Goal: Transaction & Acquisition: Purchase product/service

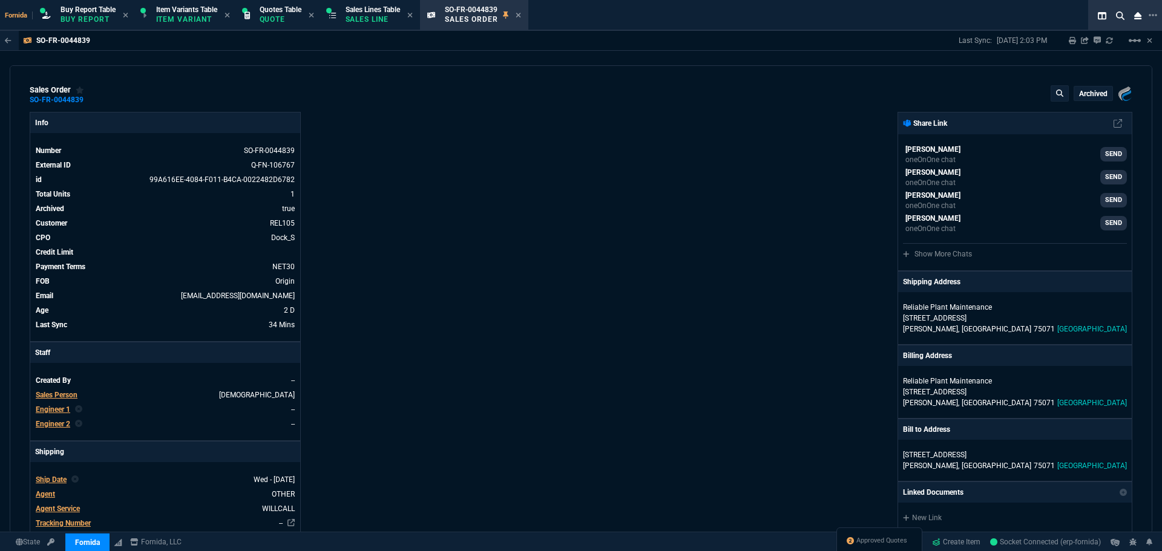
select select "1: BROV"
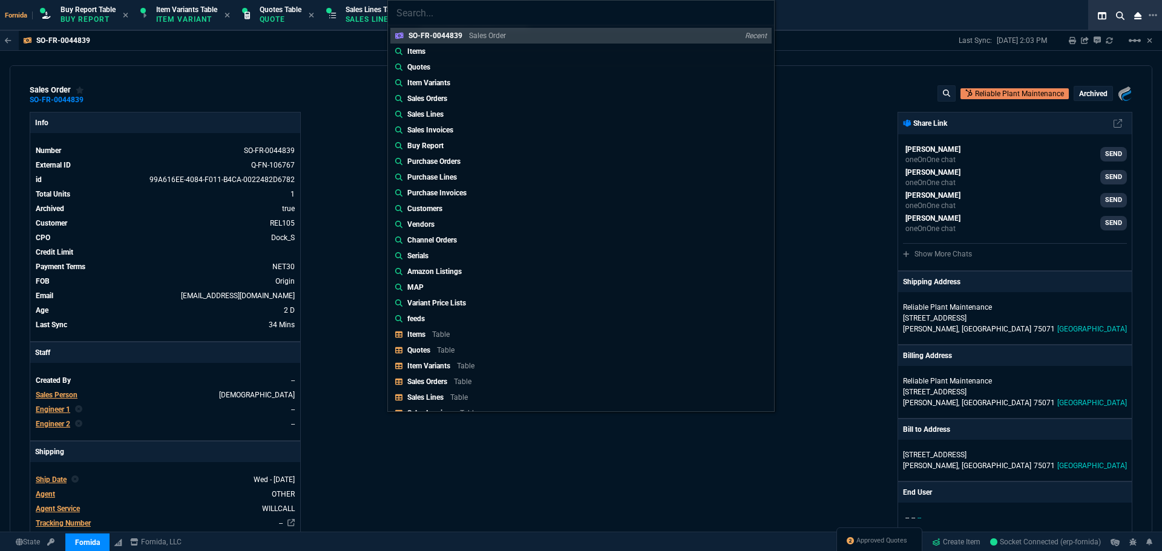
type input "Quotes: Q-FN-106773"
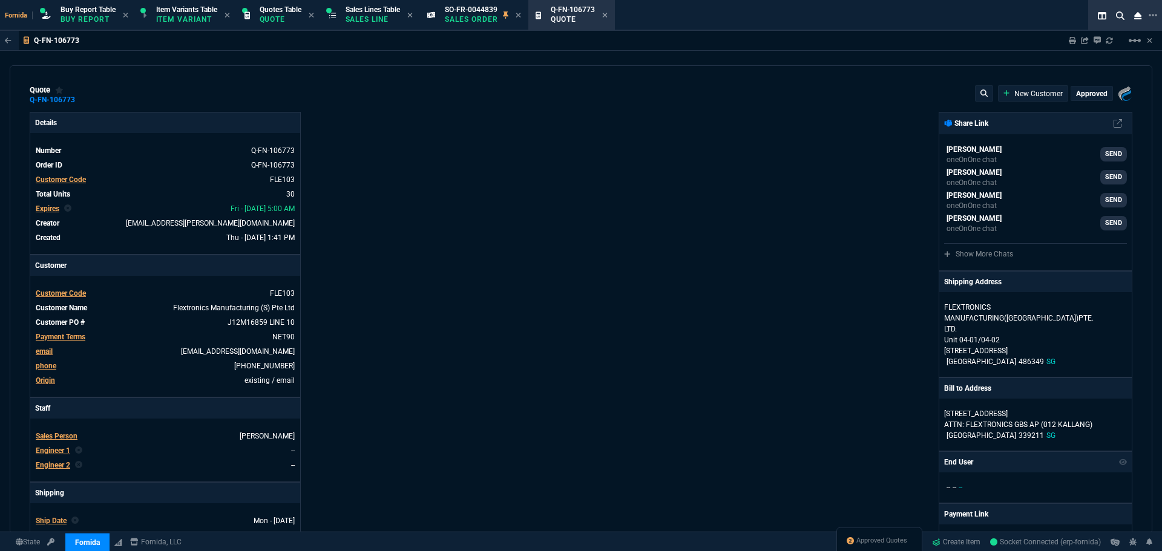
type input "39"
type input "55"
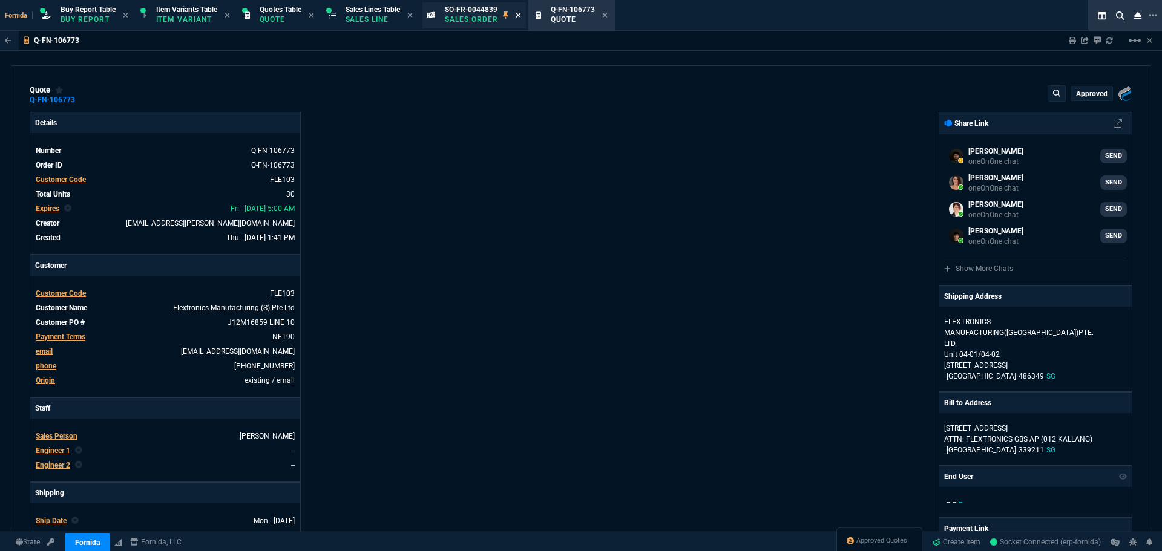
click at [521, 18] on icon at bounding box center [518, 14] width 5 height 7
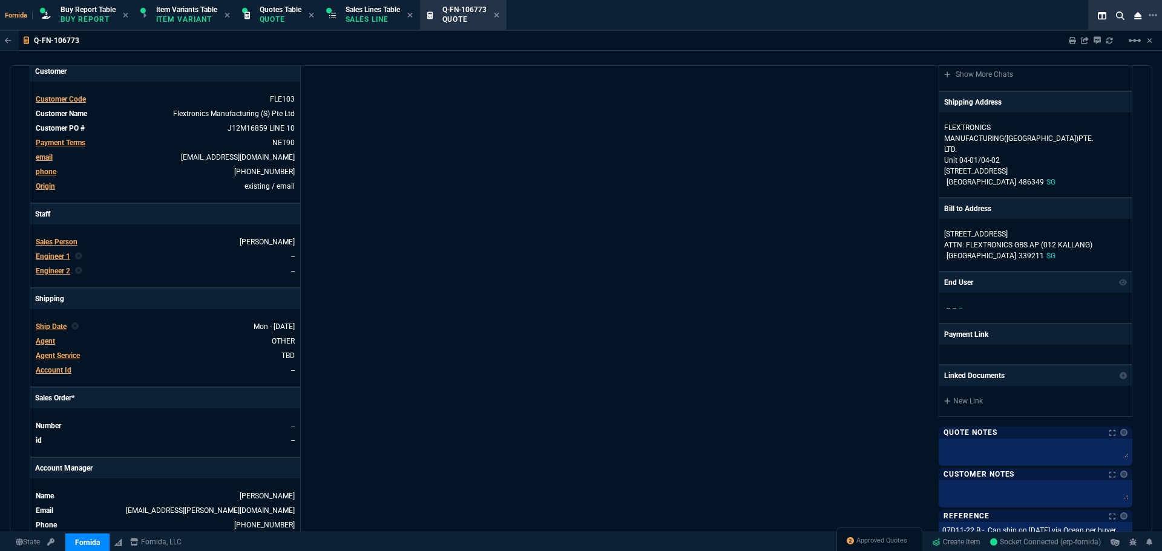
scroll to position [303, 0]
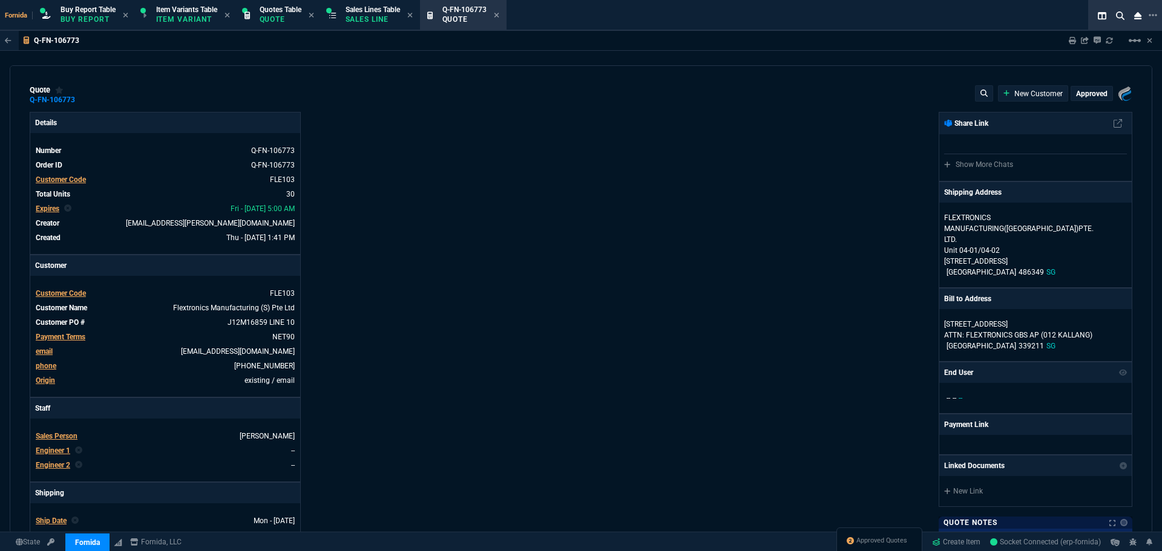
select select "1: BROV"
type input "39"
type input "55"
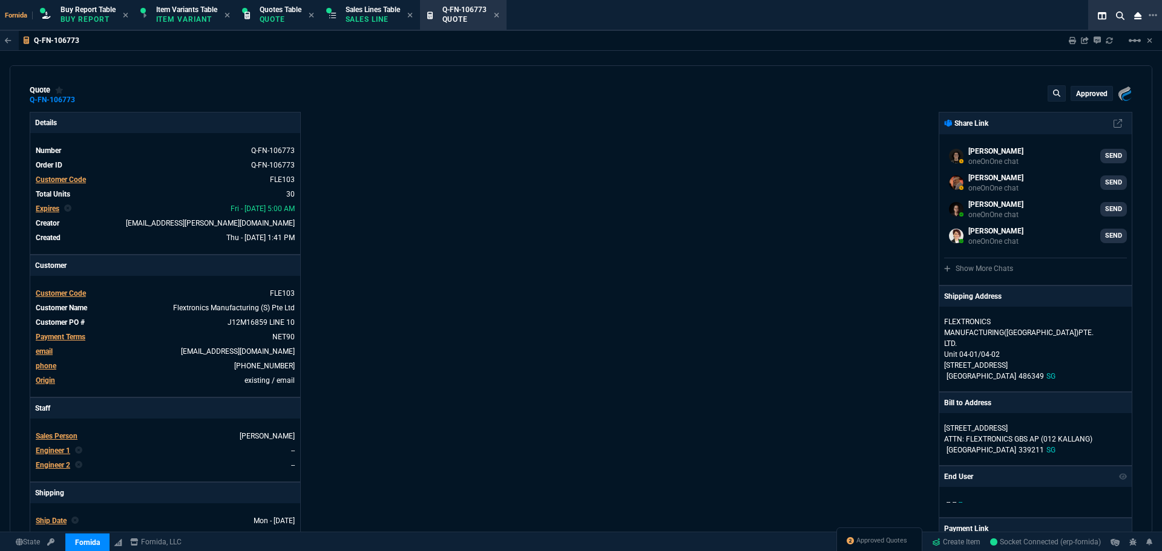
click at [428, 144] on div "Details Number Q-FN-106773 Order ID Q-FN-106773 Customer Code FLE103 Total Unit…" at bounding box center [305, 426] width 551 height 629
click at [384, 25] on div "Sales Lines Table Sales Line" at bounding box center [373, 15] width 54 height 21
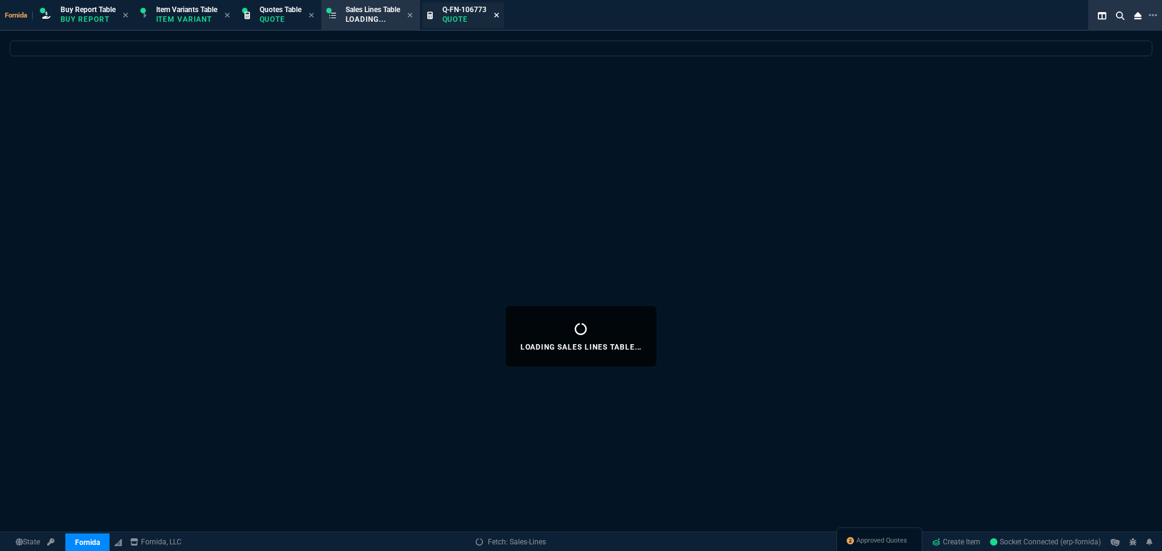
click at [499, 16] on icon at bounding box center [496, 14] width 5 height 7
click at [871, 537] on span "Approved Quotes" at bounding box center [881, 541] width 51 height 10
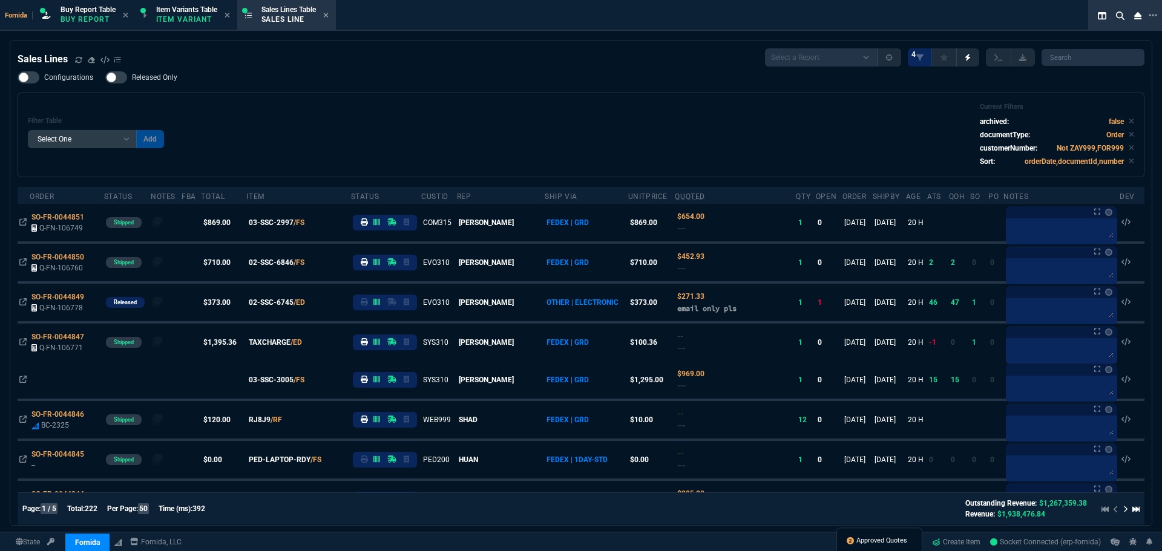
click at [862, 543] on span "Approved Quotes" at bounding box center [881, 541] width 51 height 10
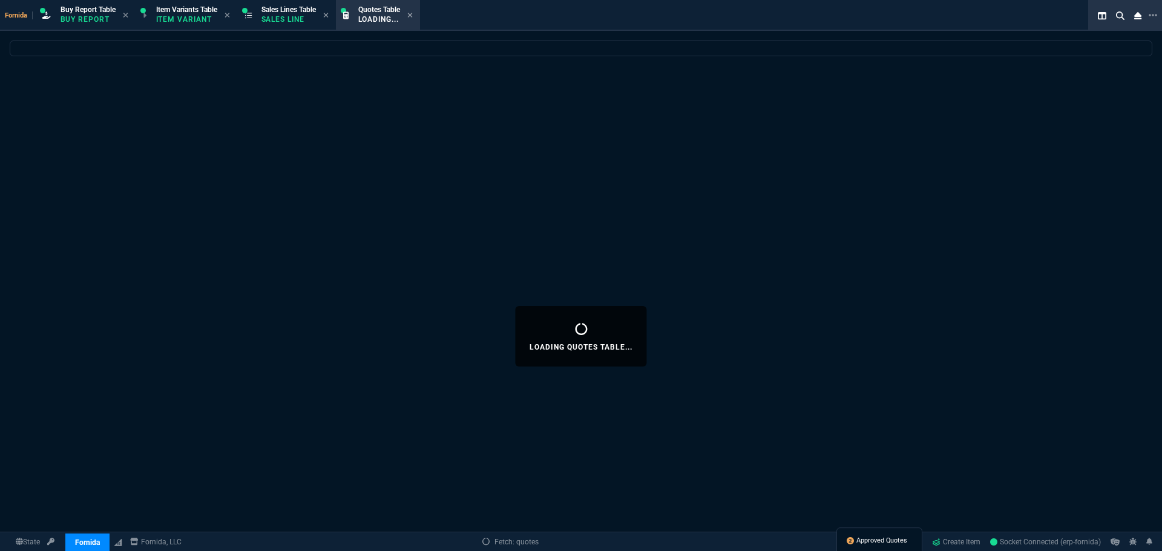
select select
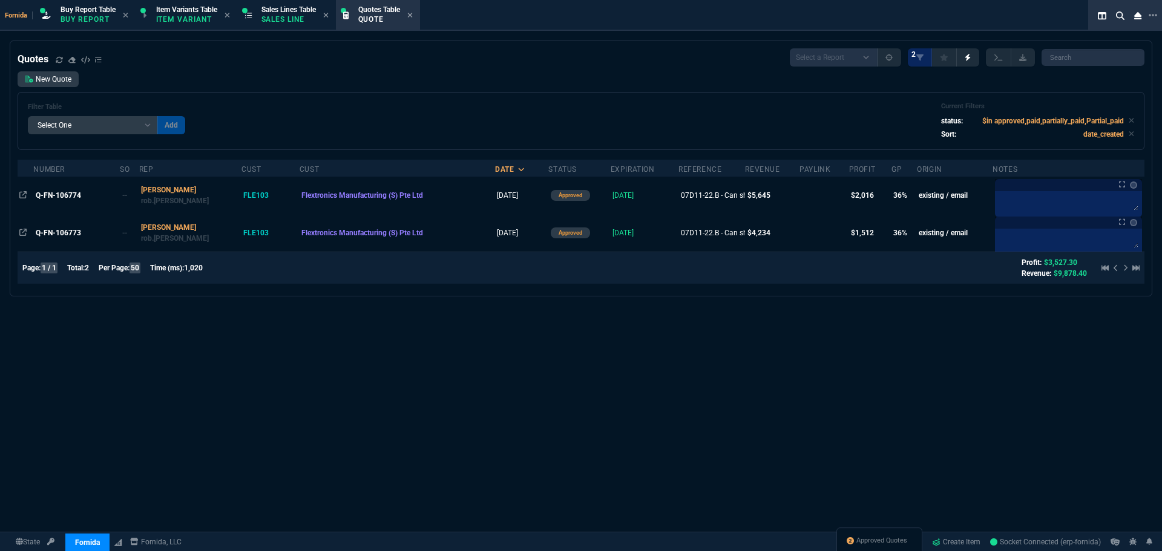
click at [71, 194] on span "Q-FN-106774" at bounding box center [58, 195] width 45 height 8
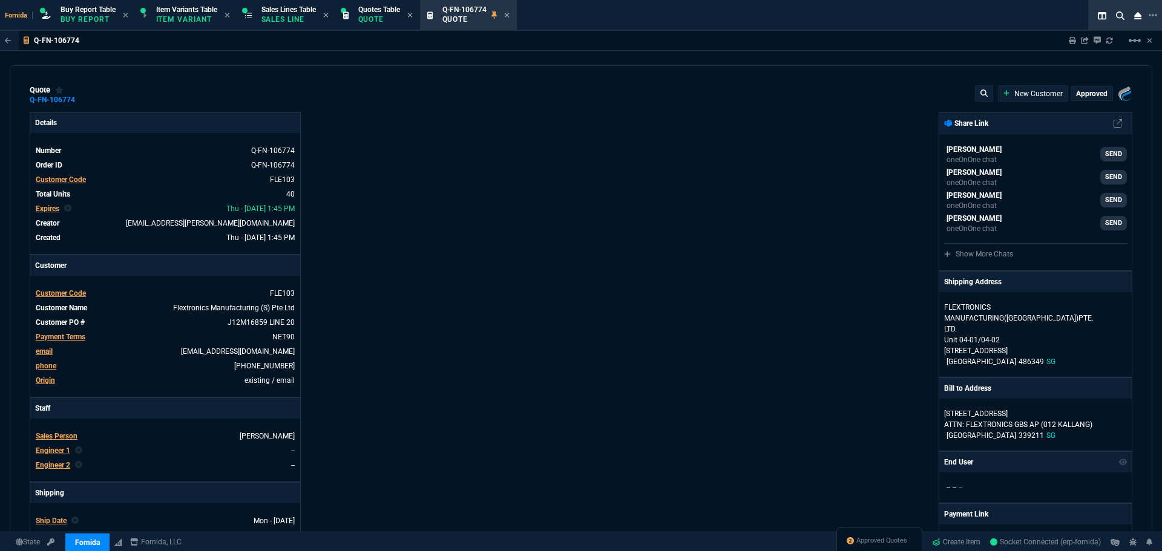
type input "39"
type input "55"
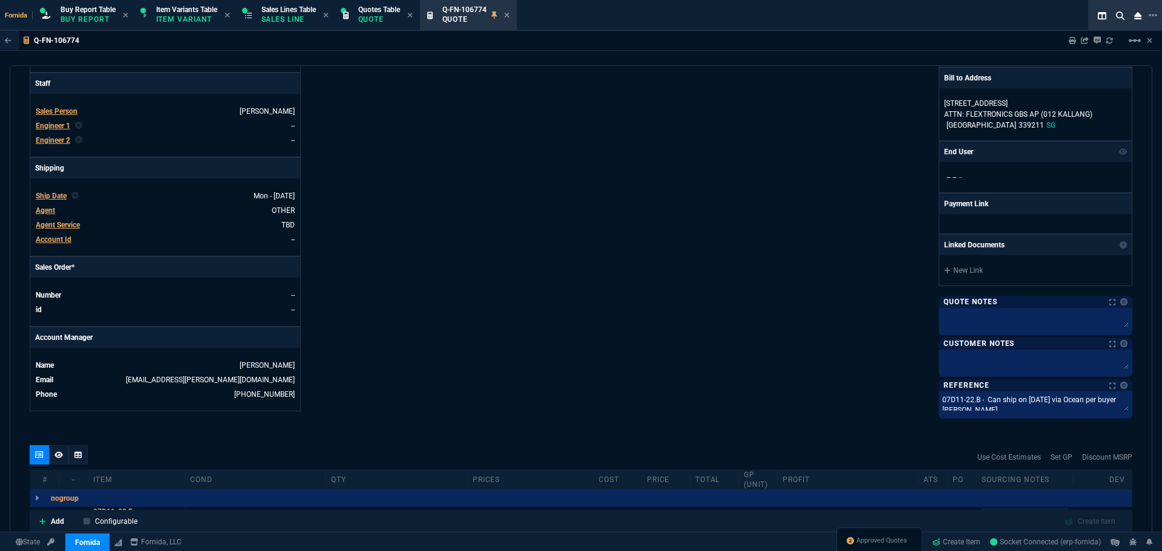
scroll to position [513, 0]
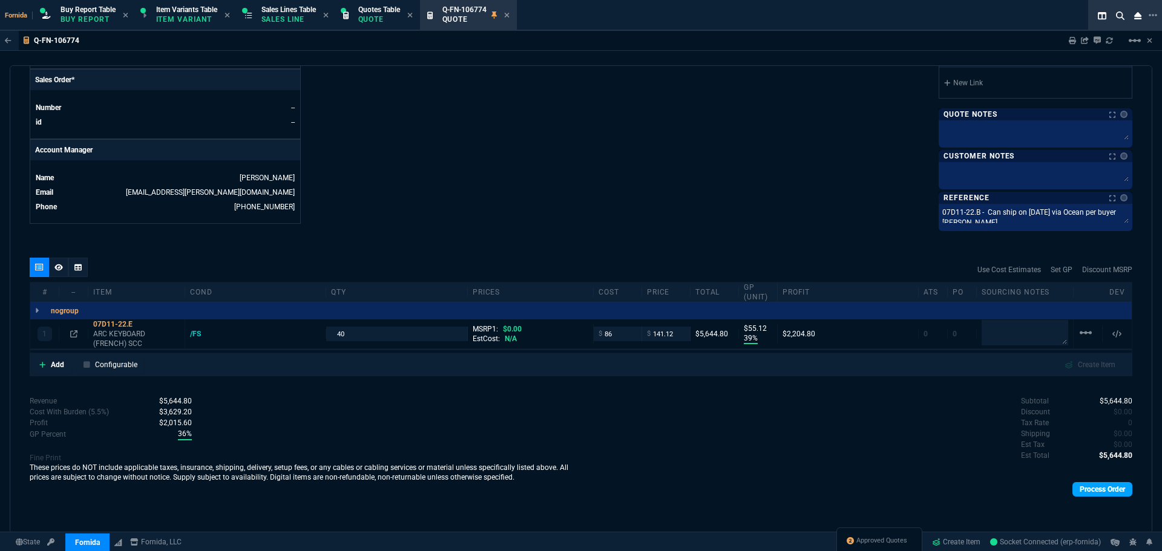
click at [1087, 489] on link "Process Order" at bounding box center [1102, 489] width 60 height 15
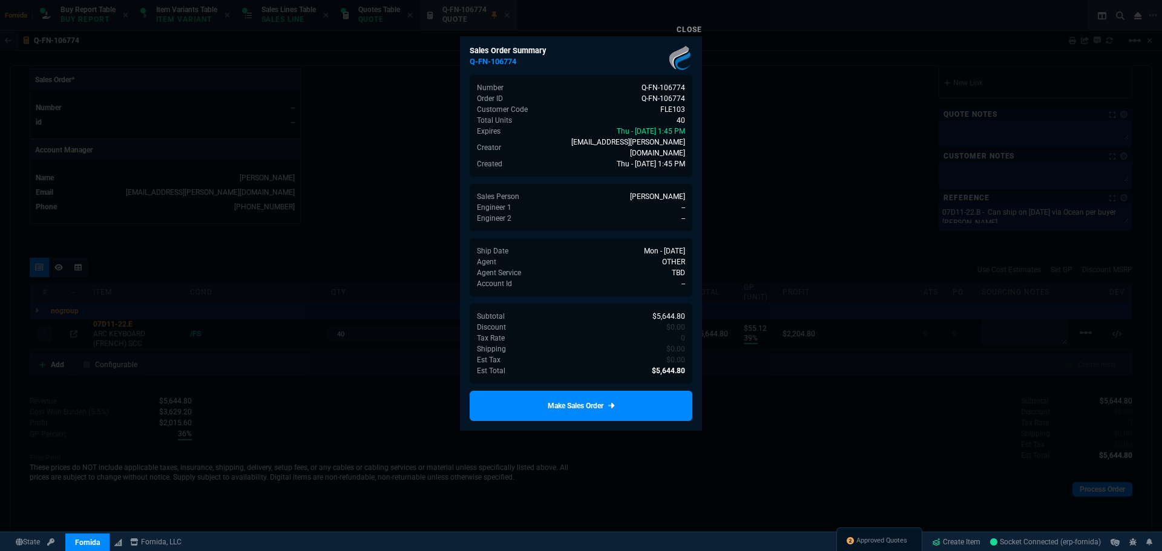
click at [629, 421] on div at bounding box center [581, 275] width 1162 height 551
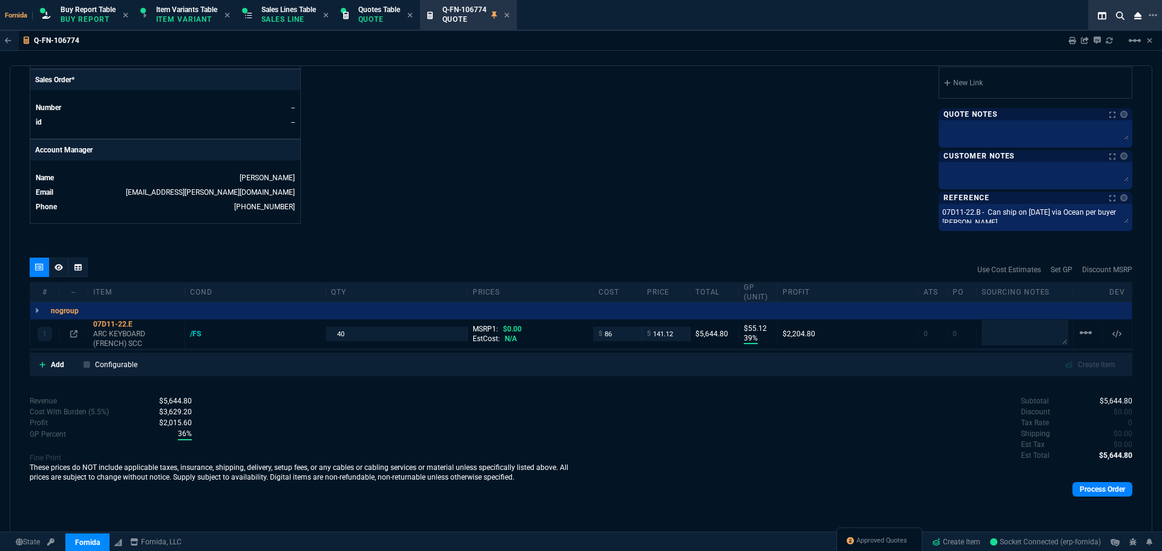
click at [1110, 477] on div "Subtotal $5,644.80 Discount $0.00 Tax Rate 0 Shipping $0.00 Est Tax $0.00 Est T…" at bounding box center [856, 452] width 551 height 113
click at [1109, 487] on link "Process Order" at bounding box center [1102, 489] width 60 height 15
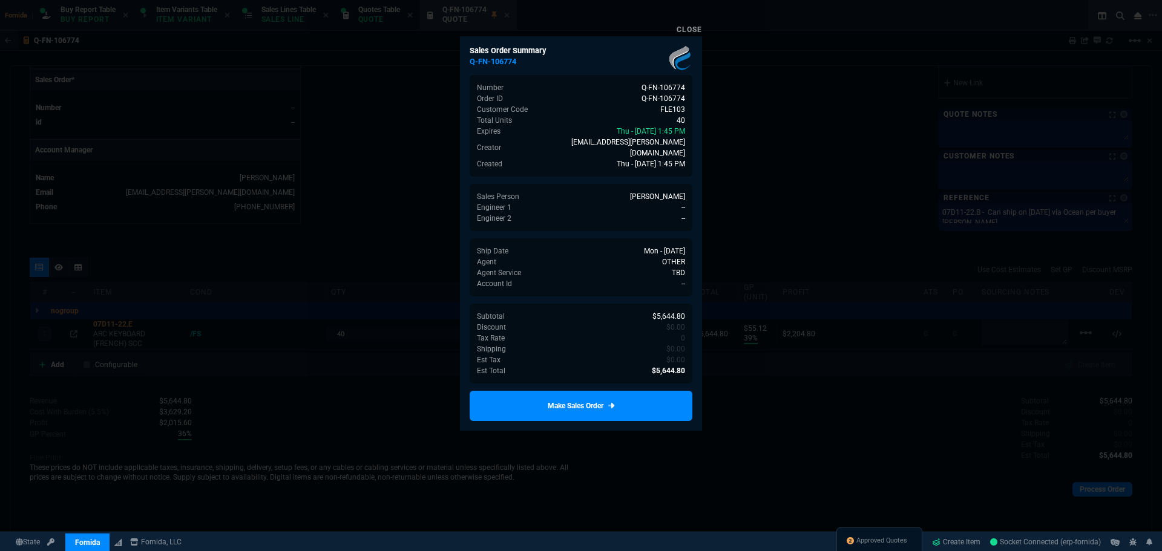
click at [628, 392] on link "Make Sales Order" at bounding box center [581, 406] width 223 height 30
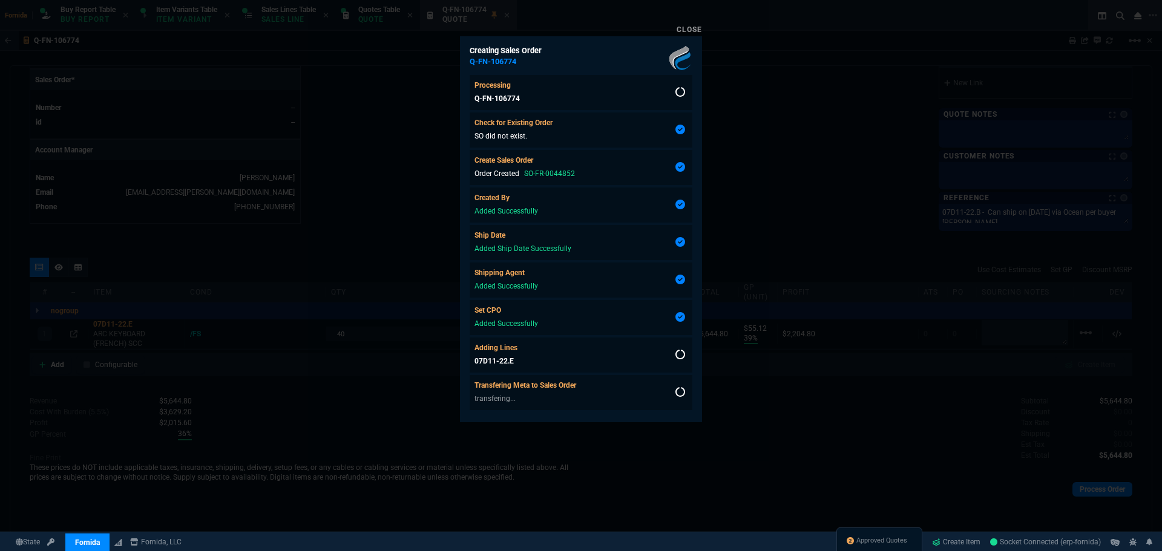
scroll to position [2, 0]
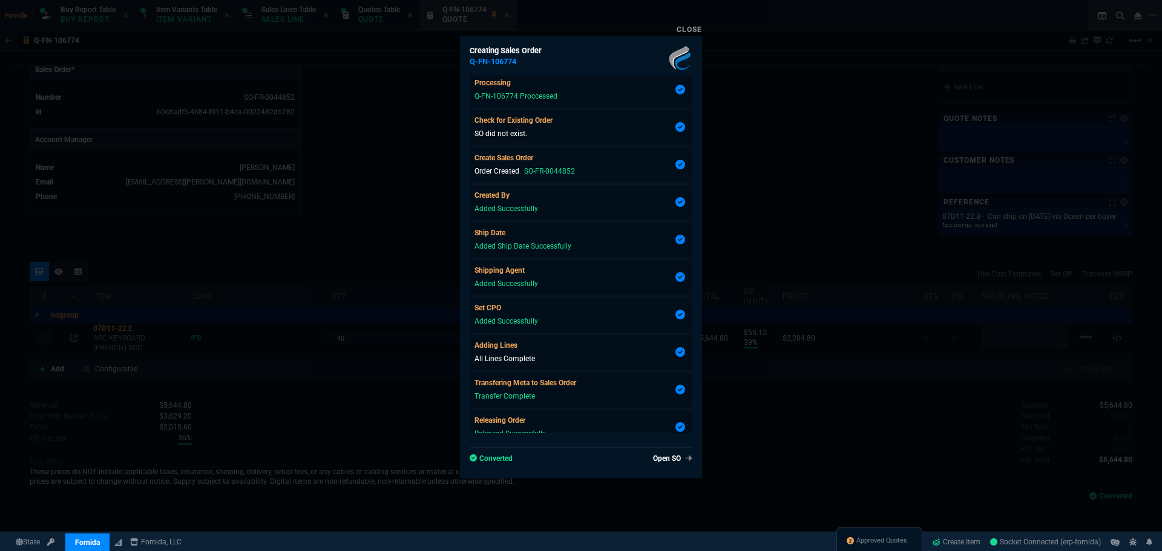
type input "39"
type input "55"
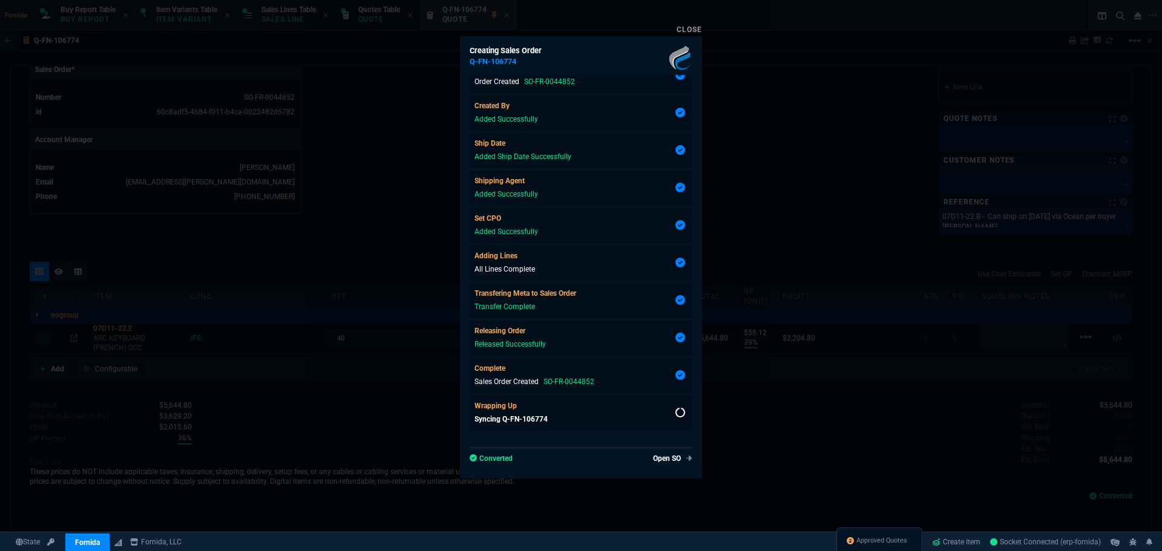
scroll to position [498, 0]
click at [371, 311] on div at bounding box center [581, 275] width 1162 height 551
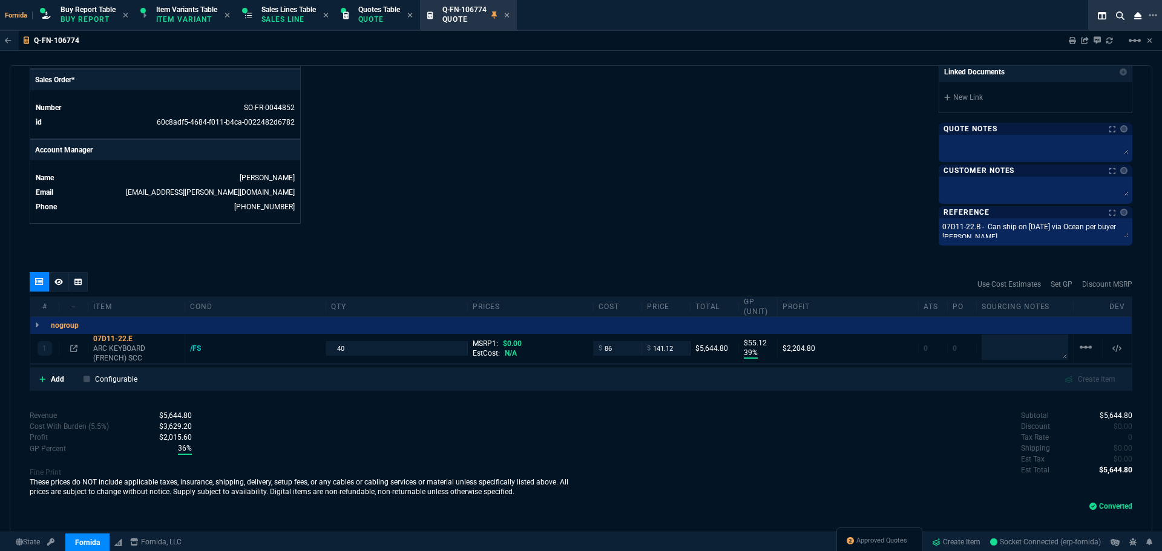
drag, startPoint x: 890, startPoint y: 539, endPoint x: 805, endPoint y: 368, distance: 190.3
click at [890, 539] on span "Approved Quotes" at bounding box center [881, 541] width 51 height 10
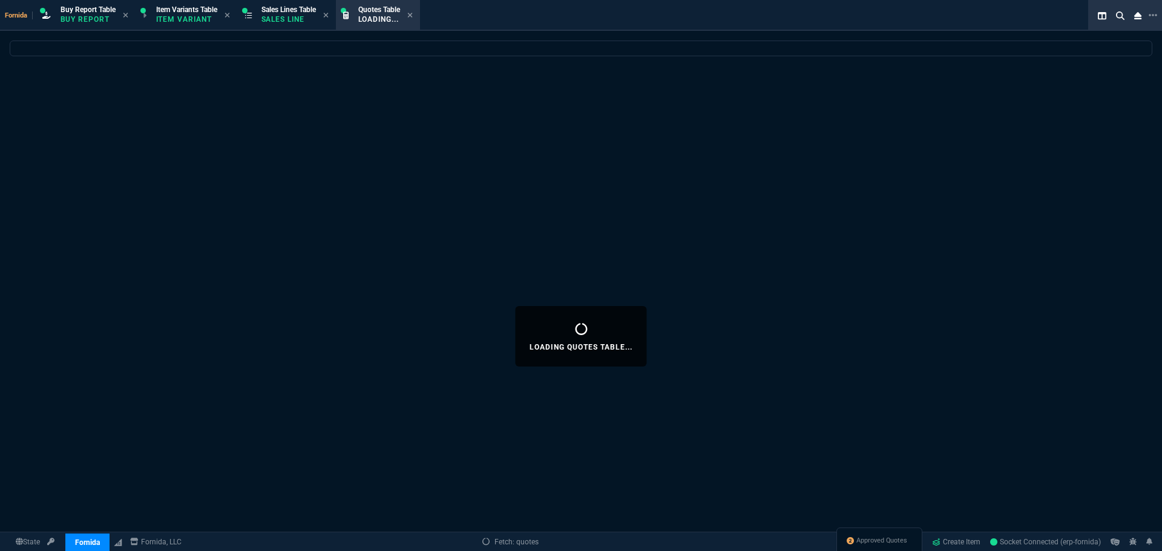
select select
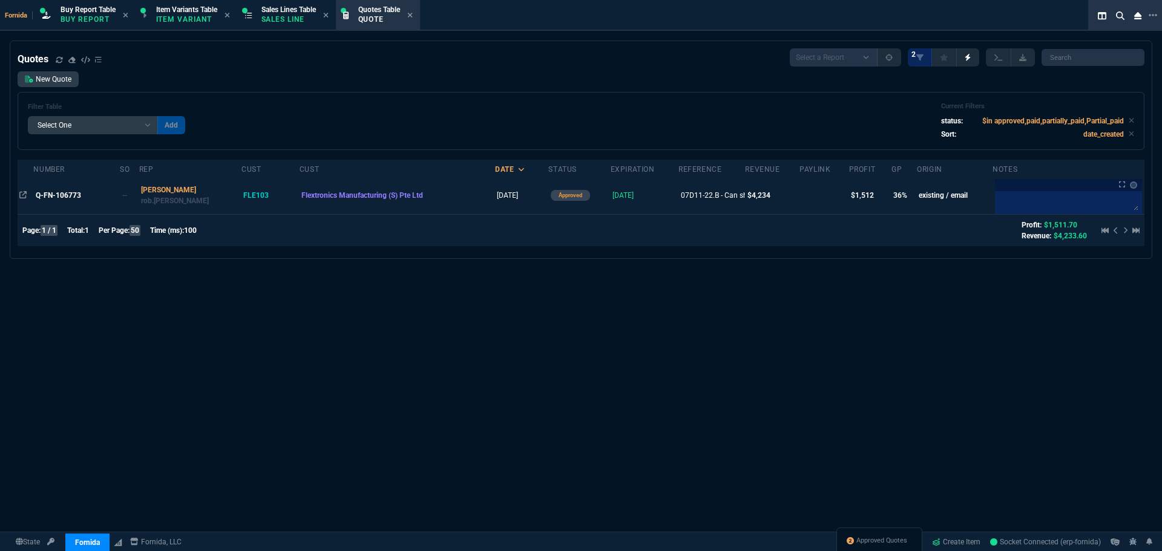
click at [59, 202] on td "Q-FN-106773" at bounding box center [76, 196] width 87 height 38
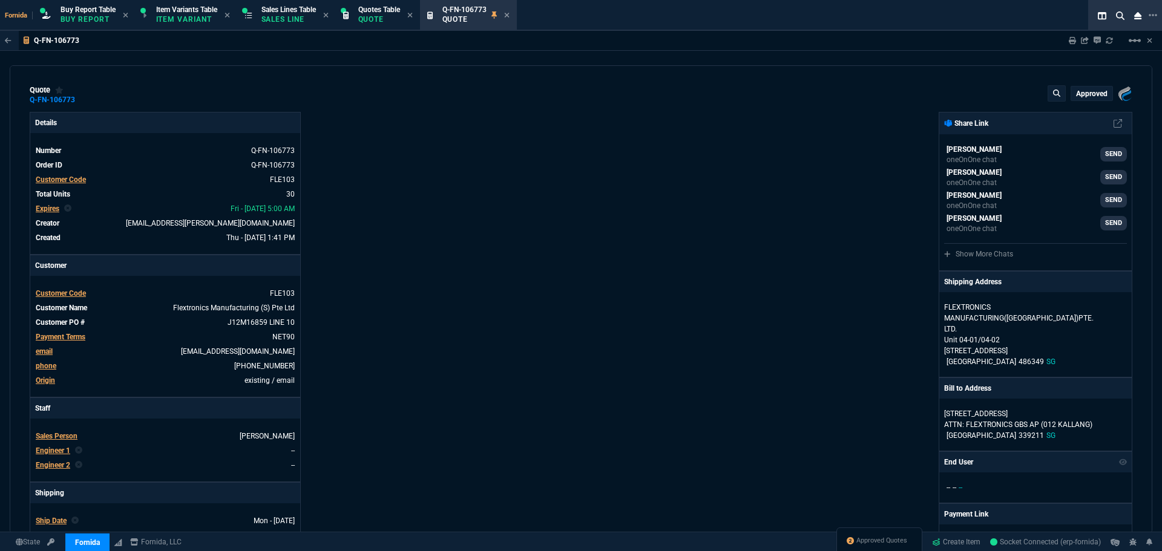
type input "39"
type input "55"
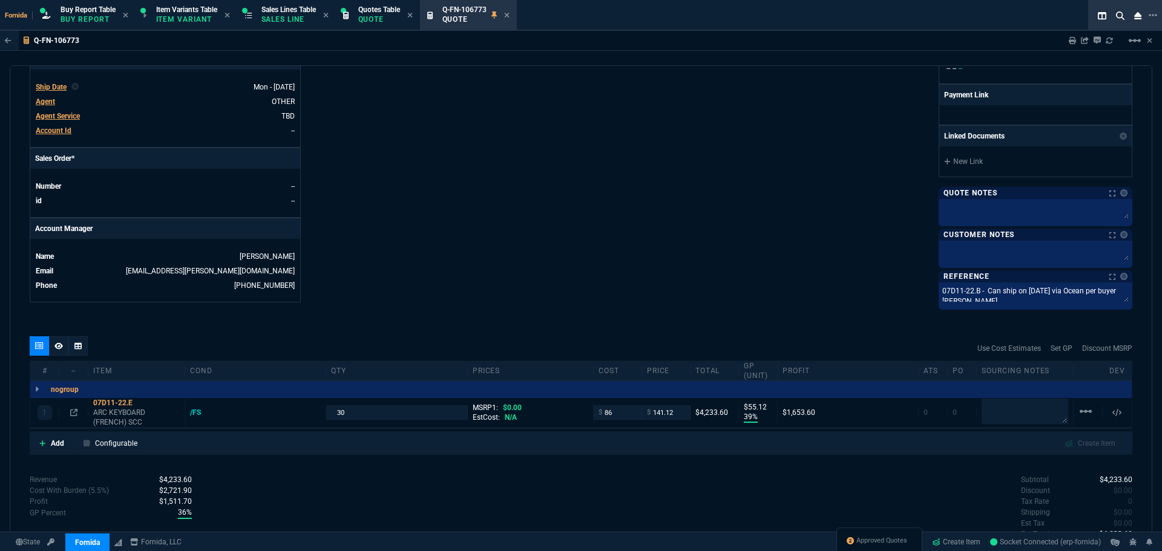
scroll to position [513, 0]
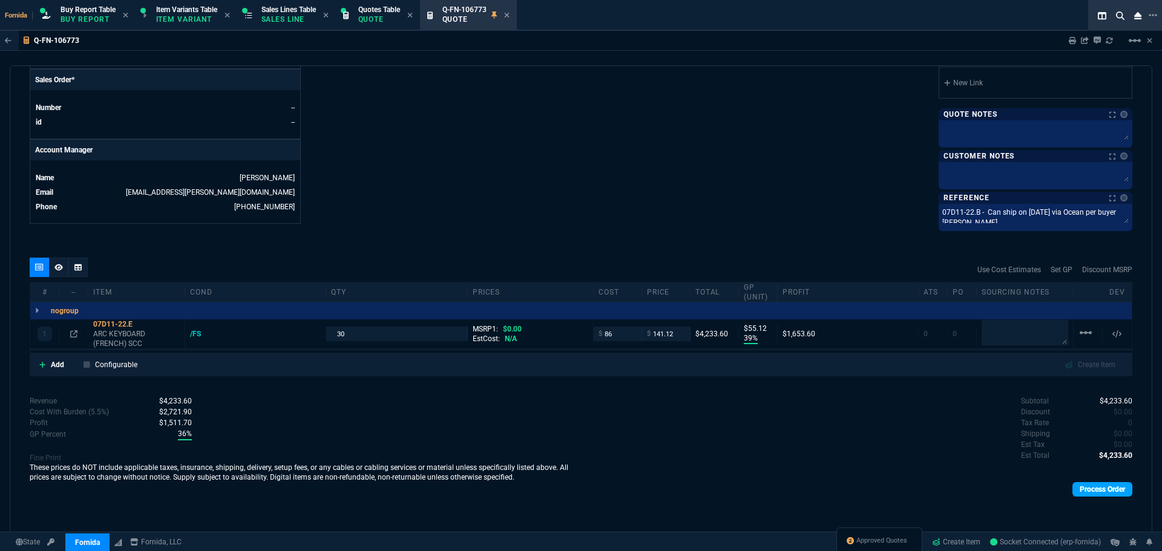
click at [1094, 488] on link "Process Order" at bounding box center [1102, 489] width 60 height 15
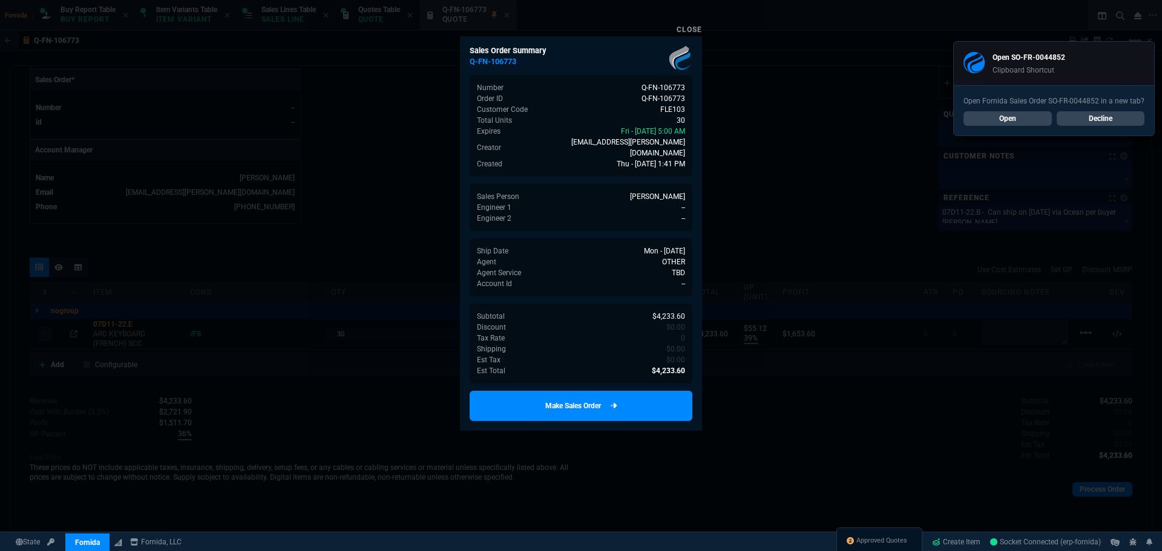
click at [643, 398] on link "Make Sales Order" at bounding box center [581, 406] width 223 height 30
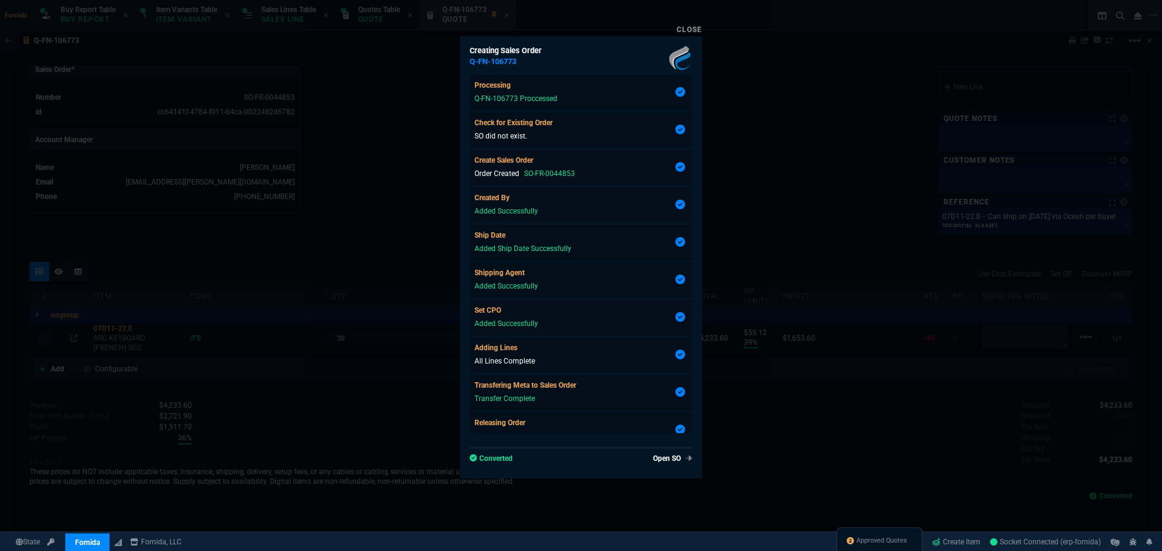
type input "39"
type input "55"
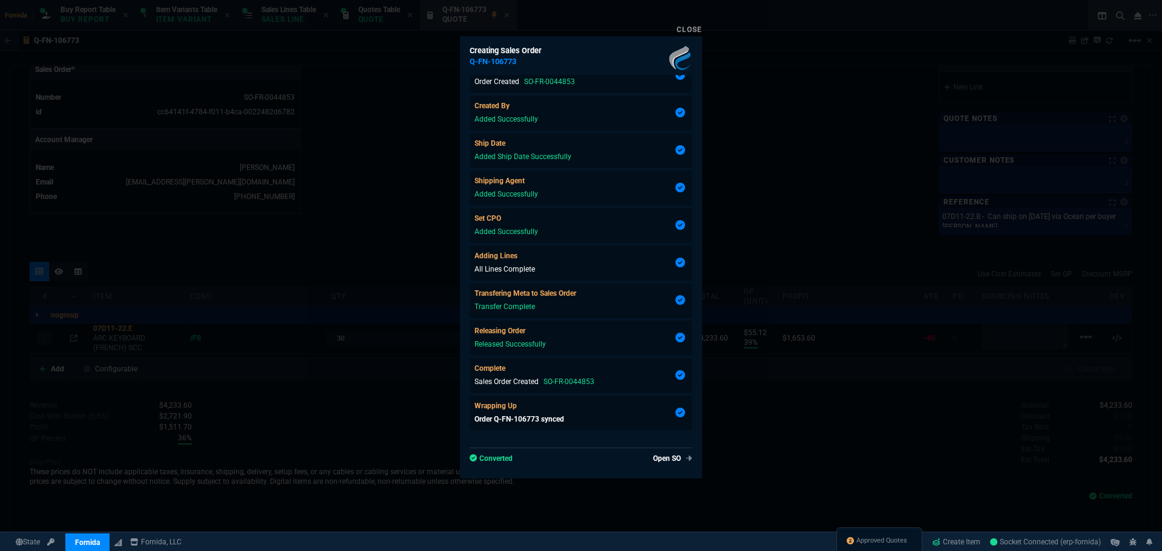
scroll to position [498, 0]
click at [768, 116] on div at bounding box center [581, 275] width 1162 height 551
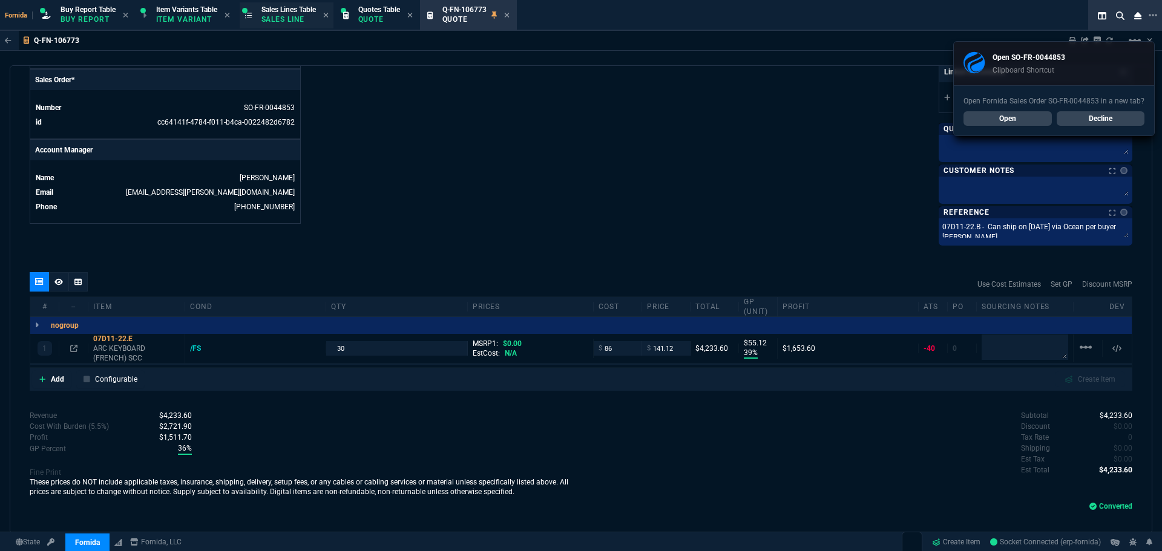
click at [301, 11] on span "Sales Lines Table" at bounding box center [288, 9] width 54 height 8
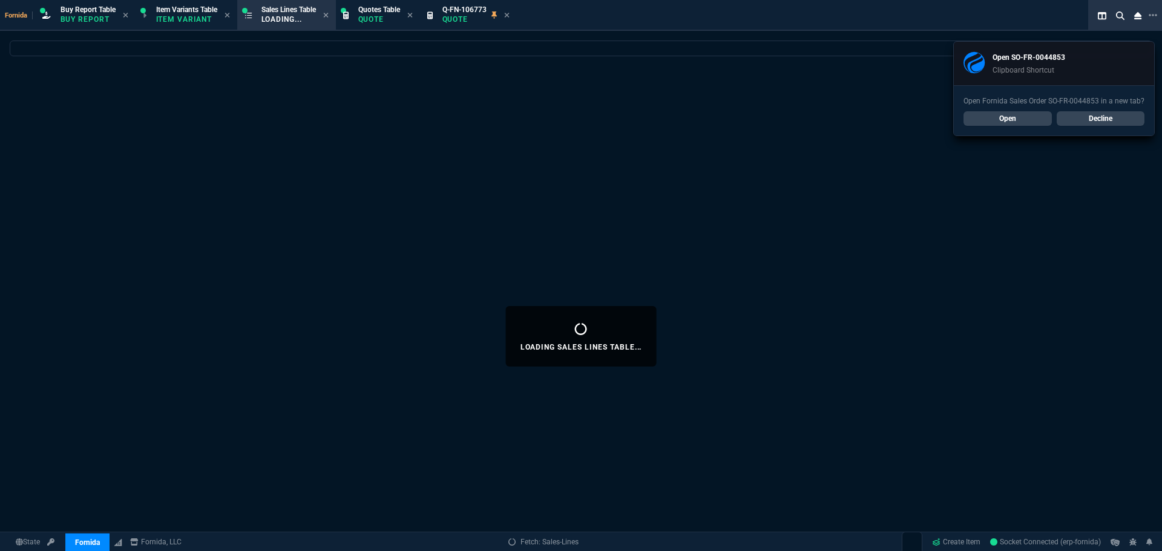
click at [510, 19] on fa-icon at bounding box center [506, 15] width 5 height 8
select select
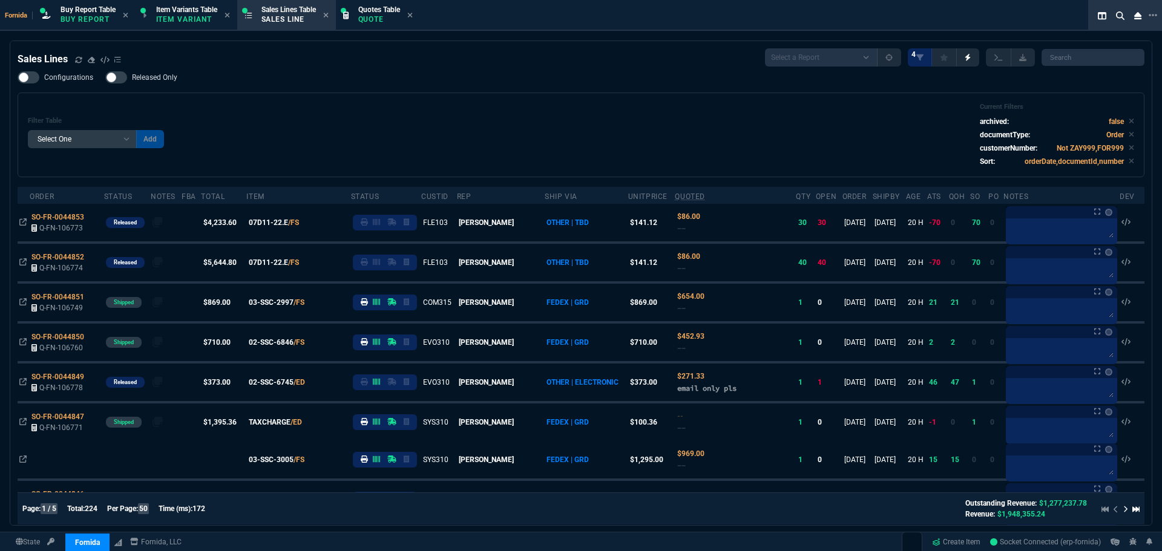
click at [387, 99] on div "Filter Table Select One Add Filter () Age () ATS () Cond (itemVariantCode) Cust…" at bounding box center [581, 135] width 1127 height 85
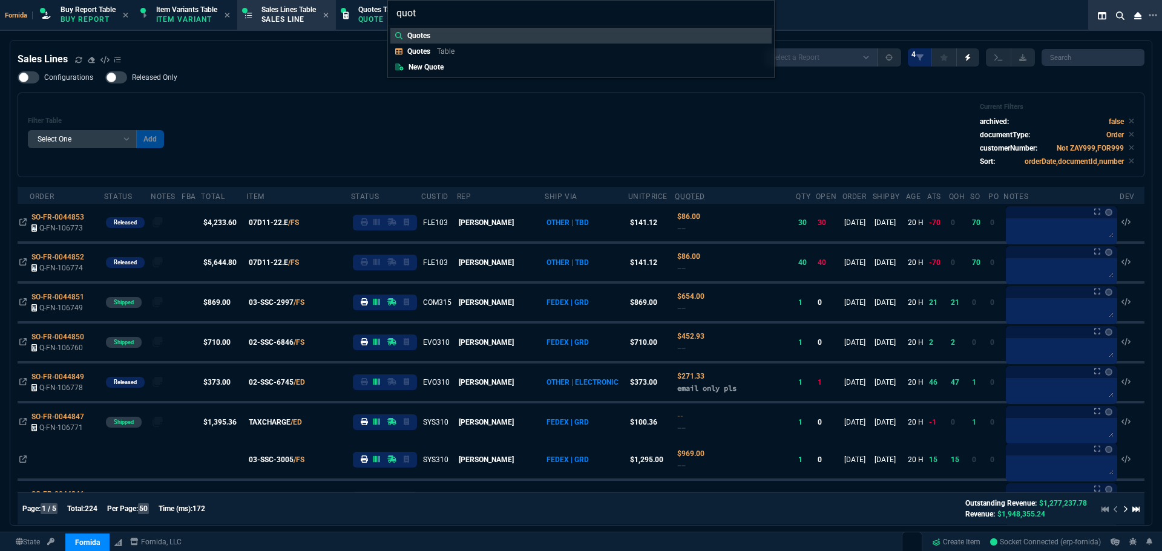
type input "quote"
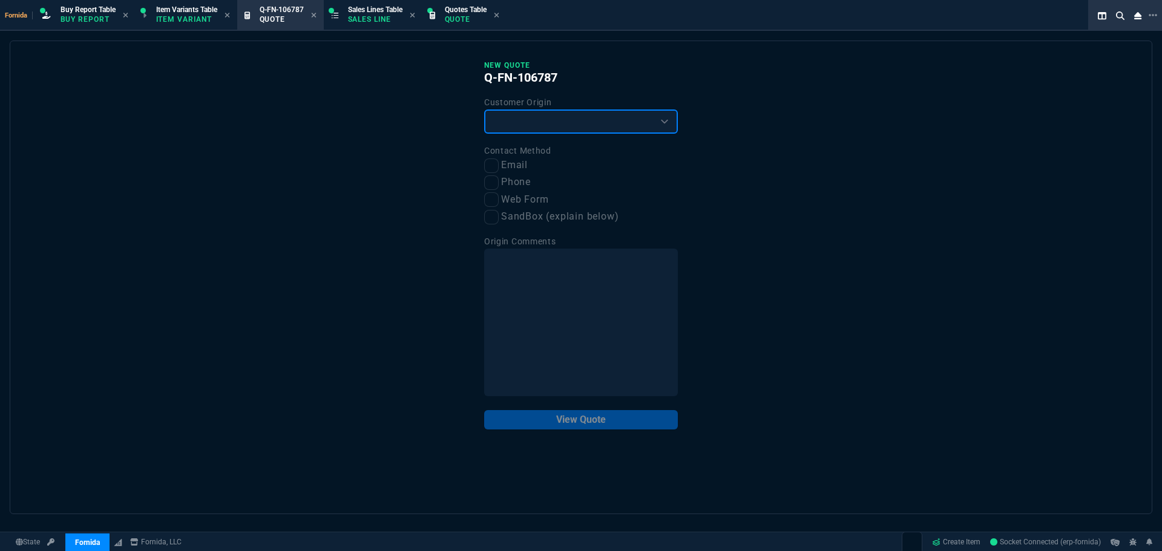
click at [523, 126] on select "Existing Customer Amazon Lead (first order) Website Lead (first order) Called (…" at bounding box center [581, 122] width 194 height 24
select select "existing"
click at [484, 110] on select "Existing Customer Amazon Lead (first order) Website Lead (first order) Called (…" at bounding box center [581, 122] width 194 height 24
click at [488, 161] on input "Email" at bounding box center [491, 166] width 15 height 15
checkbox input "true"
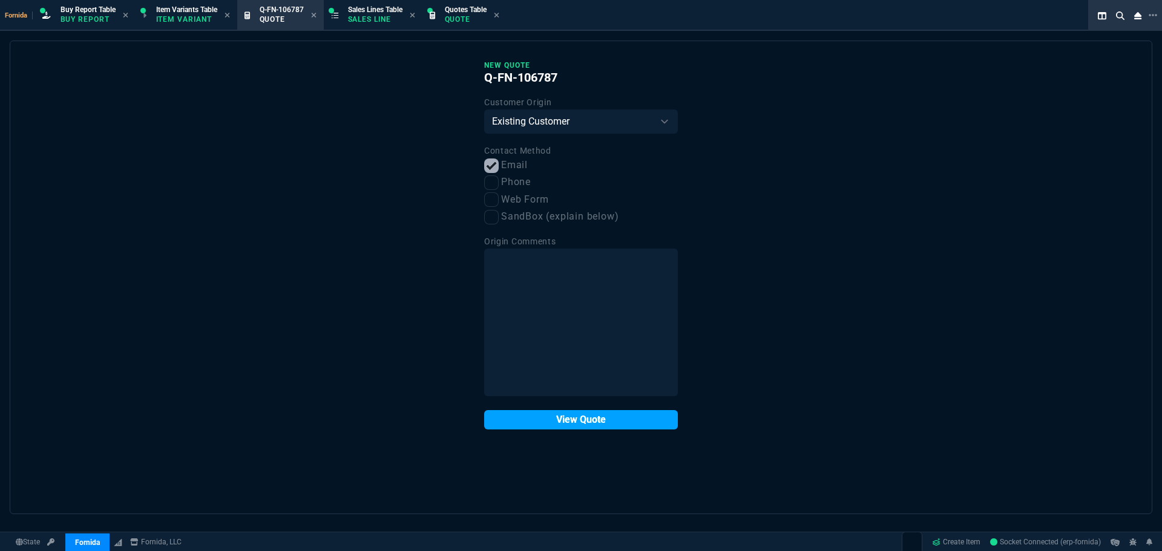
click at [571, 418] on button "View Quote" at bounding box center [581, 419] width 194 height 19
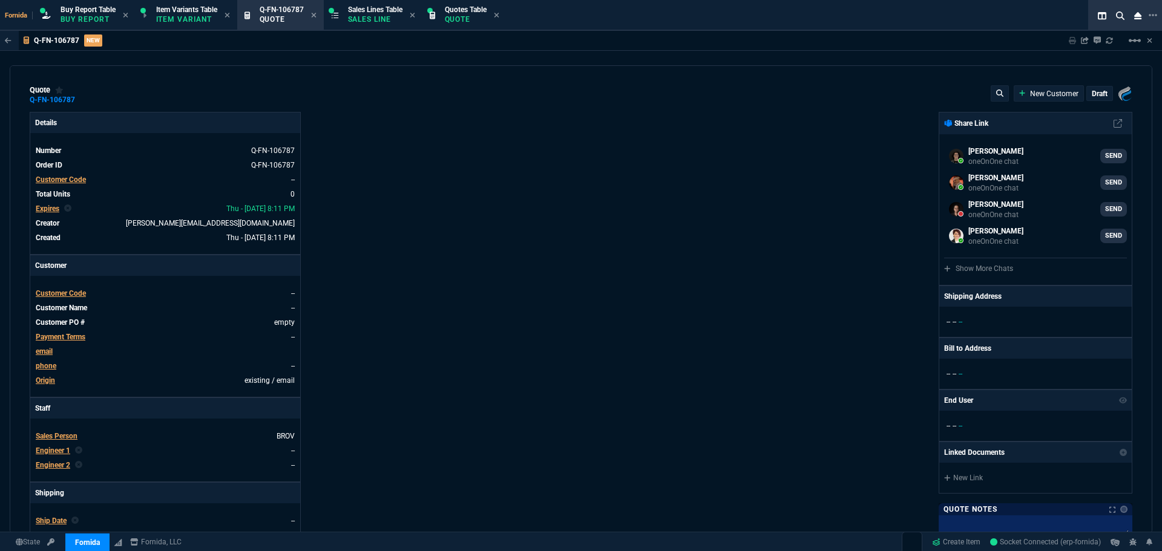
select select "1: BROV"
click at [59, 180] on span "Customer Code" at bounding box center [61, 179] width 50 height 8
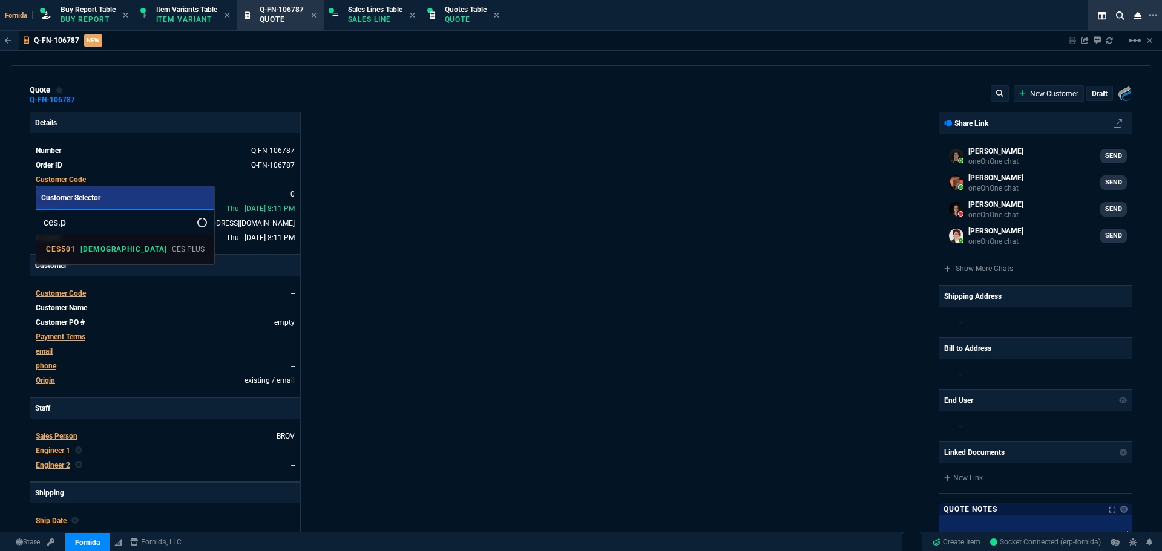
type input "ces.p"
click at [103, 259] on link "CES501 VAHI CES PLUS" at bounding box center [125, 249] width 168 height 21
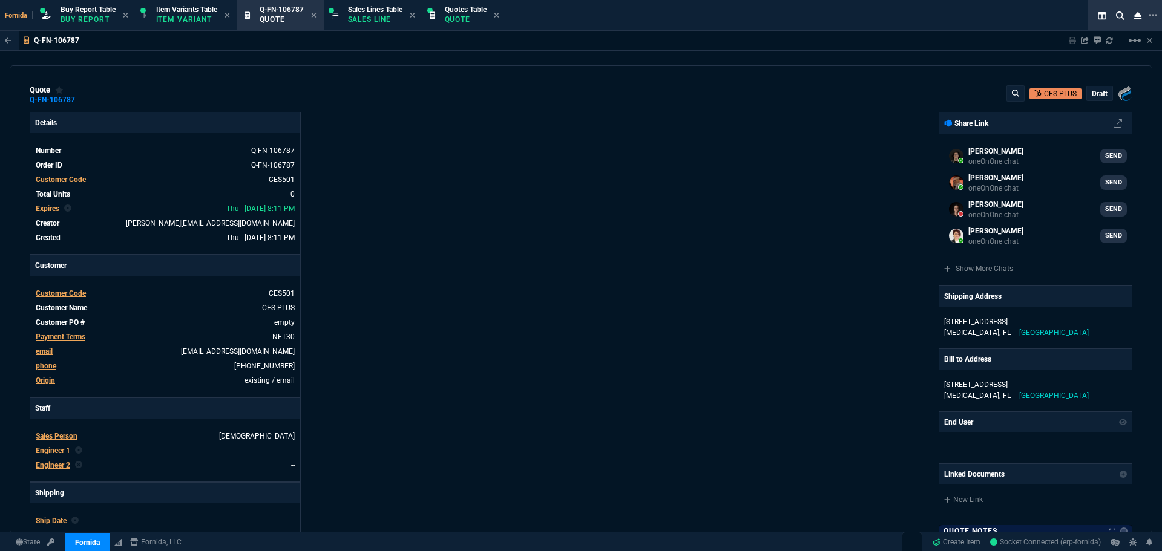
scroll to position [121, 0]
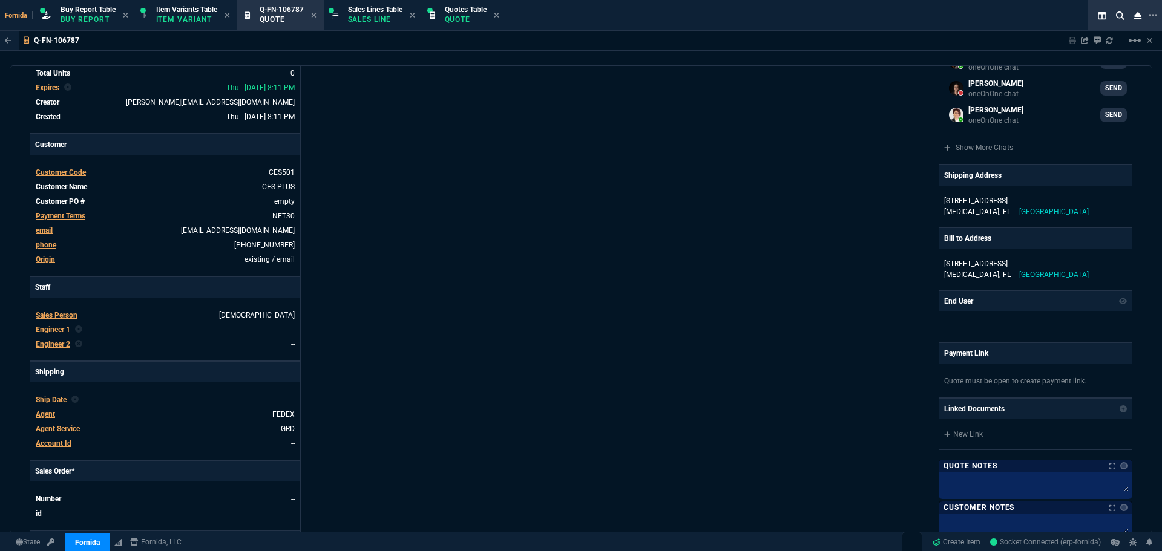
click at [53, 330] on span "Engineer 1" at bounding box center [53, 330] width 34 height 8
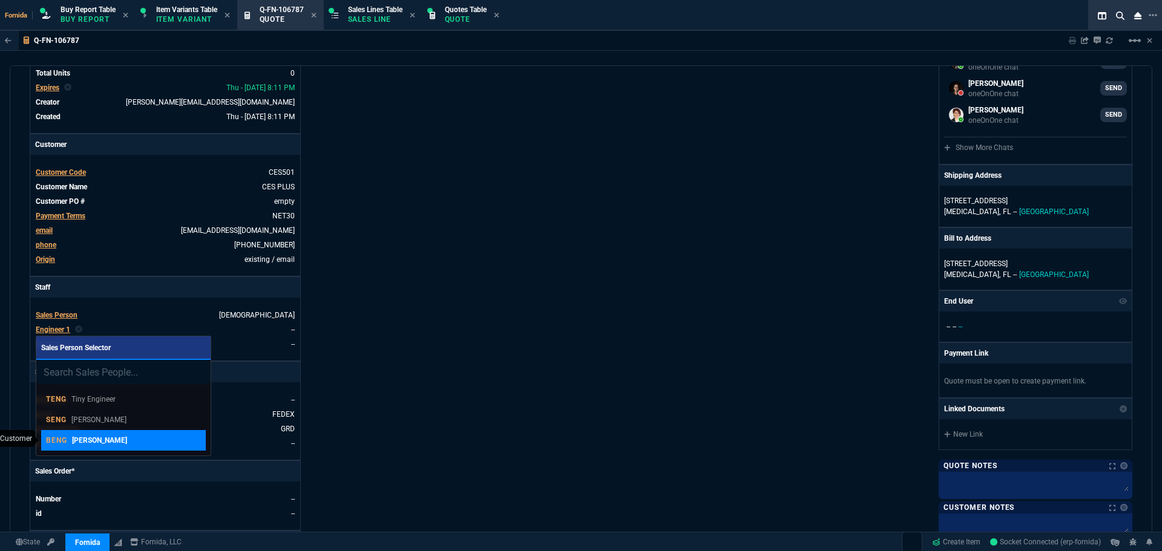
click at [100, 436] on p "Brian Engineer" at bounding box center [99, 440] width 55 height 11
click at [390, 375] on div "Details Number Q-FN-106787 Order ID Q-FN-106787 Customer Code CES501 Total Unit…" at bounding box center [305, 303] width 551 height 624
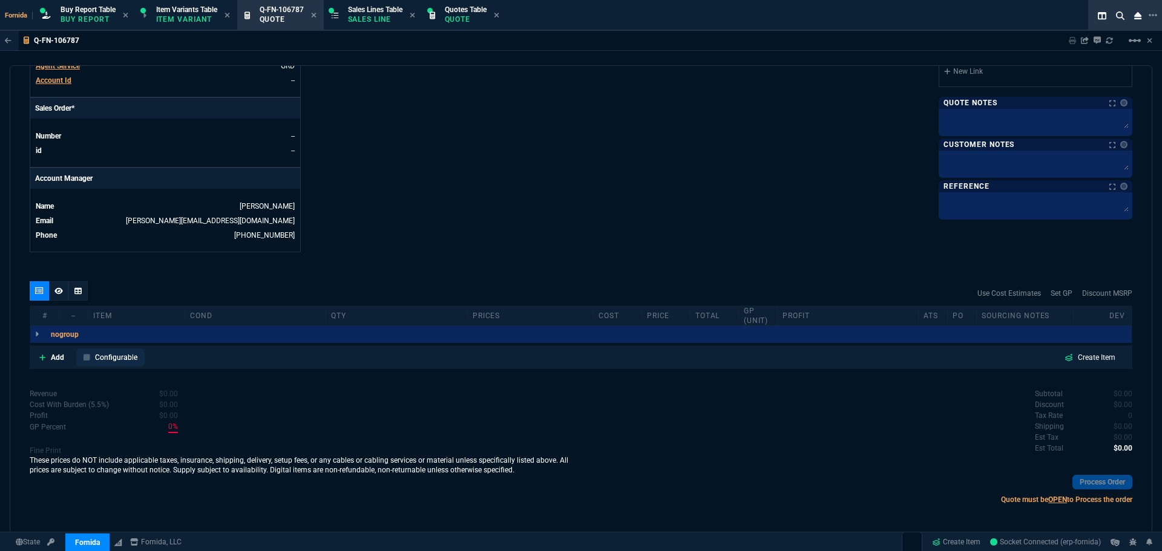
scroll to position [488, 0]
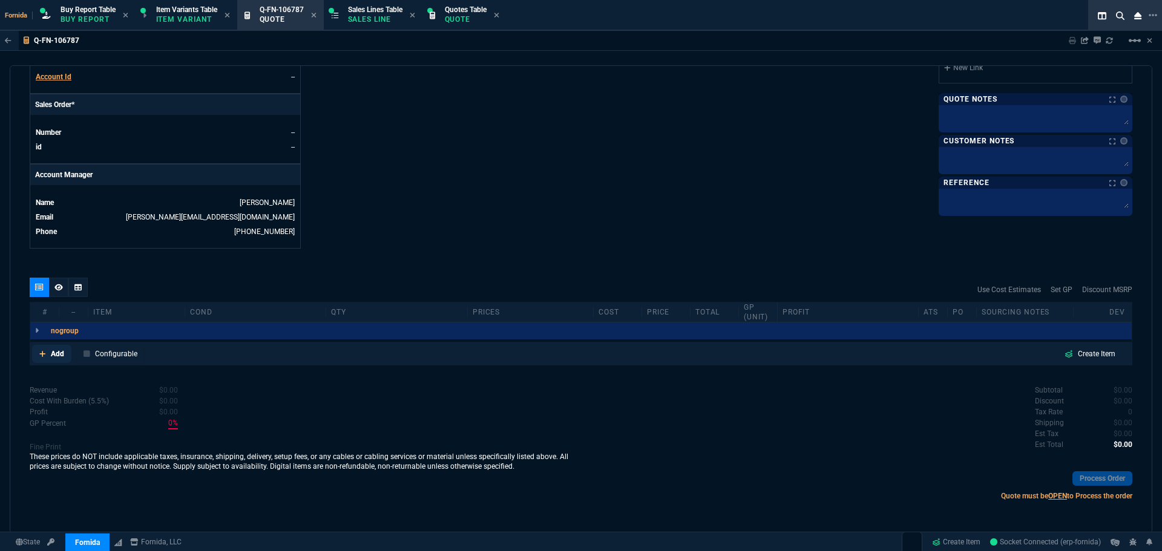
click at [51, 352] on p "Add" at bounding box center [57, 354] width 13 height 11
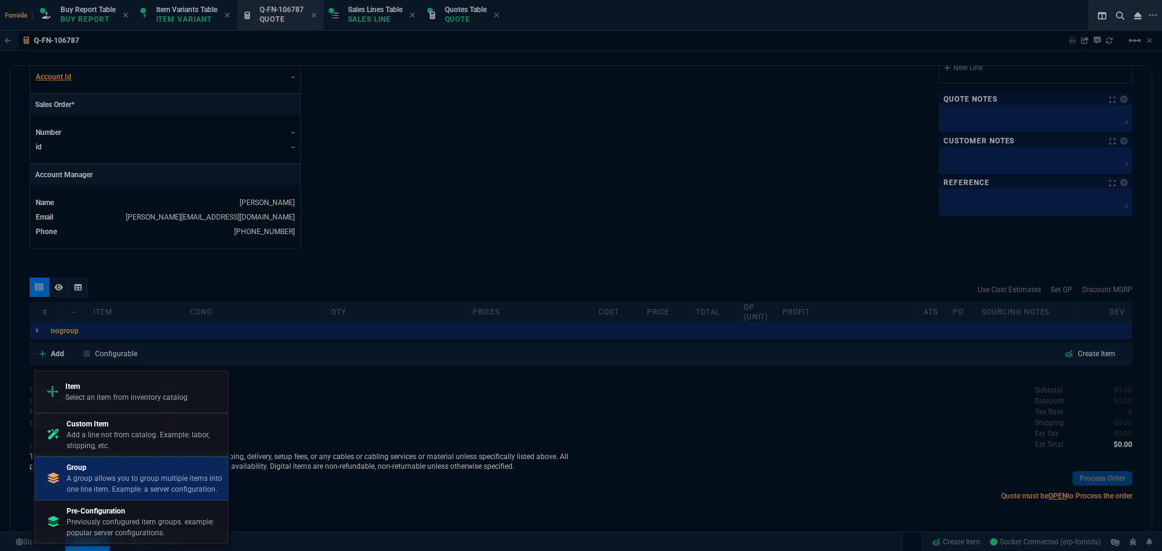
click at [145, 481] on p "A group allows you to group multiple items into one line item. Example: a serve…" at bounding box center [145, 484] width 156 height 22
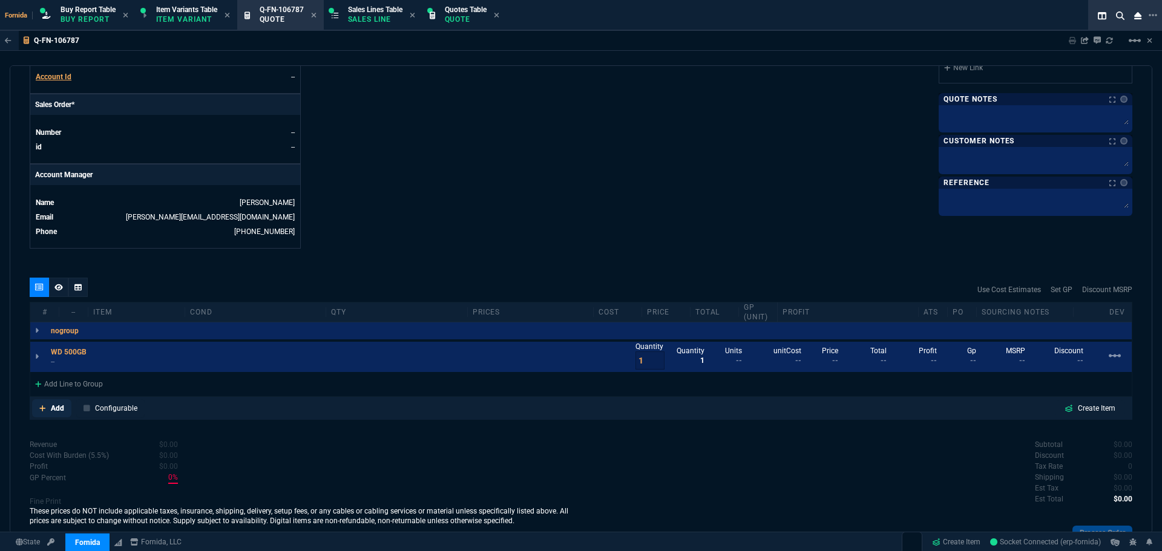
click at [42, 408] on icon at bounding box center [42, 408] width 6 height 6
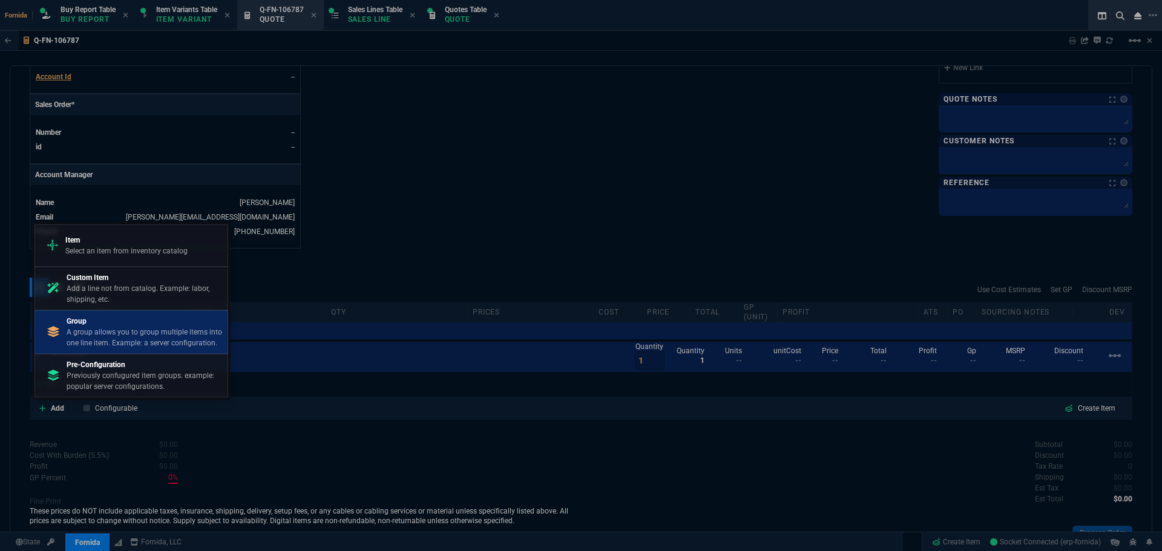
click at [96, 330] on p "A group allows you to group multiple items into one line item. Example: a serve…" at bounding box center [145, 338] width 156 height 22
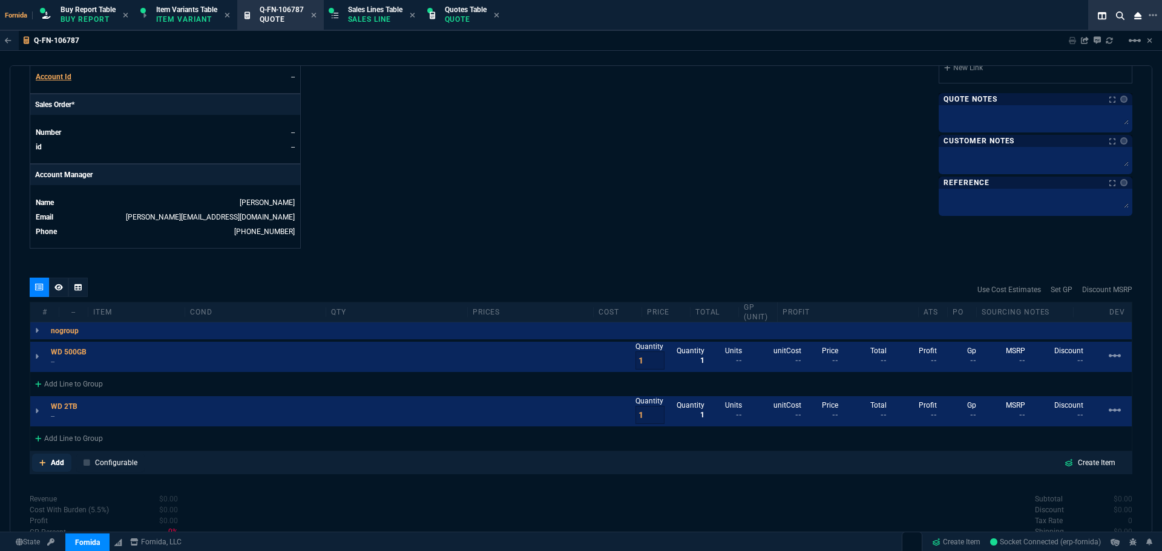
click at [61, 458] on p "Add" at bounding box center [57, 462] width 13 height 11
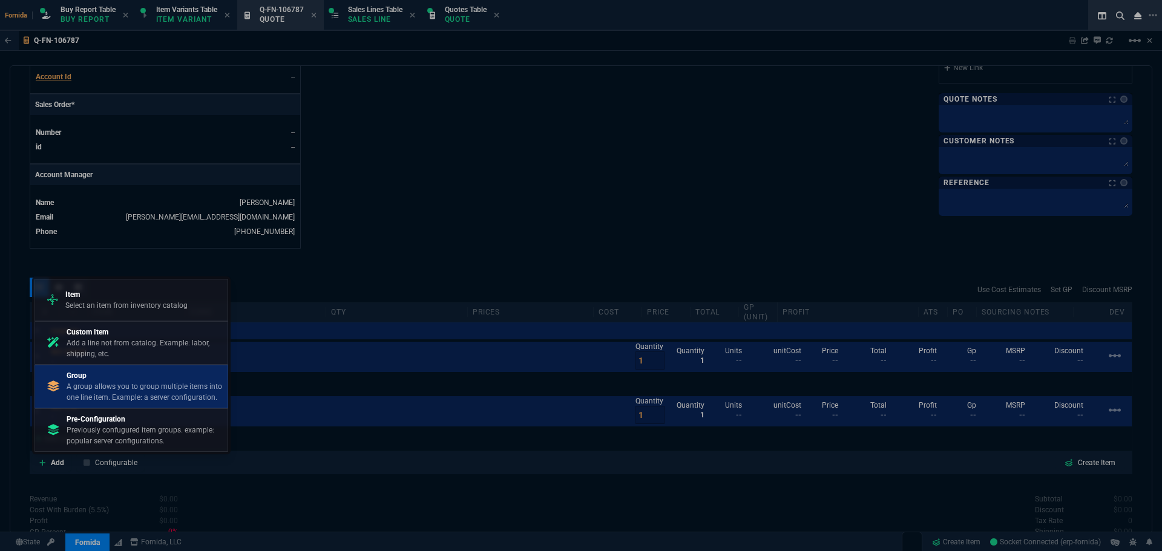
click at [106, 379] on p "Group" at bounding box center [145, 375] width 156 height 11
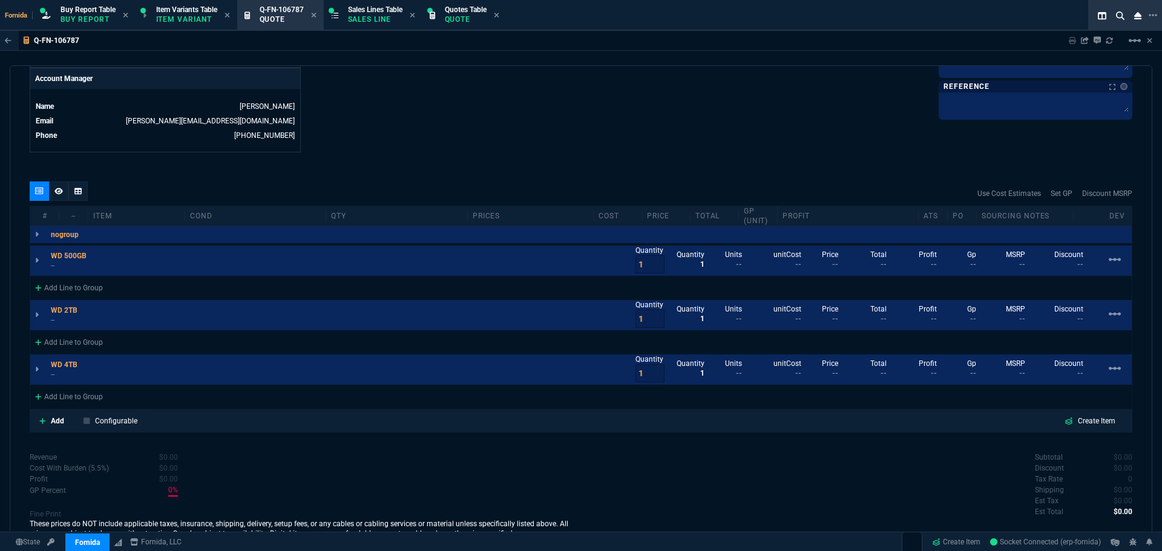
scroll to position [651, 0]
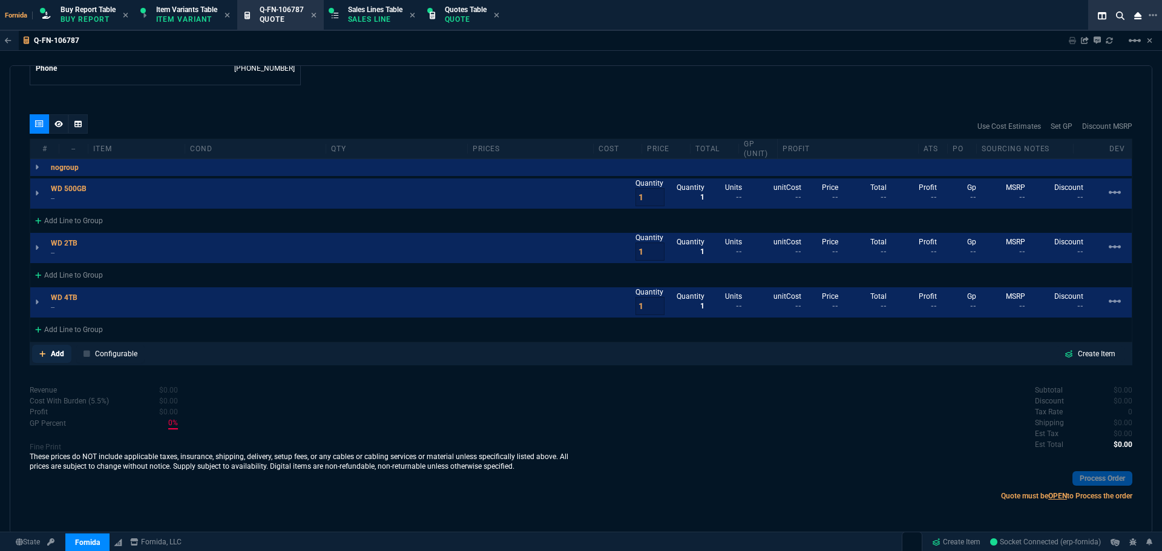
click at [48, 353] on link "Add" at bounding box center [51, 354] width 39 height 18
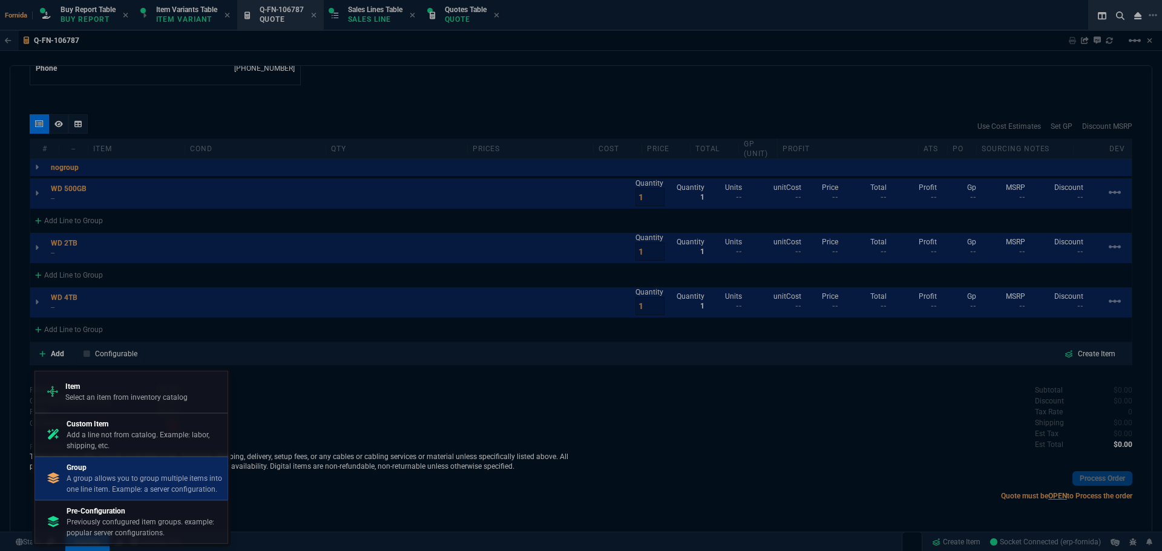
click at [125, 468] on p "Group" at bounding box center [145, 467] width 156 height 11
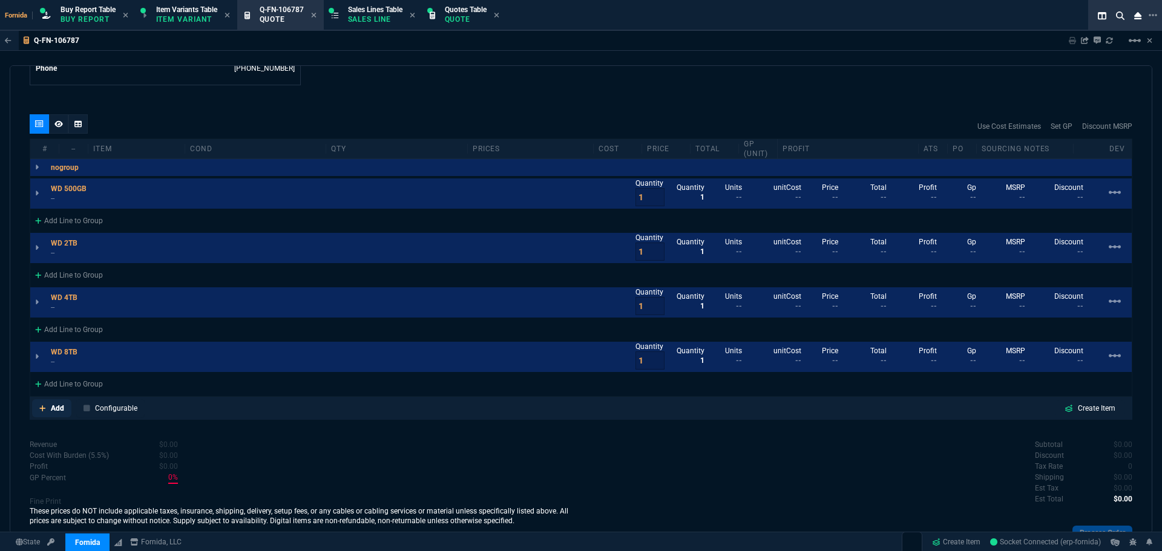
click at [55, 405] on p "Add" at bounding box center [57, 408] width 13 height 11
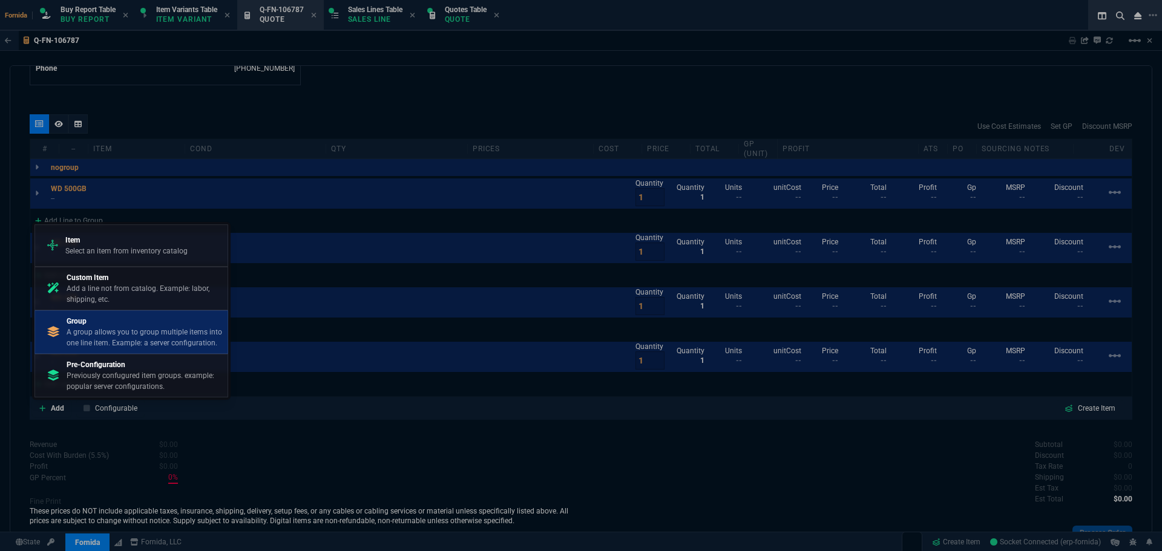
click at [90, 347] on p "A group allows you to group multiple items into one line item. Example: a serve…" at bounding box center [145, 338] width 156 height 22
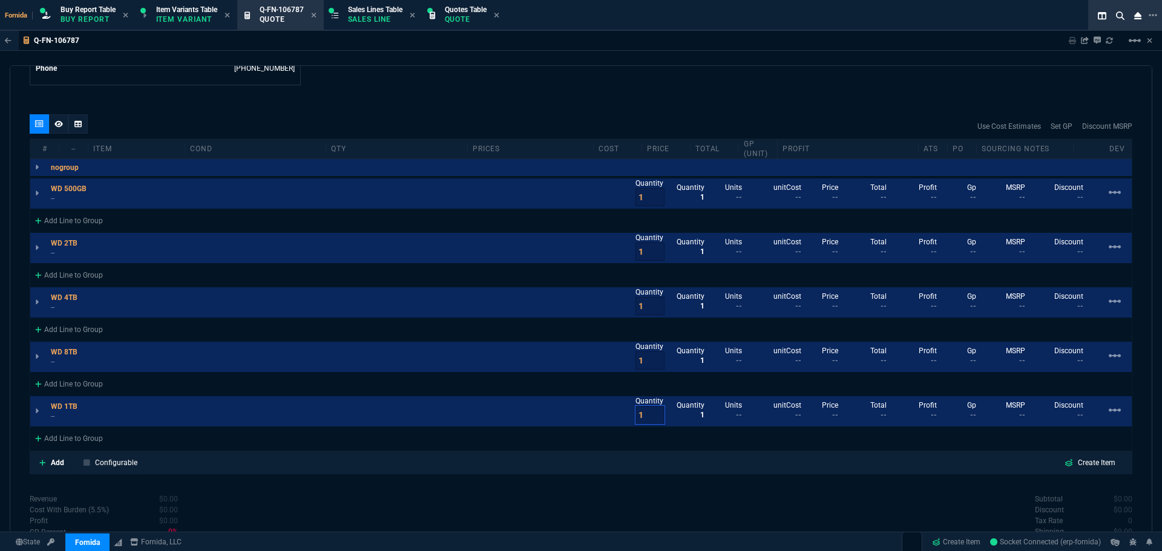
drag, startPoint x: 637, startPoint y: 419, endPoint x: 593, endPoint y: 417, distance: 44.2
click at [593, 417] on div "WD 1TB -- Quantity 1 Quantity 1 Units -- unitCost -- Price -- Total -- Profit -…" at bounding box center [580, 411] width 1101 height 30
type input "300"
click at [611, 366] on div "WD 8TB -- Quantity 1 Quantity 1 Units -- unitCost -- Price -- Total -- Profit -…" at bounding box center [580, 357] width 1101 height 30
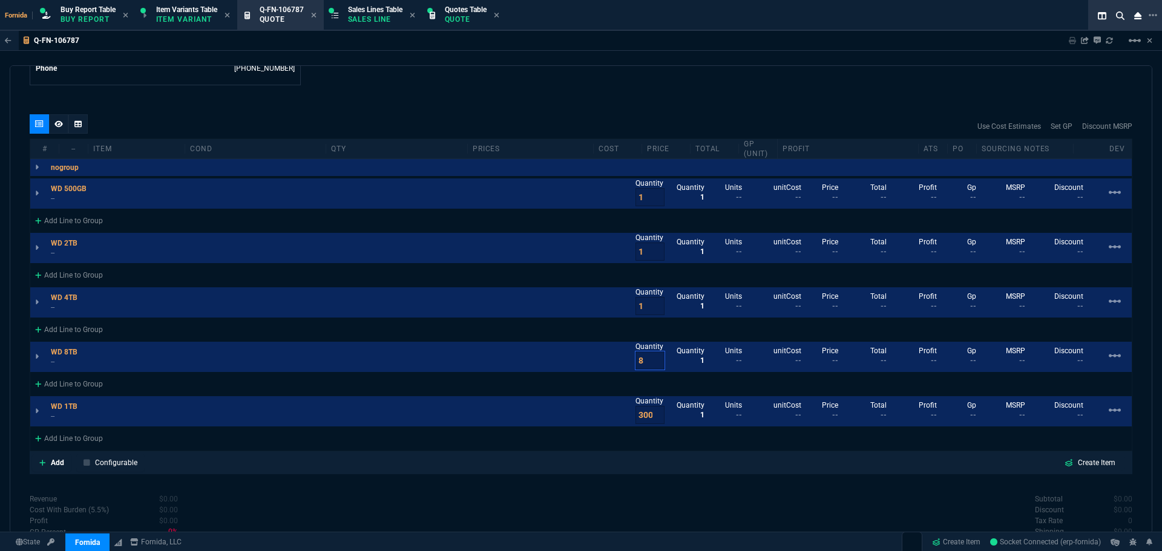
type input "8"
click at [635, 306] on input "1" at bounding box center [649, 306] width 29 height 18
type input "8"
drag, startPoint x: 638, startPoint y: 254, endPoint x: 629, endPoint y: 252, distance: 8.6
click at [635, 252] on input "1" at bounding box center [649, 252] width 29 height 18
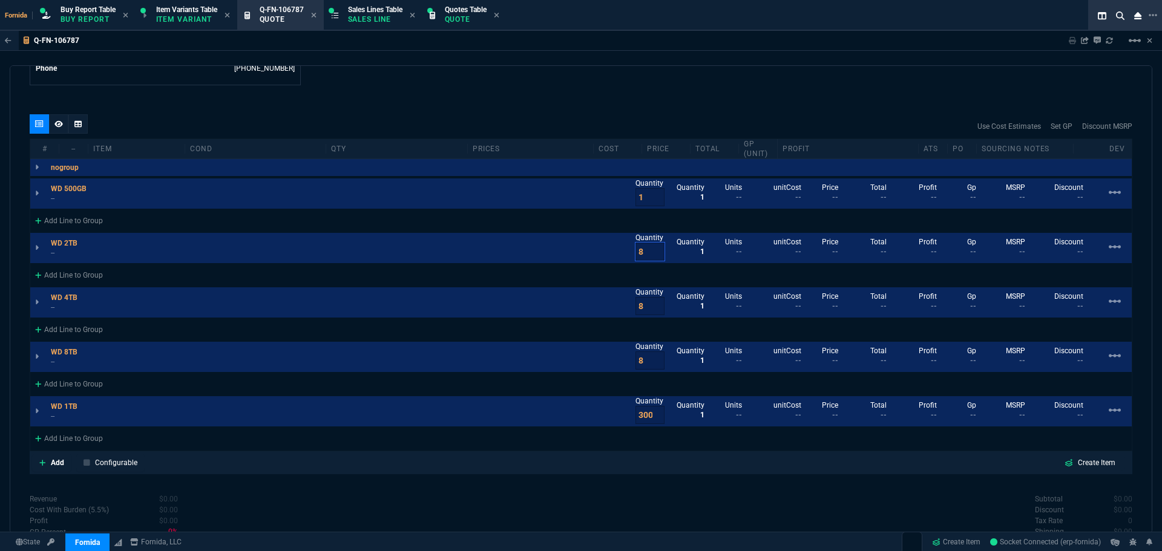
type input "8"
drag, startPoint x: 633, startPoint y: 197, endPoint x: 625, endPoint y: 197, distance: 7.9
click at [625, 197] on div "WD 500GB -- Quantity 1 Quantity 1 Units -- unitCost -- Price -- Total -- Profit…" at bounding box center [580, 194] width 1101 height 30
type input "8"
click at [605, 111] on div "quote Q-FN-106787 CES PLUS draft Fornida, LLC 2609 Technology Dr Suite 300 Plan…" at bounding box center [581, 299] width 1142 height 468
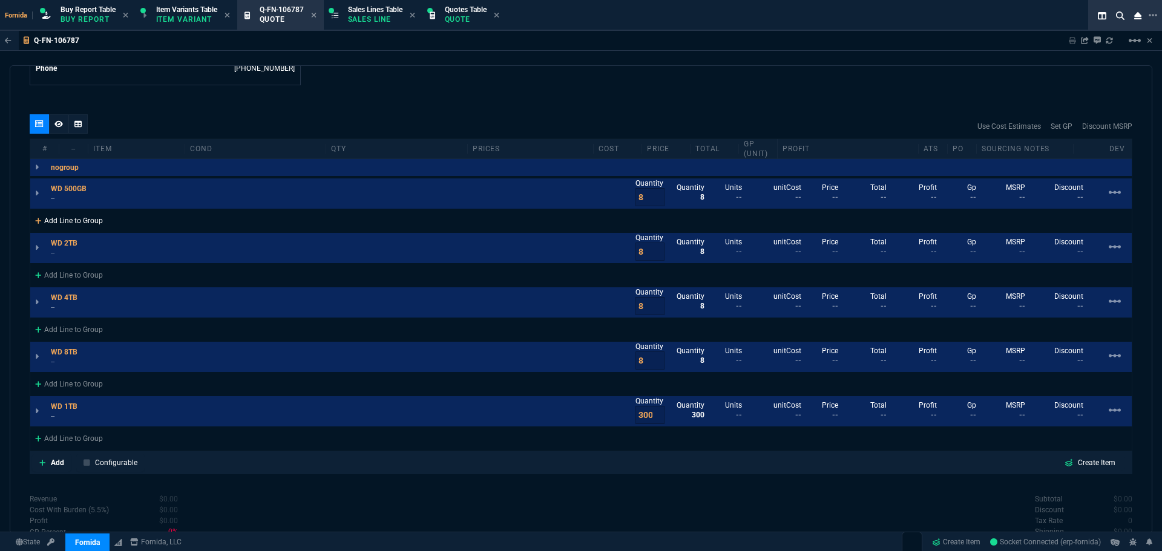
click at [68, 225] on div "Add Line to Group" at bounding box center [68, 220] width 77 height 22
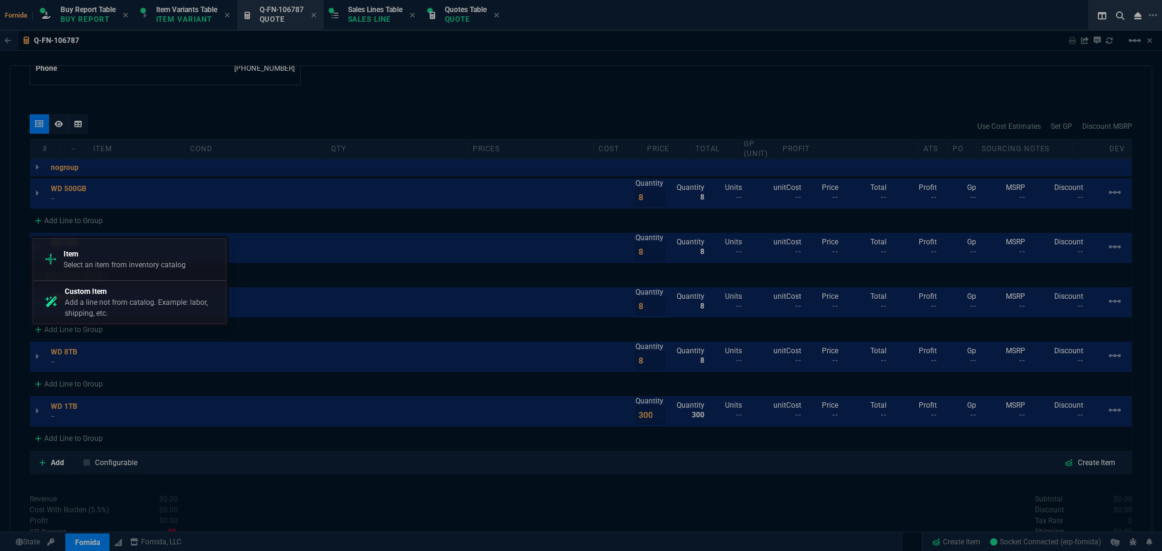
drag, startPoint x: 125, startPoint y: 310, endPoint x: 623, endPoint y: 79, distance: 549.3
click at [125, 310] on p "Add a line not from catalog. Example: labor, shipping, etc." at bounding box center [143, 308] width 156 height 22
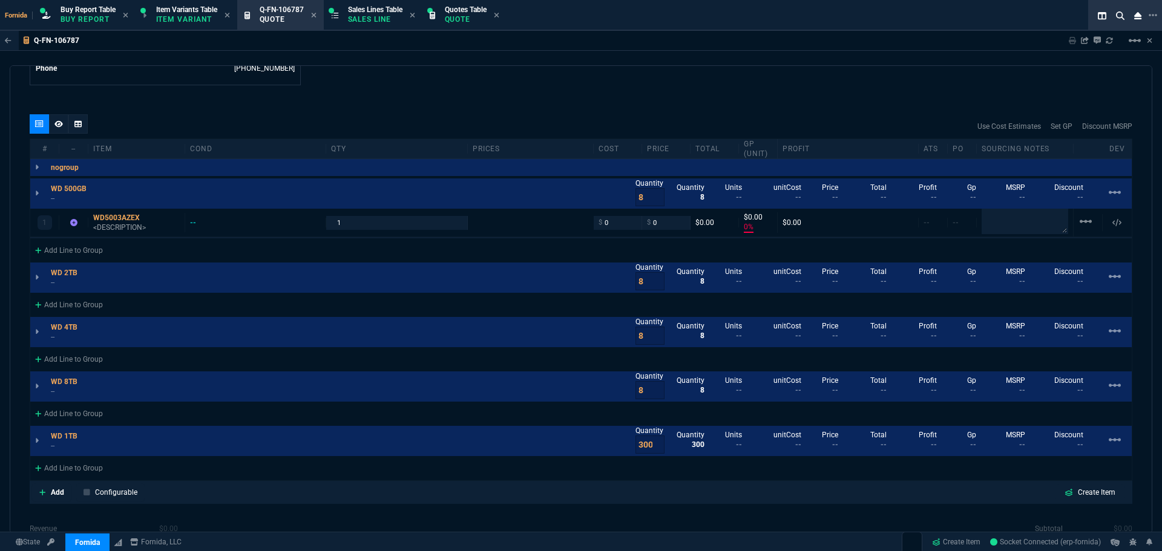
type input "0"
click at [97, 214] on div "WD5003AZEX" at bounding box center [136, 218] width 87 height 10
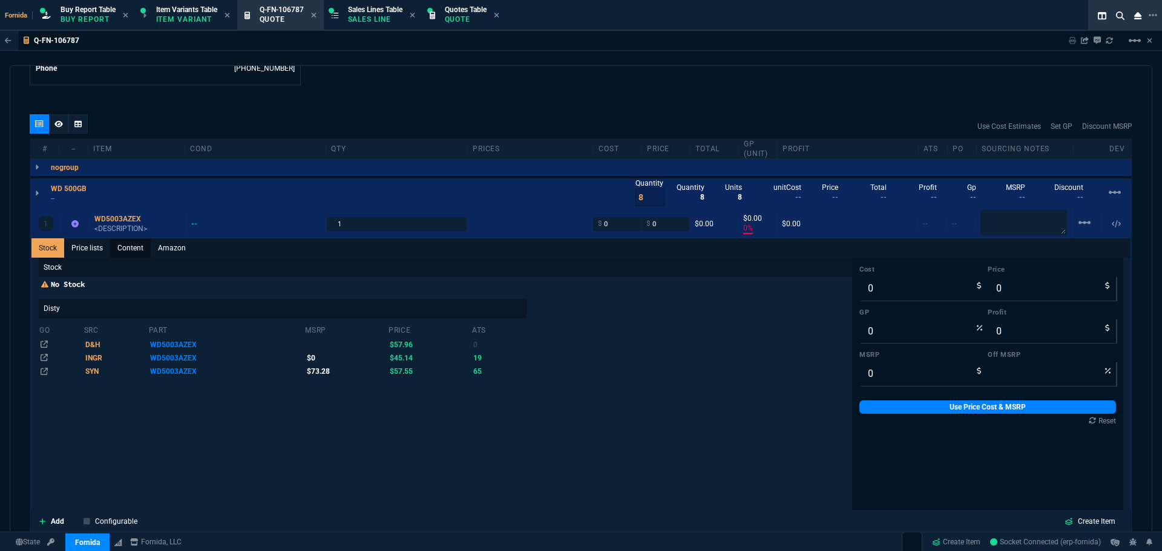
click at [127, 254] on link "Content" at bounding box center [130, 247] width 41 height 19
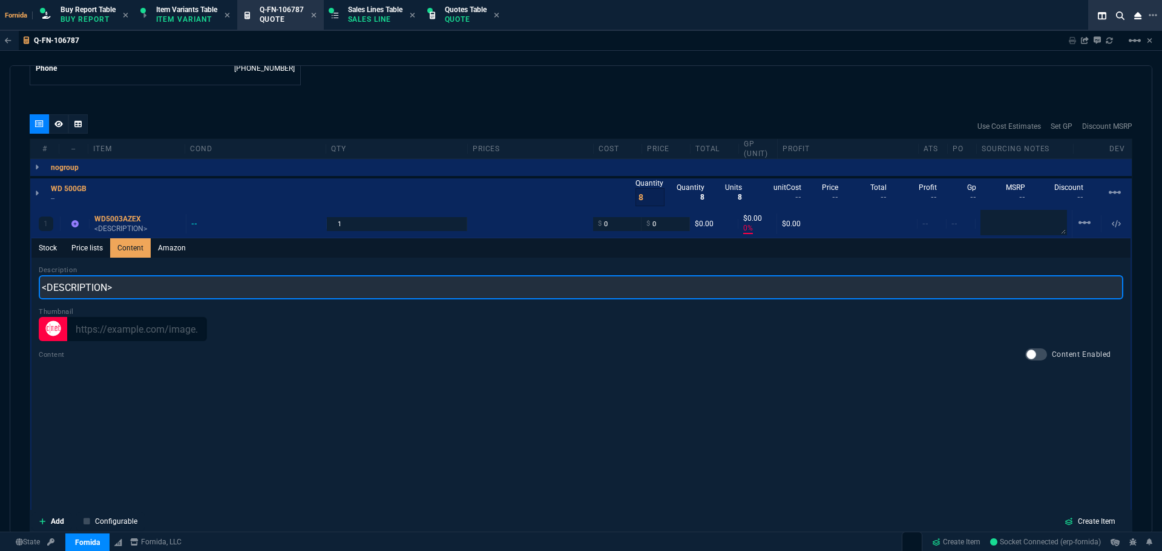
click at [141, 279] on input "<DESCRIPTION>" at bounding box center [581, 287] width 1084 height 24
paste input "WD Black 500GB 7200 RPM SATA 6Gb/s 64MB Cache 3.5 Inch"
type input "WD Black 500GB 7200 RPM SATA 6Gb/s 64MB Cache 3.5 Inch"
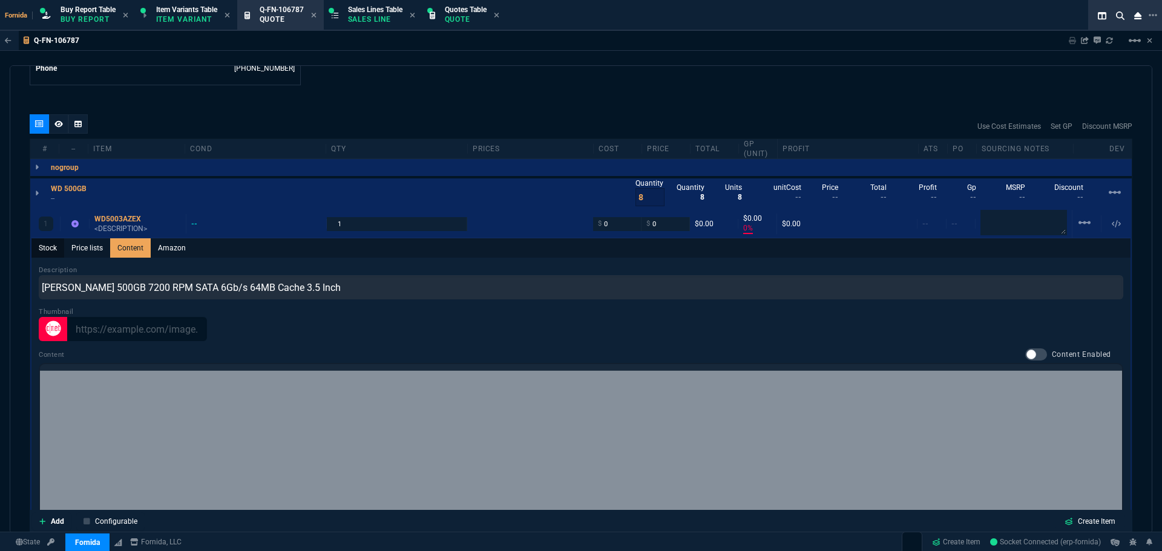
click at [55, 252] on link "Stock" at bounding box center [47, 247] width 33 height 19
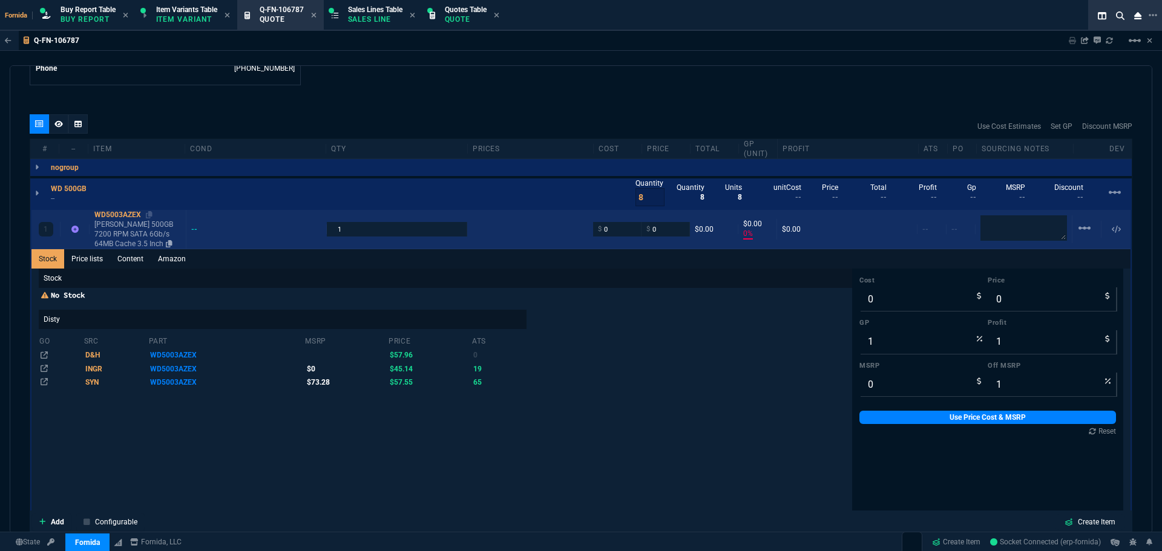
type input "0"
click at [120, 226] on p "WD Black 500GB 7200 RPM SATA 6Gb/s 64MB Cache 3.5 Inch" at bounding box center [137, 234] width 87 height 29
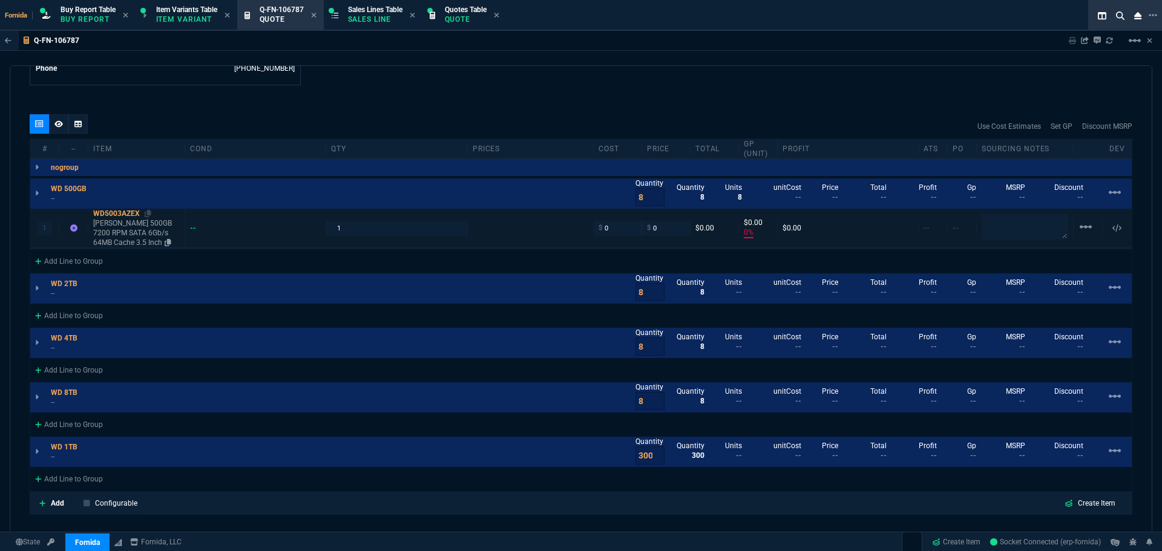
click at [126, 229] on p "WD Black 500GB 7200 RPM SATA 6Gb/s 64MB Cache 3.5 Inch" at bounding box center [136, 232] width 87 height 29
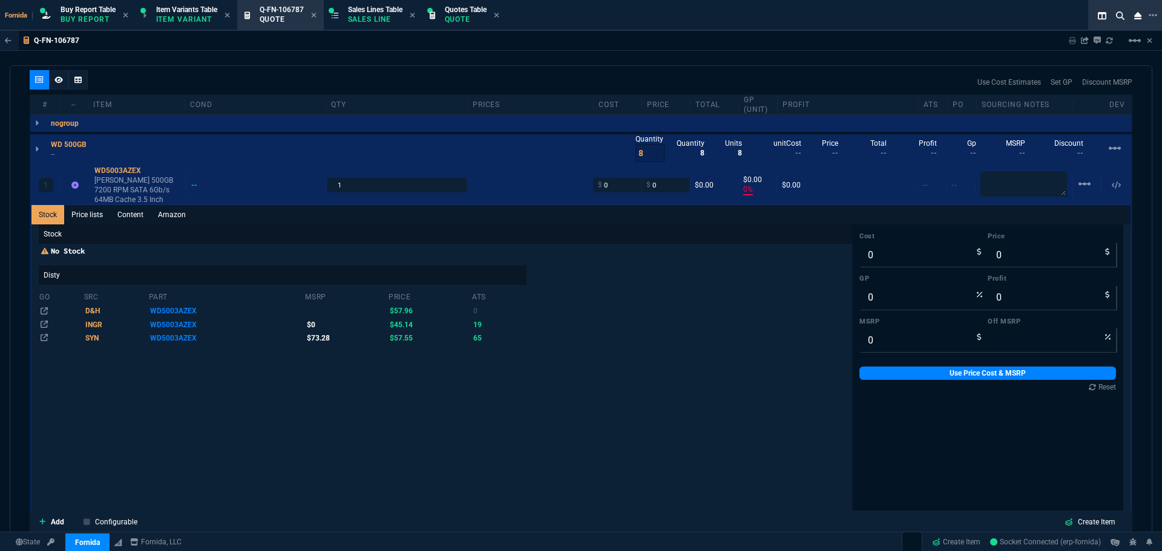
scroll to position [712, 0]
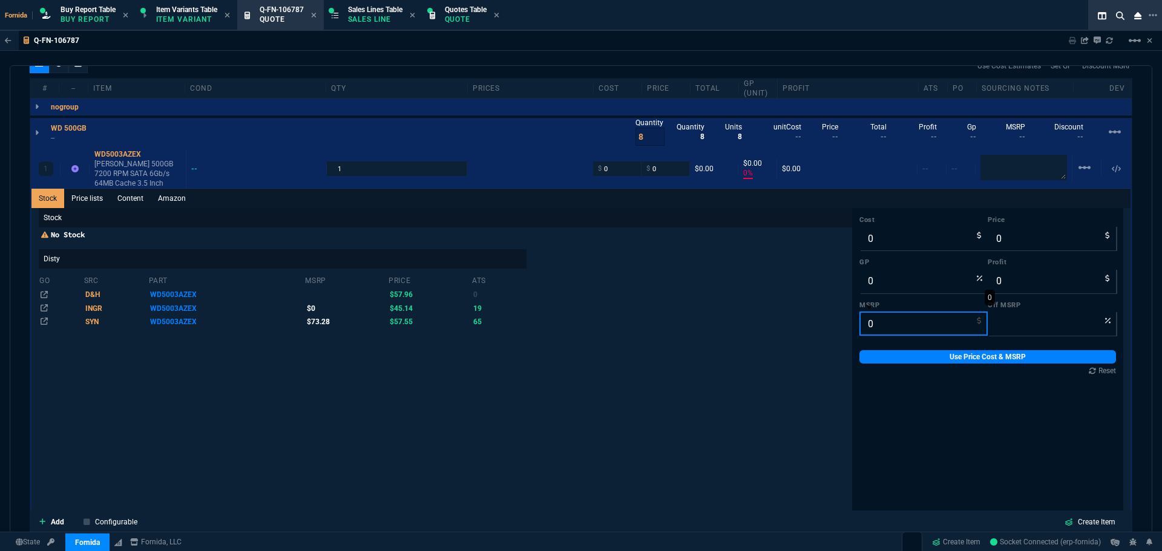
click at [868, 330] on input "0" at bounding box center [923, 324] width 128 height 24
type input "7"
type input "100"
type input "73.28"
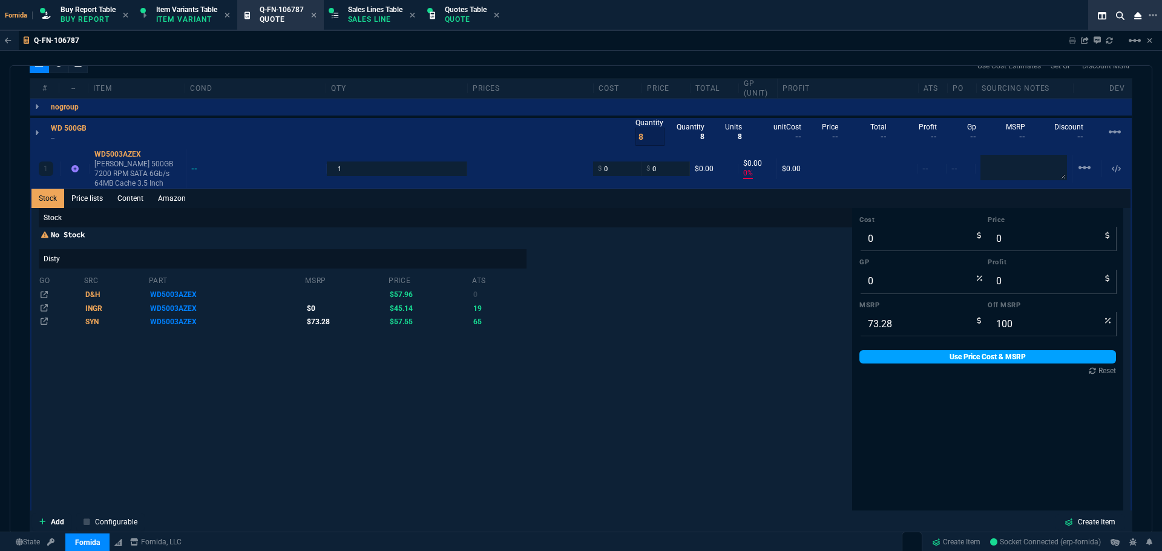
click at [924, 357] on link "Use Price Cost & MSRP" at bounding box center [987, 356] width 257 height 13
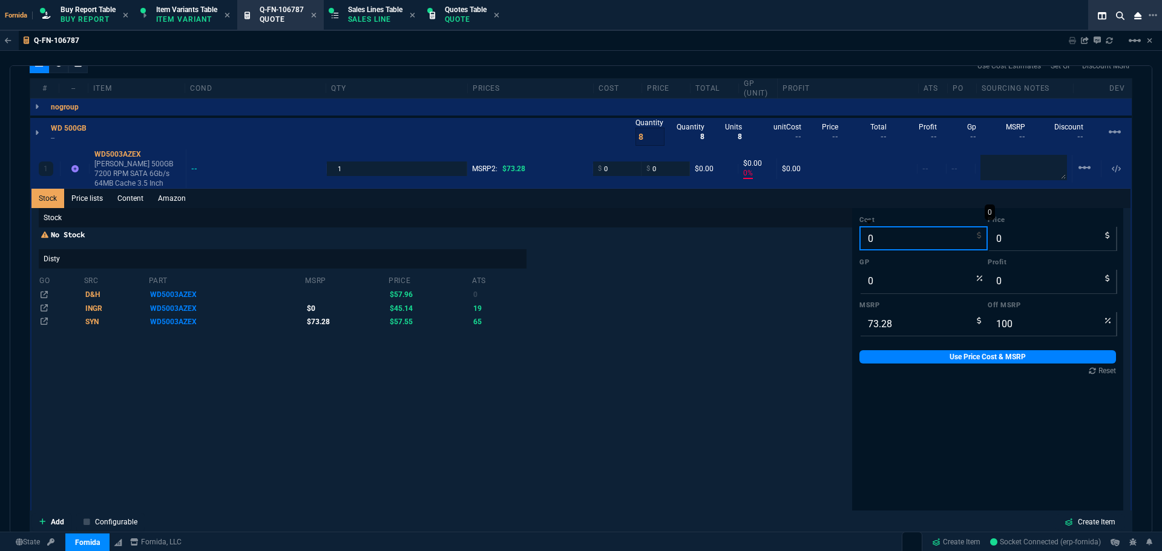
click at [887, 244] on input "0" at bounding box center [923, 238] width 128 height 24
type input "55"
type input "-100"
type input "-55"
type input "55.08"
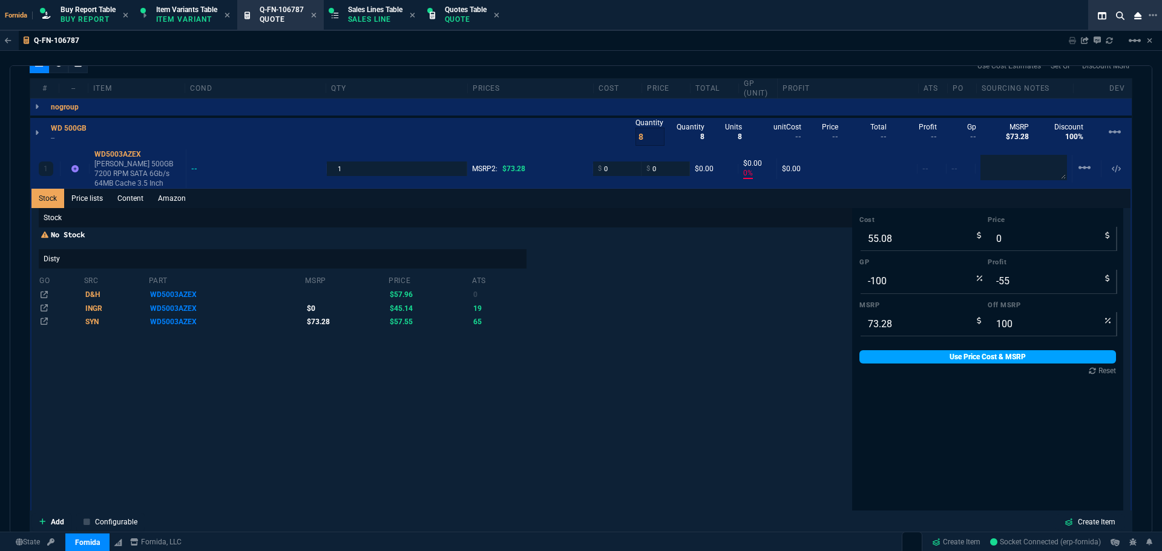
click at [910, 359] on link "Use Price Cost & MSRP" at bounding box center [987, 356] width 257 height 13
type input "55.08"
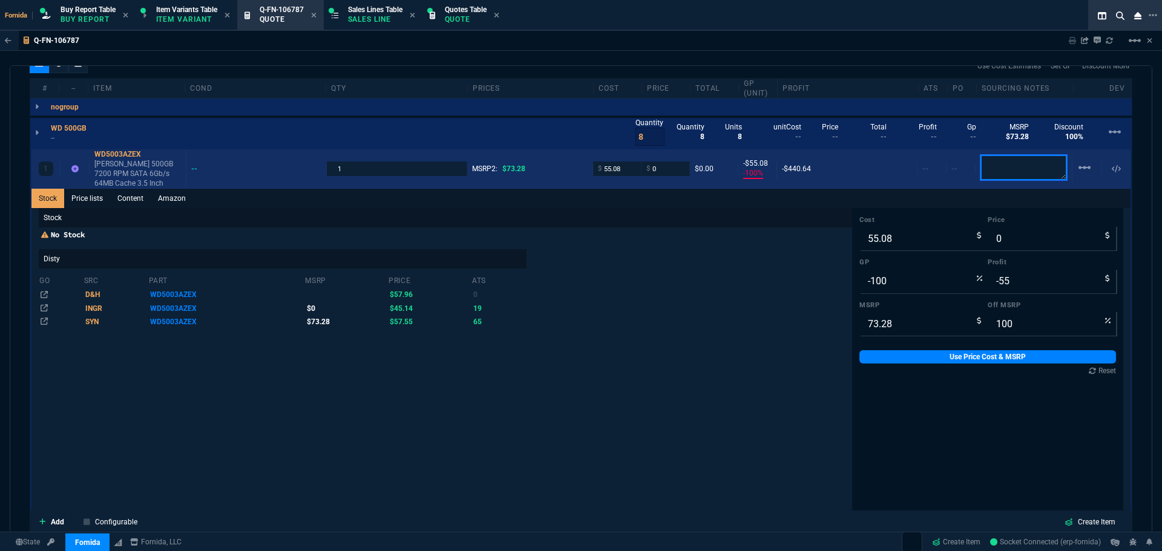
click at [1012, 175] on textarea at bounding box center [1023, 167] width 87 height 25
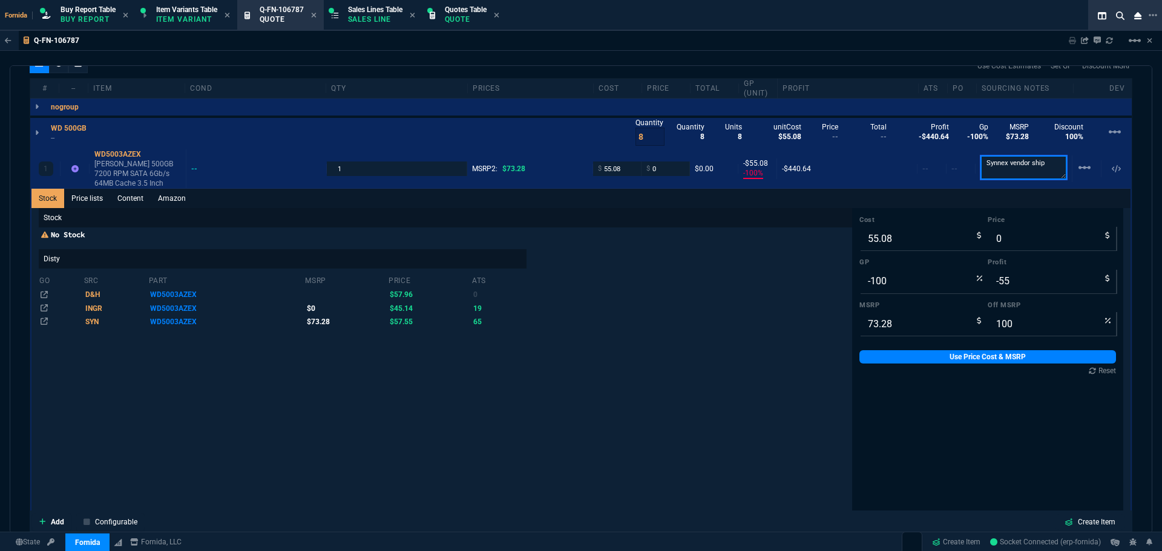
type textarea "Synnex vendor ship"
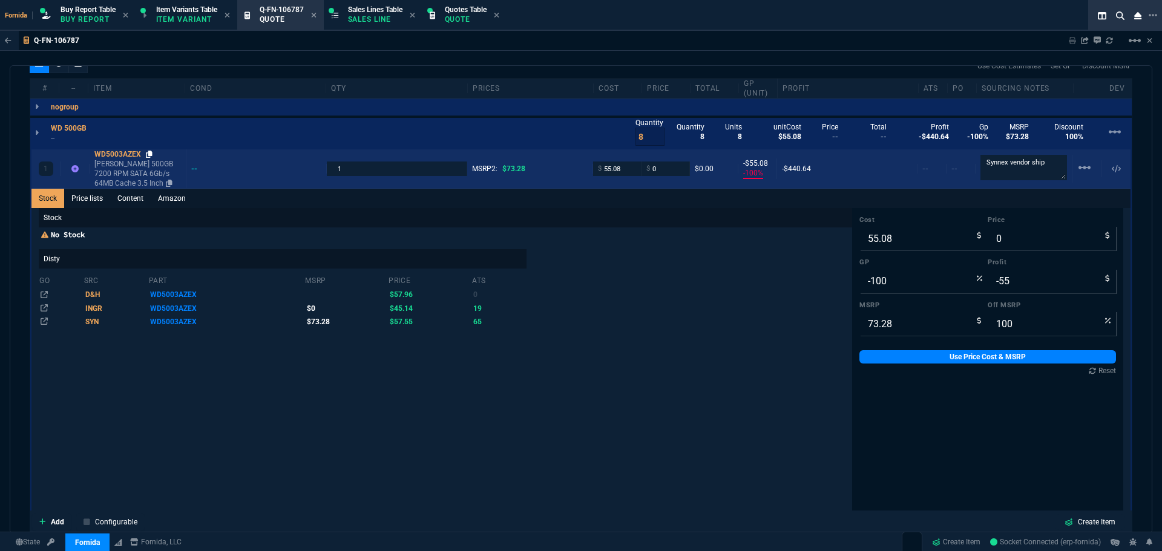
click at [148, 154] on icon at bounding box center [149, 154] width 7 height 7
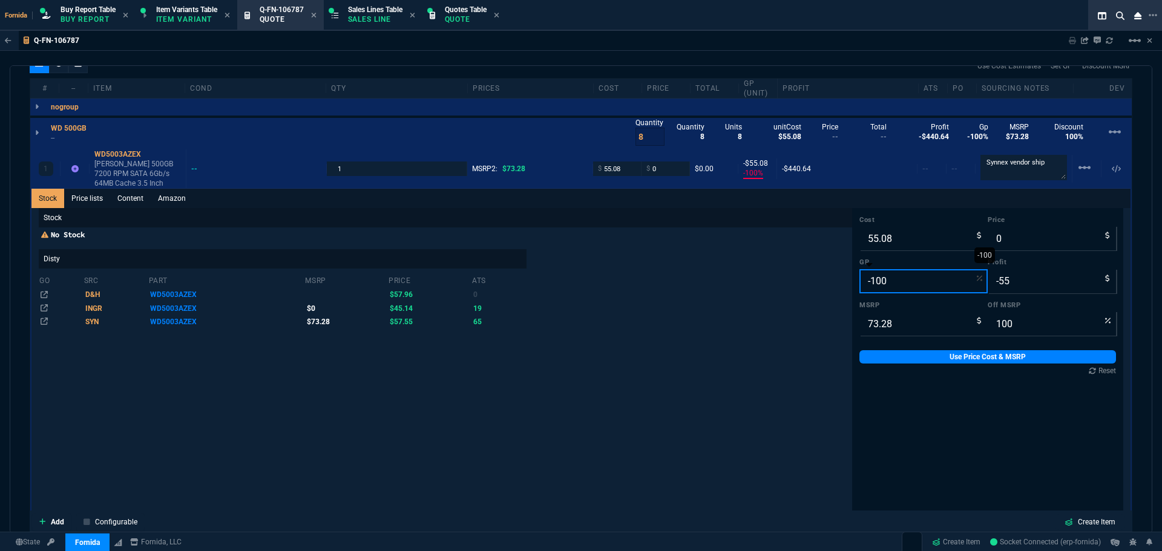
click at [892, 281] on input "-100" at bounding box center [923, 281] width 128 height 24
type input "1"
type input "56"
type input "1"
type input "12"
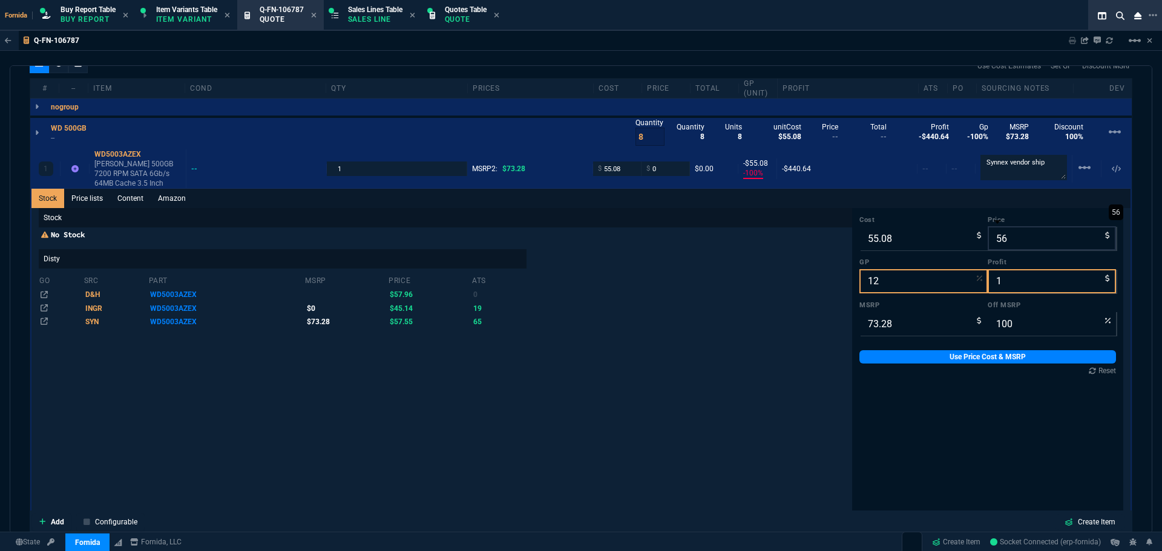
type input "24"
type input "63"
type input "8"
type input "14"
type input "12"
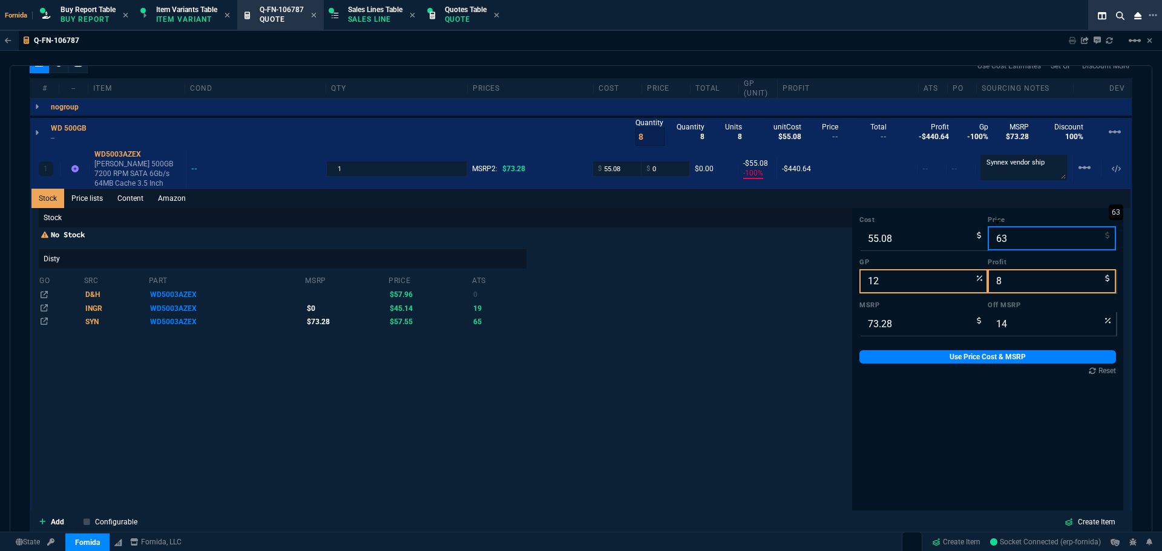
click at [1028, 240] on input "63" at bounding box center [1052, 238] width 128 height 24
type input "6"
type input "-818"
type input "-49"
type input "92"
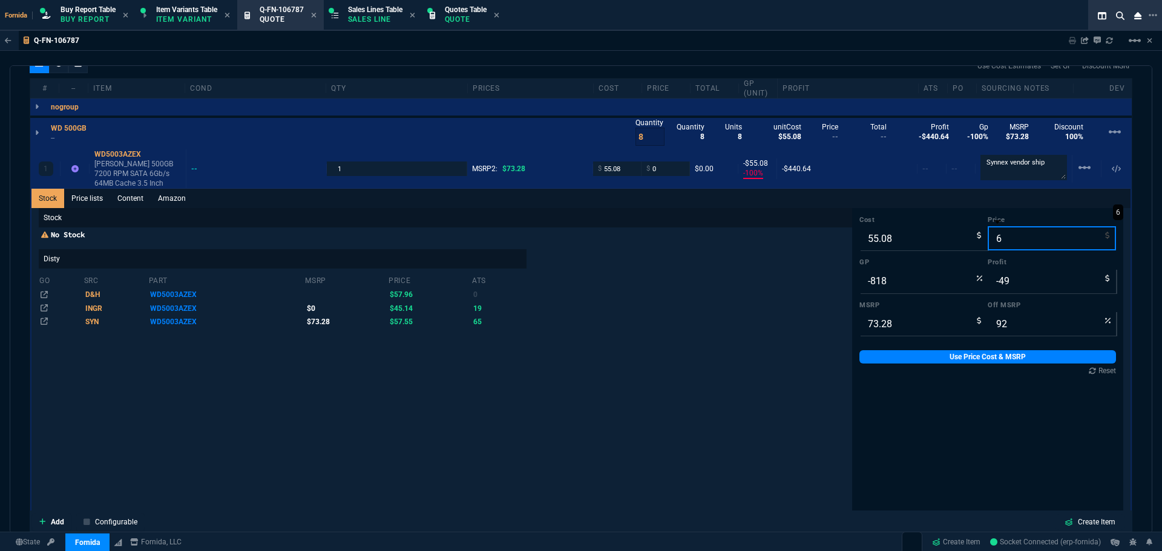
type input "62"
type input "11"
type input "7"
type input "15"
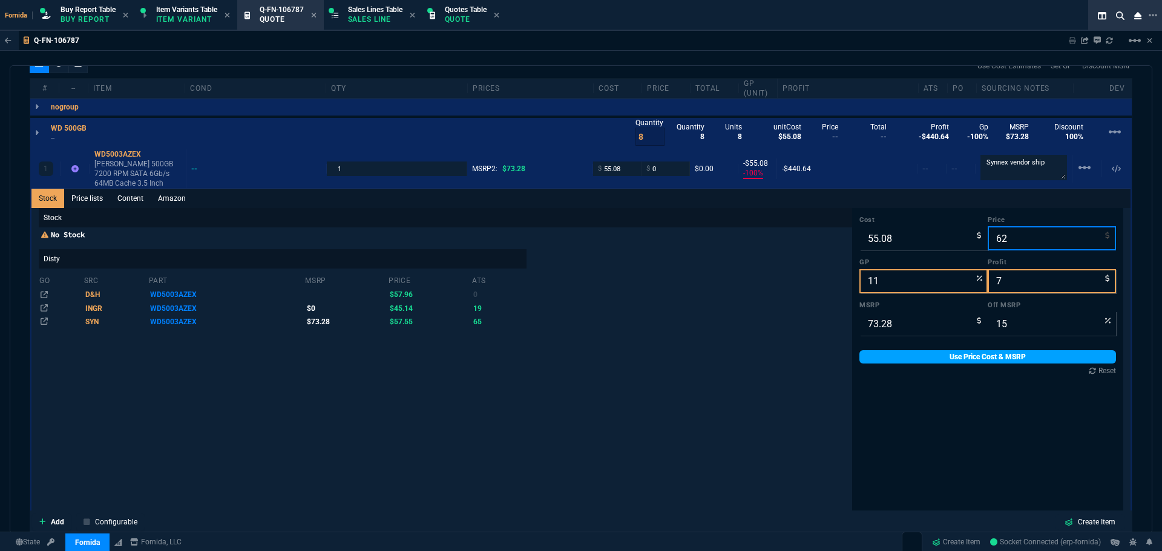
type input "62"
click at [1000, 353] on link "Use Price Cost & MSRP" at bounding box center [987, 356] width 257 height 13
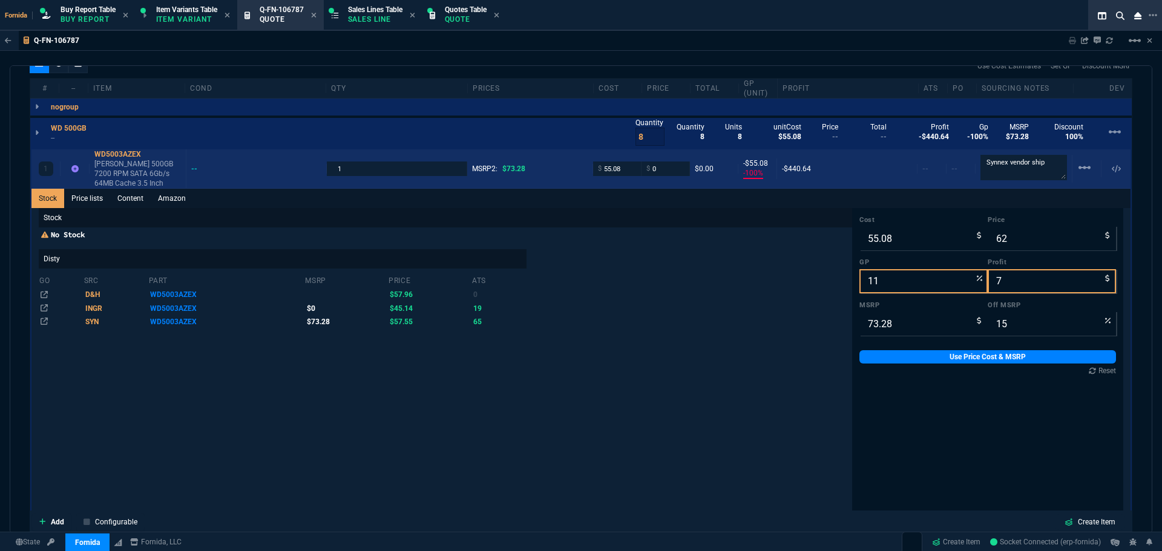
type input "62"
click at [105, 172] on p "WD Black 500GB 7200 RPM SATA 6Gb/s 64MB Cache 3.5 Inch" at bounding box center [137, 173] width 87 height 29
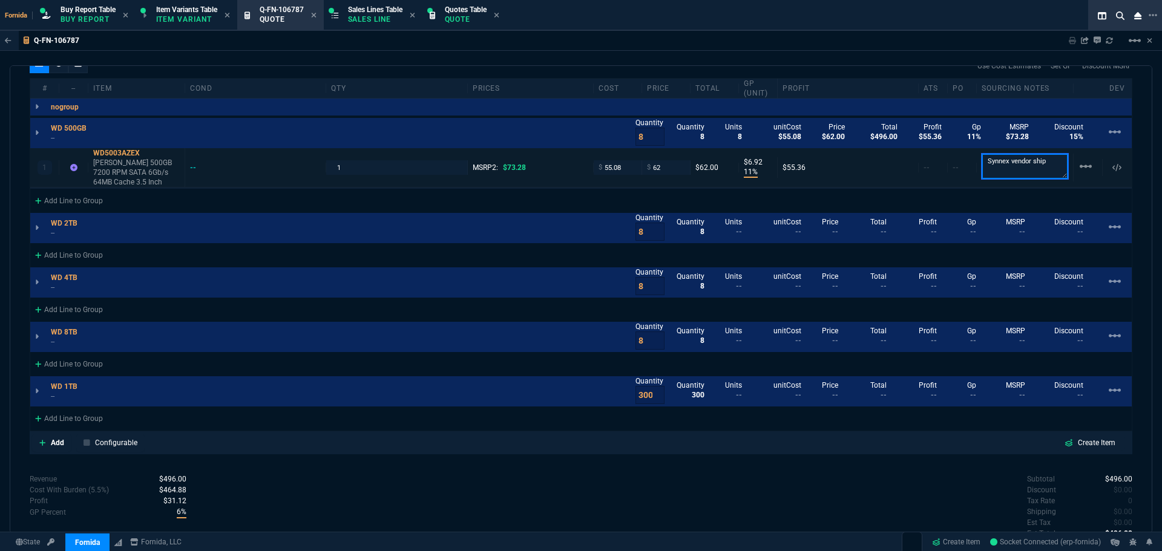
click at [1020, 171] on textarea "Synnex vendor ship" at bounding box center [1025, 166] width 87 height 25
click at [1053, 170] on textarea "Synnex vendor ship" at bounding box center [1025, 166] width 87 height 24
paste textarea "https://www.ebay.com/itm/296814377379?_skw=WD5003AZEX&epid=178386939&itmmeta=01…"
click at [490, 62] on div "Q-FN-106787 Sharing Q-FN-106787 Link Dev Link Share on Teams linear_scale quote…" at bounding box center [581, 311] width 1162 height 561
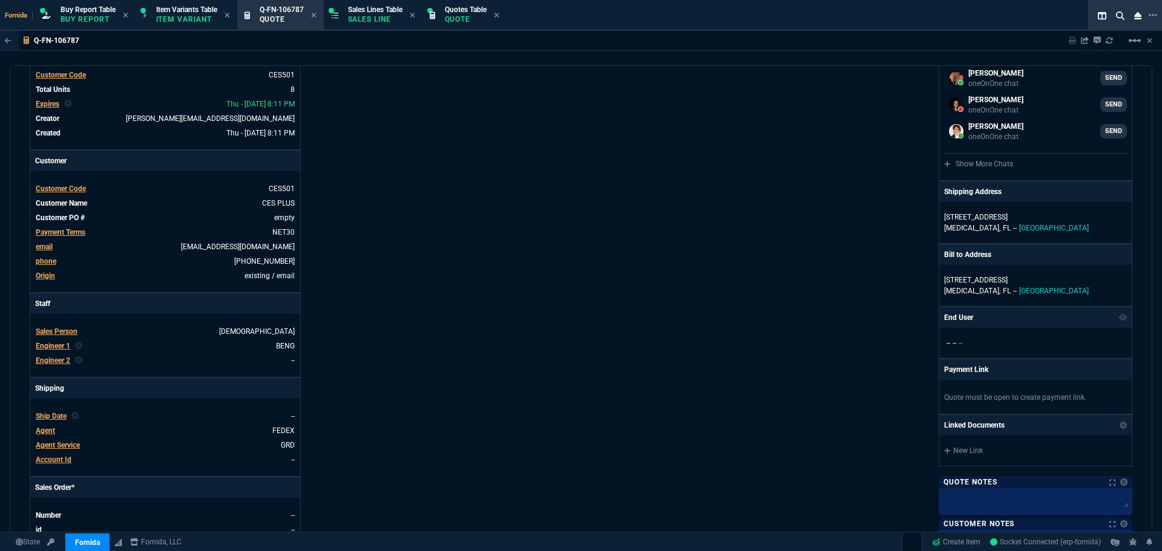
scroll to position [0, 0]
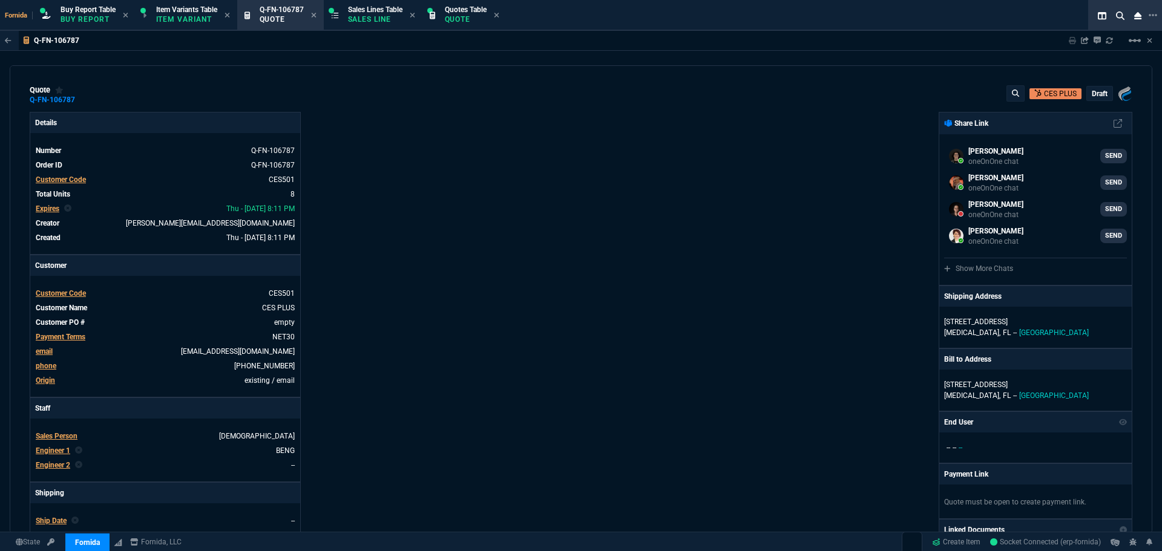
drag, startPoint x: 1000, startPoint y: 164, endPoint x: 842, endPoint y: 14, distance: 217.9
click at [842, 14] on div "Fornida Buy Report Table Buy Report Item Variants Table Item Variant Q-FN-10678…" at bounding box center [581, 296] width 1162 height 592
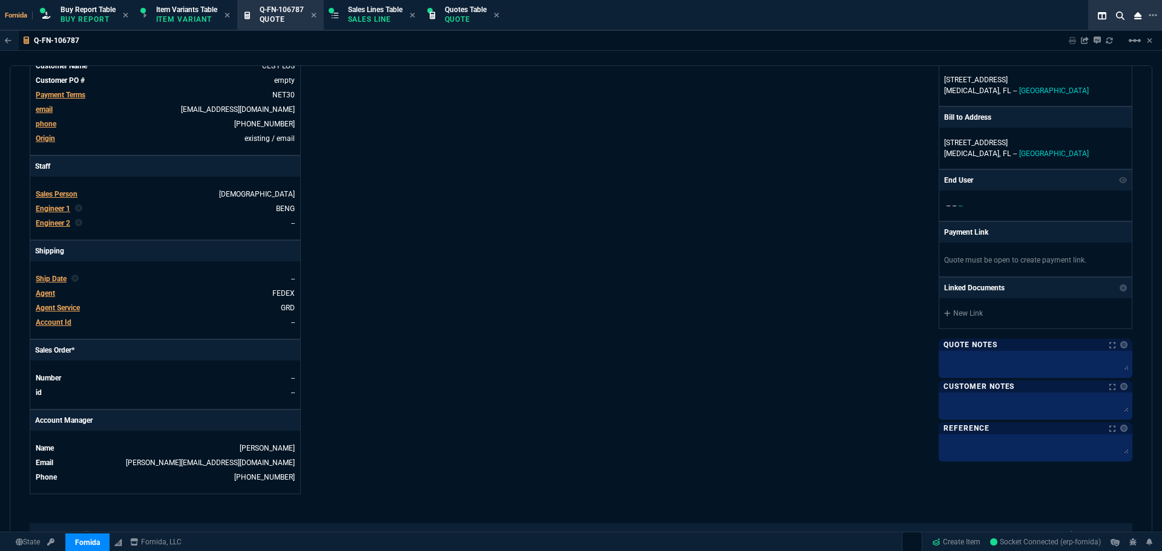
click at [657, 167] on div "Fornida, LLC 2609 Technology Dr Suite 300 Plano, TX 75074 Share Link Kaleb Hutc…" at bounding box center [856, 182] width 551 height 624
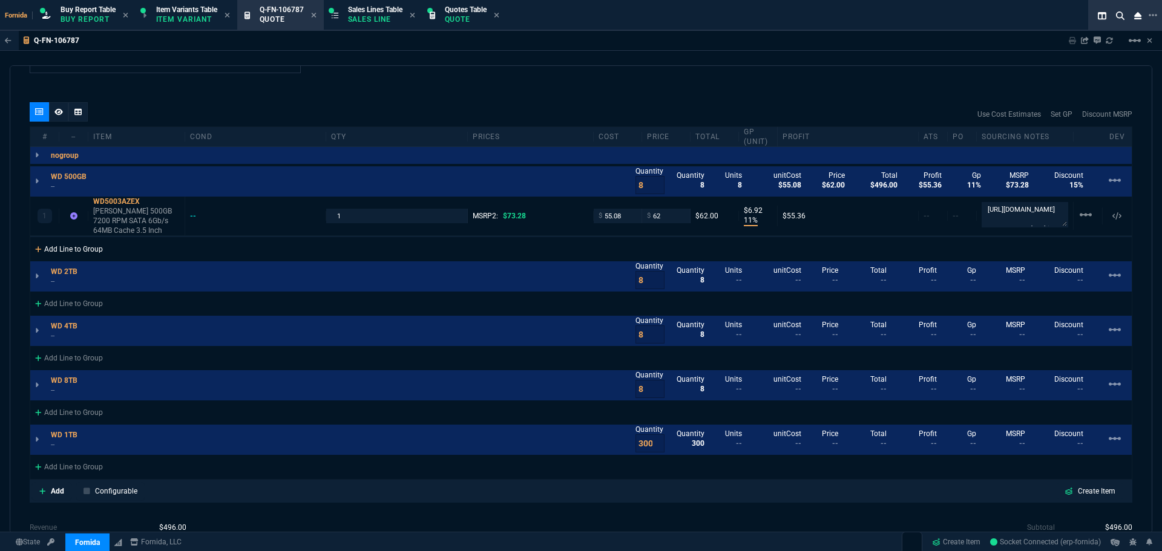
scroll to position [666, 0]
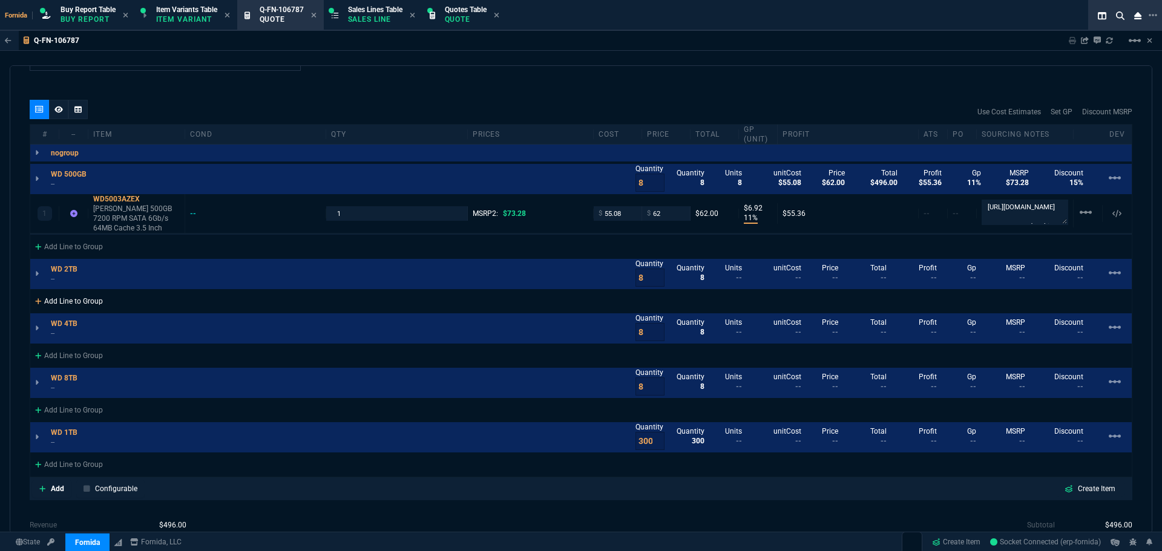
click at [76, 298] on div "Add Line to Group" at bounding box center [68, 300] width 77 height 22
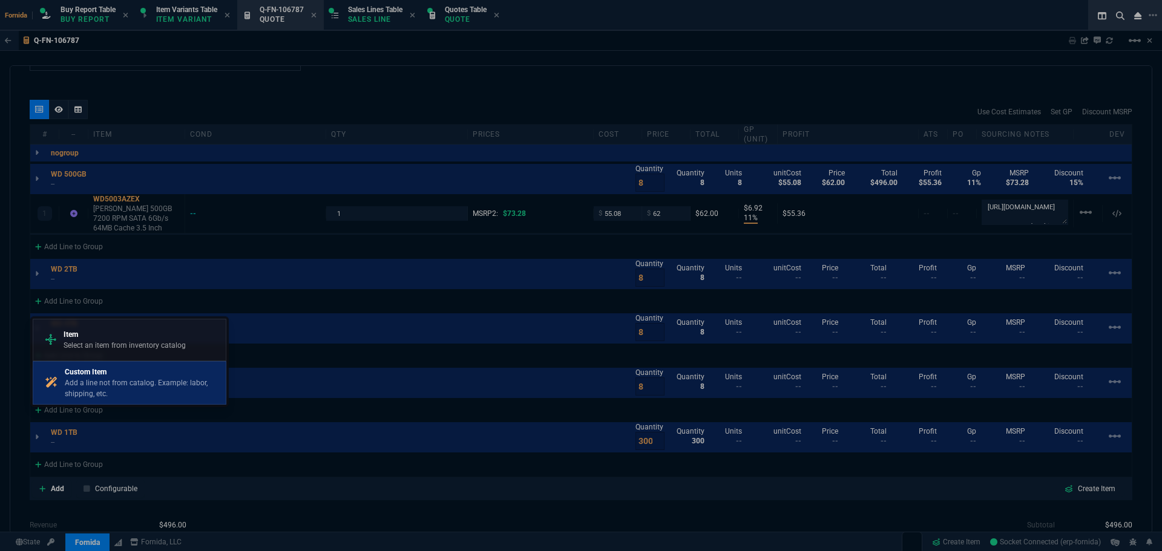
click at [137, 377] on p "Custom Item" at bounding box center [143, 372] width 156 height 11
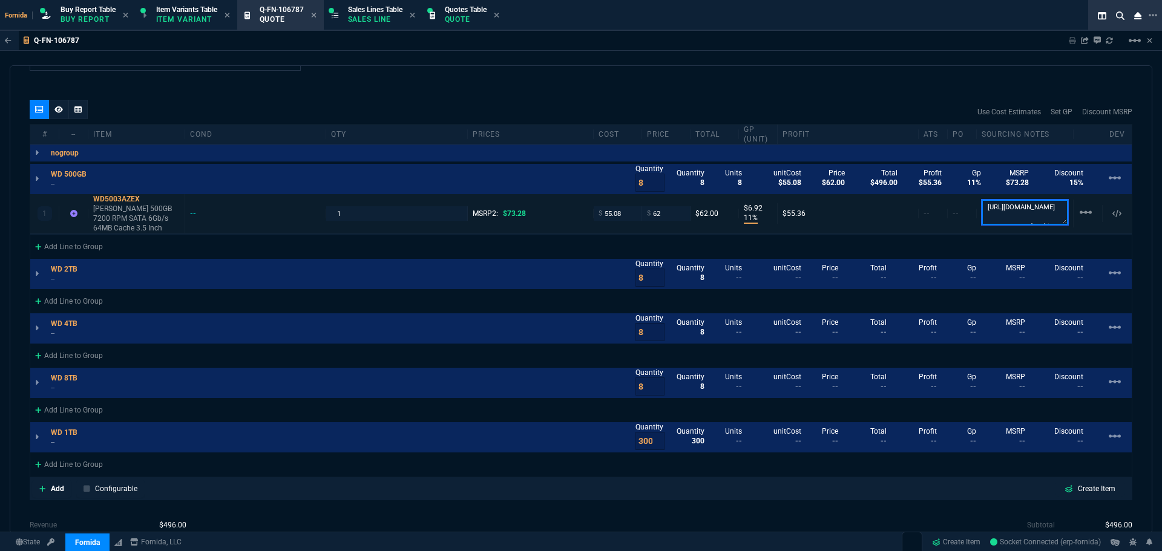
click at [1019, 218] on textarea "https://www.ebay.com/itm/296814377379?_skw=WD5003AZEX&epid=178386939&itmmeta=01…" at bounding box center [1025, 212] width 87 height 25
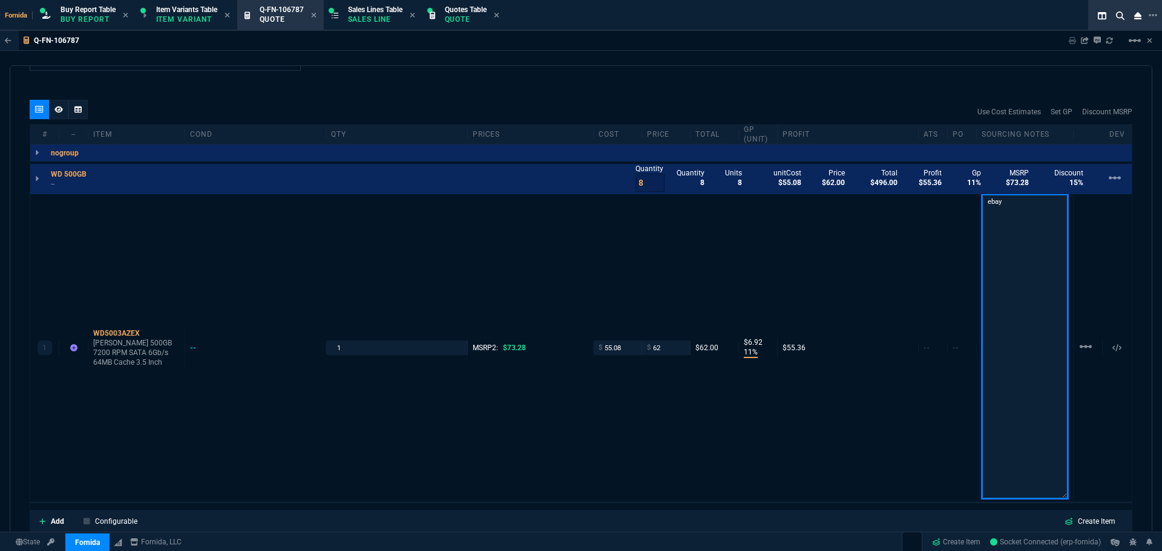
type textarea "ebay"
click at [827, 91] on div "quote Q-FN-106787 CES PLUS draft Fornida, LLC 2609 Technology Dr Suite 300 Plan…" at bounding box center [581, 299] width 1142 height 468
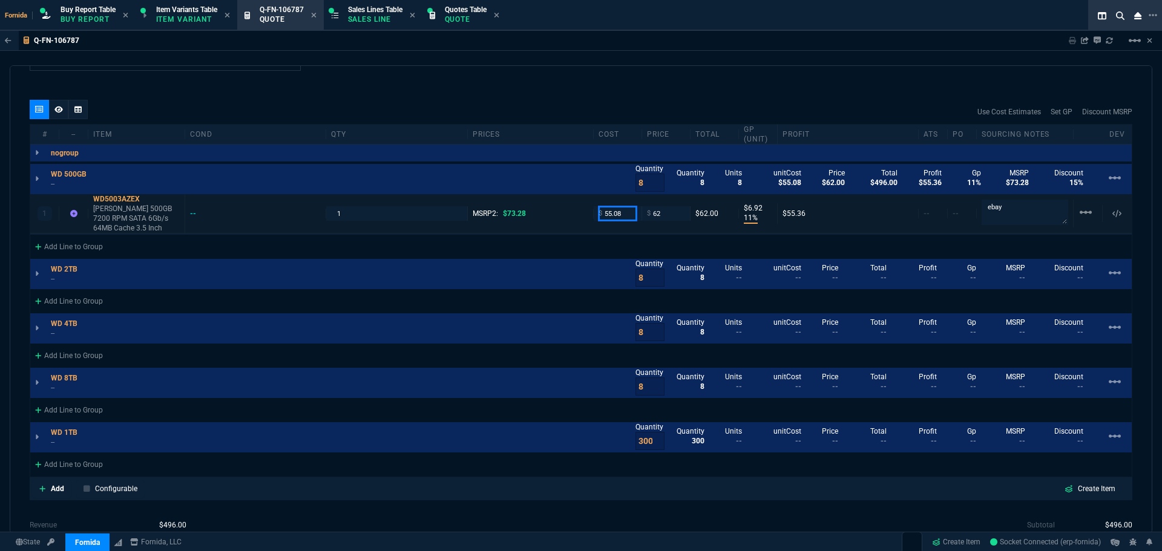
click at [617, 215] on input "55.08" at bounding box center [617, 213] width 38 height 14
type input "35"
type input "3"
type input "35"
type input "95"
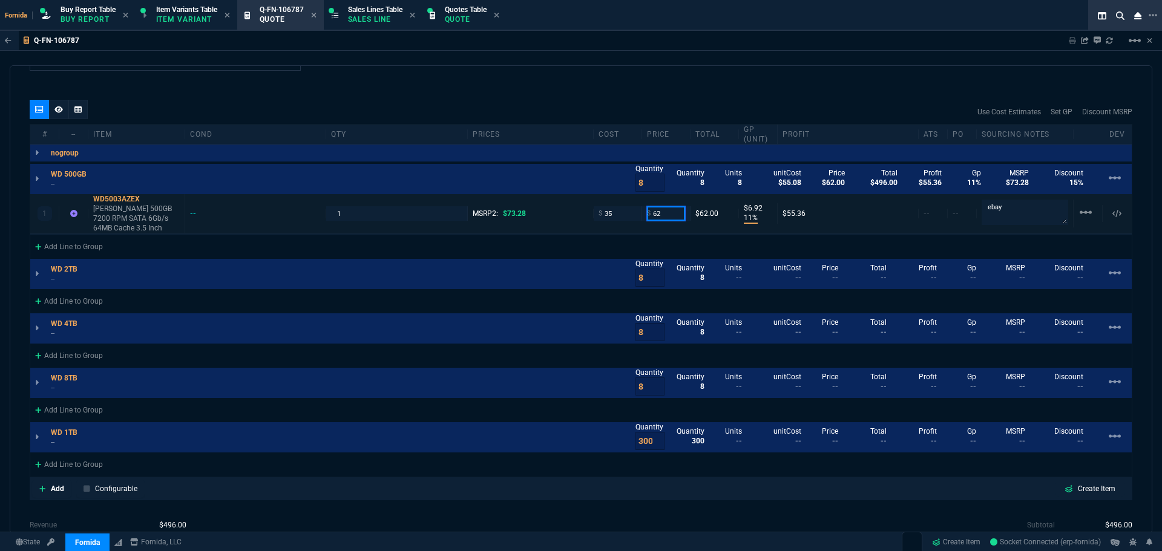
type input "59"
type input "35"
type input "44"
type input "27"
click at [120, 205] on p "WD Black 500GB 7200 RPM SATA 6Gb/s 64MB Cache 3.5 Inch" at bounding box center [136, 218] width 87 height 29
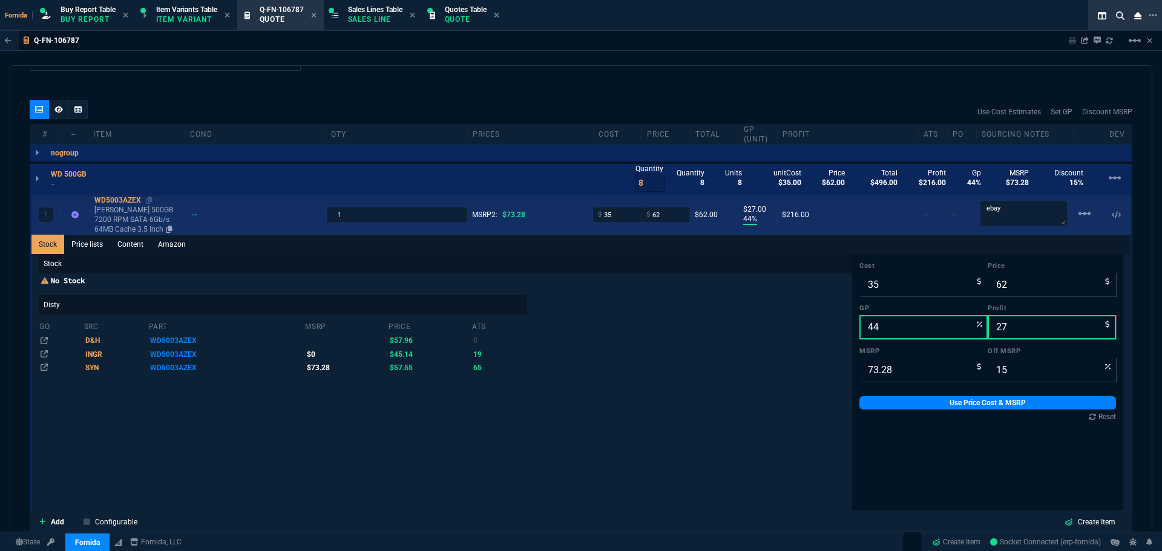
click at [135, 211] on p "WD Black 500GB 7200 RPM SATA 6Gb/s 64MB Cache 3.5 Inch" at bounding box center [137, 219] width 87 height 29
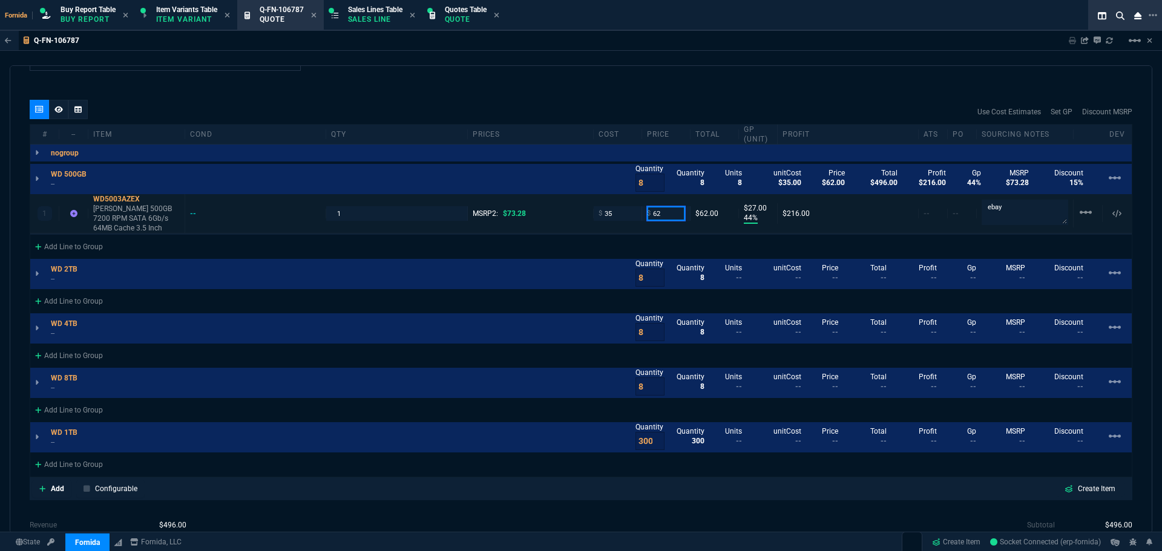
click at [671, 215] on input "62" at bounding box center [666, 213] width 38 height 14
type input "55"
type input "36"
type input "20"
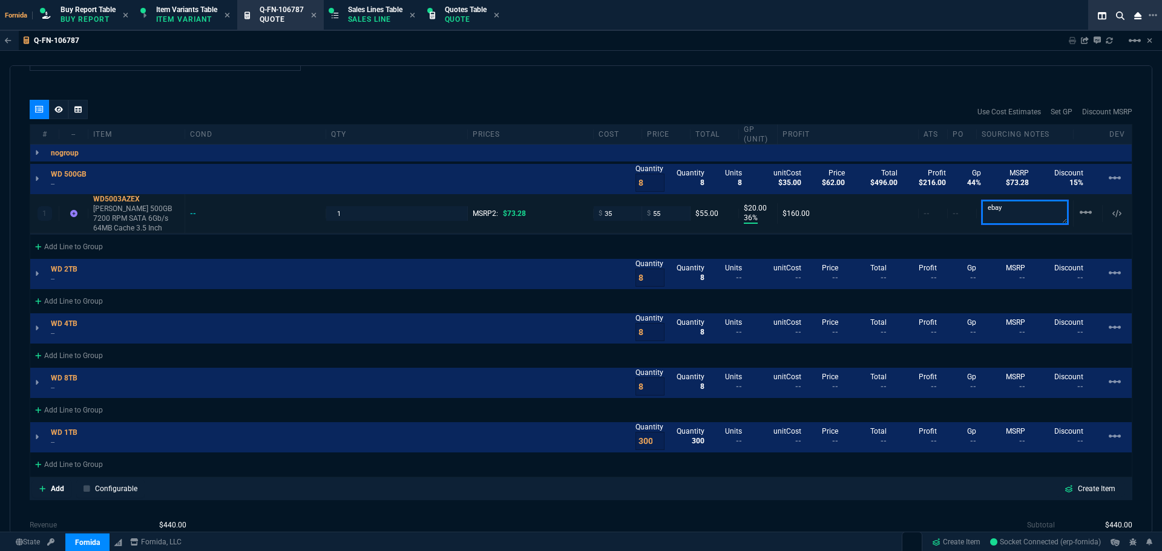
type input "25"
click at [716, 111] on div "Use Cost Estimates Set GP Discount MSRP" at bounding box center [581, 112] width 1103 height 24
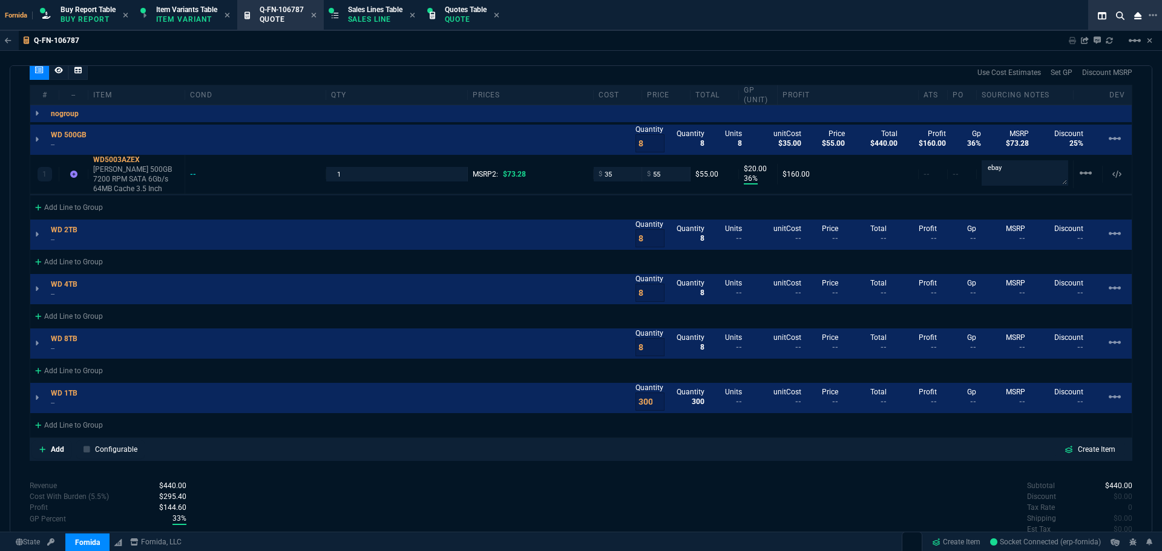
scroll to position [726, 0]
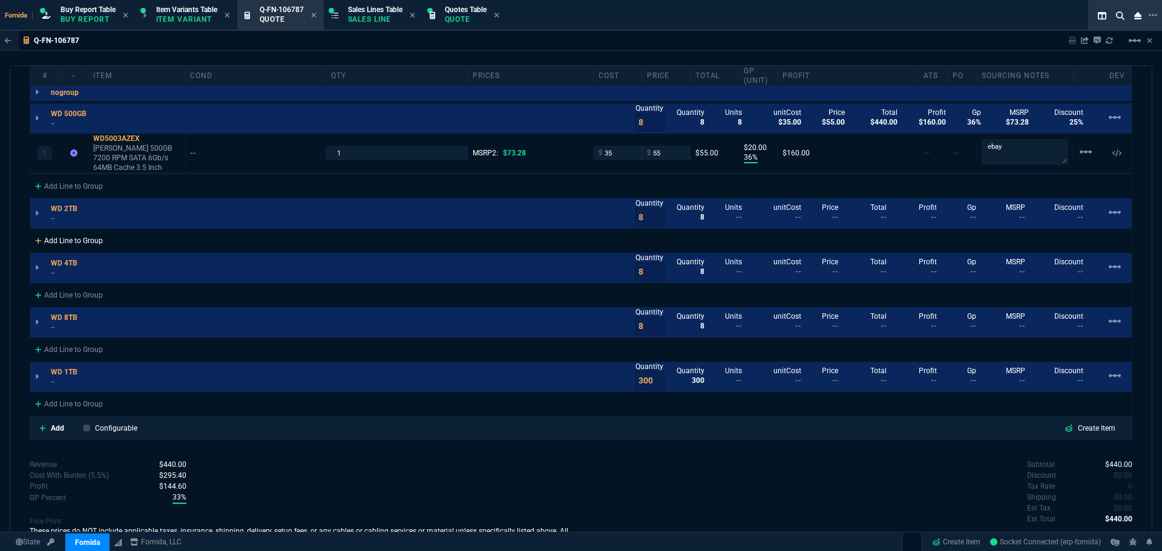
click at [83, 235] on div "Add Line to Group" at bounding box center [68, 240] width 77 height 22
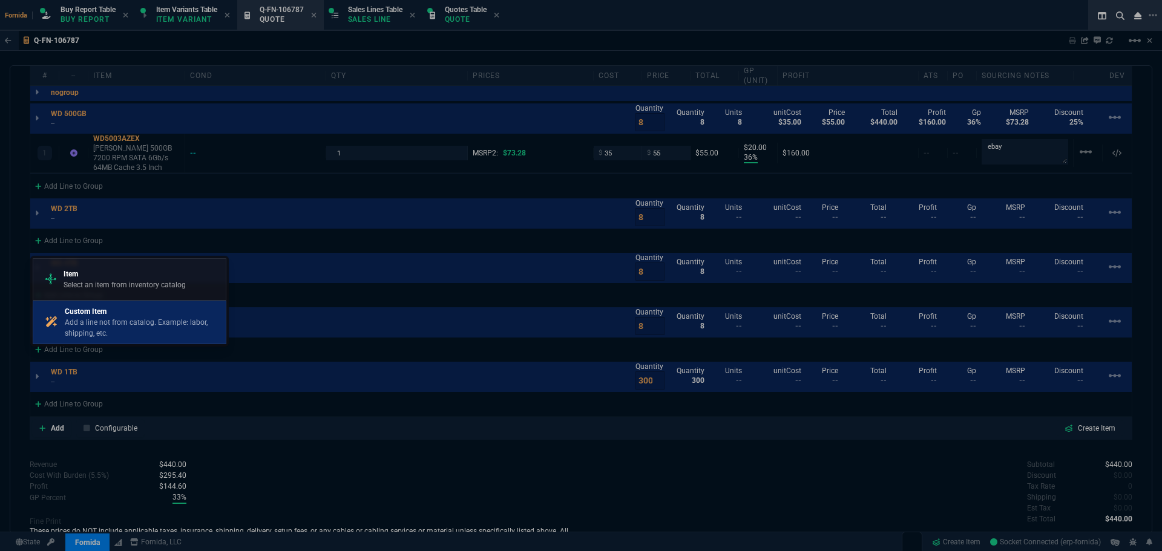
click at [137, 318] on p "Add a line not from catalog. Example: labor, shipping, etc." at bounding box center [143, 328] width 156 height 22
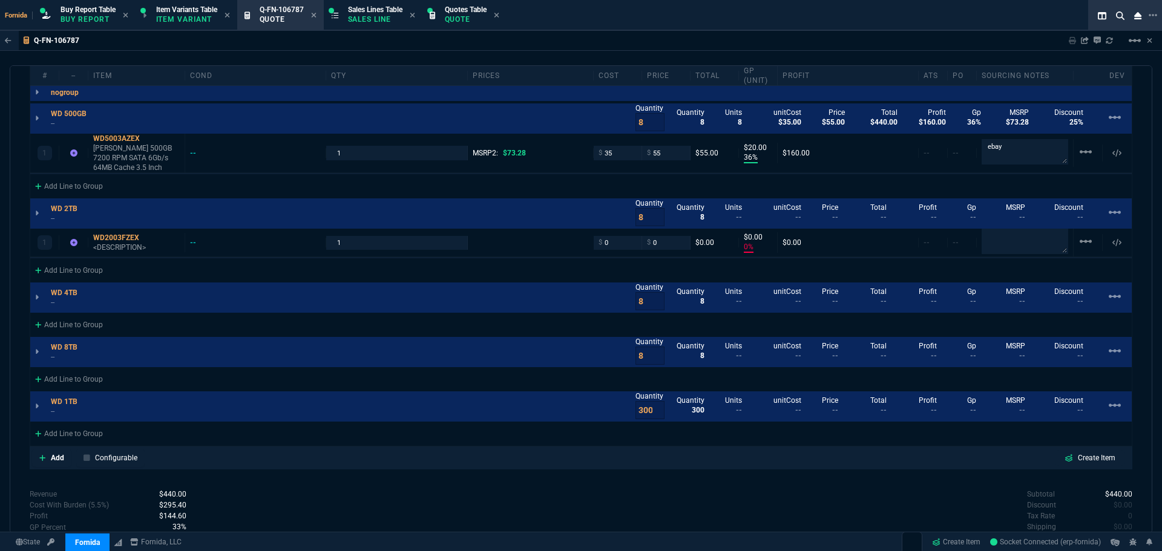
type input "36"
type input "20"
type input "0"
type input "25"
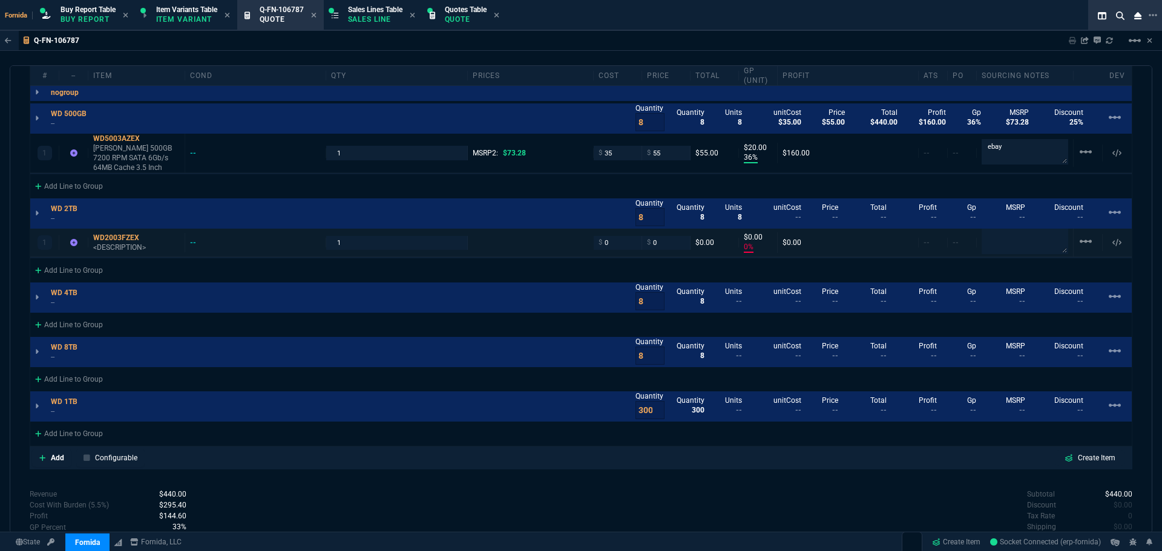
drag, startPoint x: 122, startPoint y: 249, endPoint x: 125, endPoint y: 255, distance: 6.8
click at [122, 249] on p "<DESCRIPTION>" at bounding box center [136, 248] width 87 height 10
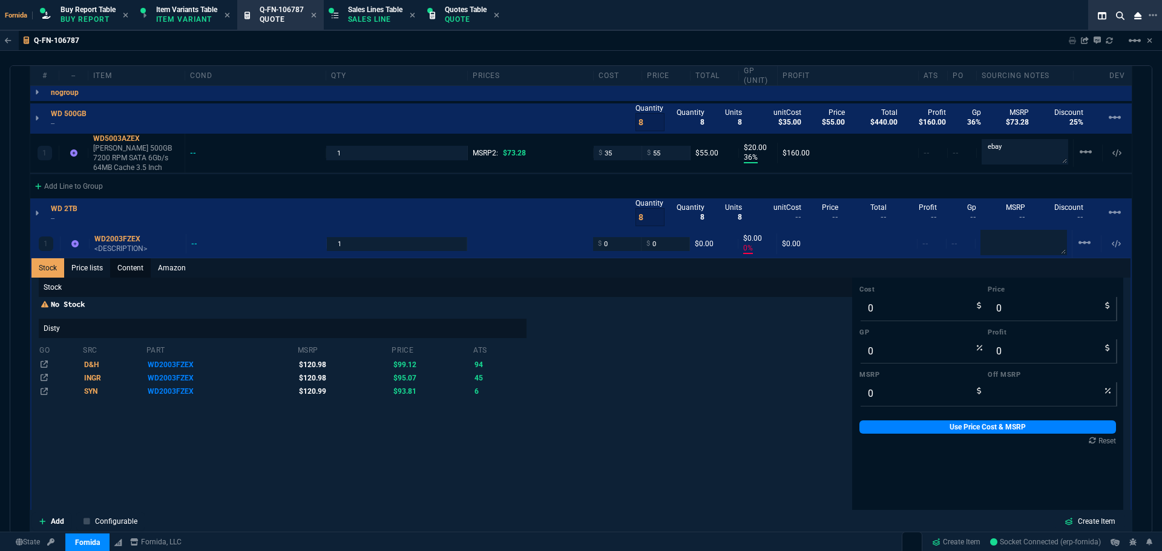
click at [126, 269] on link "Content" at bounding box center [130, 267] width 41 height 19
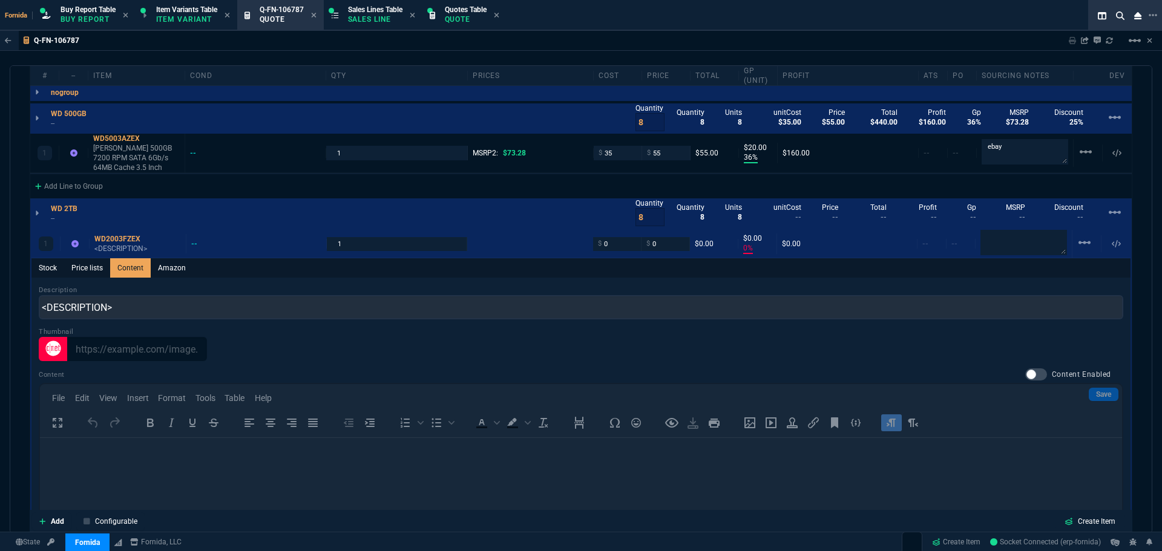
scroll to position [0, 0]
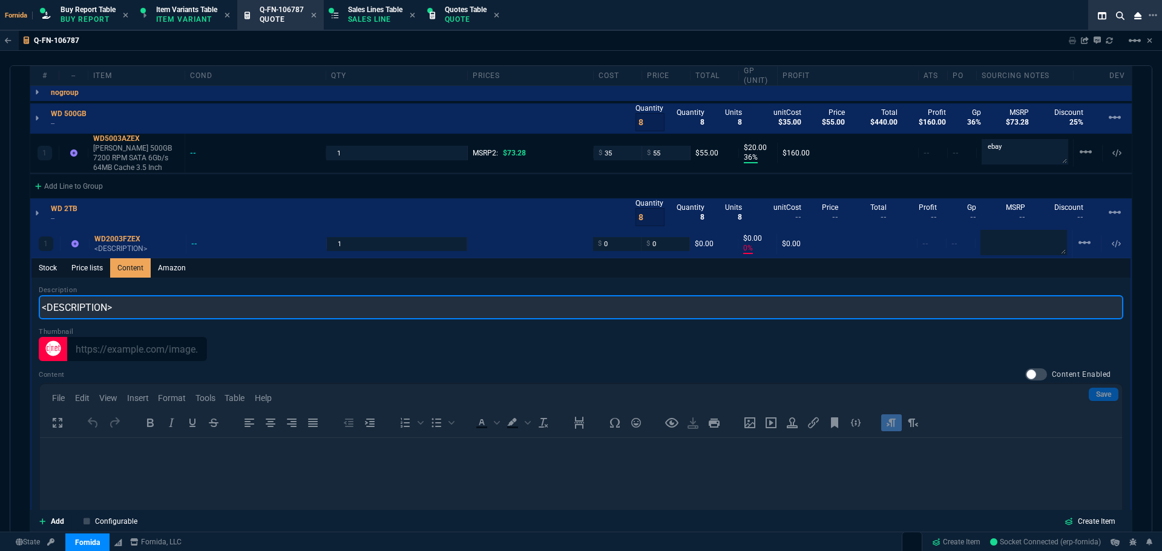
click at [145, 318] on input "<DESCRIPTION>" at bounding box center [581, 307] width 1084 height 24
paste input "2TB 7200RPM 64mb SATA 6 Gb/s black"
click at [42, 309] on input "2TB 7200RPM 64mb SATA 6 Gb/s black" at bounding box center [581, 307] width 1084 height 24
click at [250, 306] on input "WD Black 2TB 7200RPM 64mb SATA 6 Gb/s black" at bounding box center [581, 307] width 1084 height 24
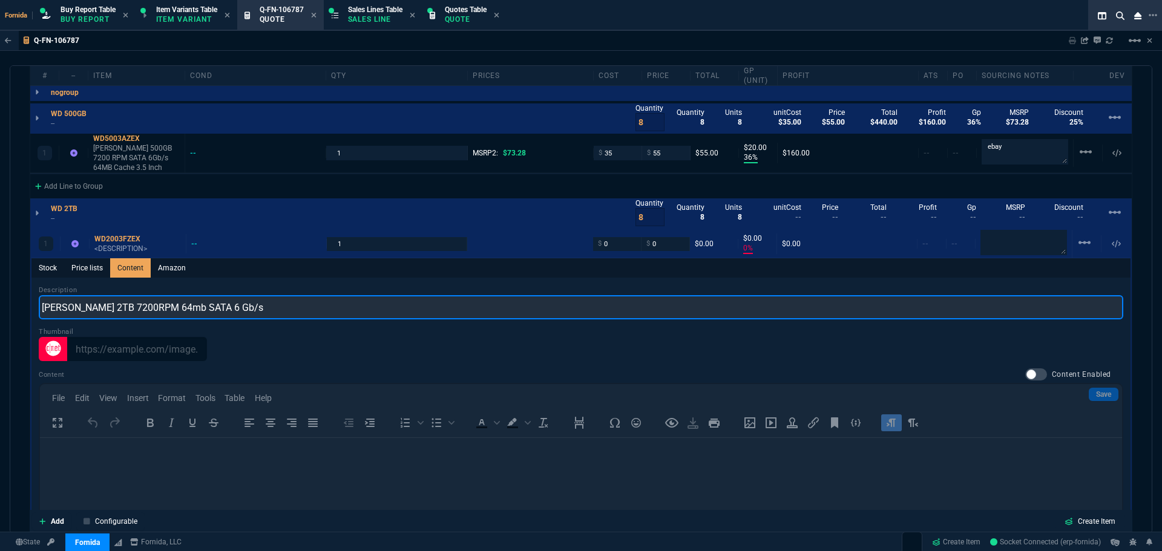
type input "WD Black 2TB 7200RPM 64mb SATA 6 Gb/s"
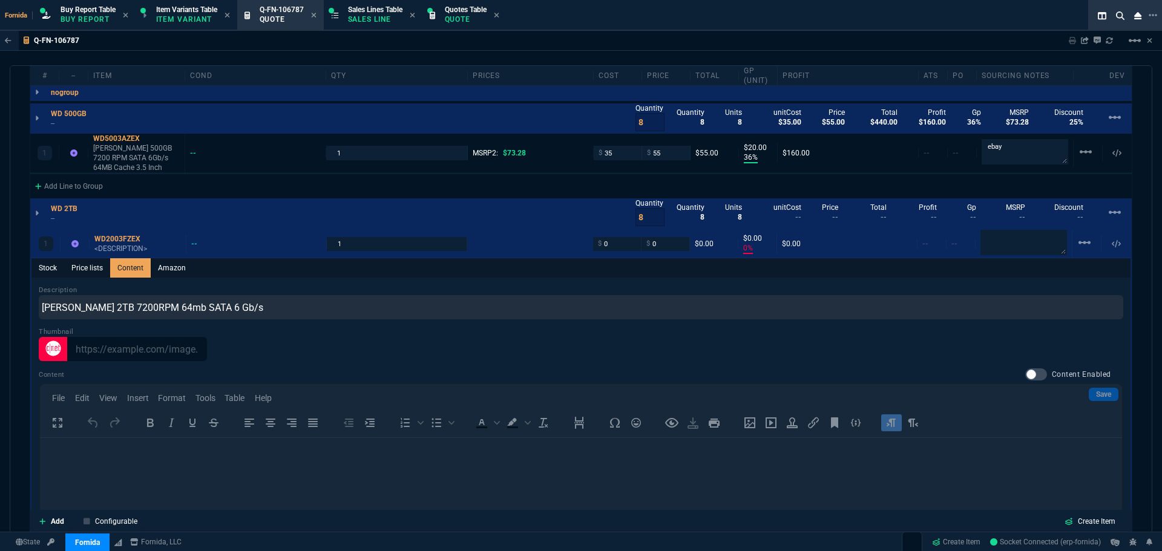
click at [51, 263] on link "Stock" at bounding box center [47, 267] width 33 height 19
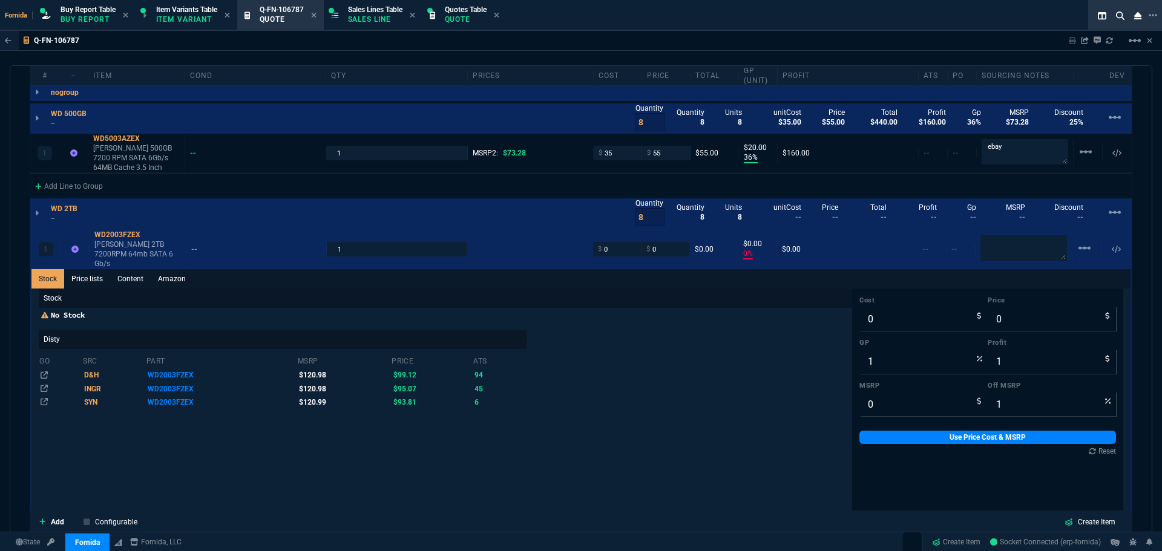
type input "0"
click at [870, 392] on input "0" at bounding box center [923, 404] width 128 height 24
type input "1"
type input "100"
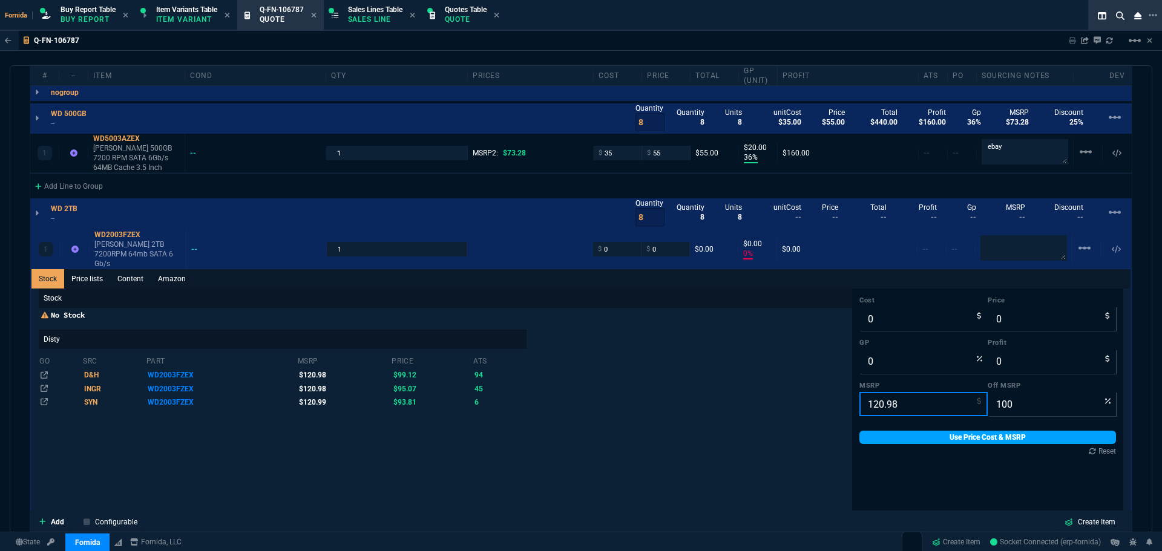
type input "120.98"
click at [916, 431] on link "Use Price Cost & MSRP" at bounding box center [987, 437] width 257 height 13
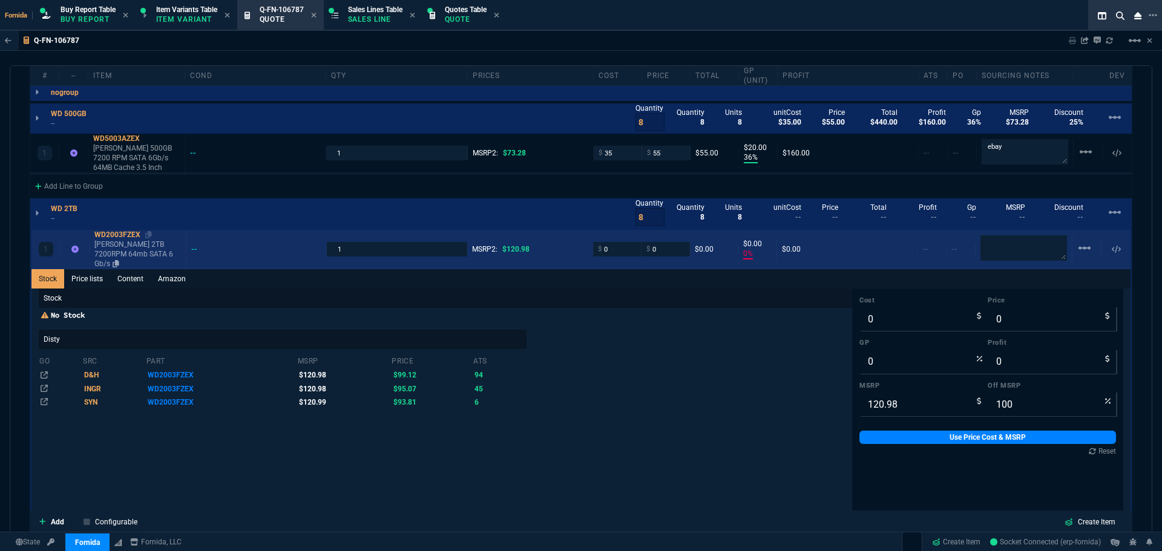
click at [151, 242] on p "WD Black 2TB 7200RPM 64mb SATA 6 Gb/s" at bounding box center [137, 254] width 87 height 29
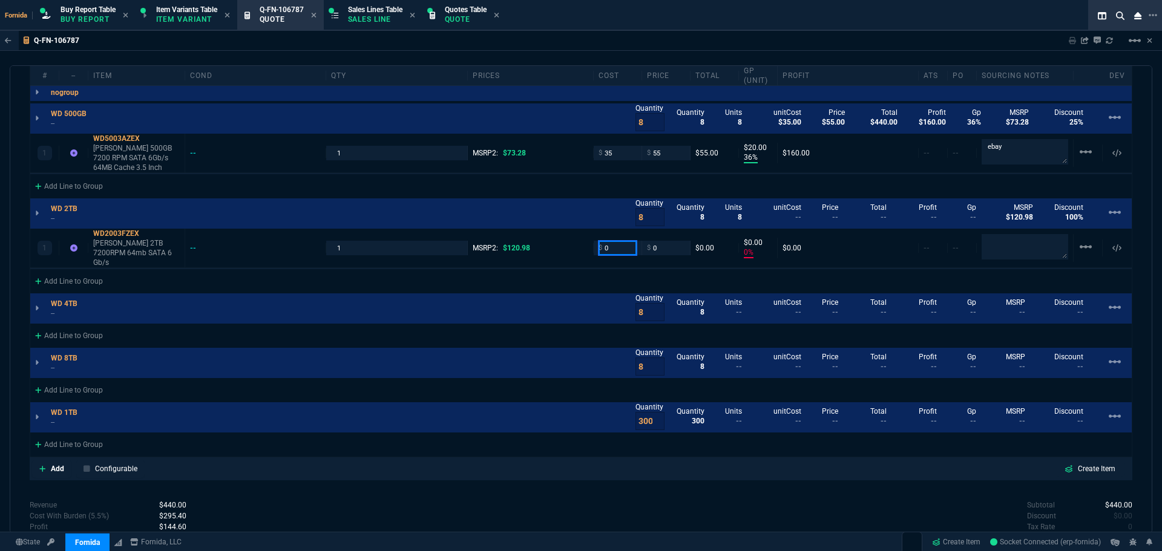
drag, startPoint x: 608, startPoint y: 244, endPoint x: 605, endPoint y: 266, distance: 22.0
click at [608, 244] on input "0" at bounding box center [617, 248] width 38 height 14
type input "59"
type input "-100"
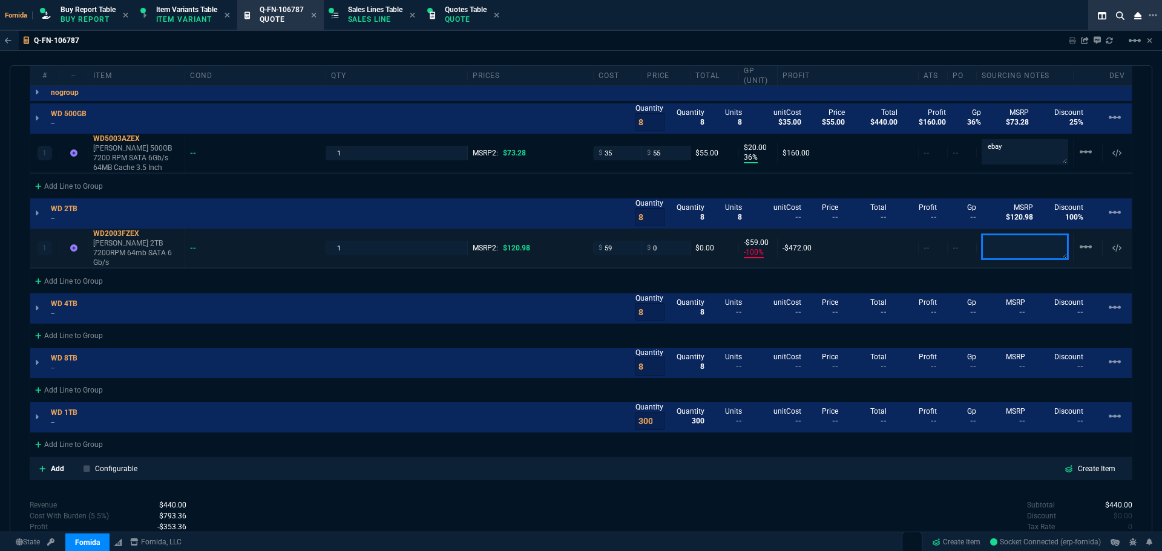
type input "-59"
click at [994, 245] on textarea at bounding box center [1025, 246] width 87 height 25
type textarea "ebay"
click at [612, 244] on input "59" at bounding box center [617, 248] width 38 height 14
type input "99.99"
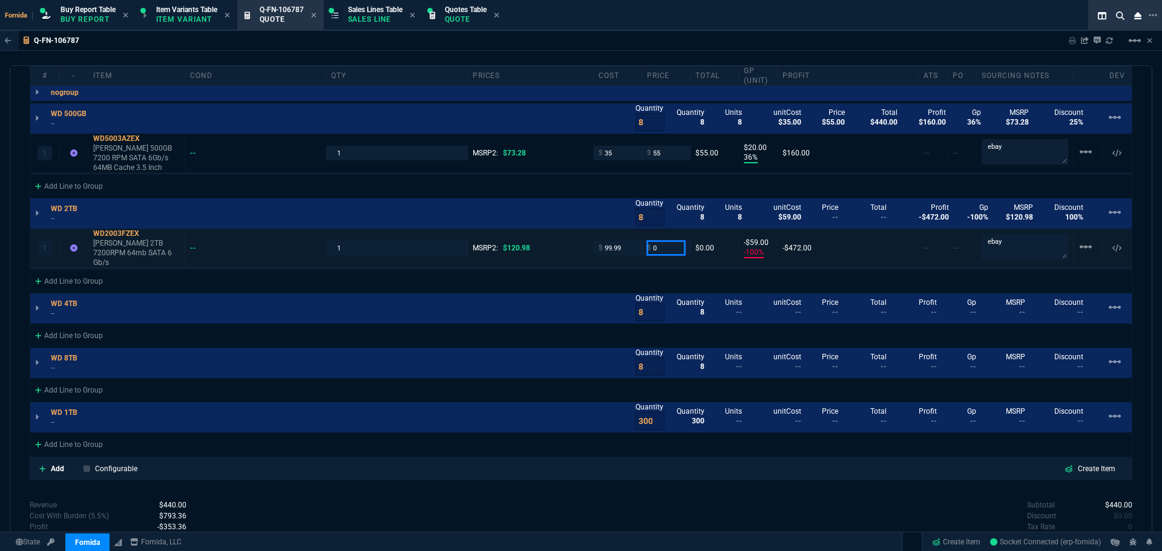
type input "99.99"
type input "-100"
click at [660, 246] on input "0" at bounding box center [666, 248] width 38 height 14
type input "95"
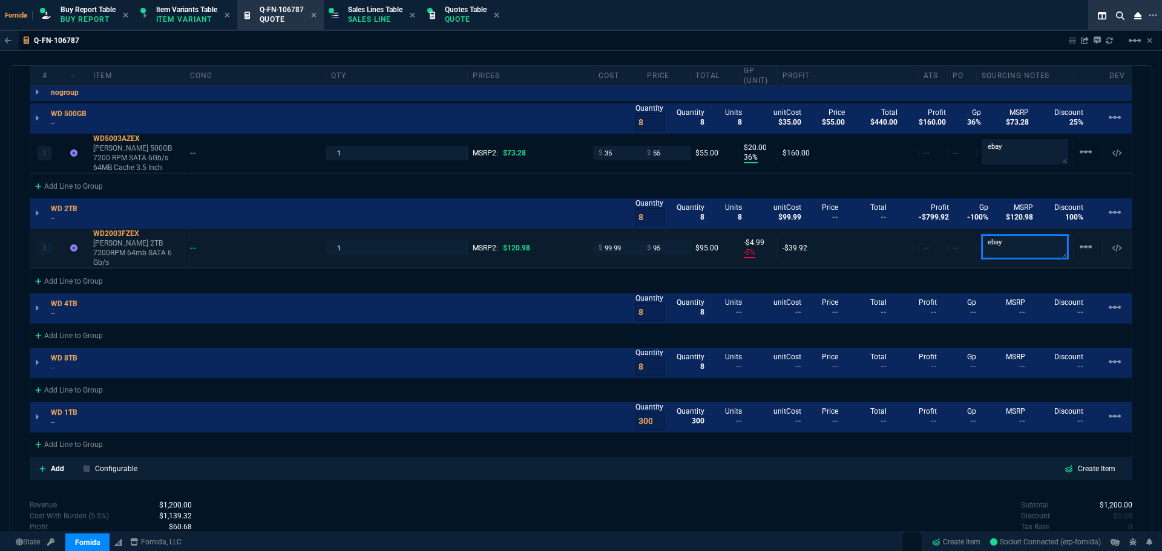
type input "-5"
type input "21"
click at [1020, 251] on textarea "ebay" at bounding box center [1025, 246] width 87 height 25
paste textarea "https://www.ebay.com/itm/226918816550?_skw=WD2003FZEX&epid=1641846073&itmmeta=0…"
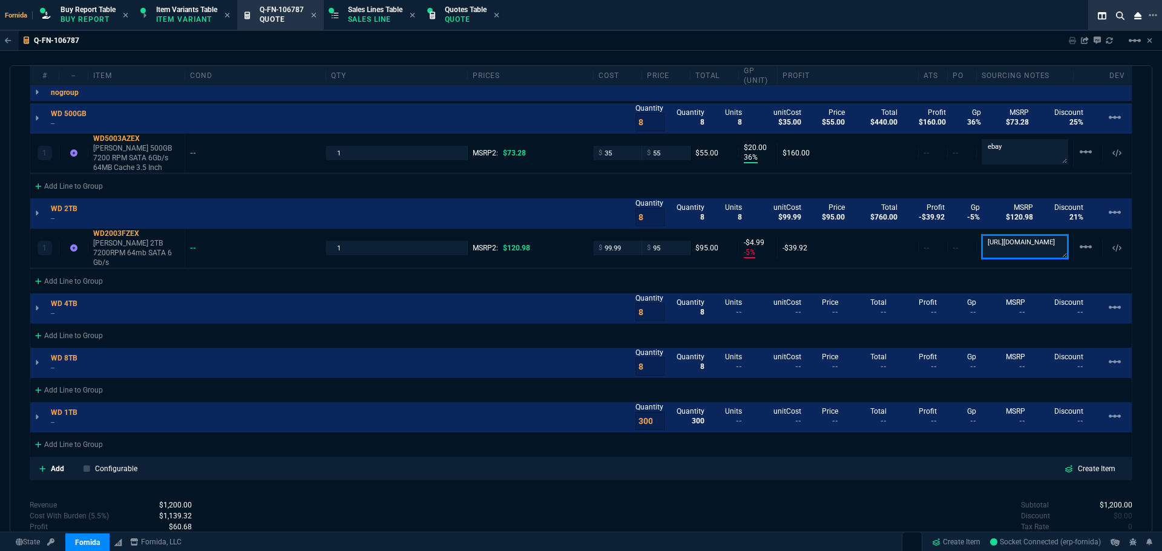
scroll to position [261, 0]
type textarea "https://www.ebay.com/itm/226918816550?_skw=WD2003FZEX&epid=1641846073&itmmeta=0…"
click at [617, 241] on input "99.99" at bounding box center [617, 248] width 38 height 14
type input "5"
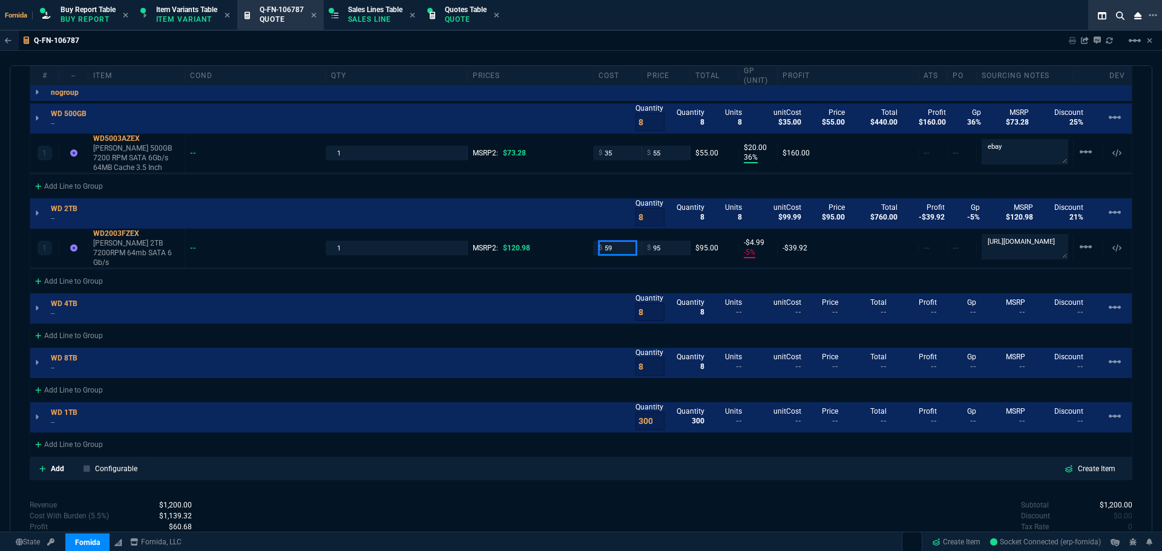
type input "59"
type input "95"
type input "90"
type input "59"
type input "38"
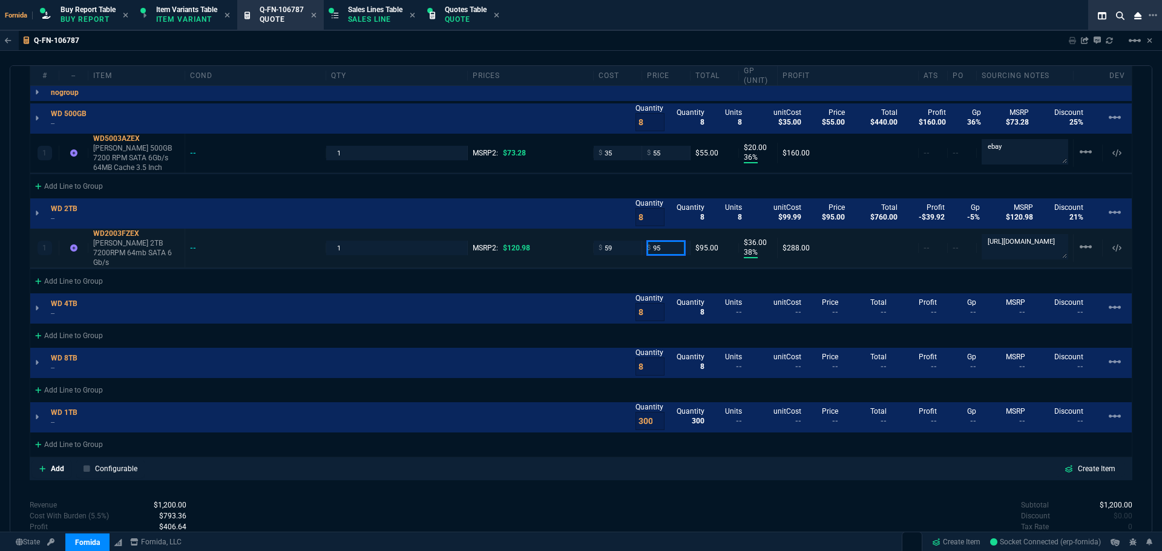
type input "36"
click at [60, 218] on p "--" at bounding box center [68, 219] width 34 height 10
click at [54, 126] on p "--" at bounding box center [72, 124] width 43 height 10
click at [151, 139] on icon at bounding box center [148, 138] width 7 height 7
drag, startPoint x: 991, startPoint y: 155, endPoint x: 915, endPoint y: 168, distance: 76.8
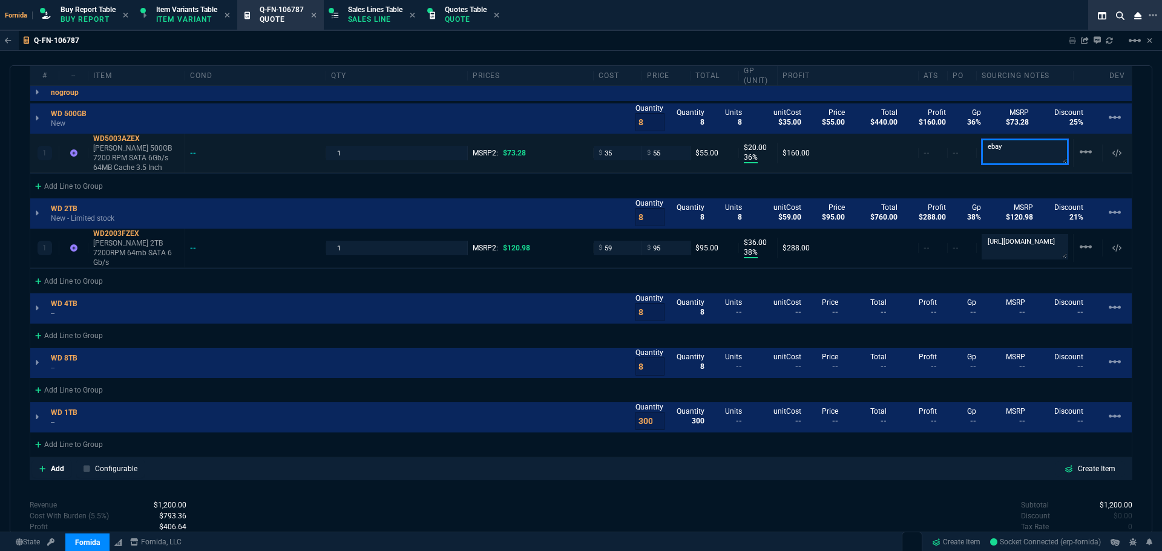
click at [991, 155] on textarea "ebay" at bounding box center [1025, 151] width 87 height 25
paste textarea "https://www.ebay.com/itm/177266009141?_skw=WD5003AZEX&epid=178386939&itmmeta=01…"
type textarea "https://www.ebay.com/itm/177266009141?_skw=WD5003AZEX&epid=178386939&itmmeta=01…"
drag, startPoint x: 92, startPoint y: 324, endPoint x: 128, endPoint y: 359, distance: 50.5
click at [92, 324] on section "nogroup Quantity Quantity 1 Units -- unitCost -- Price -- Total -- Profit -- Gp…" at bounding box center [580, 269] width 1101 height 370
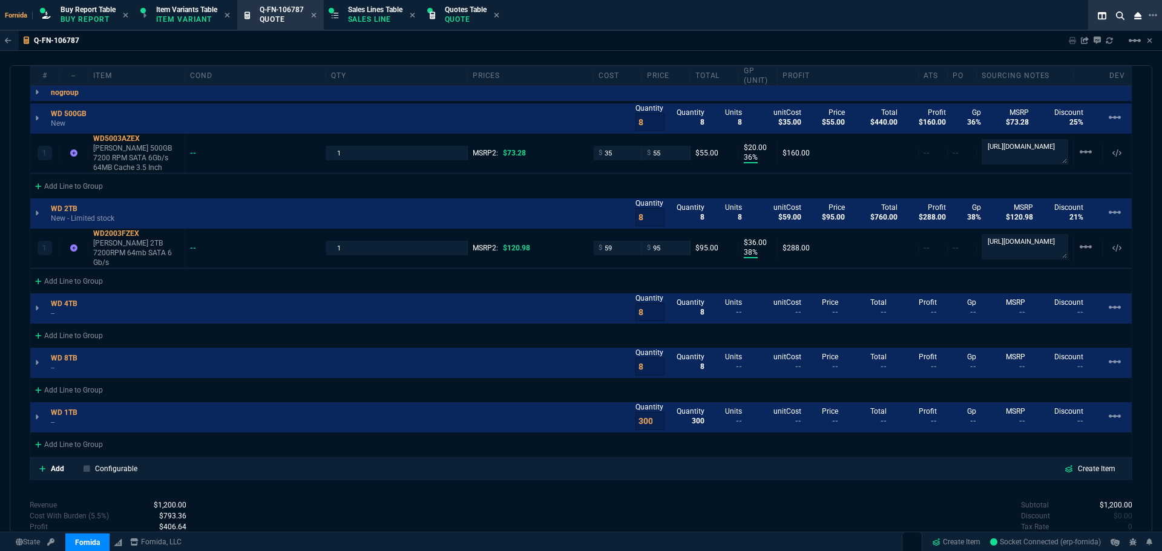
scroll to position [1, 0]
click at [89, 324] on div "Add Line to Group" at bounding box center [68, 335] width 77 height 22
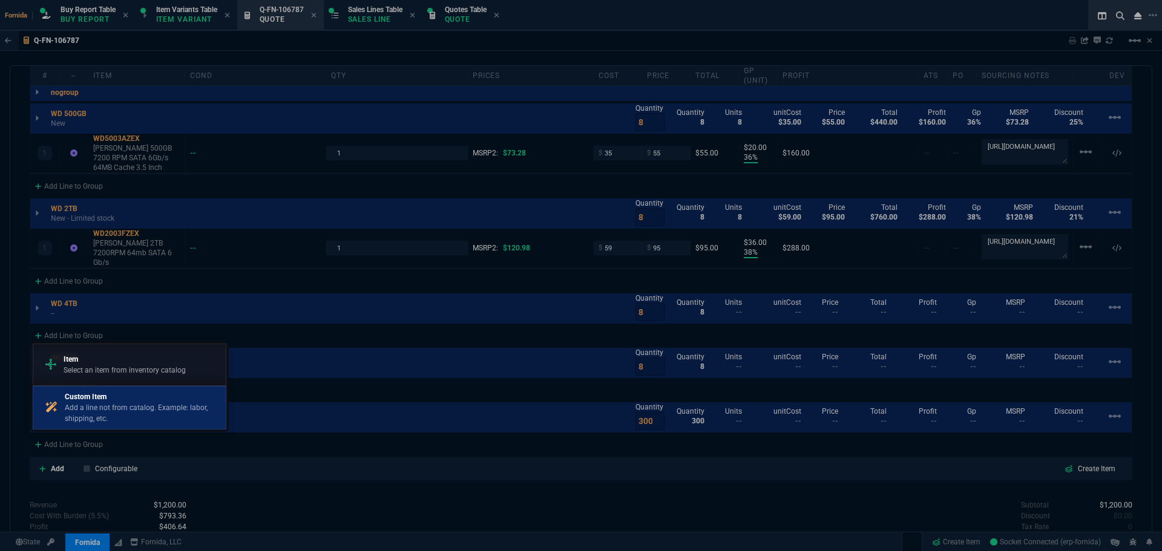
click at [131, 406] on p "Add a line not from catalog. Example: labor, shipping, etc." at bounding box center [143, 413] width 156 height 22
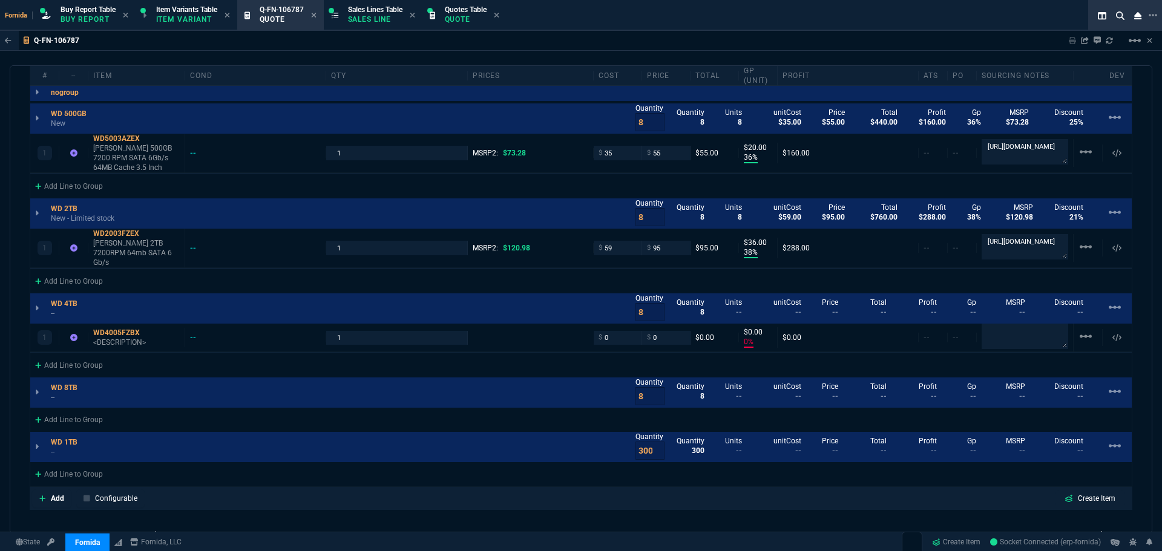
type input "36"
type input "20"
type input "38"
type input "36"
type input "0"
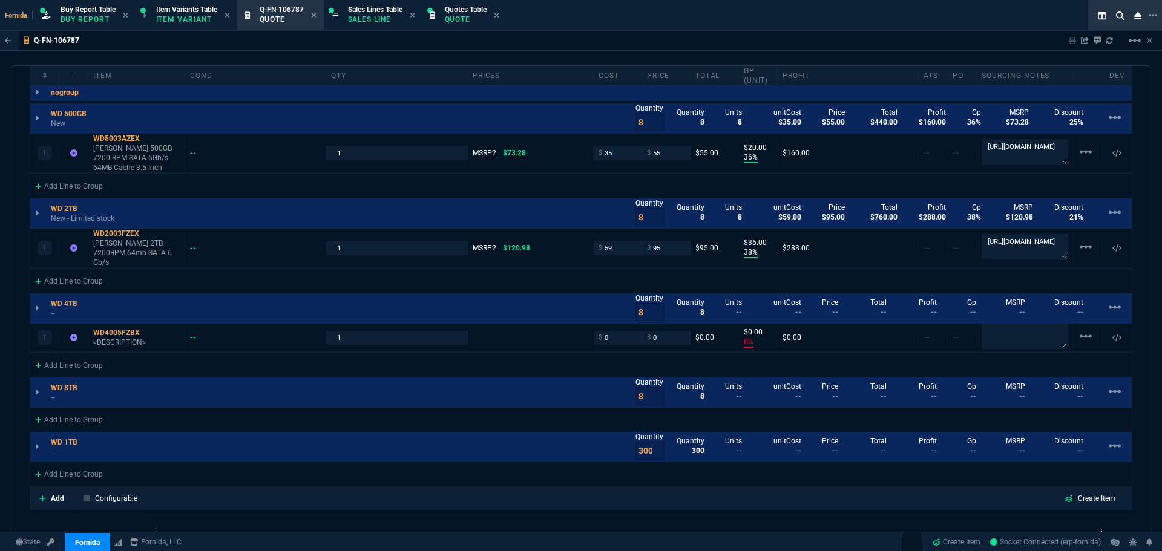
type input "0"
type input "25"
type input "21"
click at [95, 269] on div "Add Line to Group" at bounding box center [68, 280] width 77 height 22
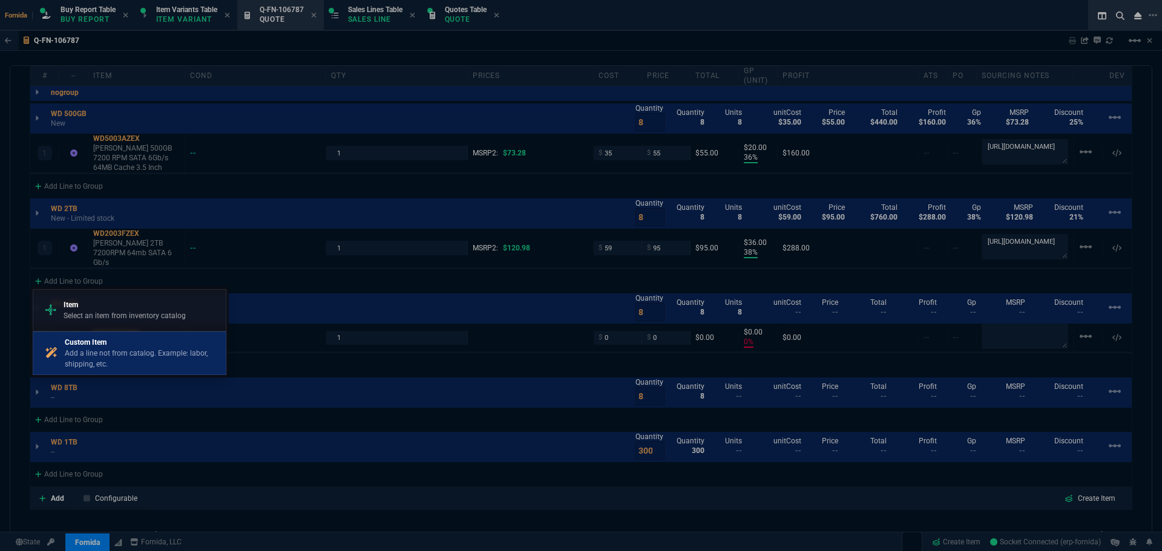
click at [141, 348] on p "Add a line not from catalog. Example: labor, shipping, etc." at bounding box center [143, 359] width 156 height 22
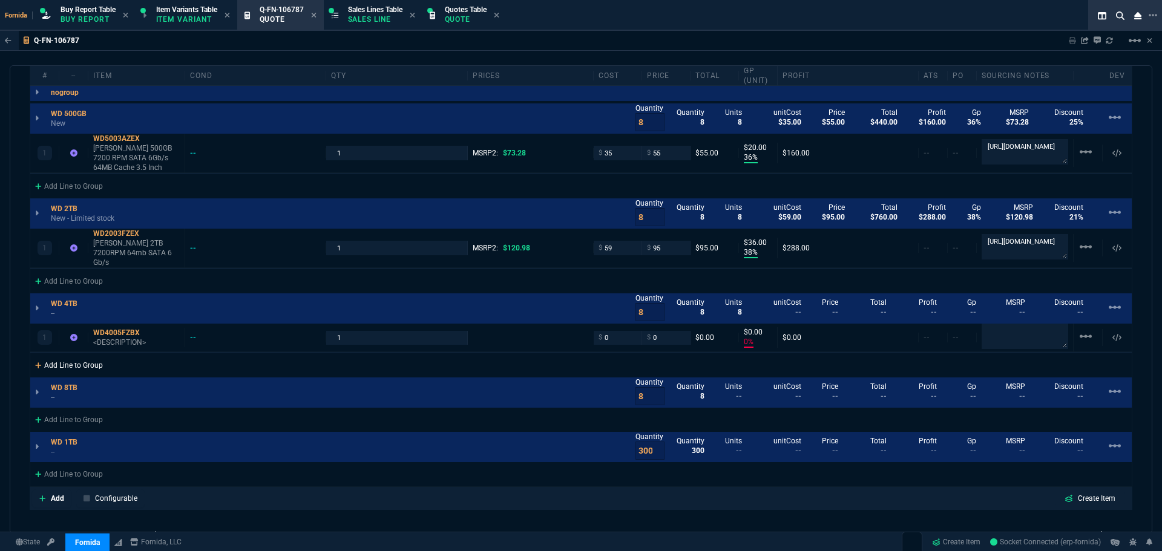
click at [92, 354] on div "Add Line to Group" at bounding box center [68, 364] width 77 height 22
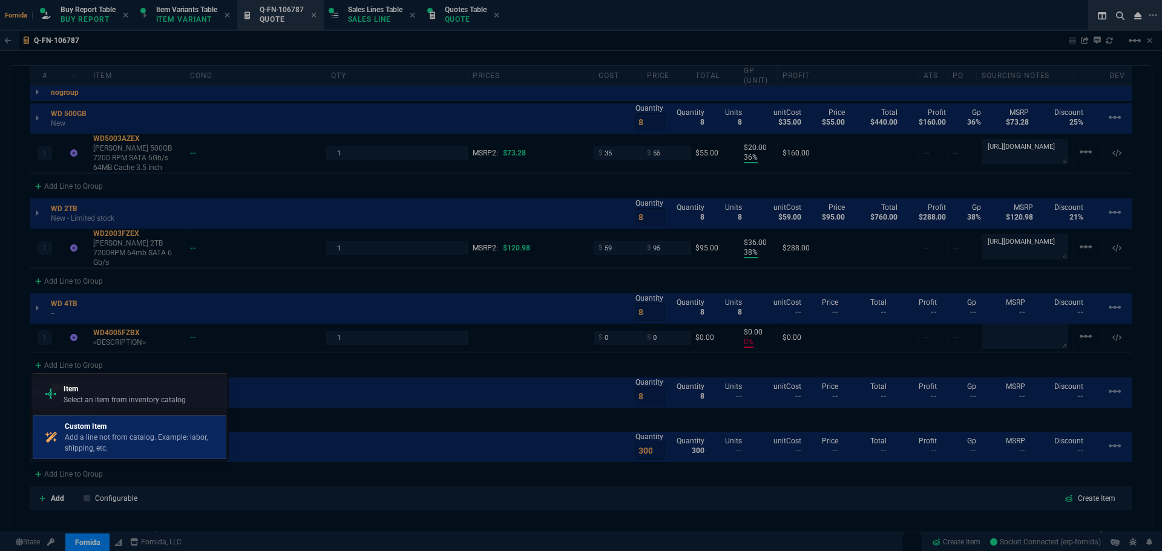
click at [135, 422] on p "Custom Item" at bounding box center [143, 426] width 156 height 11
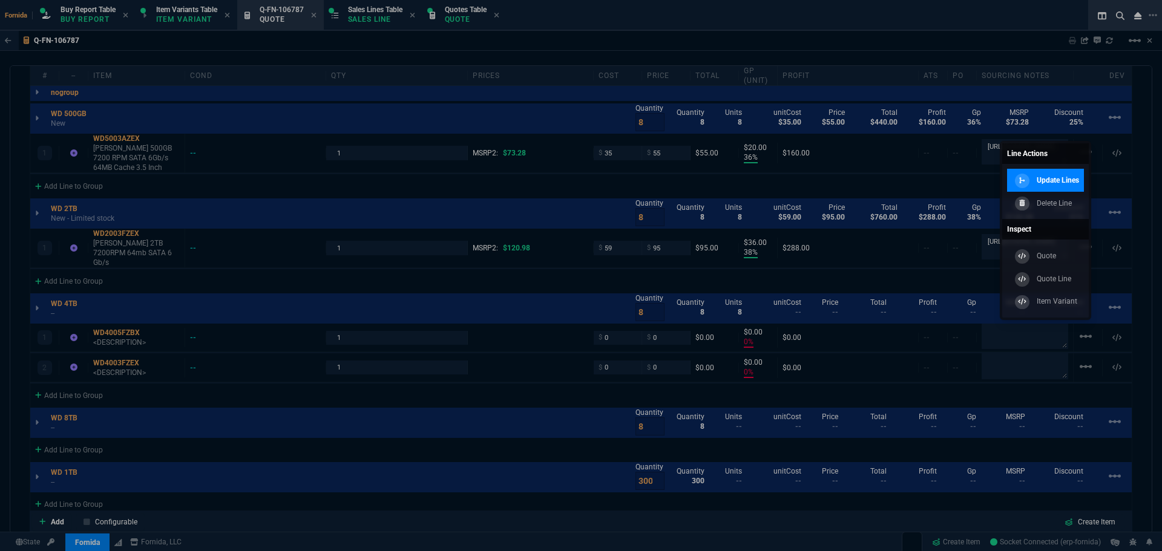
type input "36"
type input "20"
type input "38"
type input "36"
type input "0"
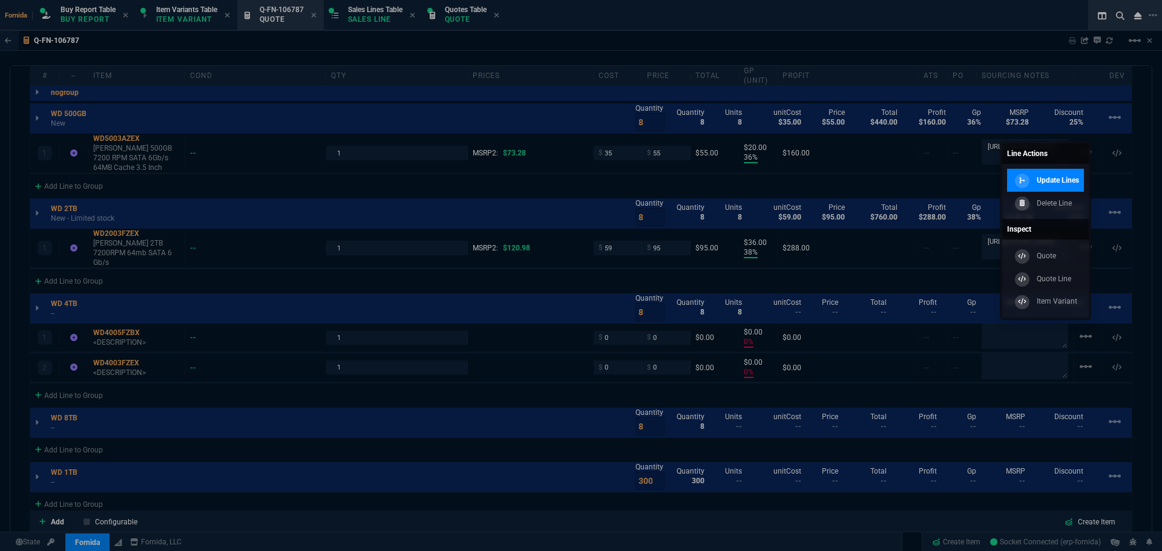
type input "0"
type input "25"
type input "21"
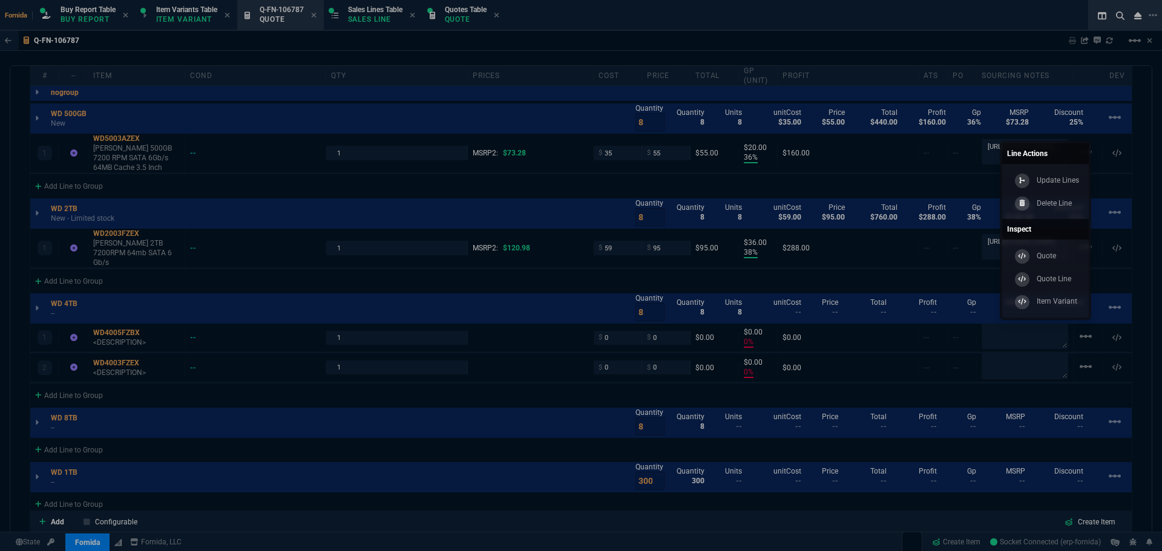
click at [1040, 217] on div "Update Lines Delete Line" at bounding box center [1045, 191] width 87 height 55
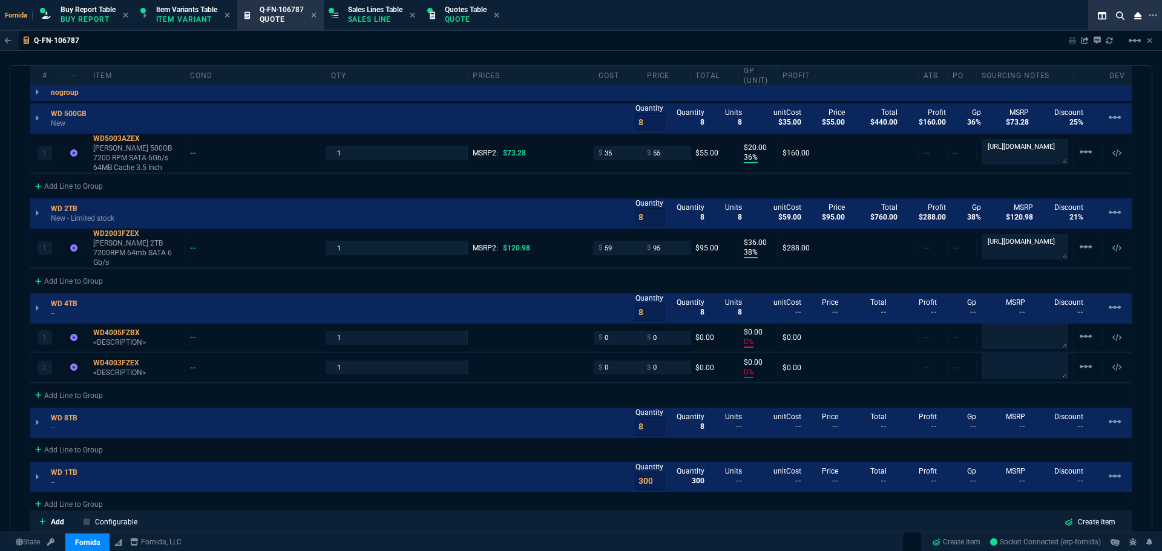
click at [1040, 208] on div "Quantity 8 Quantity 8 Units 8 unitCost $59.00 Price $95.00 Total $760.00 Profit…" at bounding box center [883, 212] width 496 height 33
click at [1085, 329] on mat-icon "linear_scale" at bounding box center [1085, 336] width 15 height 15
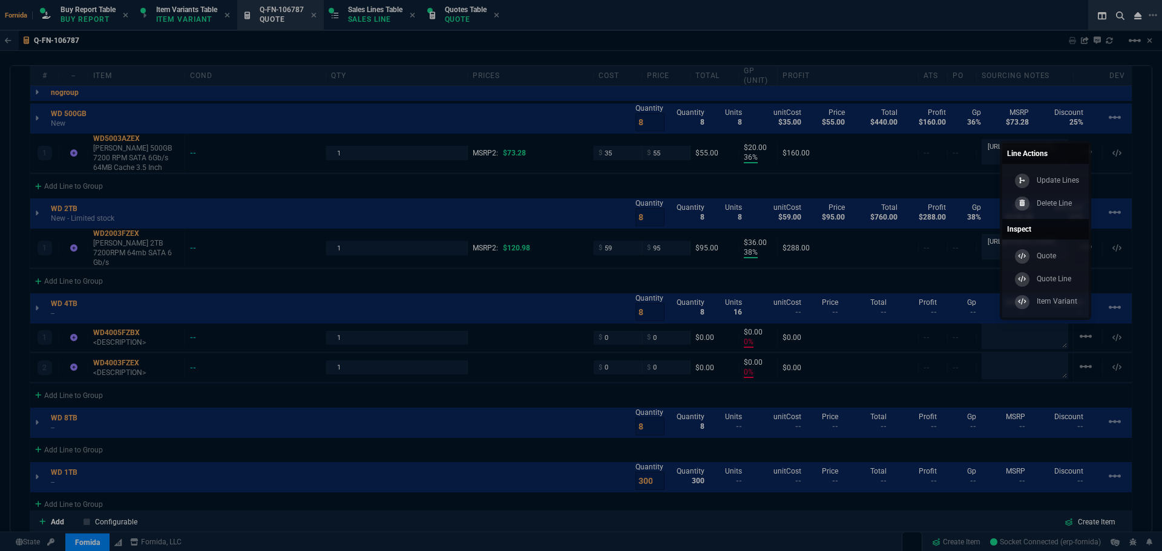
click at [1034, 204] on div "Delete Line" at bounding box center [1042, 203] width 60 height 13
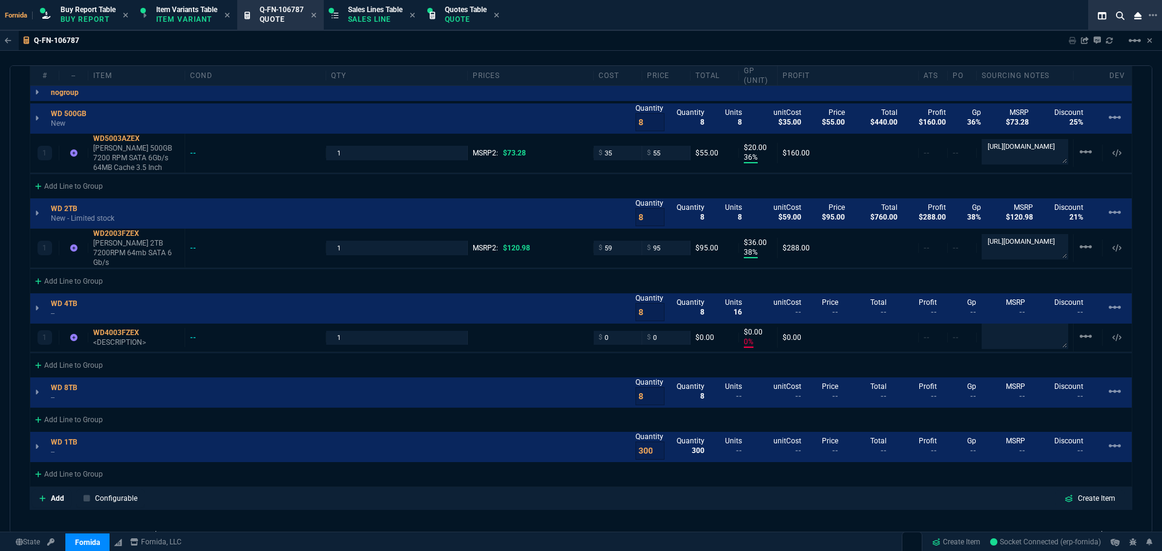
type input "36"
type input "20"
type input "38"
type input "36"
type input "0"
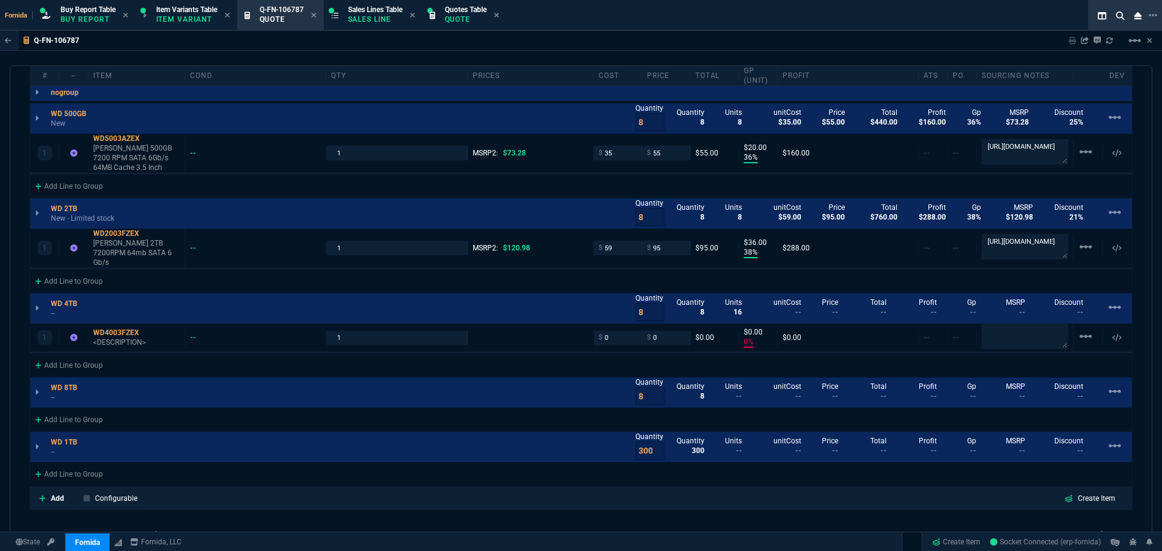
type input "0"
type input "25"
type input "21"
click at [121, 338] on p "<DESCRIPTION>" at bounding box center [136, 343] width 87 height 10
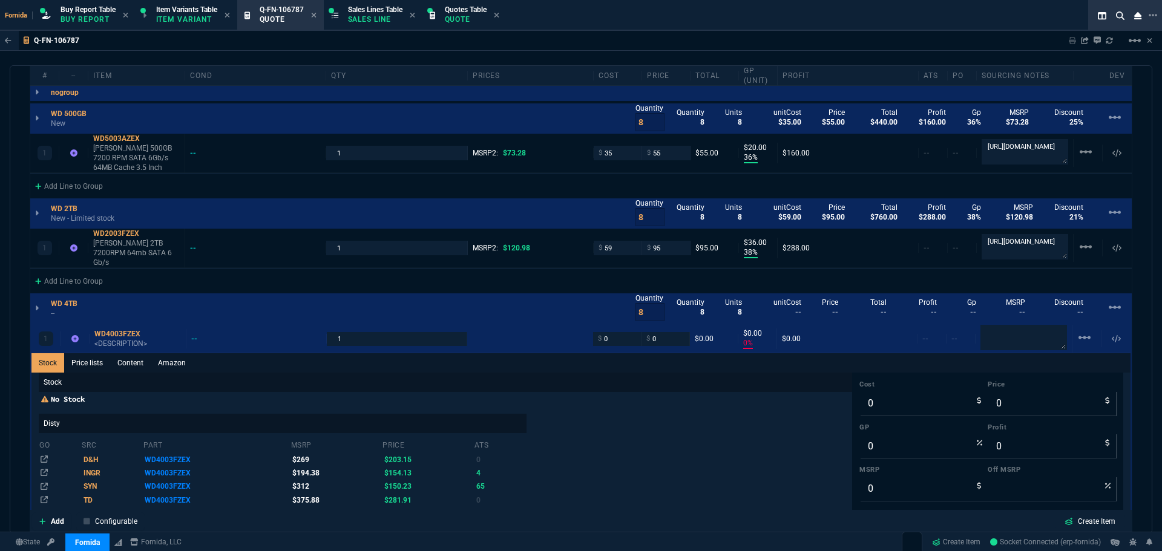
click at [127, 353] on link "Content" at bounding box center [130, 362] width 41 height 19
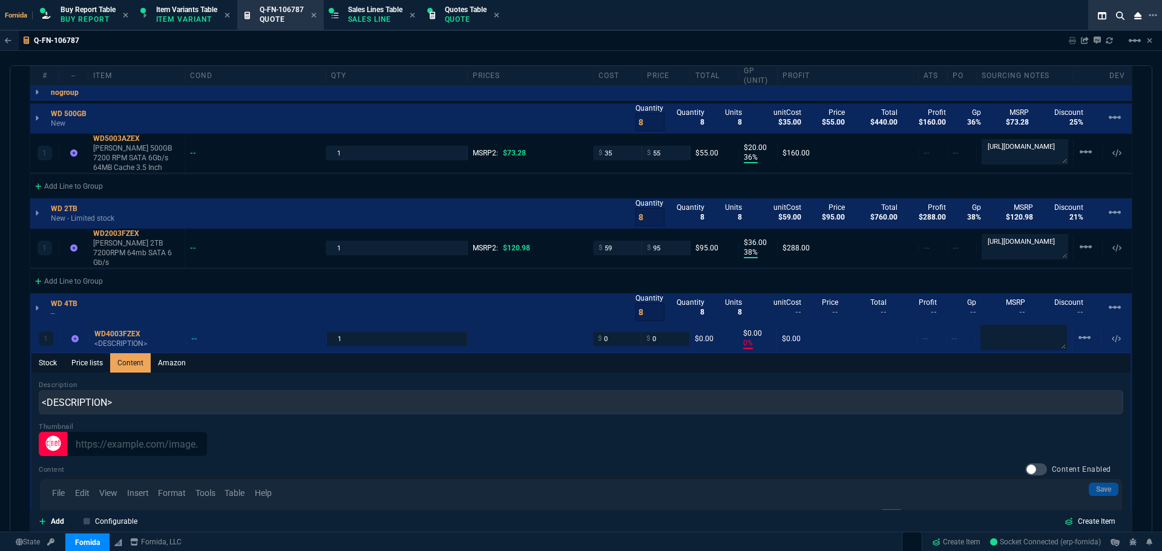
scroll to position [0, 0]
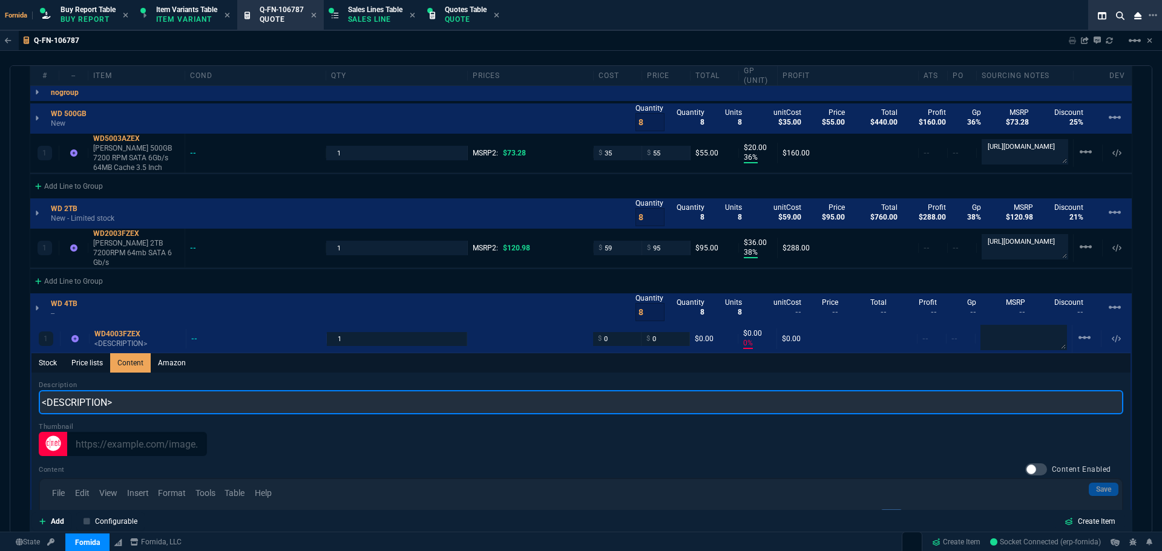
click at [143, 390] on input "<DESCRIPTION>" at bounding box center [581, 402] width 1084 height 24
paste input "WESTERN DIGITAL 4TB WD WD4003FZEX SATA"
drag, startPoint x: 121, startPoint y: 395, endPoint x: -24, endPoint y: 395, distance: 145.2
click at [95, 395] on input "WD 4TB WD WD4003FZEX SATA" at bounding box center [581, 404] width 1084 height 24
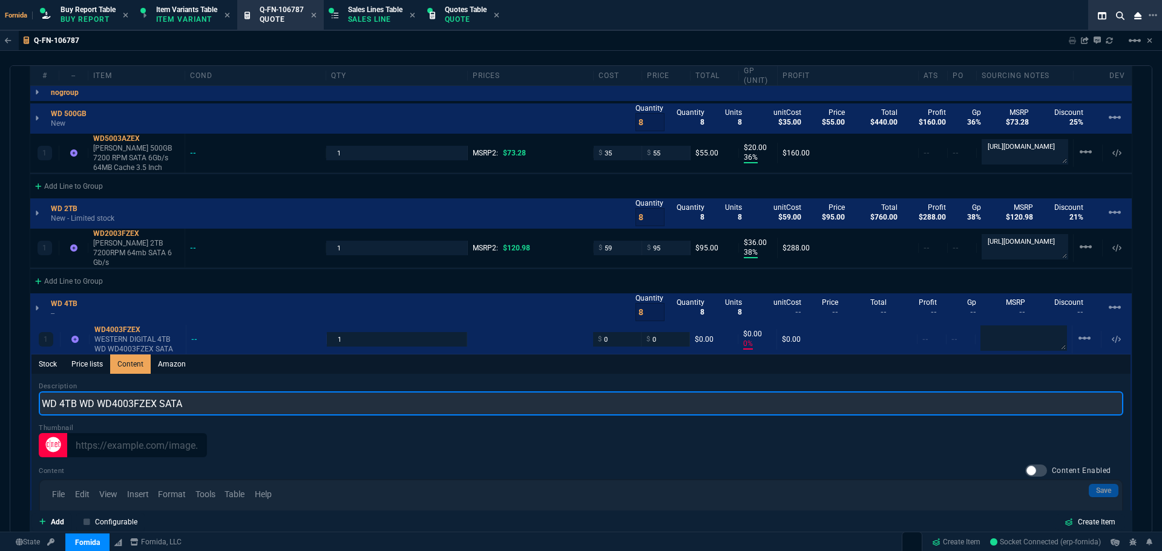
click at [95, 395] on input "WD 4TB WD WD4003FZEX SATA" at bounding box center [581, 404] width 1084 height 24
click at [125, 402] on input "WD 4TB Black WD4003FZEX SATA" at bounding box center [581, 404] width 1084 height 24
drag, startPoint x: 125, startPoint y: 402, endPoint x: 140, endPoint y: 416, distance: 21.0
click at [125, 402] on input "WD 4TB Black WD4003FZEX SATA" at bounding box center [581, 404] width 1084 height 24
type input "WD 4TB Black SATA"
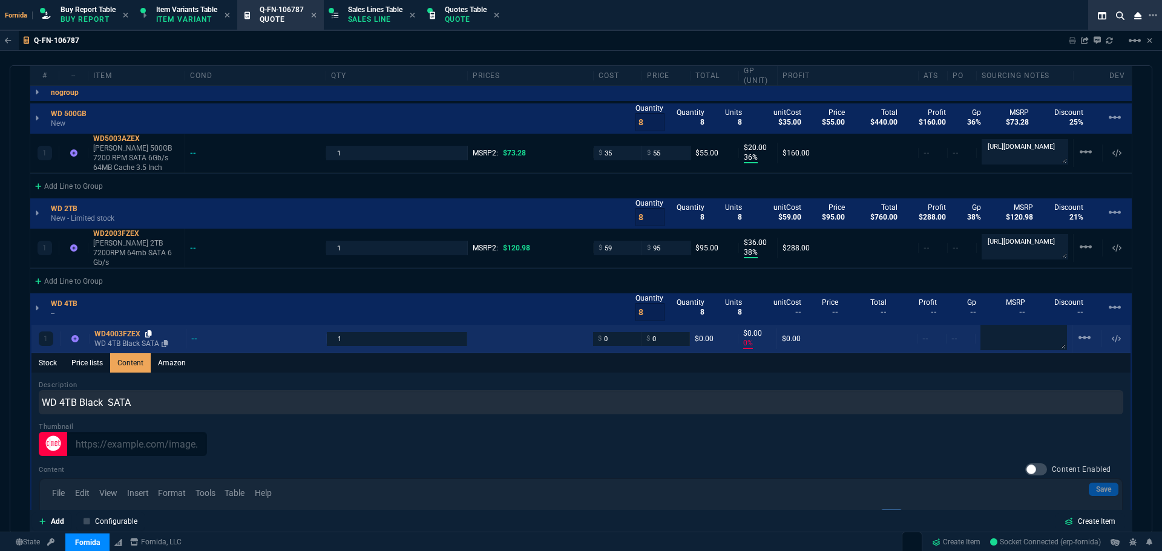
click at [147, 330] on icon at bounding box center [148, 333] width 7 height 7
click at [1022, 341] on p at bounding box center [1023, 339] width 87 height 28
type textarea "ebay or synnex"
click at [607, 335] on input "0" at bounding box center [617, 338] width 38 height 14
type input "108"
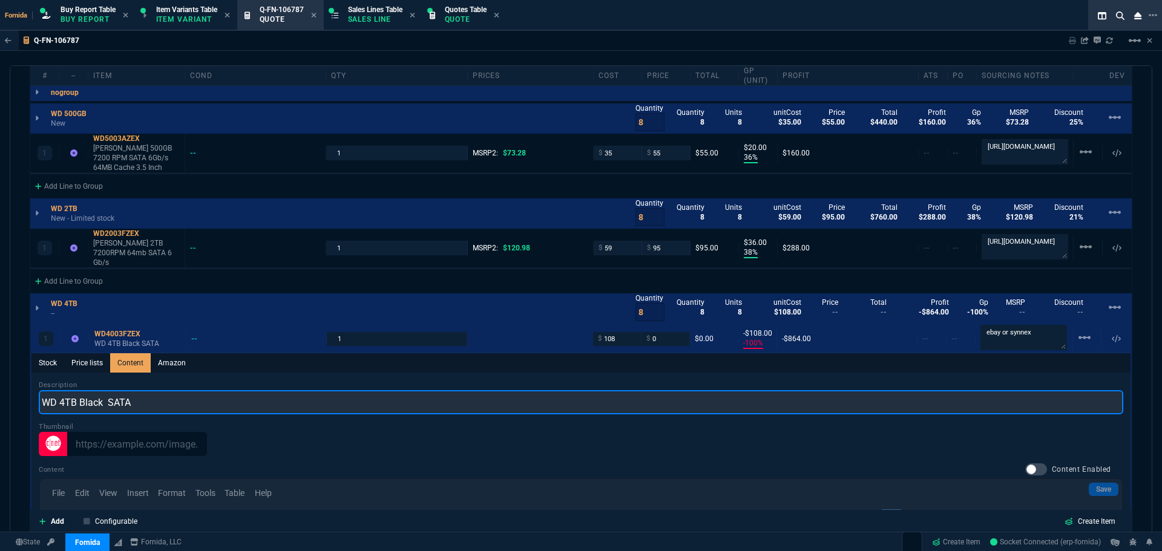
click at [172, 390] on input "WD 4TB Black SATA" at bounding box center [581, 402] width 1084 height 24
paste input "Black 4TB 7200RPM SATA III 6Gb/s 64MB Cache 3.5" Desktop HDD"
click at [301, 395] on input "WD Black 4TB 7200RPM SATA III 6Gb/s 64MB Cache 3.5" Desktop HDD" at bounding box center [581, 402] width 1084 height 24
type input "WD Black 4TB 7200RPM SATA III 6Gb/s 64MB Cache 3.5" HDD"
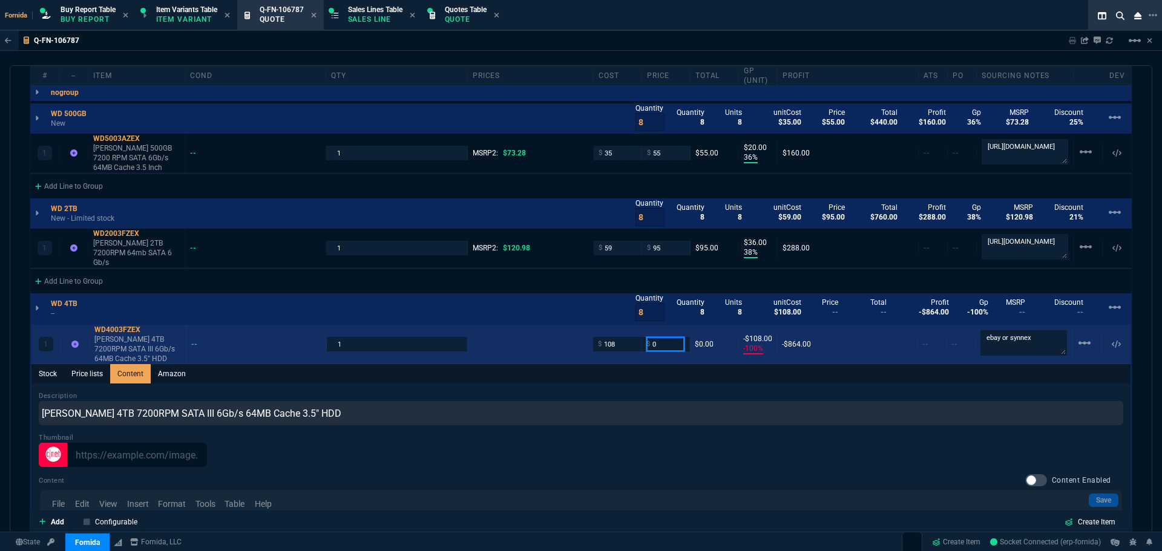
click at [673, 337] on input "0" at bounding box center [665, 344] width 38 height 14
click at [663, 338] on input "1254" at bounding box center [665, 344] width 38 height 14
click at [670, 337] on input "1254" at bounding box center [665, 344] width 38 height 14
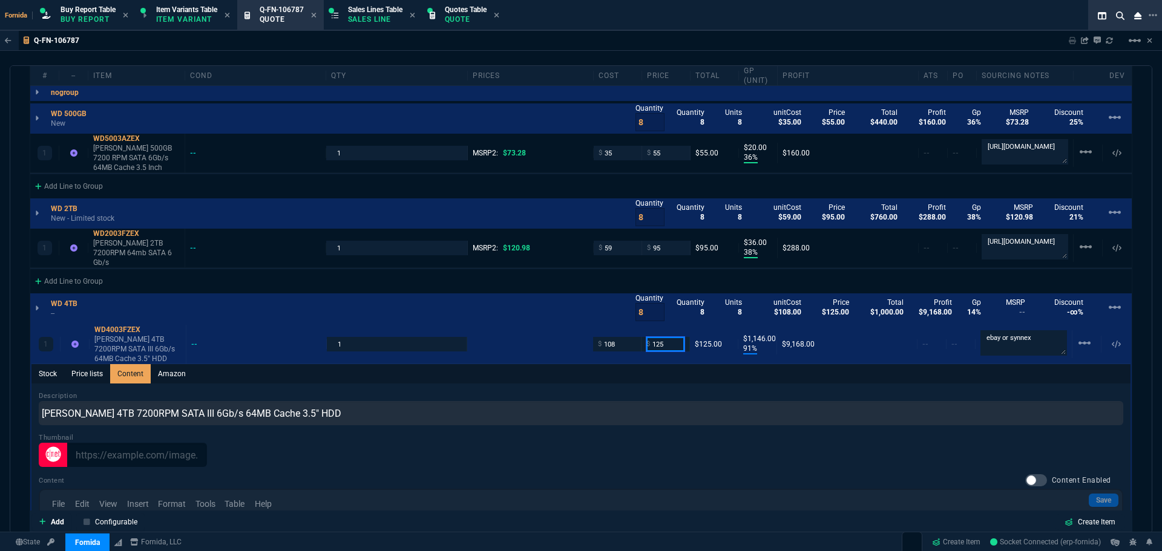
type input "125"
click at [663, 391] on div "Description WD Black 4TB 7200RPM SATA III 6Gb/s 64MB Cache 3.5" HDD" at bounding box center [581, 408] width 1084 height 34
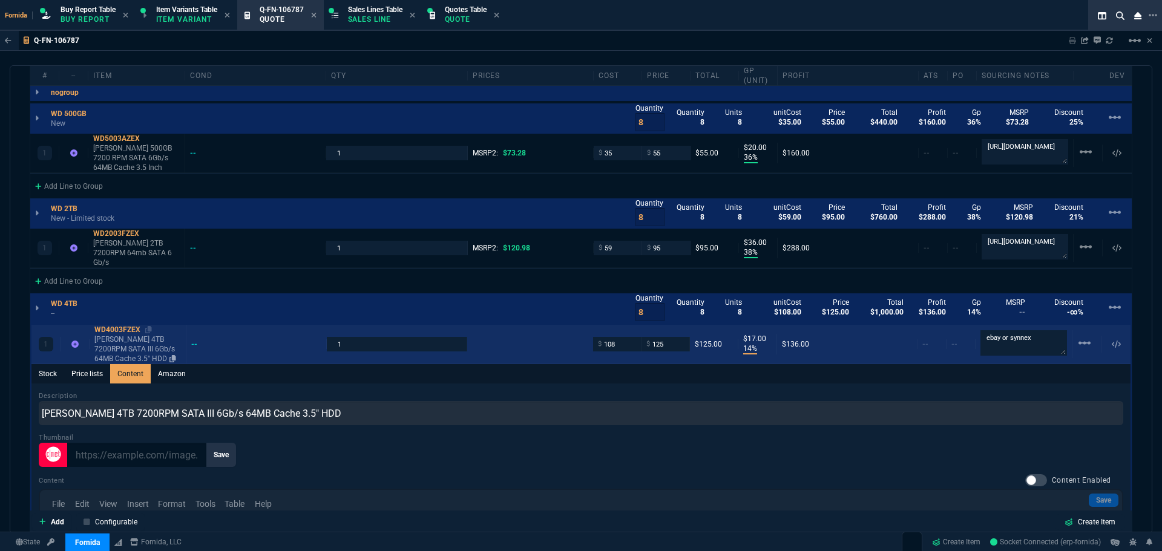
click at [119, 325] on div "WD4003FZEX" at bounding box center [137, 330] width 87 height 10
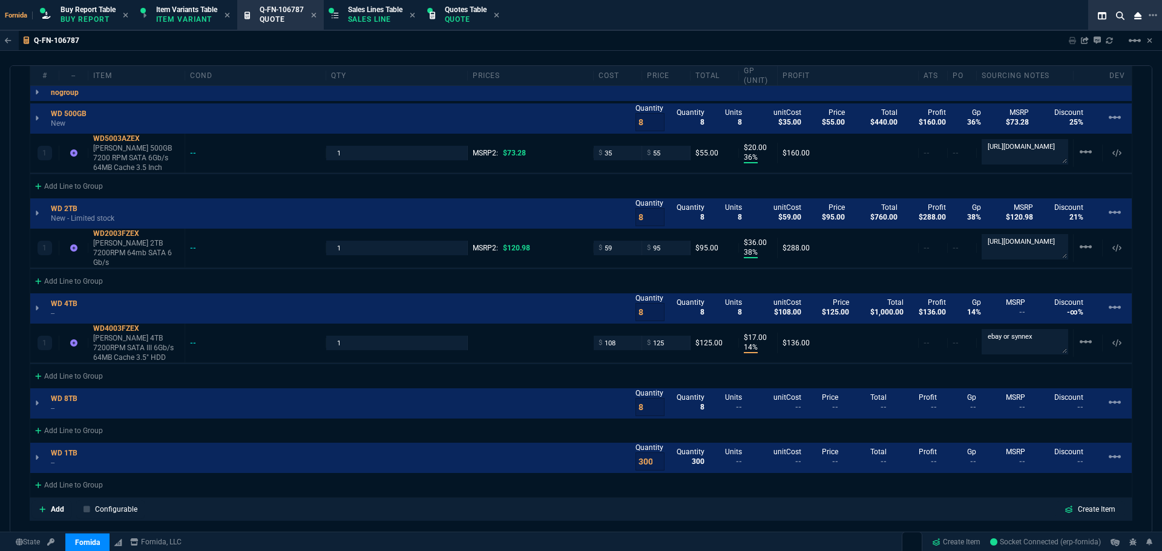
type input "14"
type input "17"
click at [147, 325] on icon at bounding box center [147, 328] width 7 height 7
click at [146, 325] on icon at bounding box center [147, 328] width 7 height 7
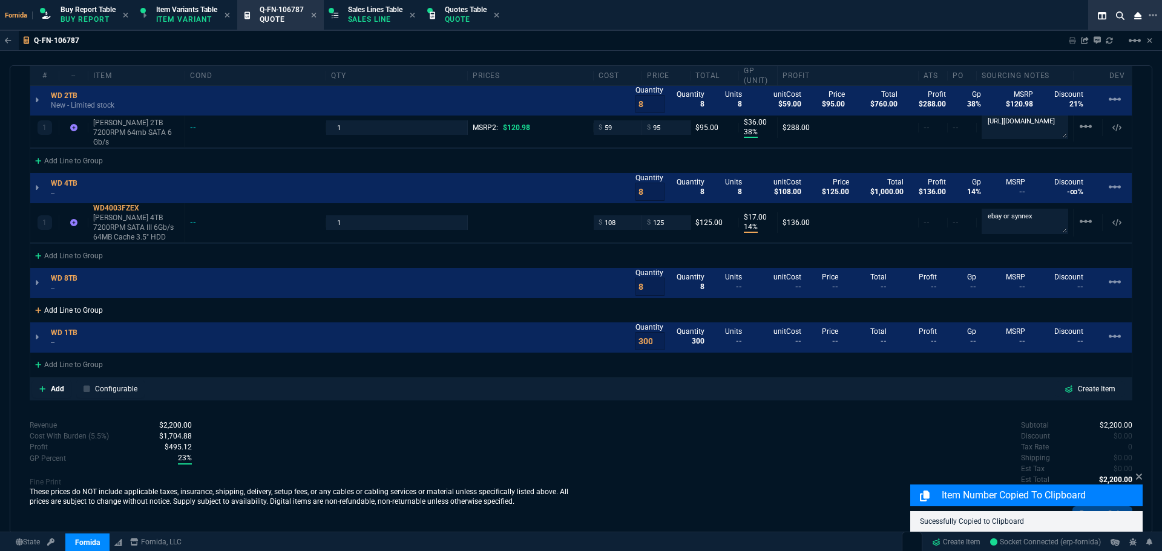
scroll to position [847, 0]
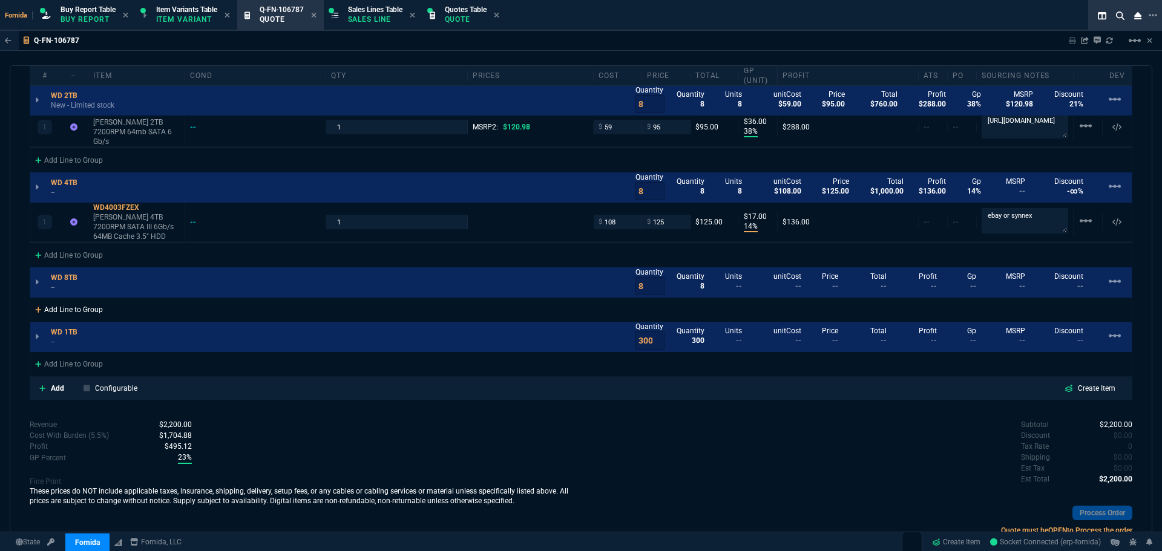
click at [59, 303] on div "Add Line to Group" at bounding box center [68, 309] width 77 height 22
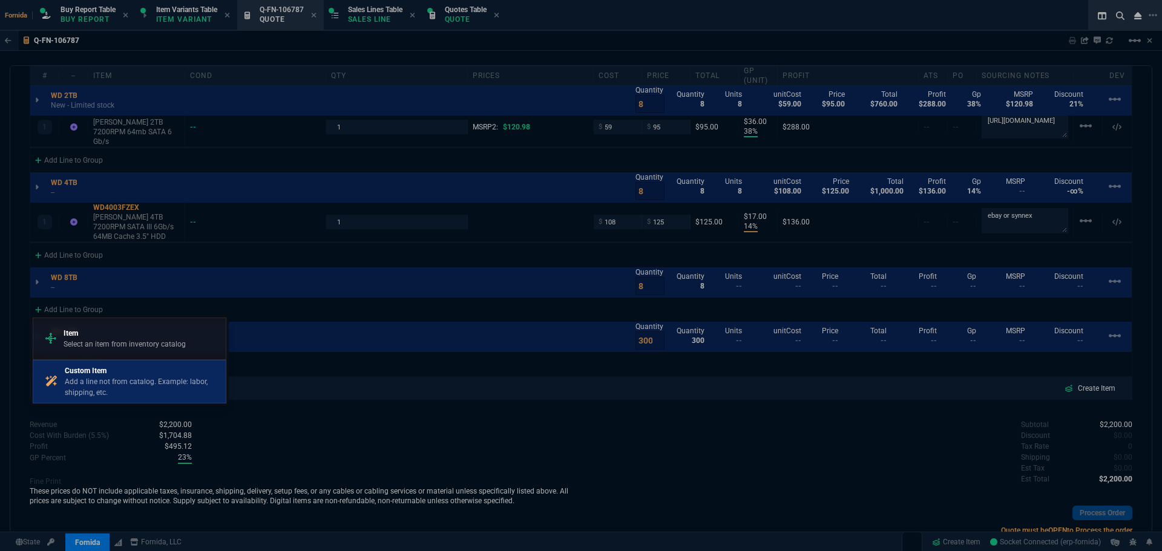
click at [94, 366] on p "Custom Item" at bounding box center [143, 371] width 156 height 11
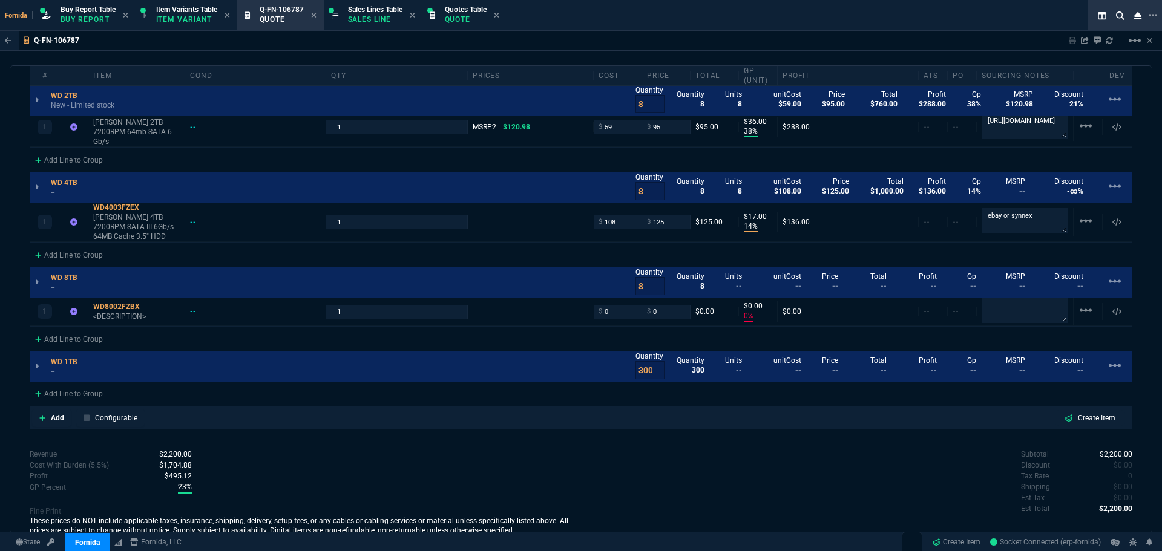
type input "36"
type input "20"
type input "38"
type input "36"
type input "14"
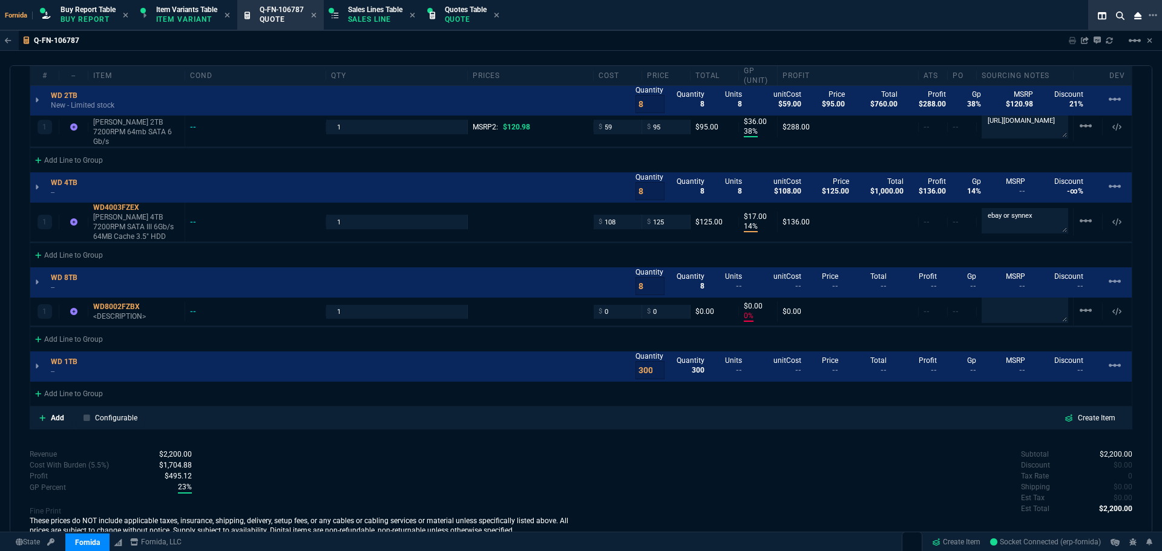
type input "17"
type input "0"
type input "25"
type input "21"
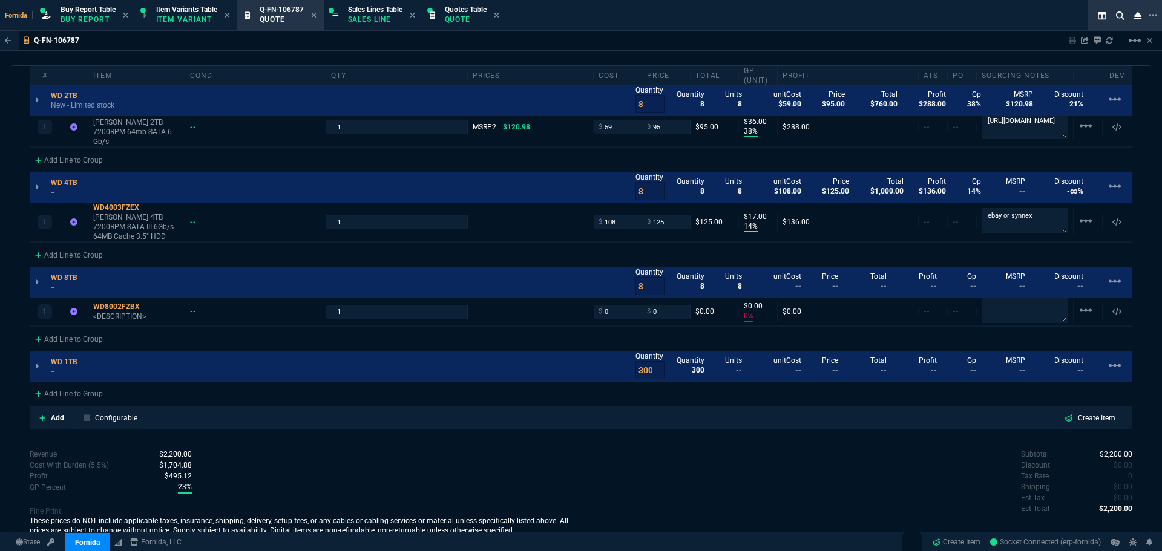
click at [112, 286] on div "WD 8TB -- Quantity 8 Quantity 8 Units 8 unitCost -- Price -- Total -- Profit --…" at bounding box center [580, 282] width 1101 height 30
click at [115, 302] on div "WD8002FZBX" at bounding box center [136, 307] width 87 height 10
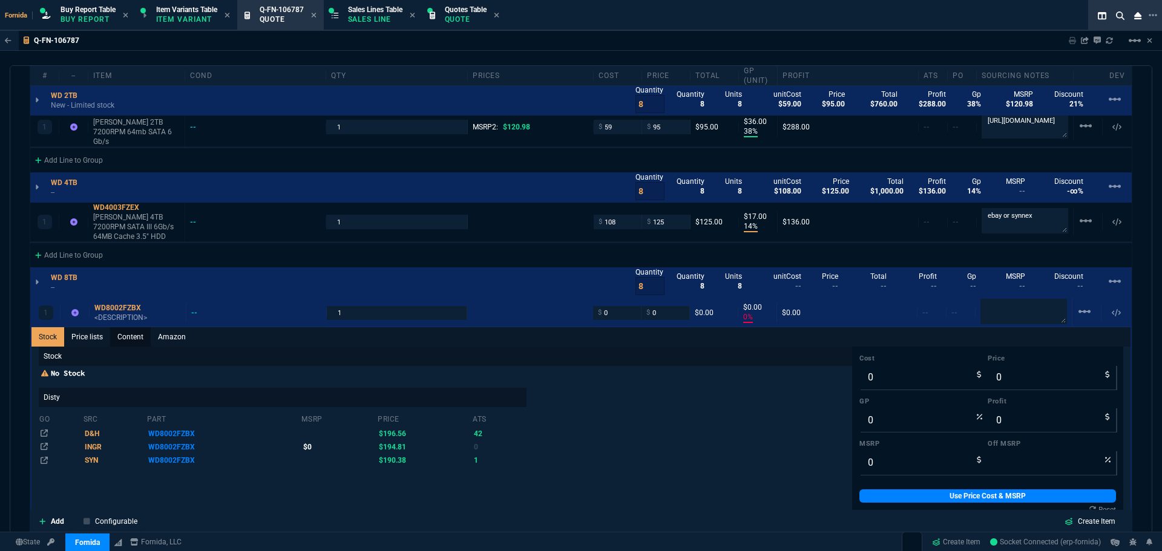
click at [134, 327] on link "Content" at bounding box center [130, 336] width 41 height 19
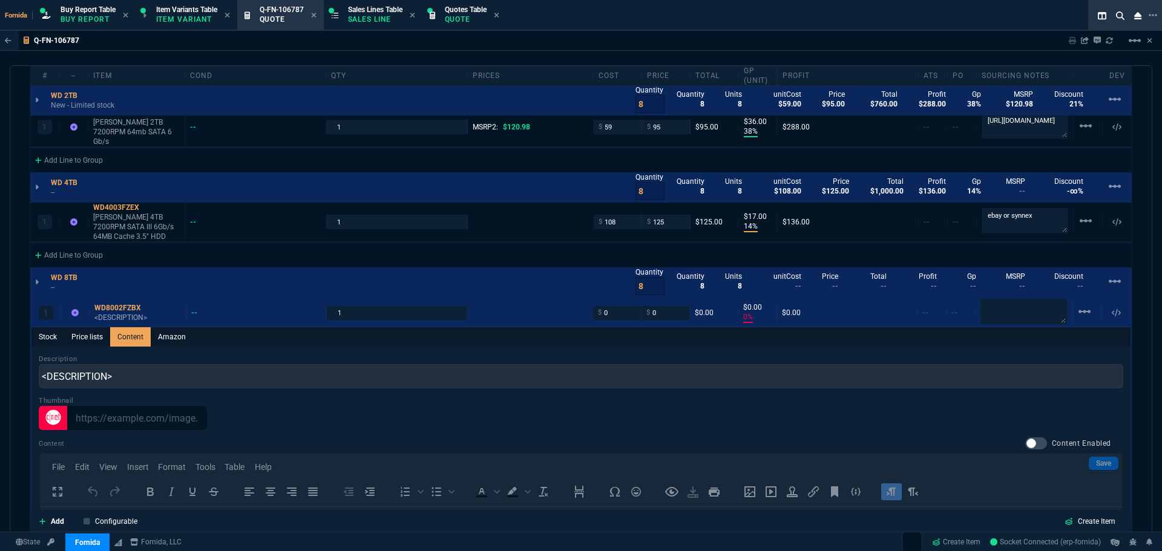
scroll to position [0, 0]
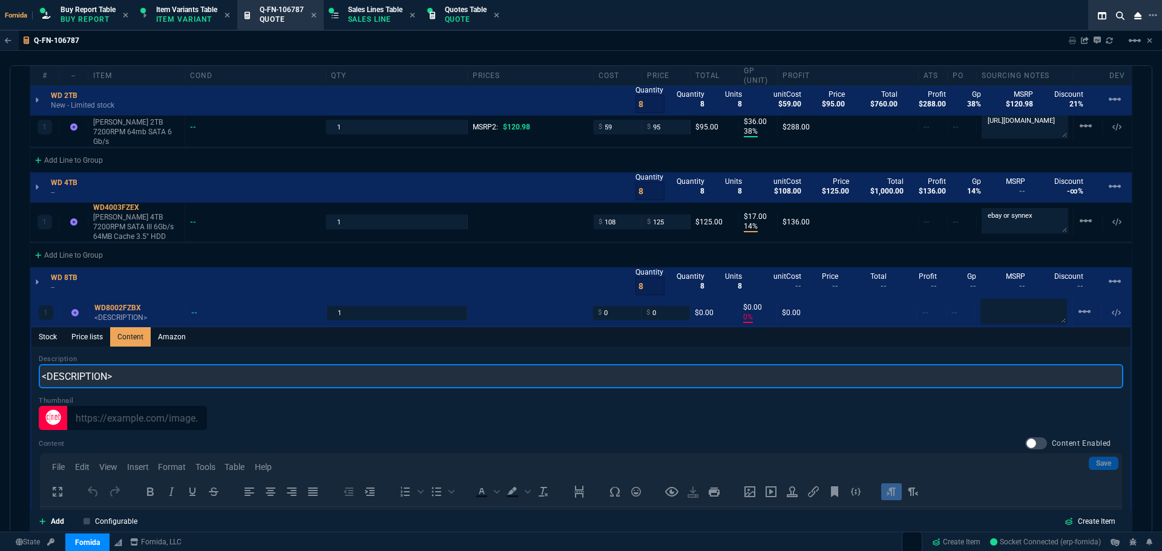
click at [174, 364] on input "<DESCRIPTION>" at bounding box center [581, 376] width 1084 height 24
paste input "8TB WD BLACK SATA 256MB 3.5"
drag, startPoint x: 62, startPoint y: 372, endPoint x: 80, endPoint y: 373, distance: 18.2
click at [30, 367] on div "# -- Item cond qty prices cost price Total GP (unit) Profit ATS PO Sourcing Not…" at bounding box center [581, 368] width 1103 height 851
click at [93, 370] on input "WD BLACK SATA 256MB 3.5" at bounding box center [581, 378] width 1084 height 24
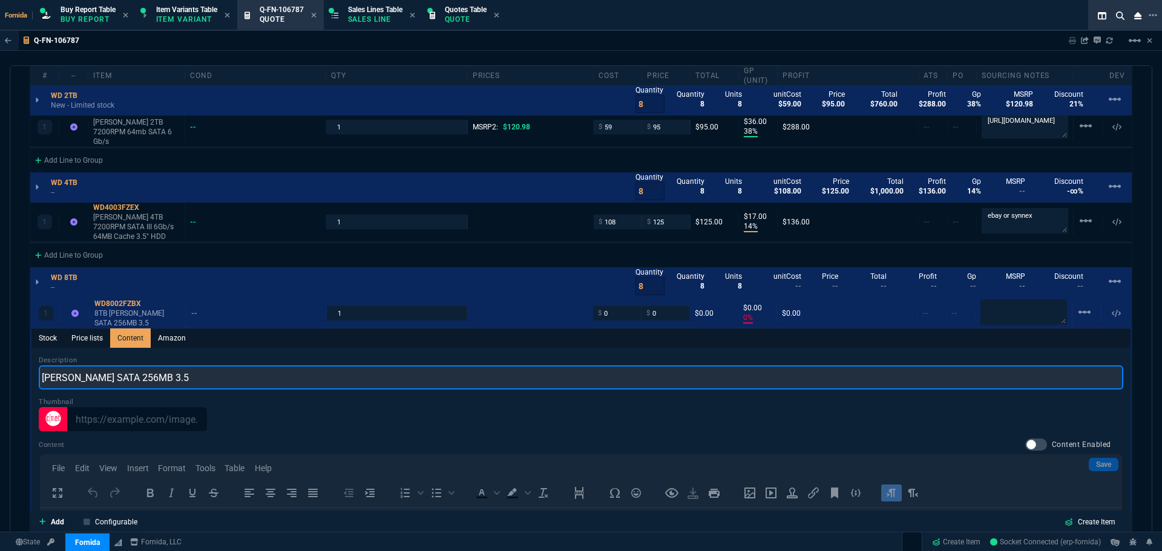
paste input "8TB"
click at [140, 369] on input "WD BLACK 8TB SATA 256MB 3.5" at bounding box center [581, 378] width 1084 height 24
click at [195, 372] on input "WD BLACK 8TB SATA 6G/s 256MB 3.5" at bounding box center [581, 378] width 1084 height 24
click at [221, 369] on input "WD BLACK 8TB SATA 6G/s 256MB 3.5" at bounding box center [581, 378] width 1084 height 24
type input "WD BLACK 8TB SATA 6G/s 256MB 3.5"
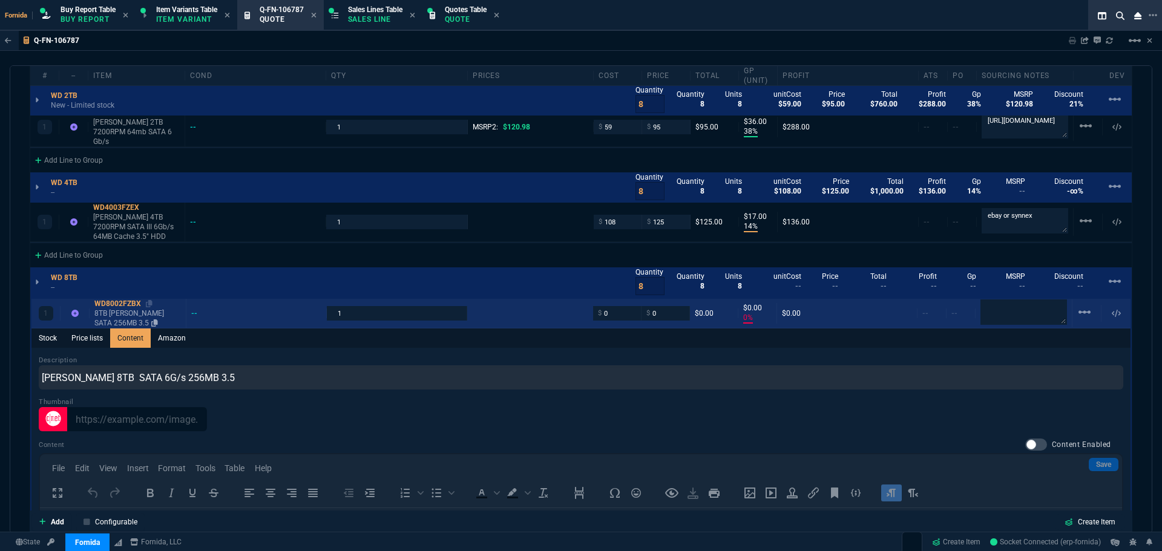
click at [103, 309] on p "8TB WD BLACK SATA 256MB 3.5" at bounding box center [137, 318] width 87 height 19
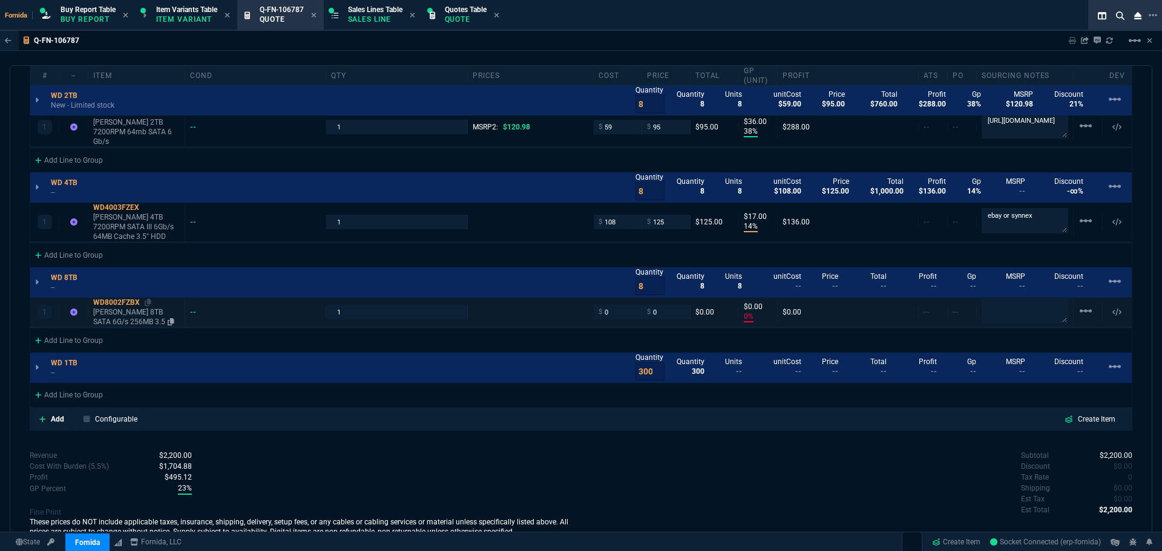
type input "0"
click at [133, 215] on p "WD Black 4TB 7200RPM SATA III 6Gb/s 64MB Cache 3.5" HDD" at bounding box center [136, 226] width 87 height 29
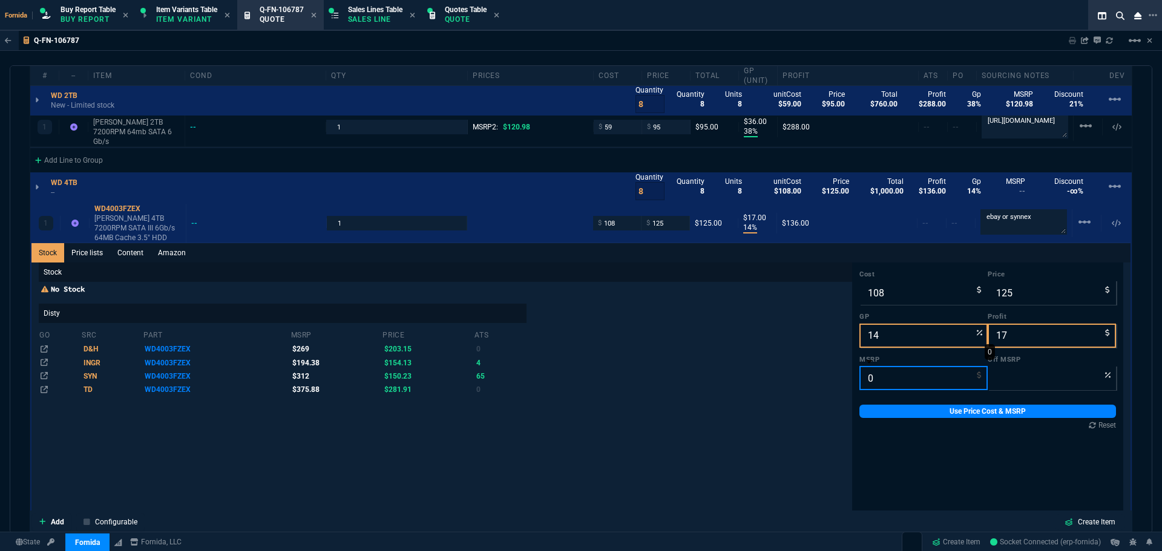
click at [865, 370] on input "0" at bounding box center [923, 378] width 128 height 24
type input "3"
type input "-4067"
type input "32"
type input "-291"
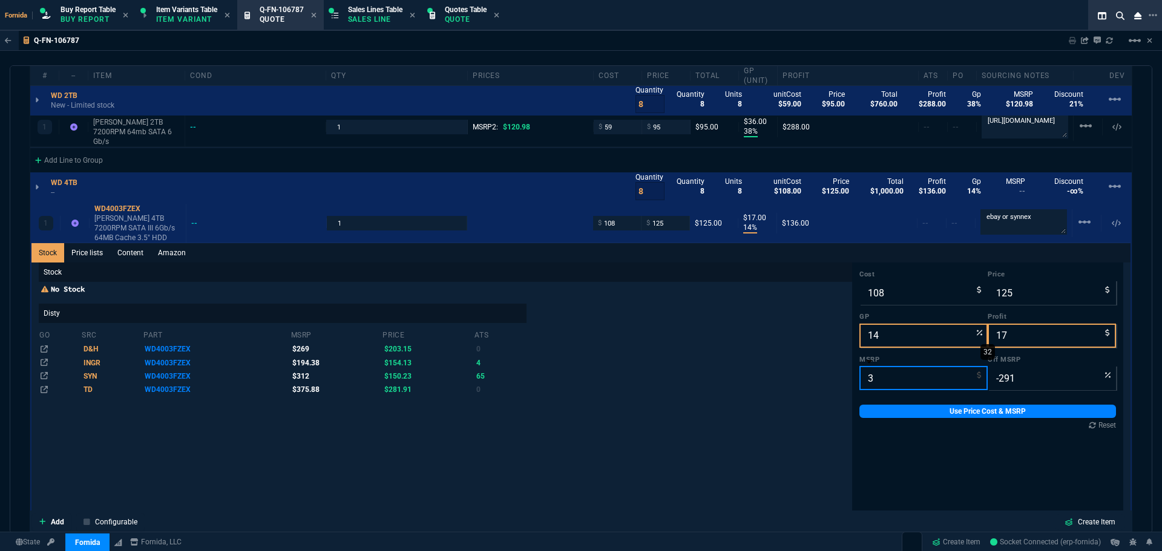
type input "31"
type input "-303"
type input "312"
type input "60"
type input "312"
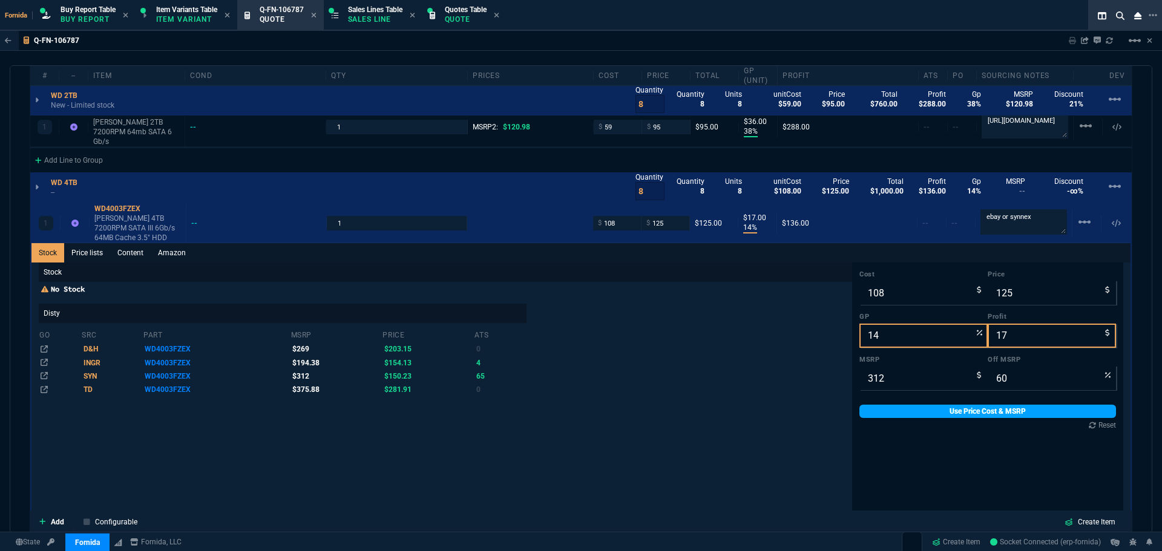
click at [874, 405] on link "Use Price Cost & MSRP" at bounding box center [987, 411] width 257 height 13
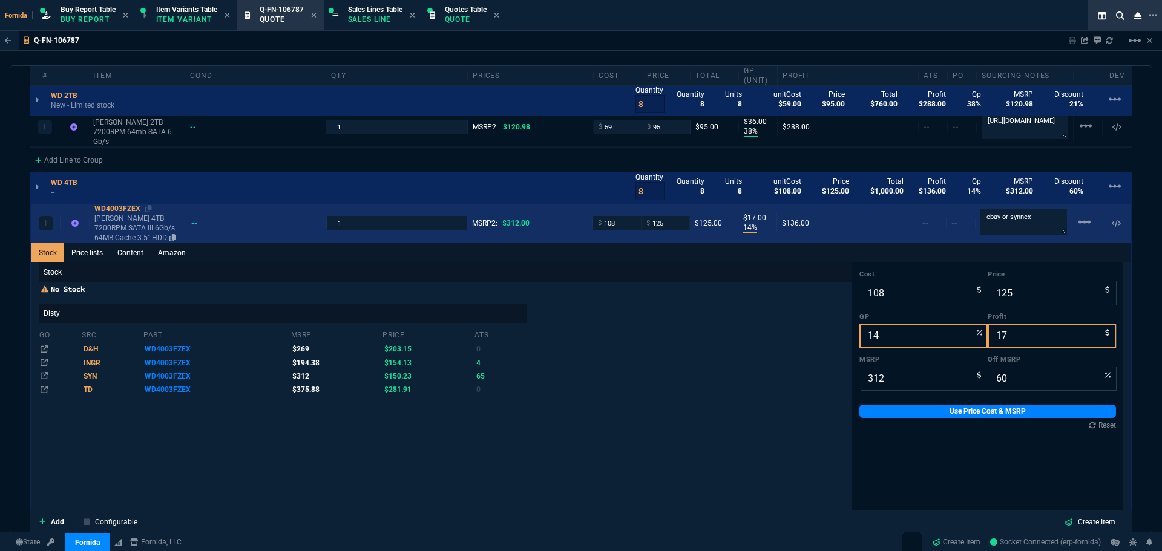
click at [131, 214] on p "WD Black 4TB 7200RPM SATA III 6Gb/s 64MB Cache 3.5" HDD" at bounding box center [137, 228] width 87 height 29
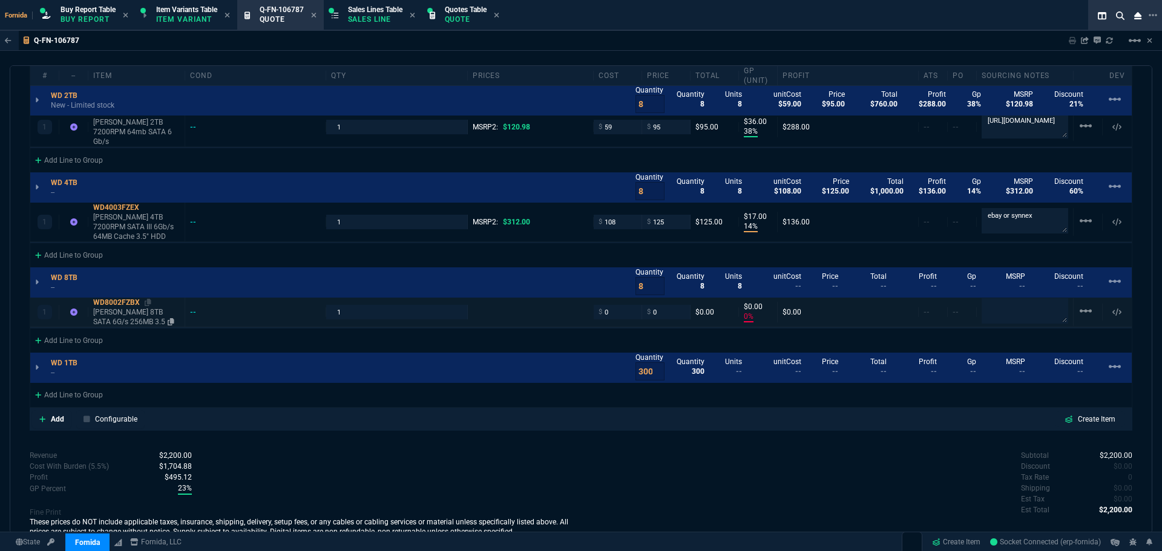
click at [120, 307] on p "WD BLACK 8TB SATA 6G/s 256MB 3.5" at bounding box center [136, 316] width 87 height 19
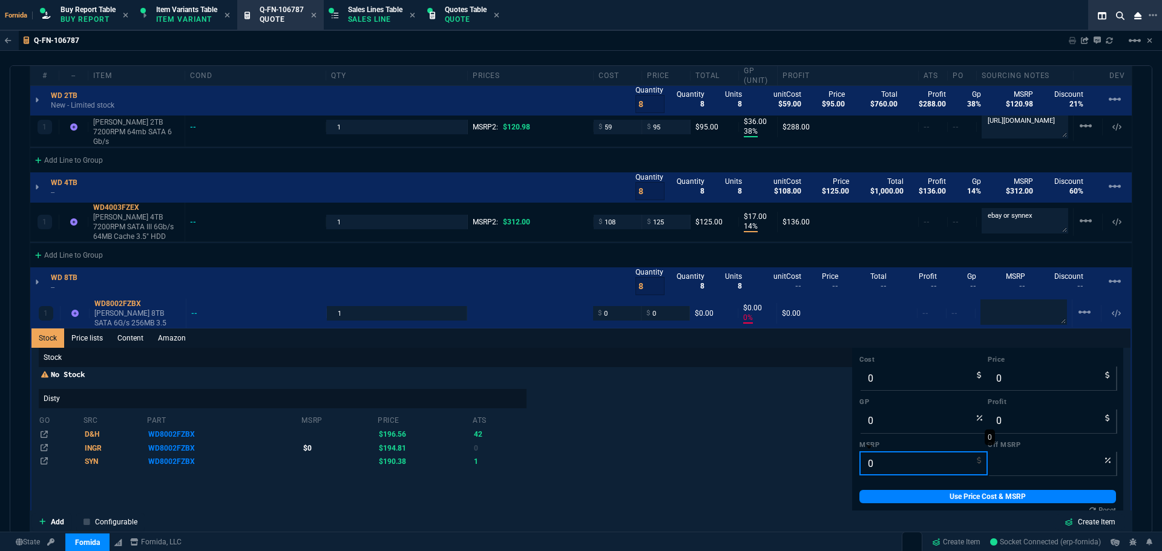
click at [874, 452] on input "0" at bounding box center [923, 463] width 128 height 24
click at [871, 458] on input "0" at bounding box center [923, 463] width 128 height 24
type input "3"
type input "100"
type input "319.99"
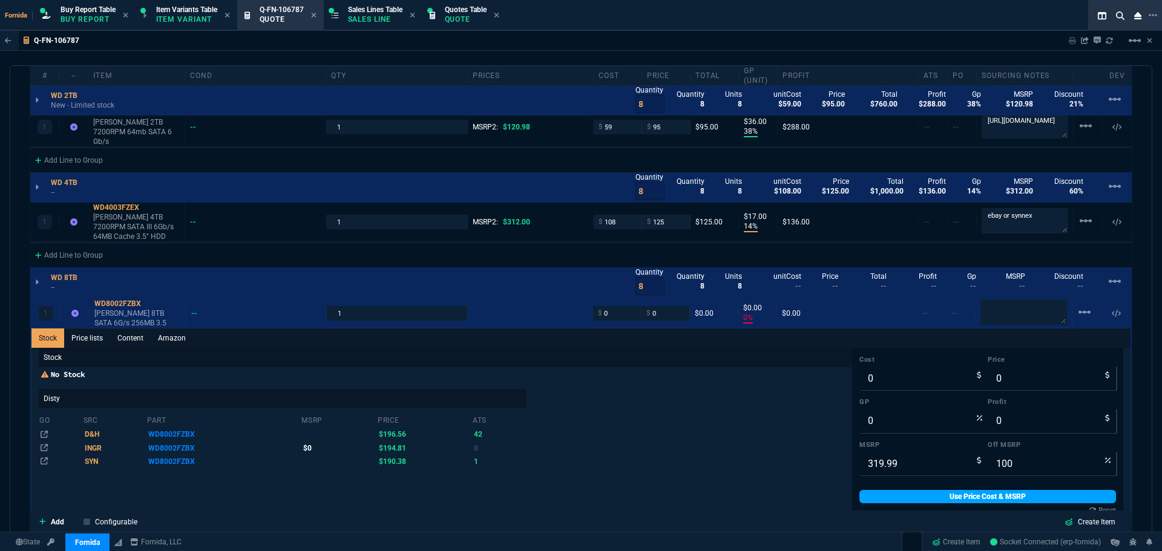
click at [862, 491] on link "Use Price Cost & MSRP" at bounding box center [987, 496] width 257 height 13
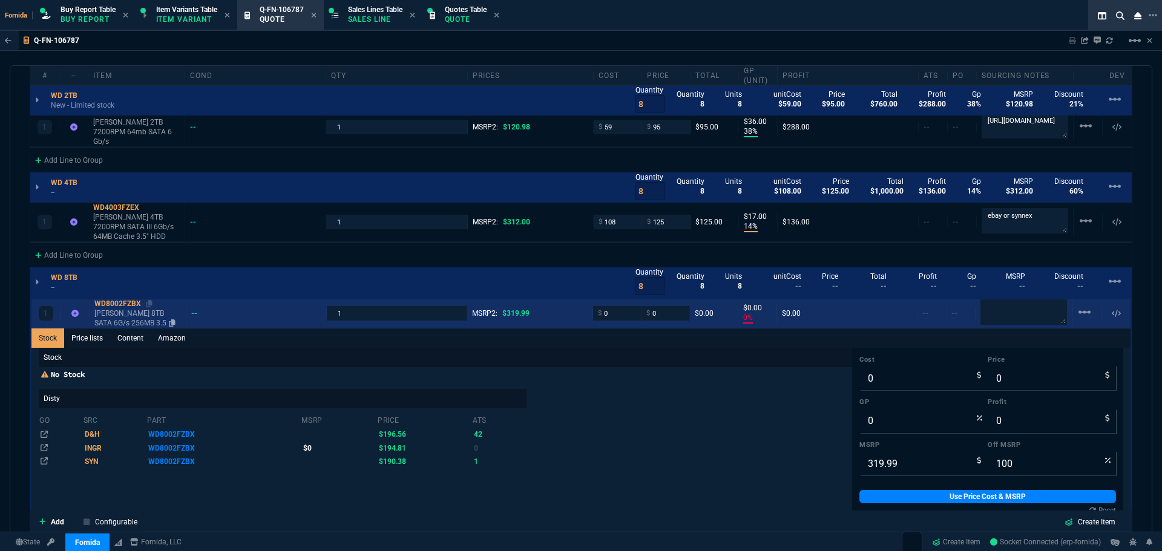
click at [107, 309] on p "WD BLACK 8TB SATA 6G/s 256MB 3.5" at bounding box center [137, 318] width 87 height 19
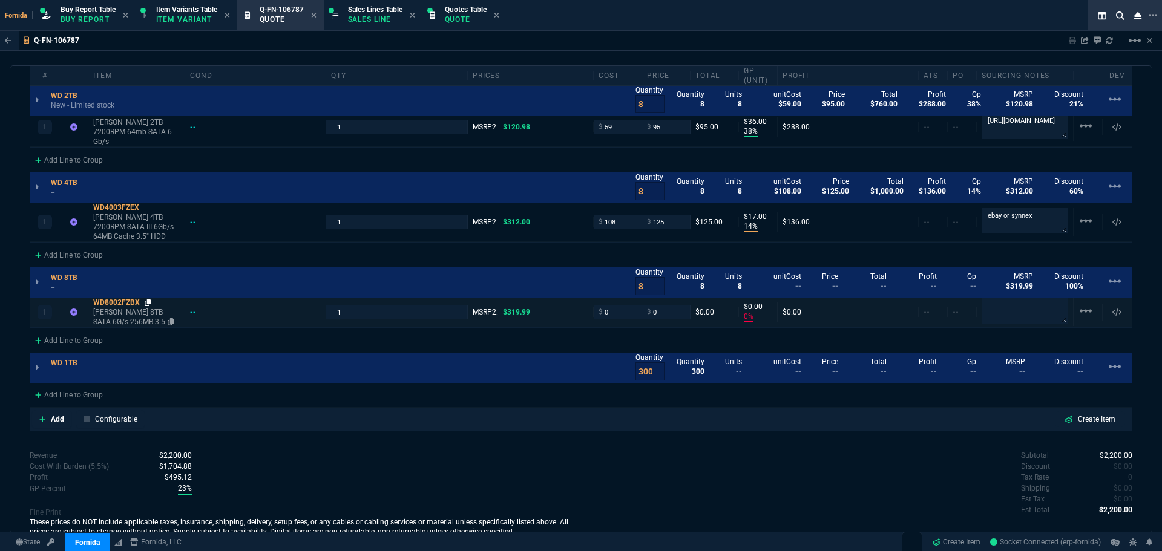
click at [148, 299] on icon at bounding box center [148, 302] width 7 height 7
click at [615, 305] on input "0" at bounding box center [617, 312] width 38 height 14
type input "192"
type input "-100"
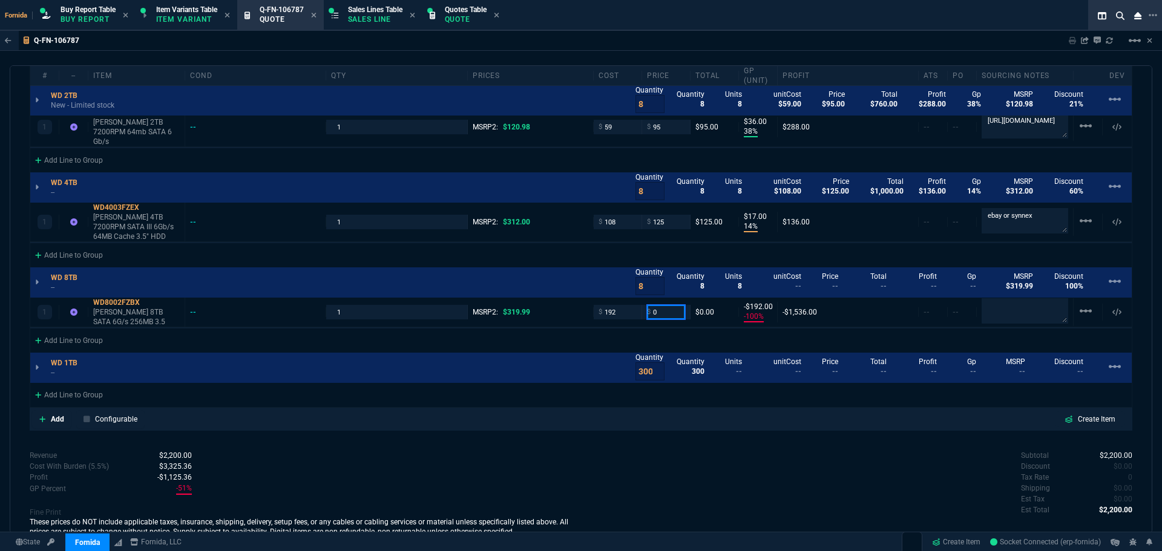
type input "-192"
click at [56, 188] on p "--" at bounding box center [68, 193] width 34 height 10
click at [58, 283] on p "--" at bounding box center [68, 288] width 34 height 10
click at [667, 305] on input "0" at bounding box center [666, 312] width 38 height 14
type input "215"
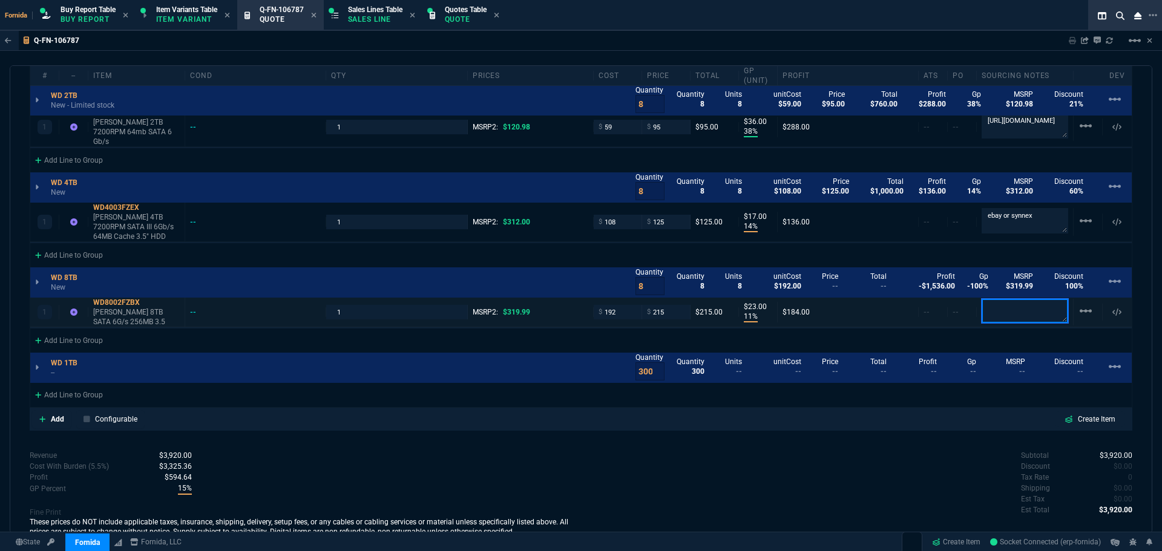
type input "215"
type input "11"
type input "23"
type input "33"
type textarea "ebay or disty"
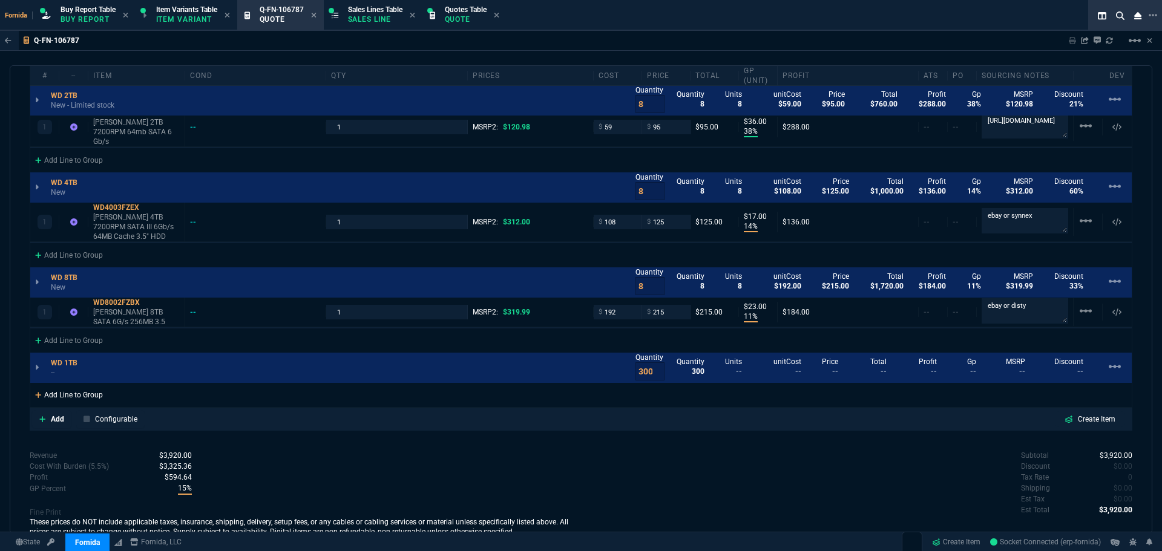
click at [100, 383] on div "Add Line to Group" at bounding box center [68, 394] width 77 height 22
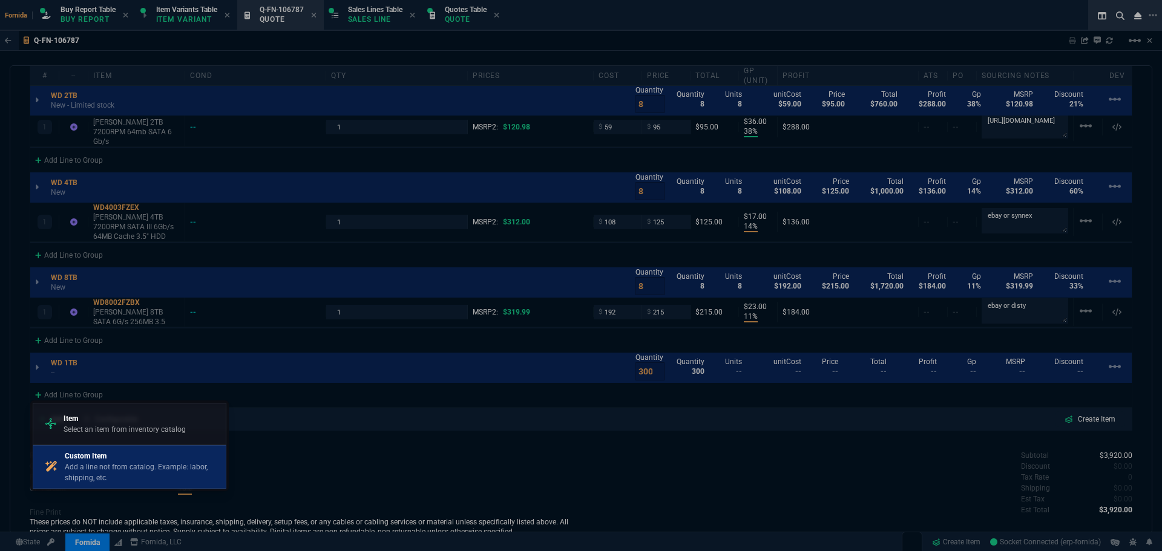
click at [144, 457] on p "Custom Item" at bounding box center [143, 456] width 156 height 11
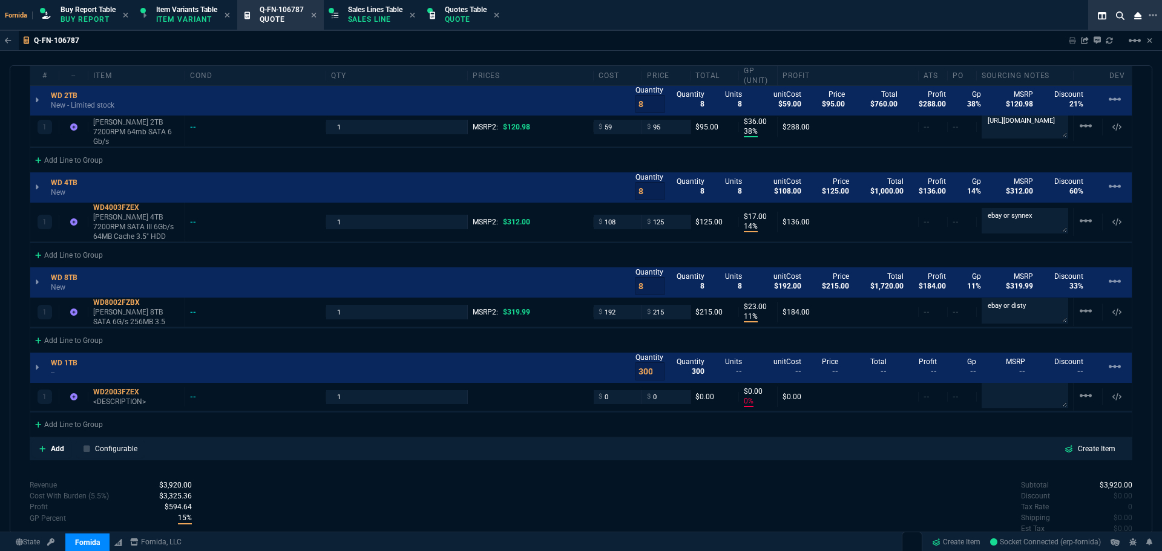
type input "36"
type input "20"
type input "38"
type input "36"
type input "14"
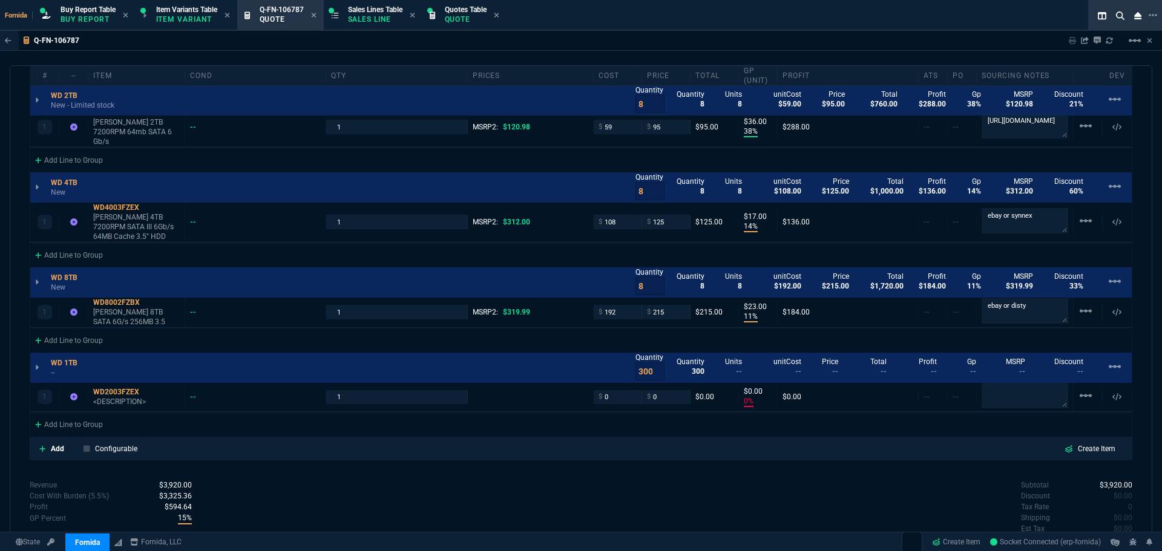
type input "17"
type input "11"
type input "23"
type input "0"
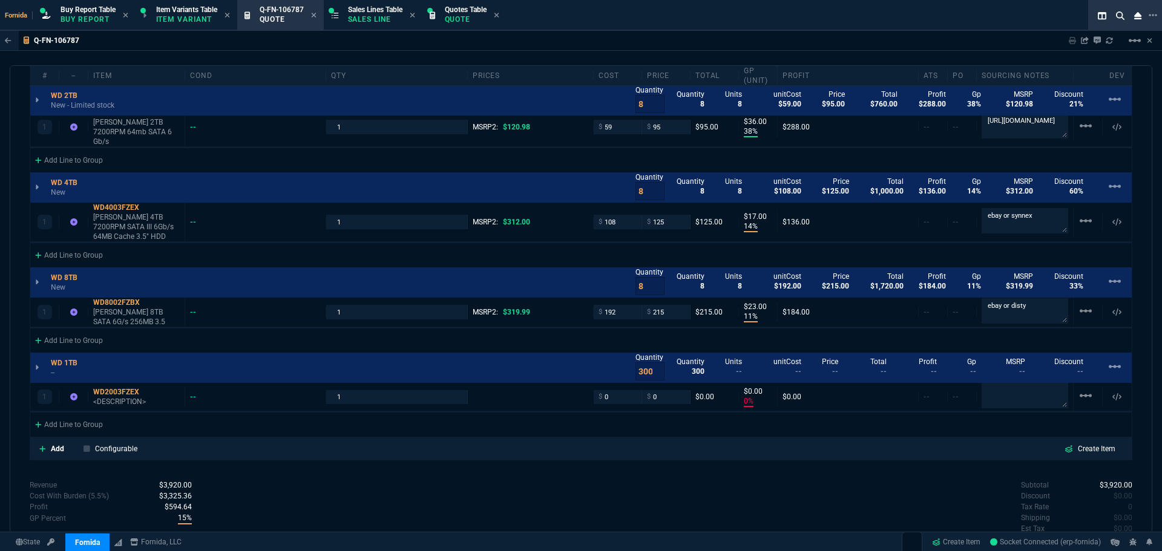
type input "25"
type input "21"
type input "60"
type input "33"
click at [123, 397] on p "<DESCRIPTION>" at bounding box center [136, 402] width 87 height 10
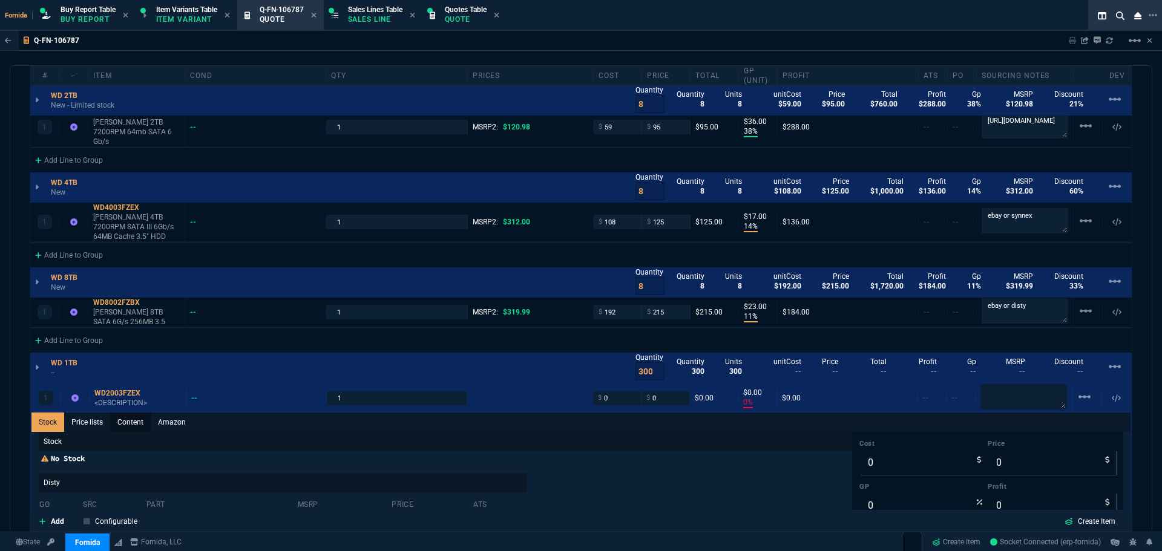
click at [126, 413] on link "Content" at bounding box center [130, 422] width 41 height 19
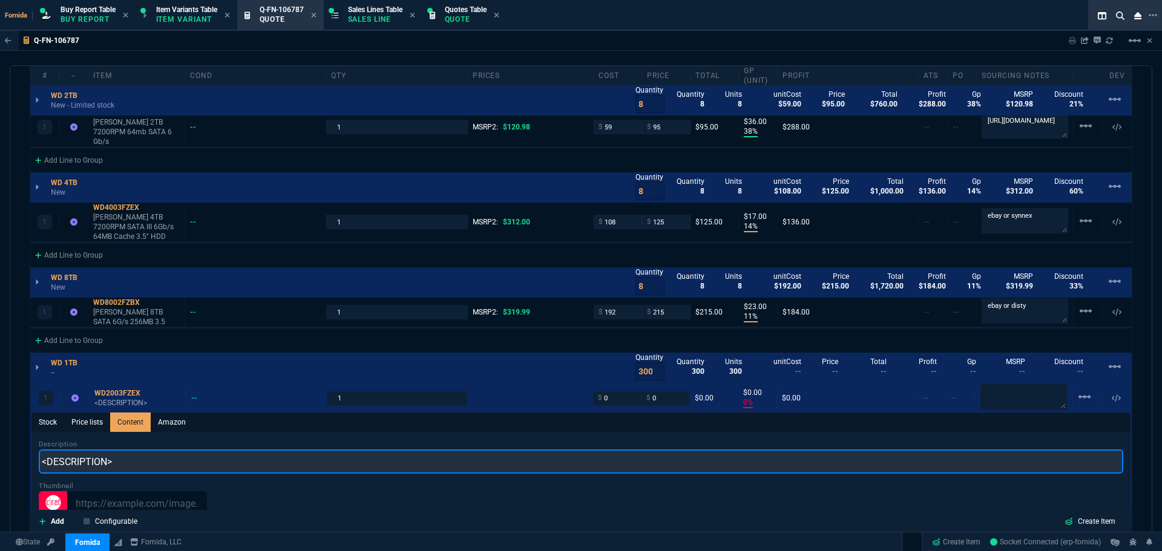
click at [135, 450] on input "<DESCRIPTION>" at bounding box center [581, 462] width 1084 height 24
paste input "2TB 7200RPM 64mb SATA 6 Gb/s black"
click at [43, 455] on input "2TB 7200RPM 64mb SATA 6 Gb/s black" at bounding box center [581, 462] width 1084 height 24
click at [243, 457] on input "WD Black 2TB 7200RPM 64mb SATA 6 Gb/s black" at bounding box center [581, 462] width 1084 height 24
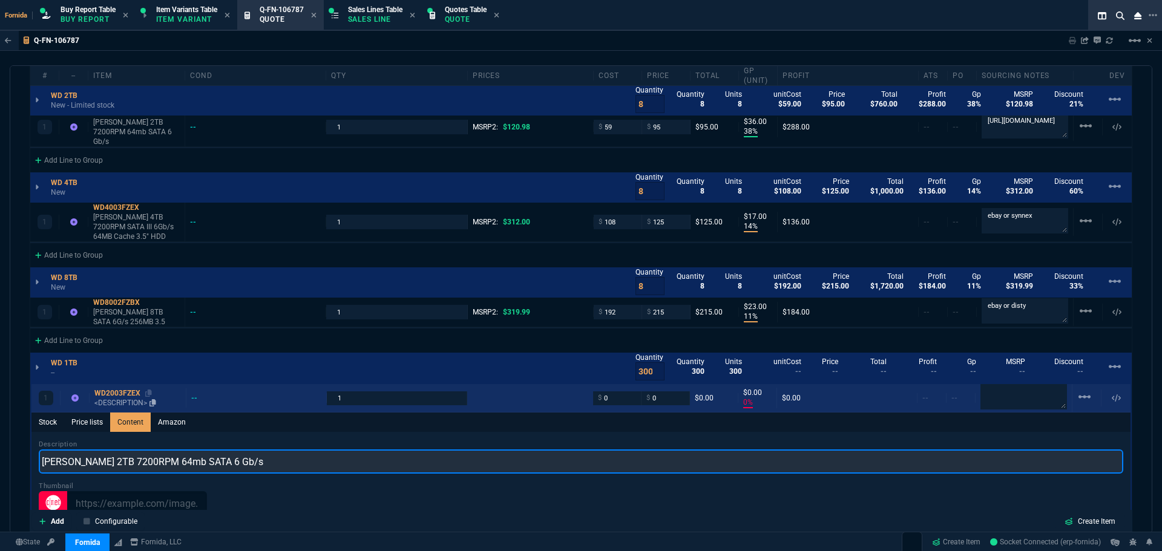
type input "WD Black 2TB 7200RPM 64mb SATA 6 Gb/s"
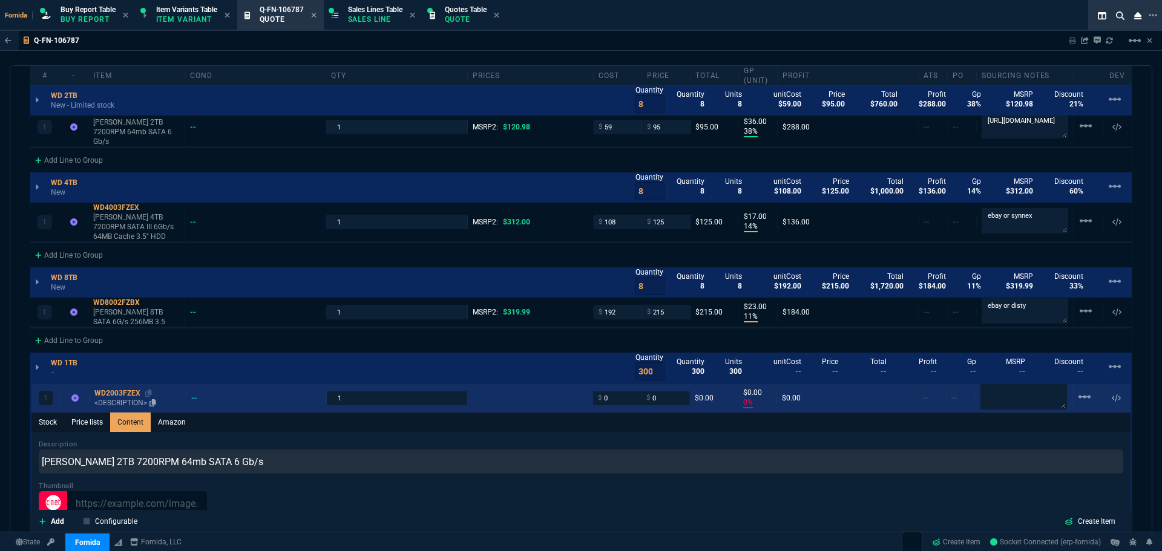
click at [129, 398] on p "<DESCRIPTION>" at bounding box center [137, 403] width 87 height 10
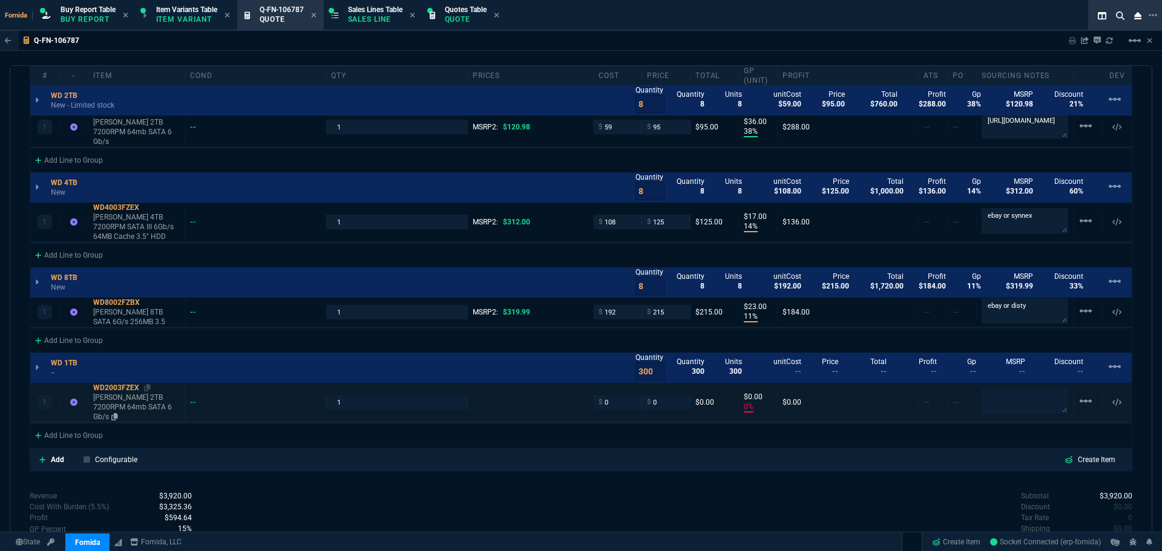
type input "0"
click at [129, 393] on p "WD Black 2TB 7200RPM 64mb SATA 6 Gb/s" at bounding box center [136, 407] width 87 height 29
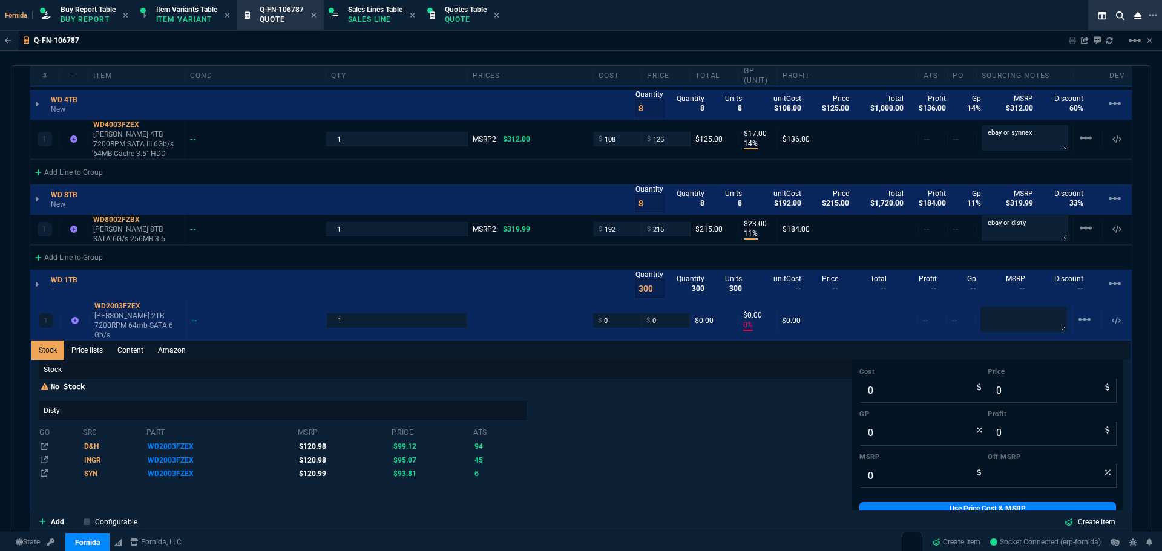
scroll to position [1029, 0]
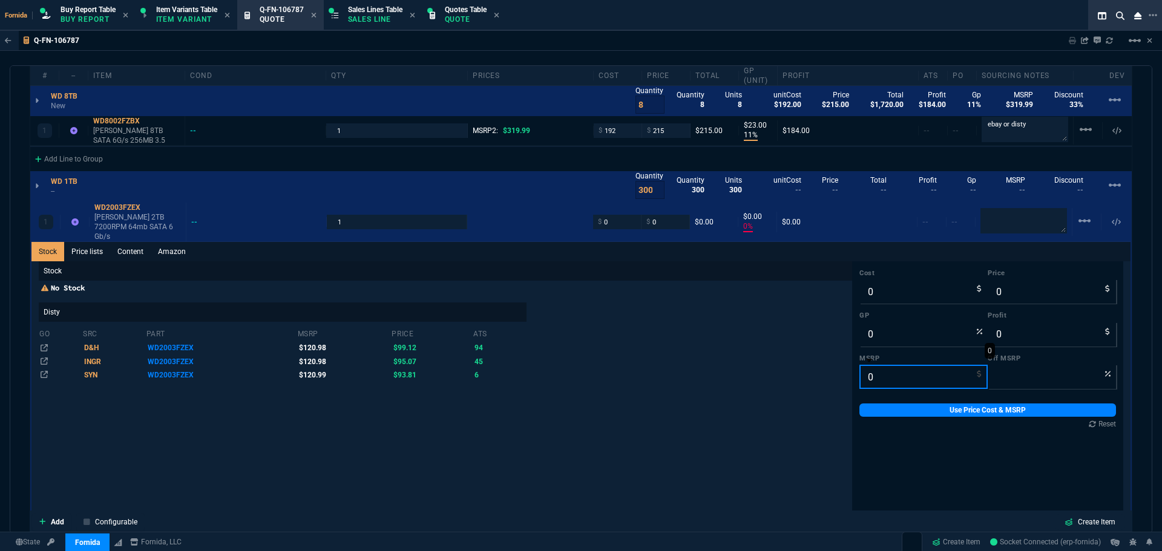
click at [859, 365] on input "0" at bounding box center [923, 377] width 128 height 24
type input "1"
type input "100"
type input "120.99"
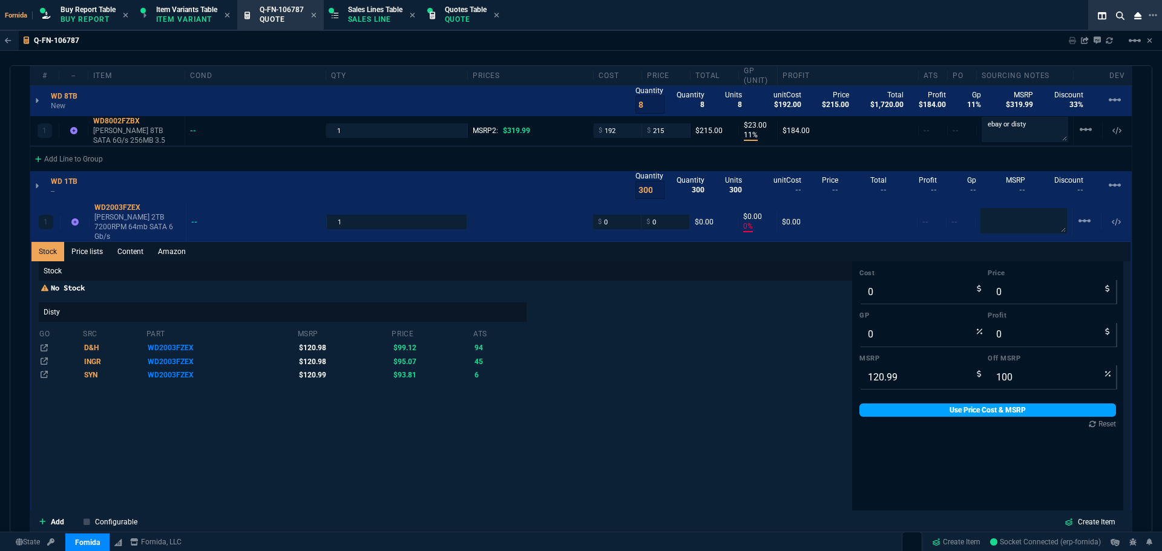
click at [886, 404] on link "Use Price Cost & MSRP" at bounding box center [987, 410] width 257 height 13
click at [897, 404] on link "Use Price Cost & MSRP" at bounding box center [987, 410] width 257 height 13
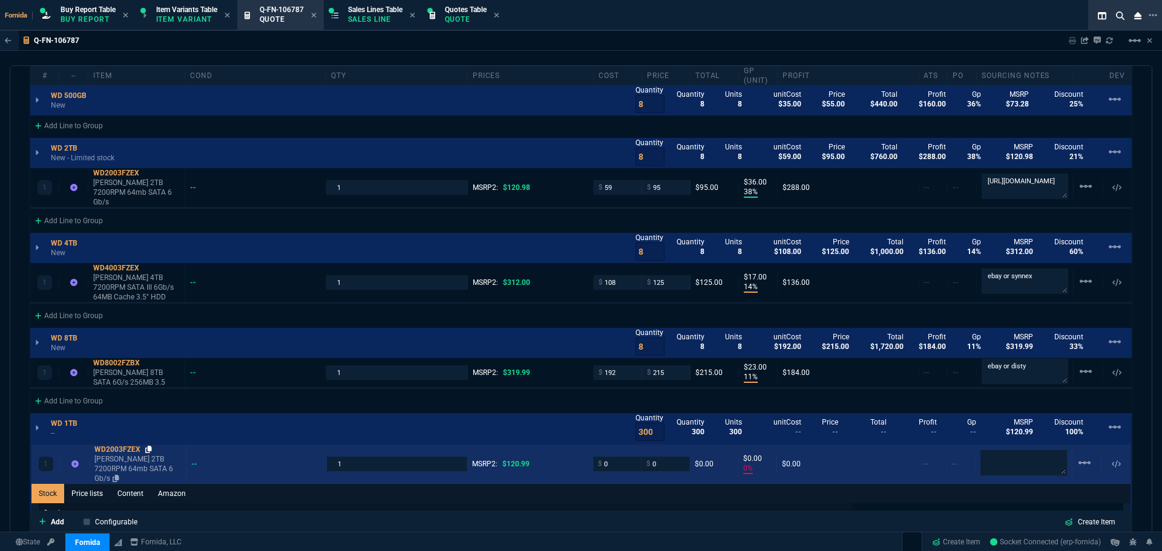
click at [148, 446] on icon at bounding box center [148, 449] width 7 height 7
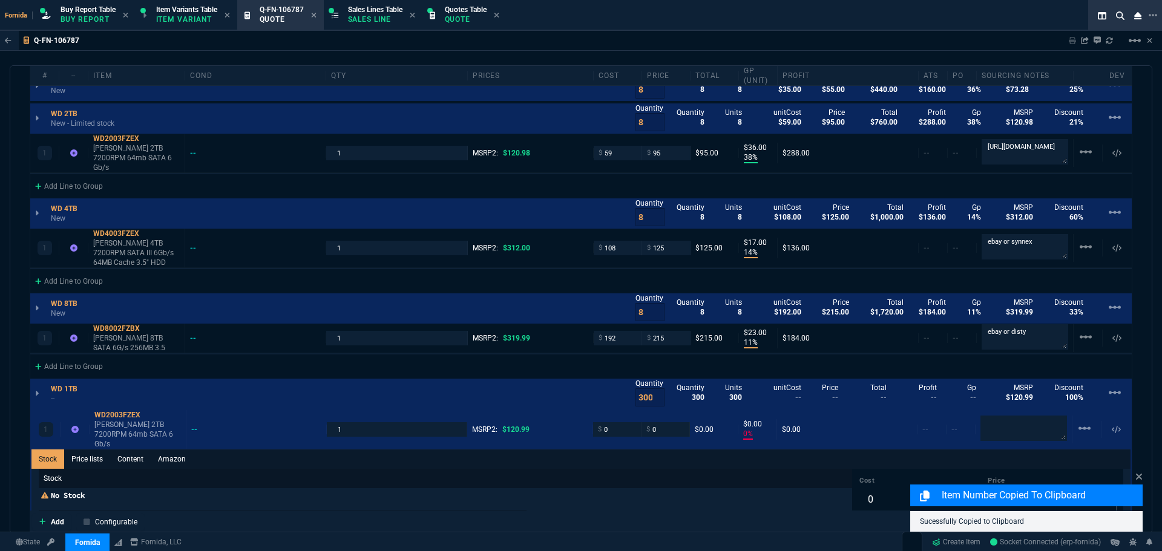
scroll to position [908, 0]
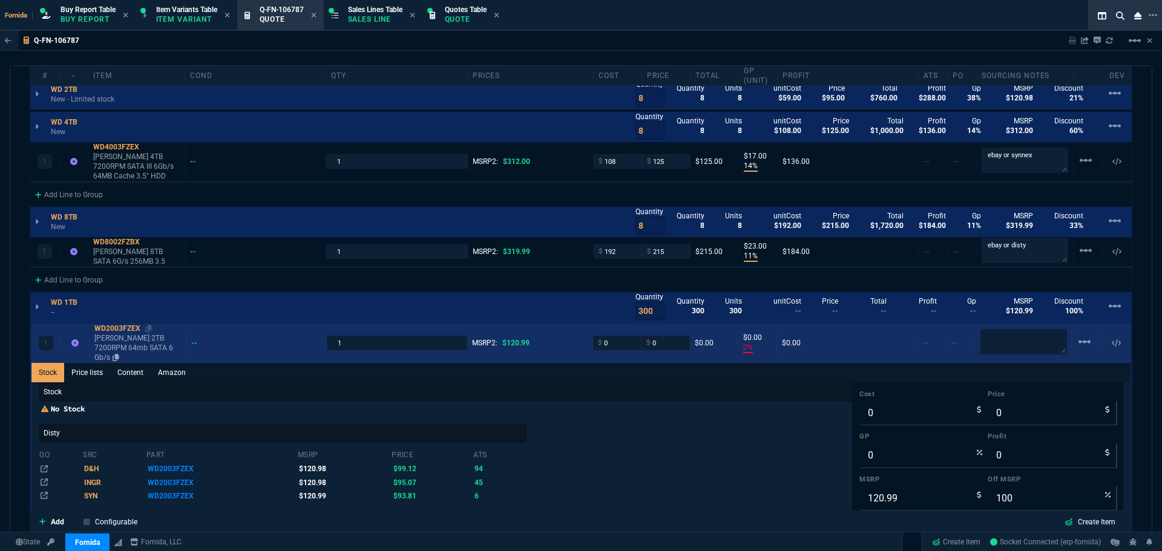
click at [140, 335] on p "WD Black 2TB 7200RPM 64mb SATA 6 Gb/s" at bounding box center [137, 347] width 87 height 29
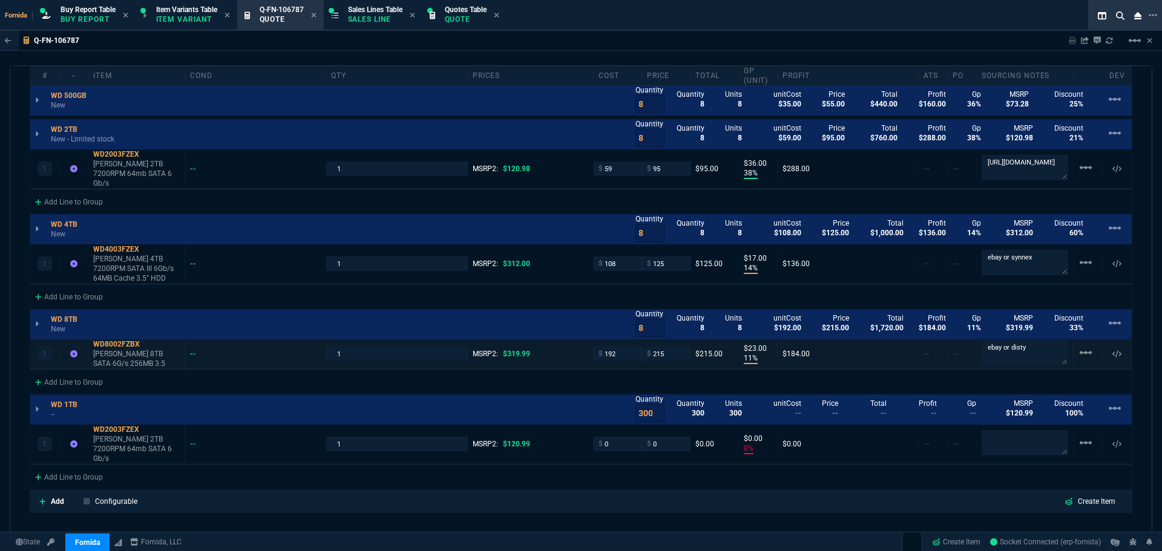
scroll to position [787, 0]
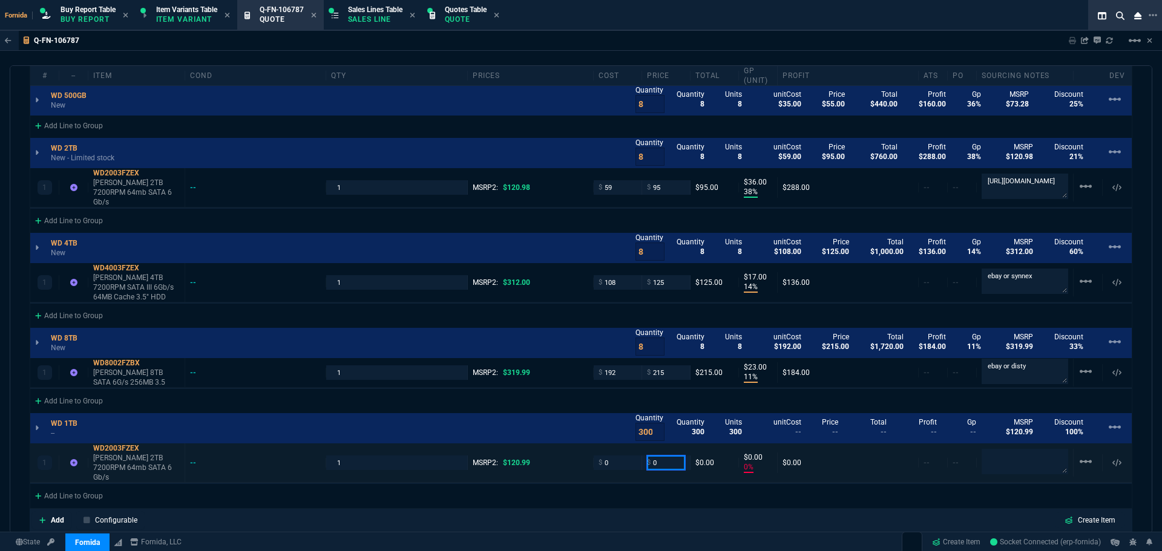
click at [671, 456] on input "0" at bounding box center [666, 463] width 38 height 14
click at [620, 484] on div "Add Line to Group" at bounding box center [580, 495] width 1101 height 22
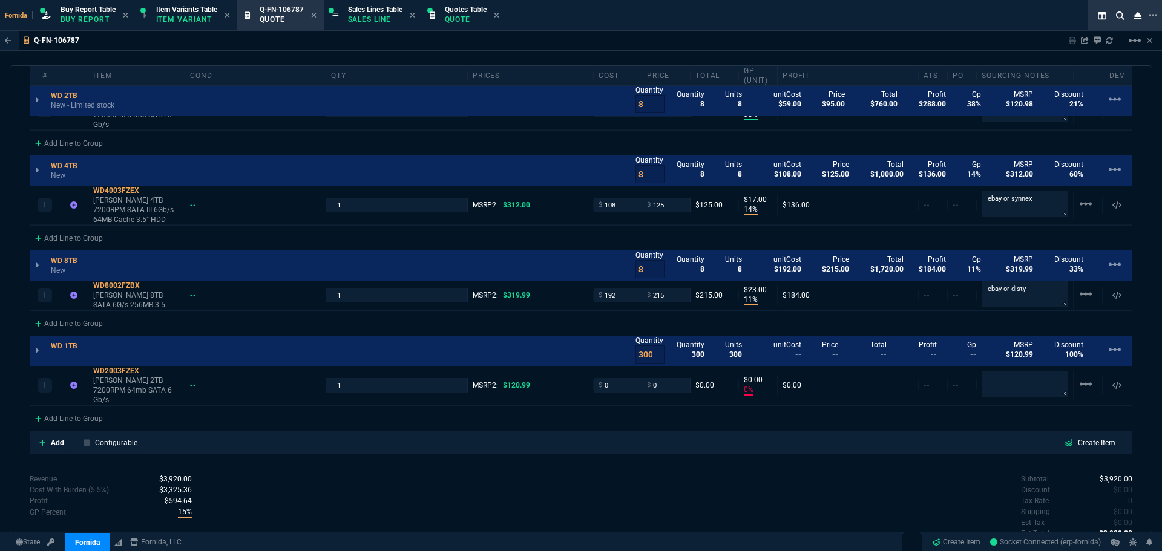
scroll to position [908, 0]
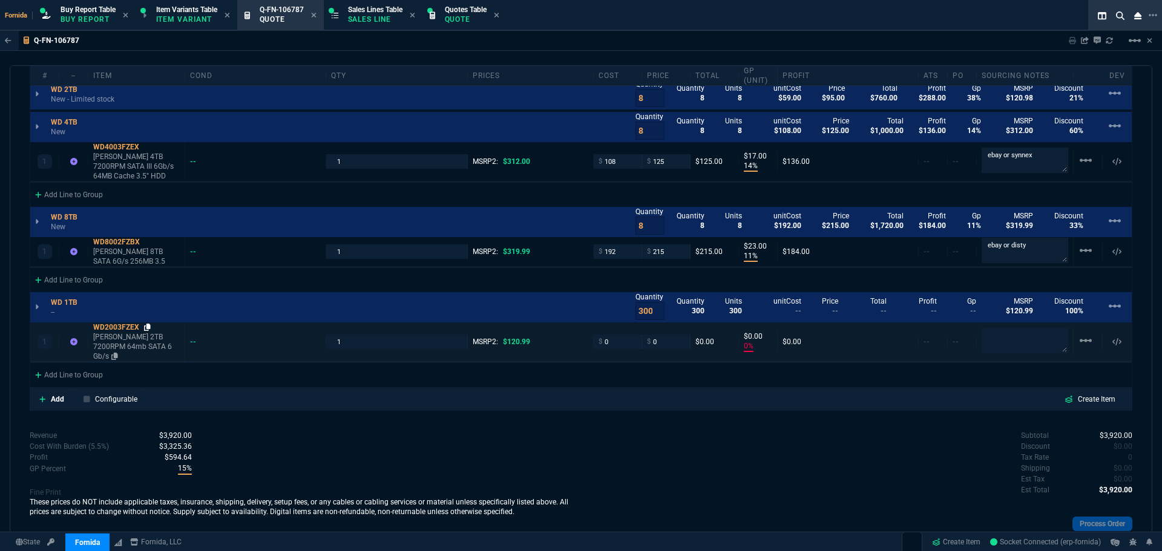
click at [147, 323] on link at bounding box center [147, 328] width 7 height 10
drag, startPoint x: 82, startPoint y: 293, endPoint x: 511, endPoint y: 44, distance: 495.7
click at [0, 0] on icon at bounding box center [0, 0] width 0 height 0
click at [620, 335] on input "0" at bounding box center [617, 342] width 38 height 14
type input "95.36"
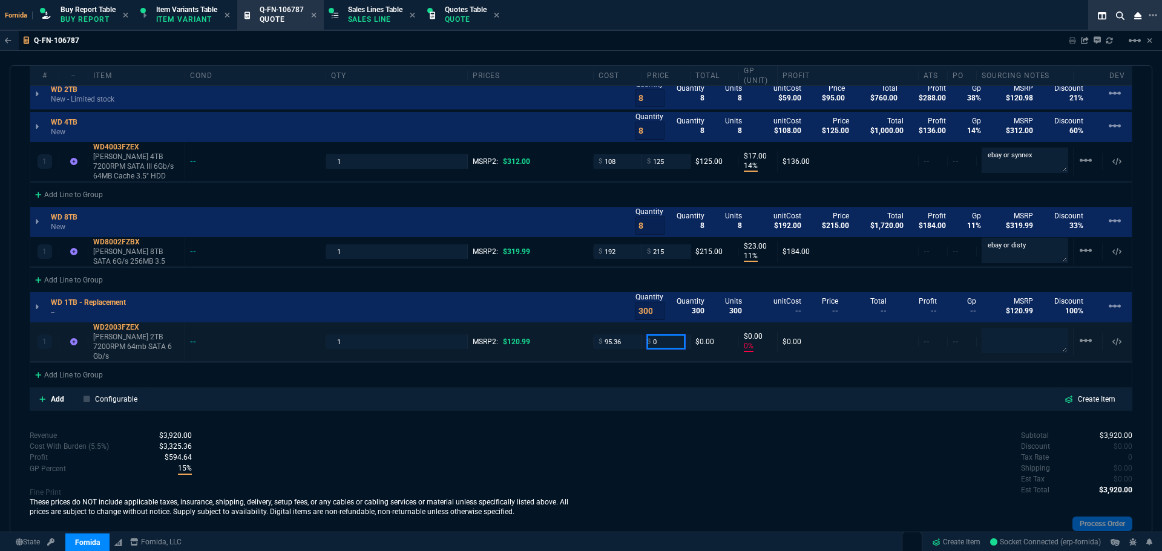
type input "95.36"
type input "-100"
type input "-95"
click at [665, 335] on input "0" at bounding box center [666, 342] width 38 height 14
type input "105"
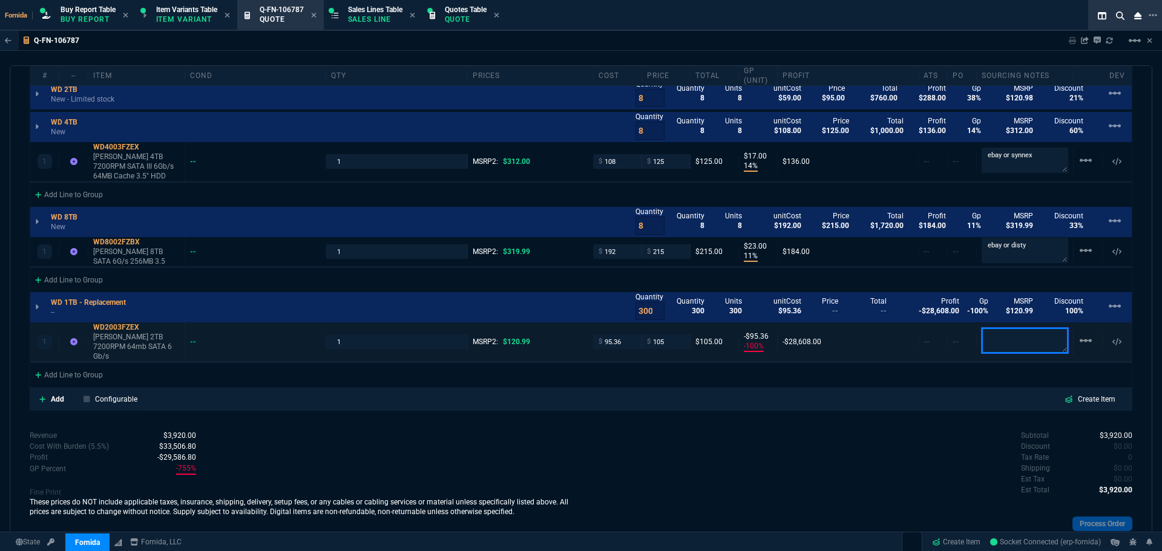
type input "105"
type input "9"
type input "10"
type input "13"
drag, startPoint x: 700, startPoint y: 477, endPoint x: 721, endPoint y: 453, distance: 32.2
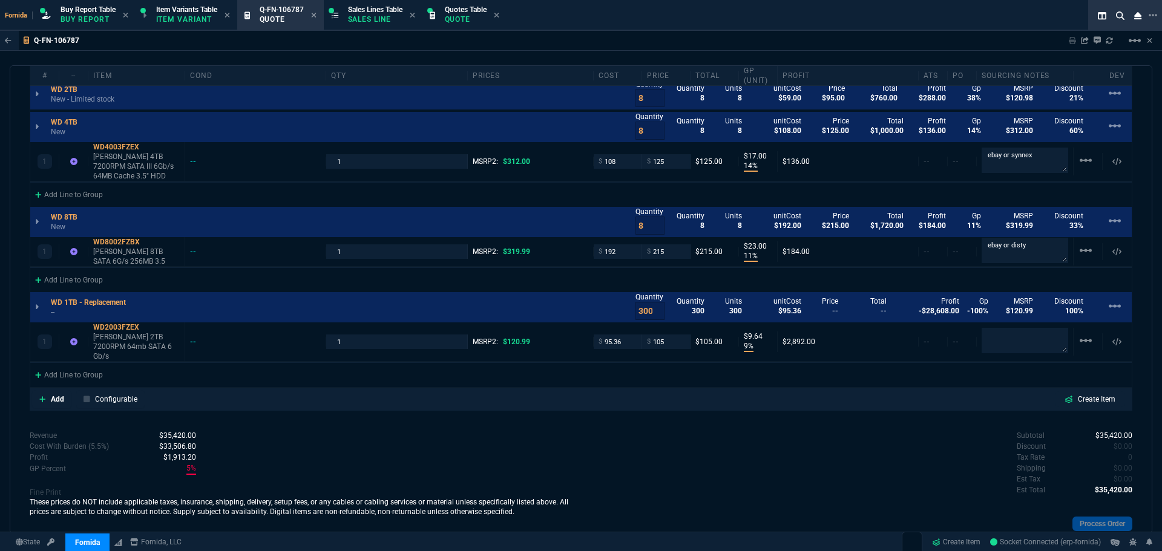
click at [704, 467] on div "Subtotal $35,420.00 Discount $0.00 Tax Rate 0 Shipping $0.00 Est Tax $0.00 Est …" at bounding box center [856, 463] width 551 height 67
click at [675, 335] on input "105" at bounding box center [666, 342] width 38 height 14
type input "110"
click at [689, 430] on div "Subtotal $36,920.00 Discount $0.00 Tax Rate 0 Shipping $0.00 Est Tax $0.00 Est …" at bounding box center [856, 463] width 551 height 67
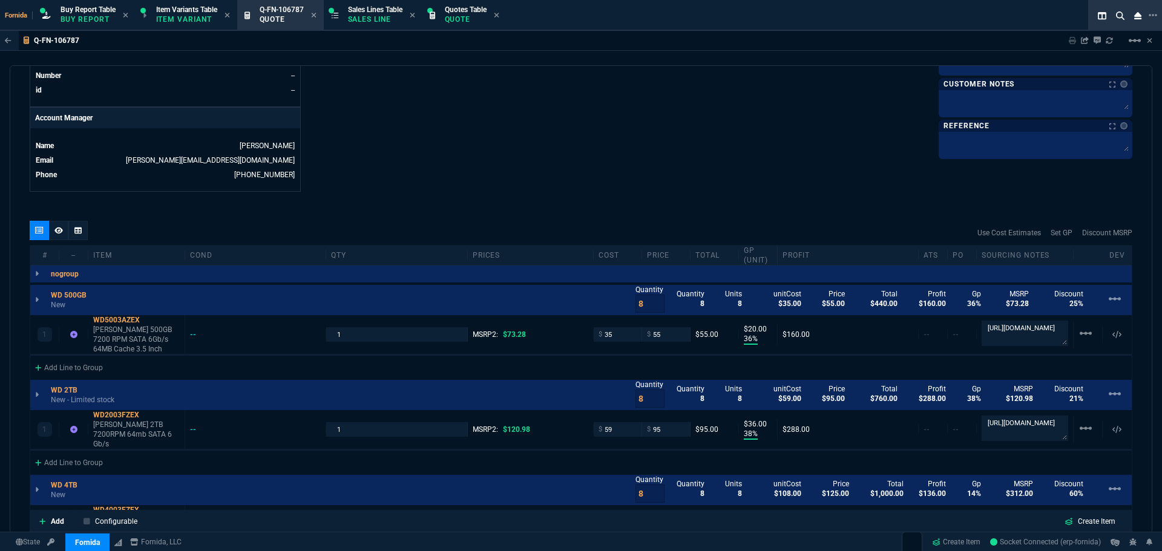
scroll to position [363, 0]
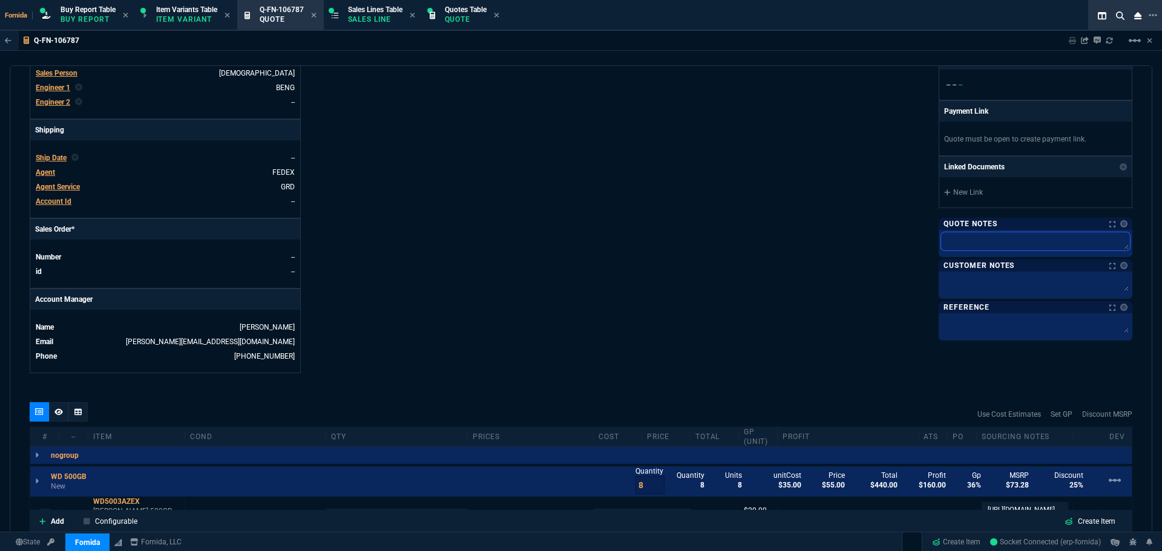
click at [963, 240] on textarea at bounding box center [1035, 241] width 189 height 18
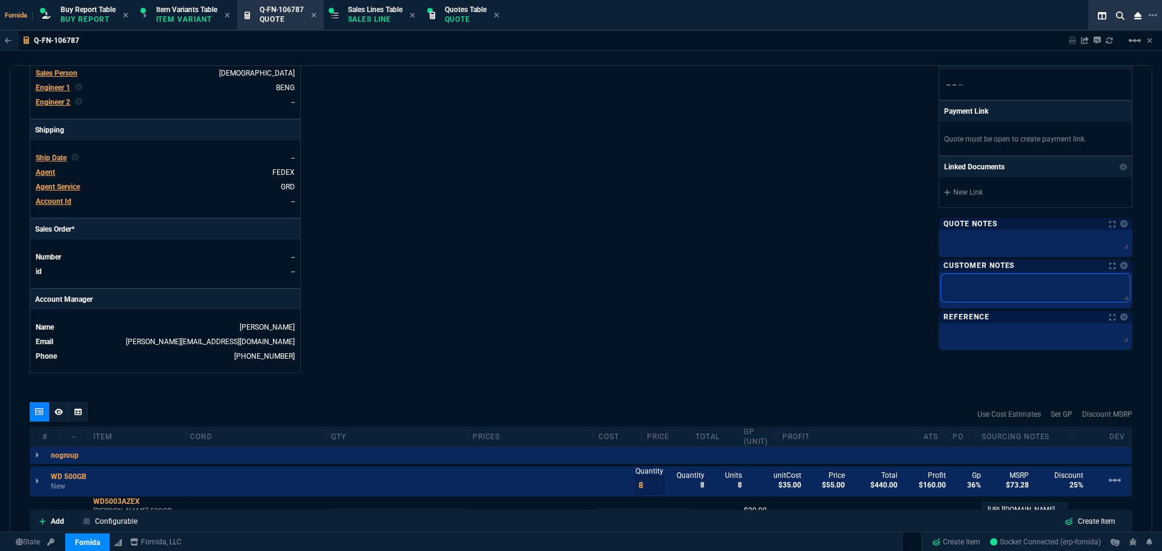
click at [981, 296] on textarea at bounding box center [1035, 288] width 189 height 28
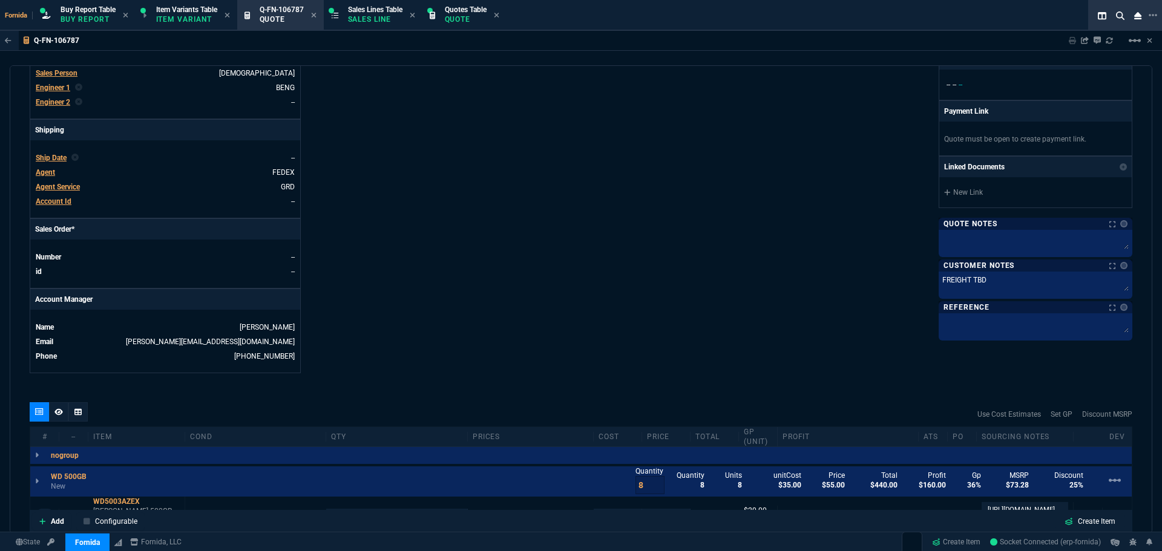
click at [792, 260] on div "Fornida, LLC 2609 Technology Dr Suite 300 Plano, TX 75074 Share Link Kaleb Hutc…" at bounding box center [856, 61] width 551 height 624
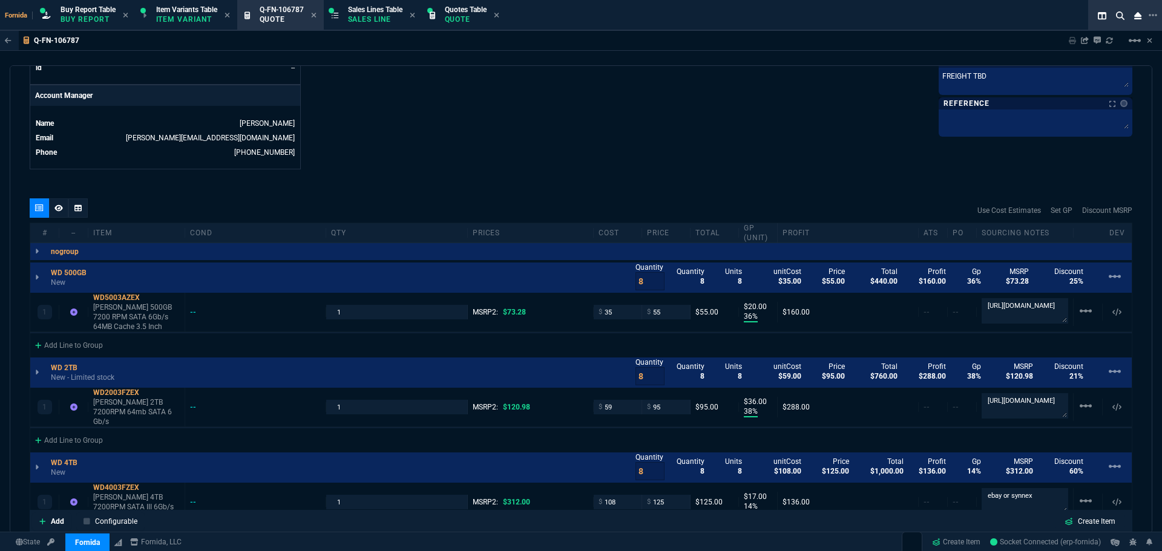
scroll to position [424, 0]
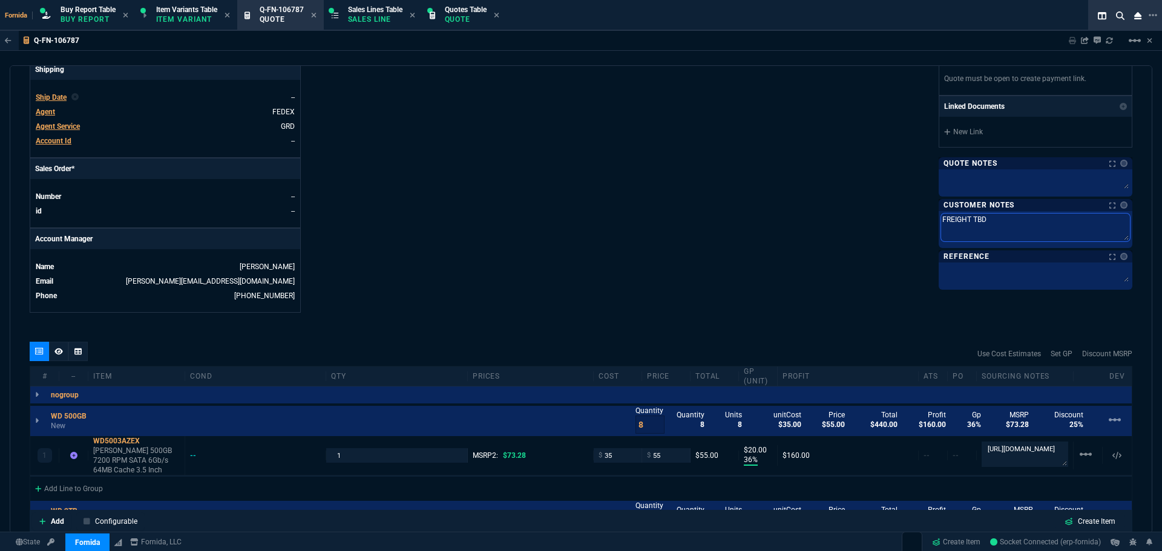
drag, startPoint x: 1005, startPoint y: 220, endPoint x: 848, endPoint y: 221, distance: 156.1
click at [863, 222] on div "Fornida, LLC 2609 Technology Dr Suite 300 Plano, TX 75074 Share Link Kaleb Hutc…" at bounding box center [856, 0] width 551 height 624
click at [771, 216] on div "Fornida, LLC 2609 Technology Dr Suite 300 Plano, TX 75074 Share Link Kaleb Hutc…" at bounding box center [856, 0] width 551 height 624
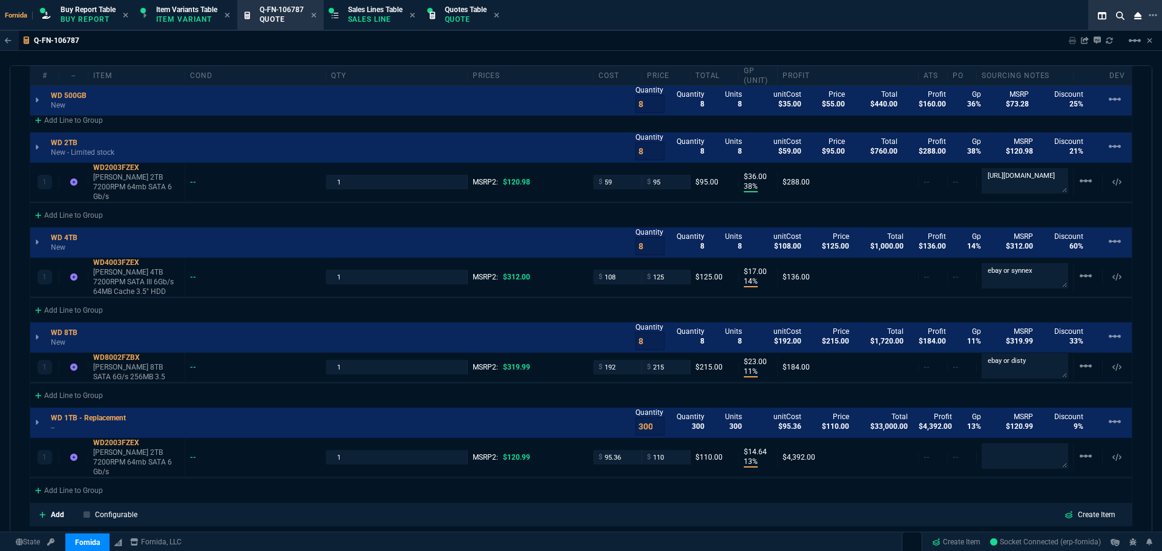
scroll to position [908, 0]
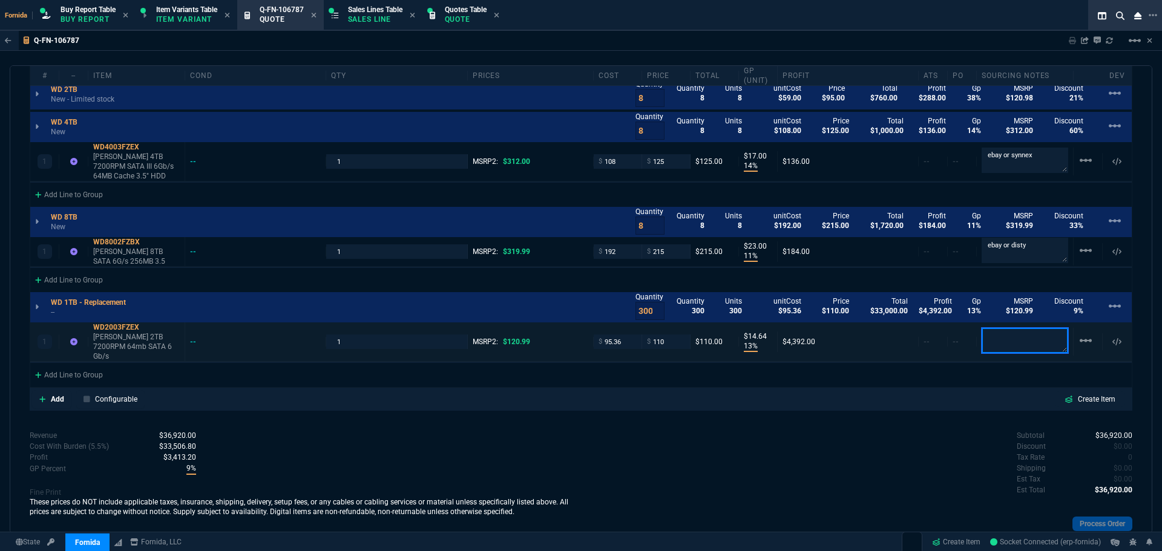
click at [1012, 336] on textarea at bounding box center [1025, 340] width 87 height 25
click at [324, 497] on p "These prices do NOT include applicable taxes, insurance, shipping, delivery, se…" at bounding box center [305, 506] width 551 height 19
click at [57, 307] on p "--" at bounding box center [92, 312] width 82 height 10
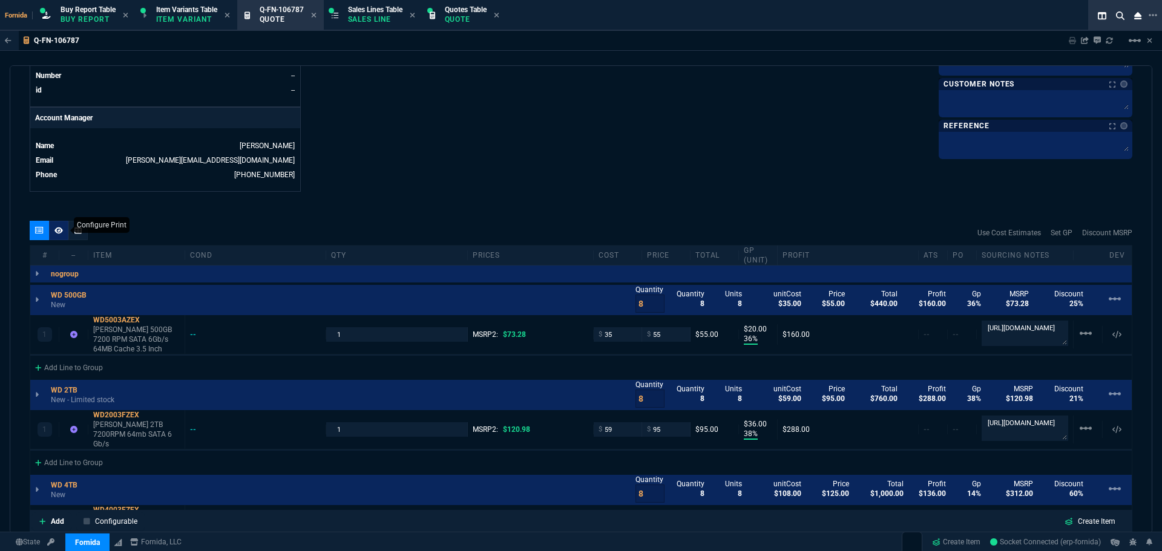
click at [60, 234] on icon at bounding box center [58, 230] width 8 height 7
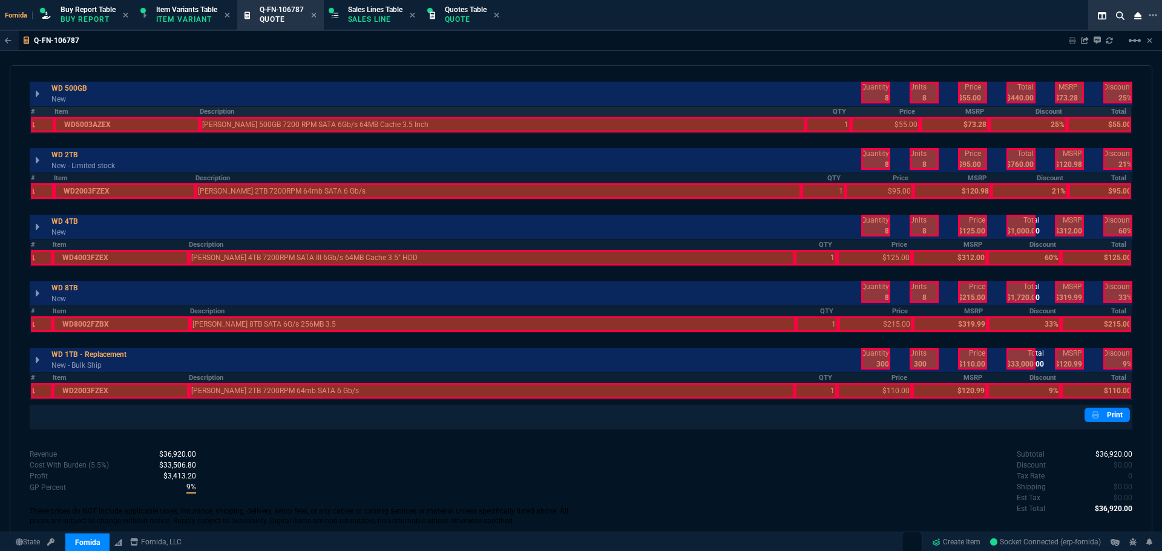
scroll to position [666, 0]
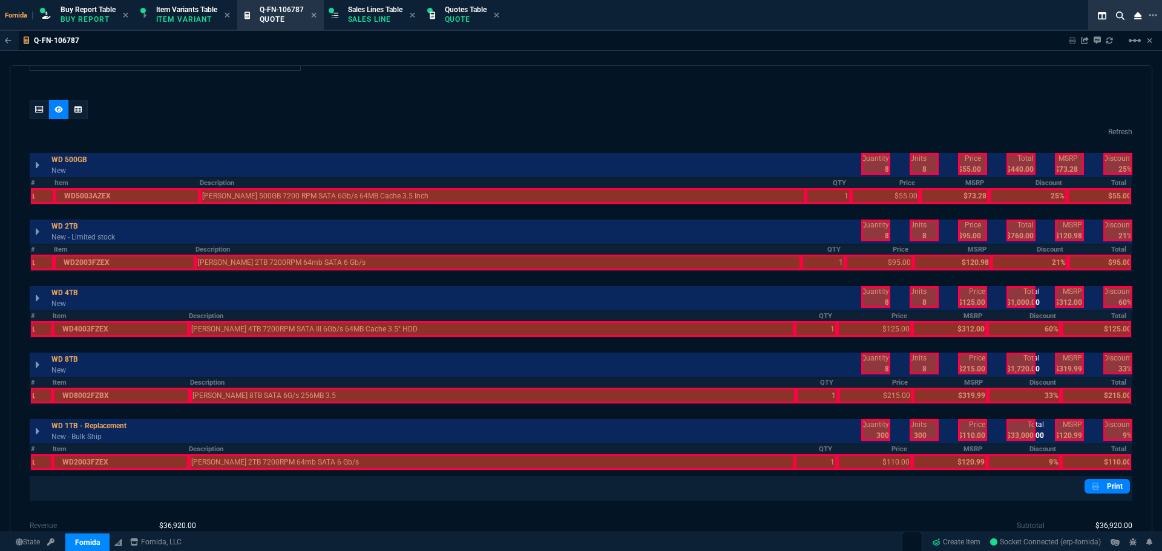
drag, startPoint x: 327, startPoint y: 192, endPoint x: 336, endPoint y: 243, distance: 51.0
click at [327, 193] on div at bounding box center [503, 196] width 606 height 16
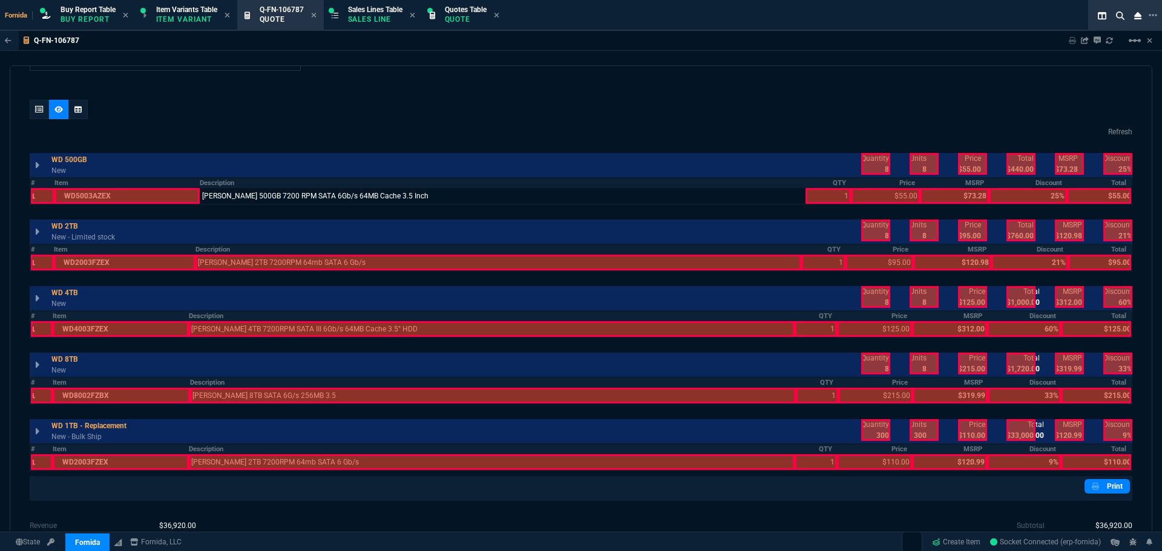
click at [334, 257] on div at bounding box center [498, 263] width 606 height 16
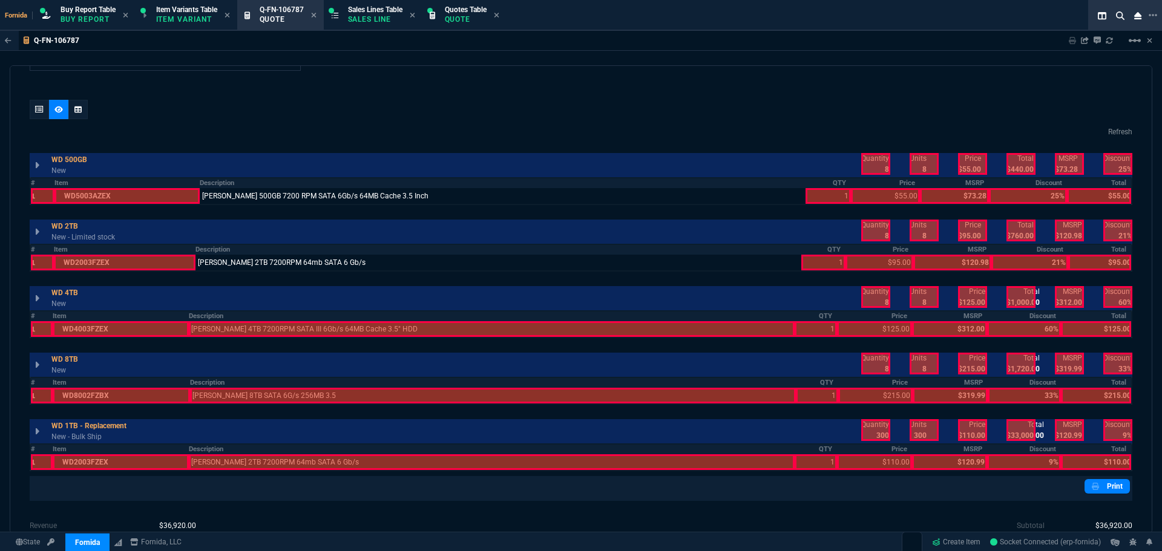
click at [340, 324] on div at bounding box center [492, 329] width 606 height 16
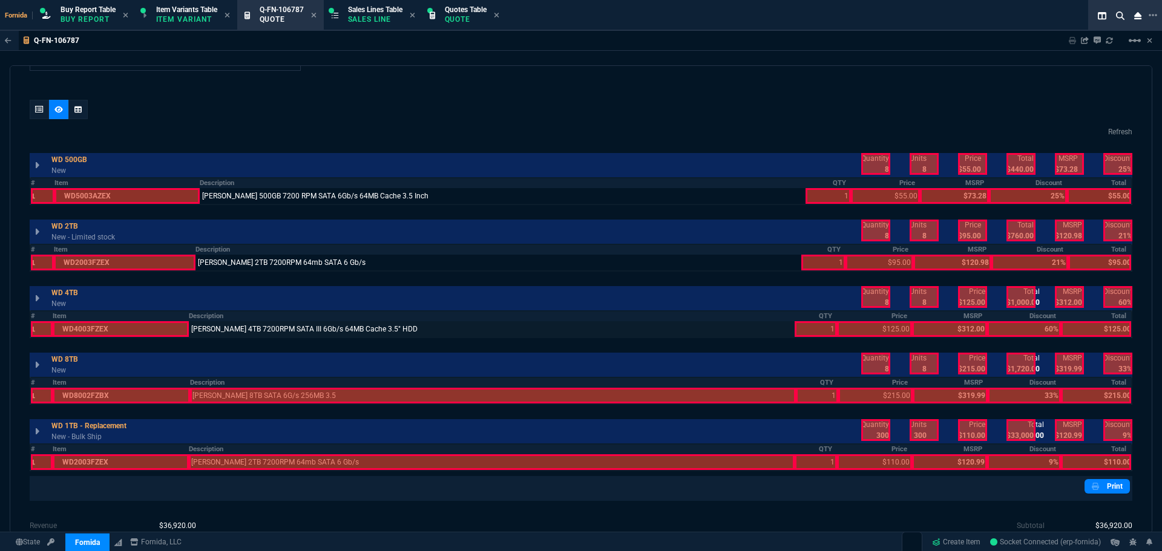
click at [357, 399] on div at bounding box center [493, 396] width 606 height 16
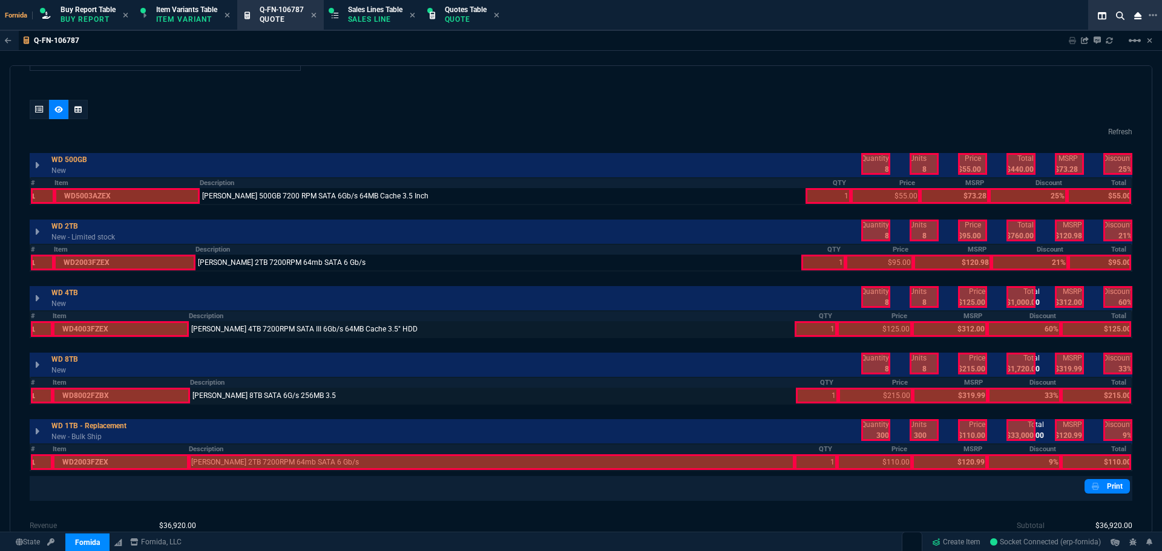
click at [399, 463] on div at bounding box center [492, 462] width 606 height 16
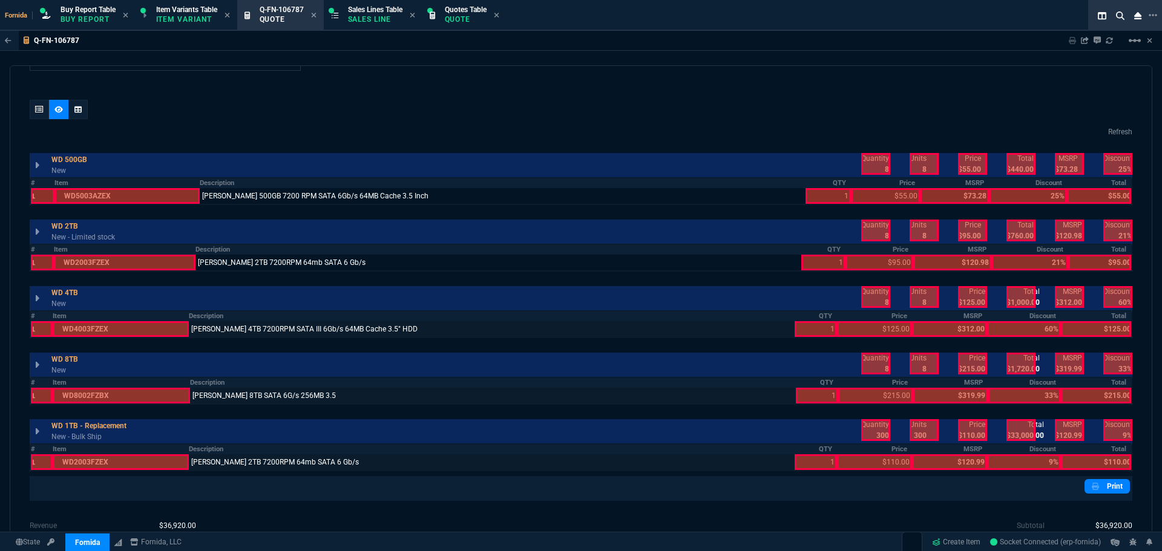
click at [799, 459] on div at bounding box center [816, 462] width 42 height 16
click at [807, 397] on div at bounding box center [817, 396] width 42 height 16
click at [815, 332] on div at bounding box center [816, 329] width 42 height 16
click at [820, 264] on div at bounding box center [823, 263] width 44 height 16
click at [827, 198] on div at bounding box center [827, 196] width 45 height 16
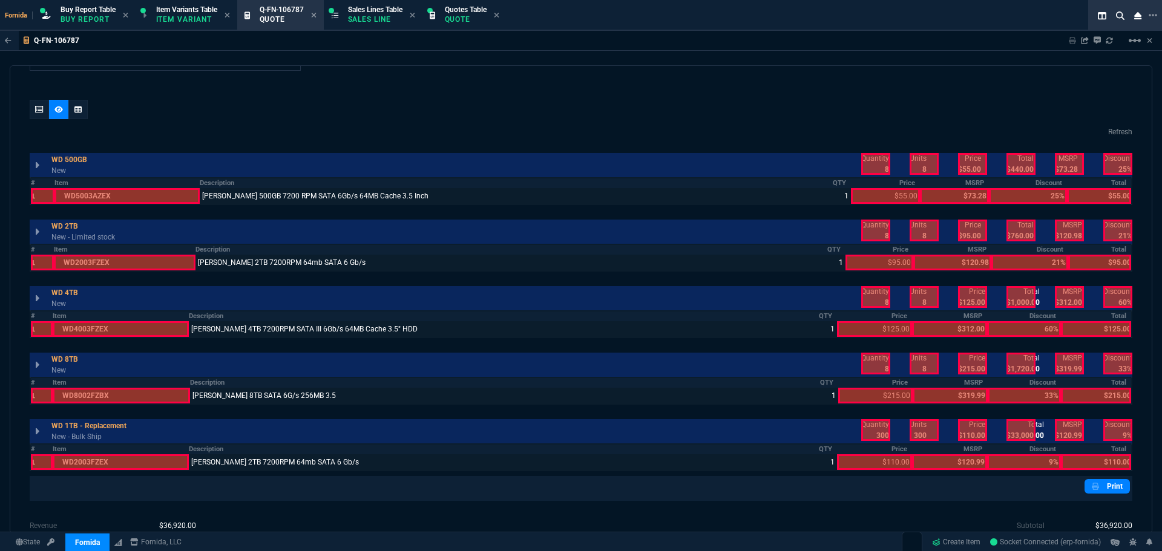
click at [873, 163] on div at bounding box center [875, 164] width 29 height 22
drag, startPoint x: 954, startPoint y: 160, endPoint x: 1031, endPoint y: 160, distance: 76.9
click at [958, 160] on div at bounding box center [972, 164] width 29 height 22
click at [1027, 160] on div at bounding box center [1020, 164] width 29 height 22
click at [963, 225] on div at bounding box center [972, 231] width 29 height 22
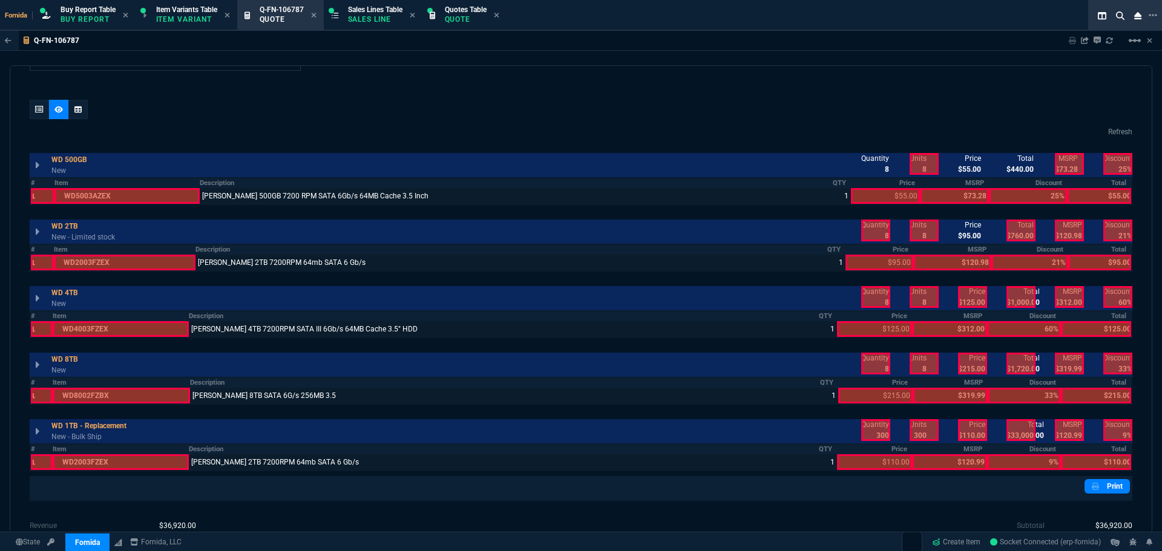
click at [876, 231] on div at bounding box center [875, 231] width 29 height 22
click at [1020, 231] on div at bounding box center [1020, 231] width 29 height 22
drag, startPoint x: 871, startPoint y: 297, endPoint x: 943, endPoint y: 295, distance: 72.6
click at [874, 297] on div at bounding box center [875, 297] width 29 height 22
click at [969, 296] on div at bounding box center [972, 297] width 29 height 22
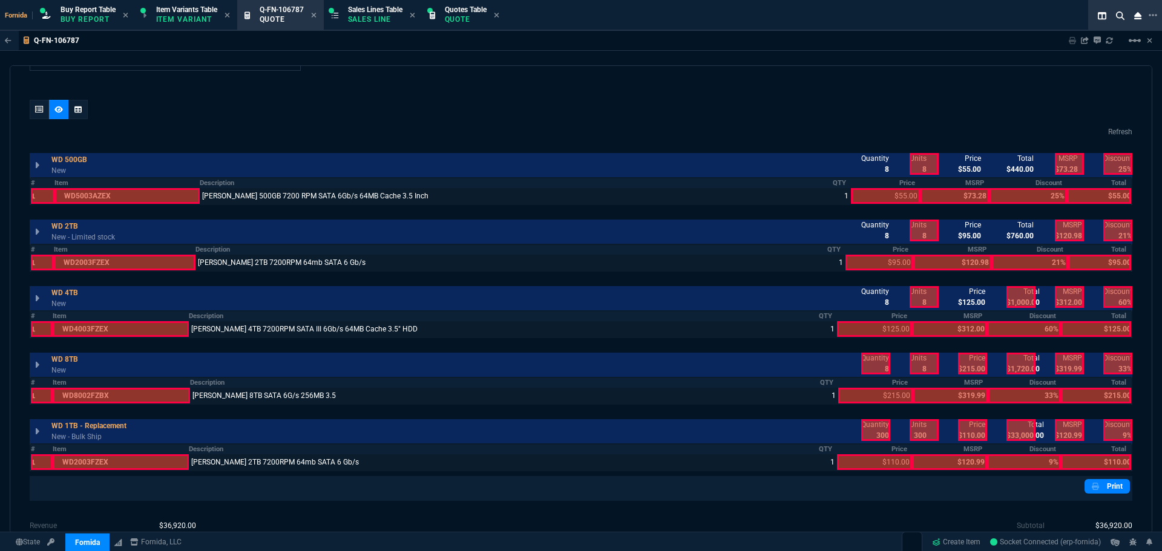
click at [1011, 295] on div at bounding box center [1020, 297] width 29 height 22
click at [900, 327] on div at bounding box center [874, 329] width 75 height 16
drag, startPoint x: 896, startPoint y: 260, endPoint x: 903, endPoint y: 208, distance: 52.5
click at [896, 260] on div at bounding box center [879, 263] width 68 height 16
click at [898, 187] on th "Price" at bounding box center [885, 183] width 69 height 10
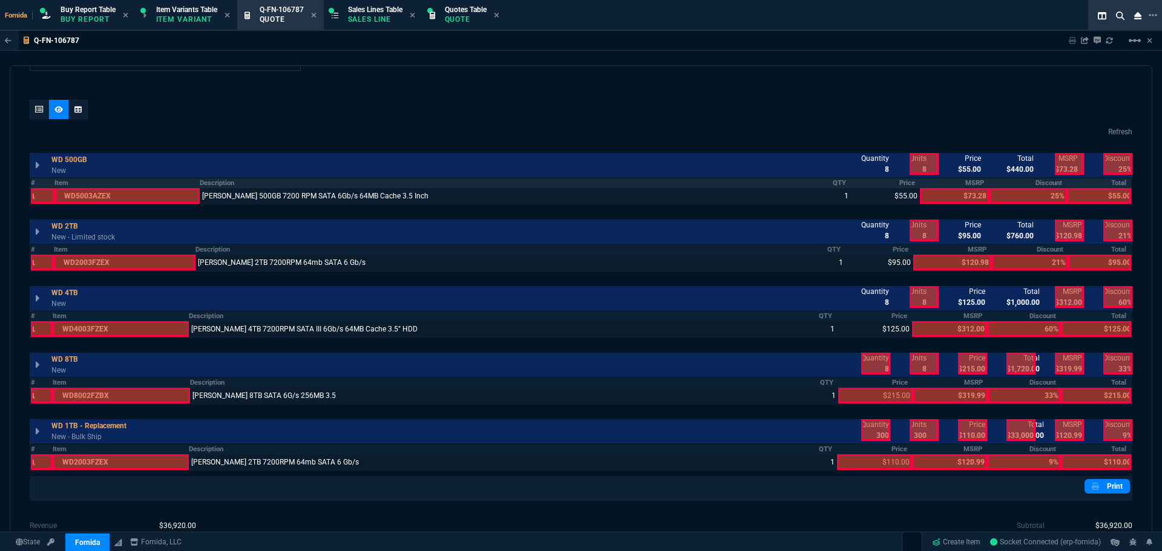
click at [1075, 195] on div at bounding box center [1099, 196] width 64 height 16
drag, startPoint x: 1096, startPoint y: 258, endPoint x: 1101, endPoint y: 304, distance: 45.7
click at [1096, 260] on div at bounding box center [1099, 263] width 63 height 16
click at [1104, 330] on div at bounding box center [1096, 329] width 70 height 16
click at [1088, 395] on div at bounding box center [1096, 396] width 70 height 16
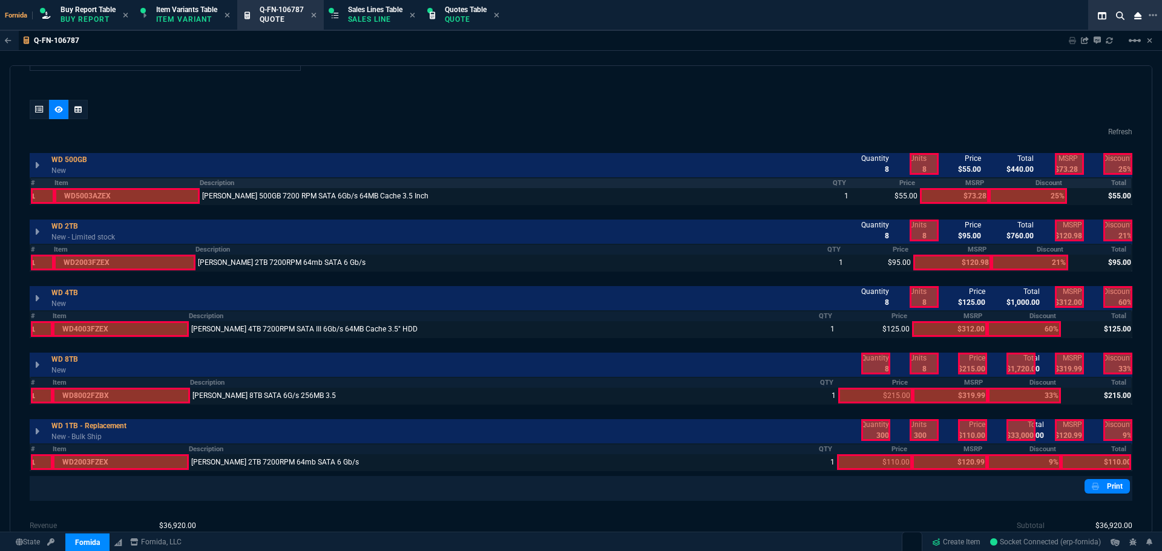
click at [1022, 363] on div at bounding box center [1020, 364] width 29 height 22
drag, startPoint x: 977, startPoint y: 361, endPoint x: 966, endPoint y: 361, distance: 10.9
click at [975, 361] on div at bounding box center [972, 364] width 29 height 22
click at [873, 361] on div at bounding box center [875, 364] width 29 height 22
drag, startPoint x: 875, startPoint y: 392, endPoint x: 886, endPoint y: 414, distance: 24.9
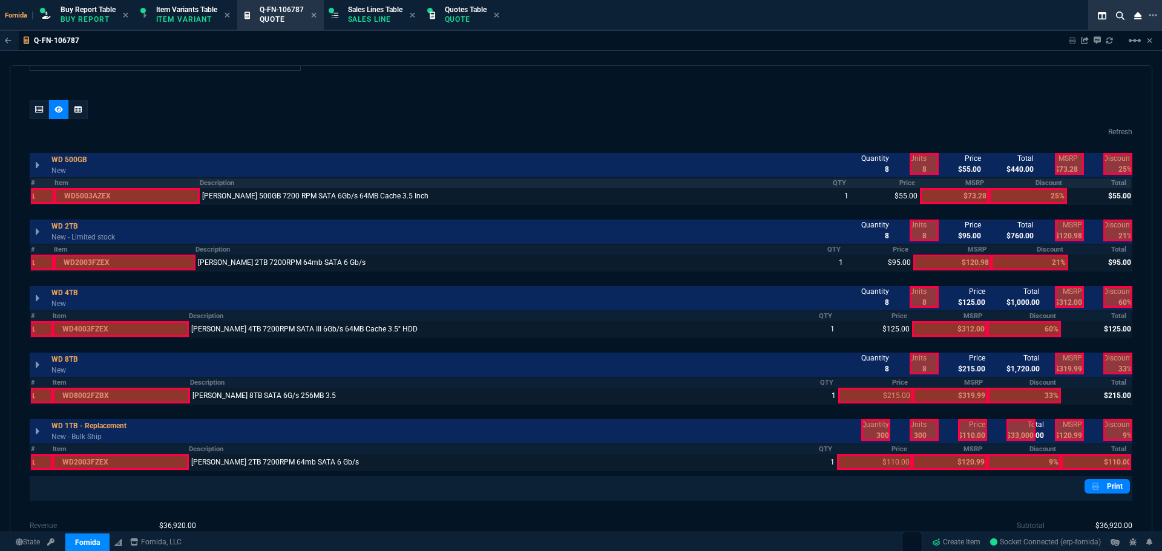
click at [876, 392] on div at bounding box center [875, 396] width 75 height 16
click at [894, 453] on th "Price" at bounding box center [874, 449] width 75 height 10
click at [871, 427] on div at bounding box center [875, 430] width 29 height 22
click at [1020, 427] on div at bounding box center [1020, 430] width 29 height 22
click at [1082, 462] on div at bounding box center [1096, 462] width 70 height 16
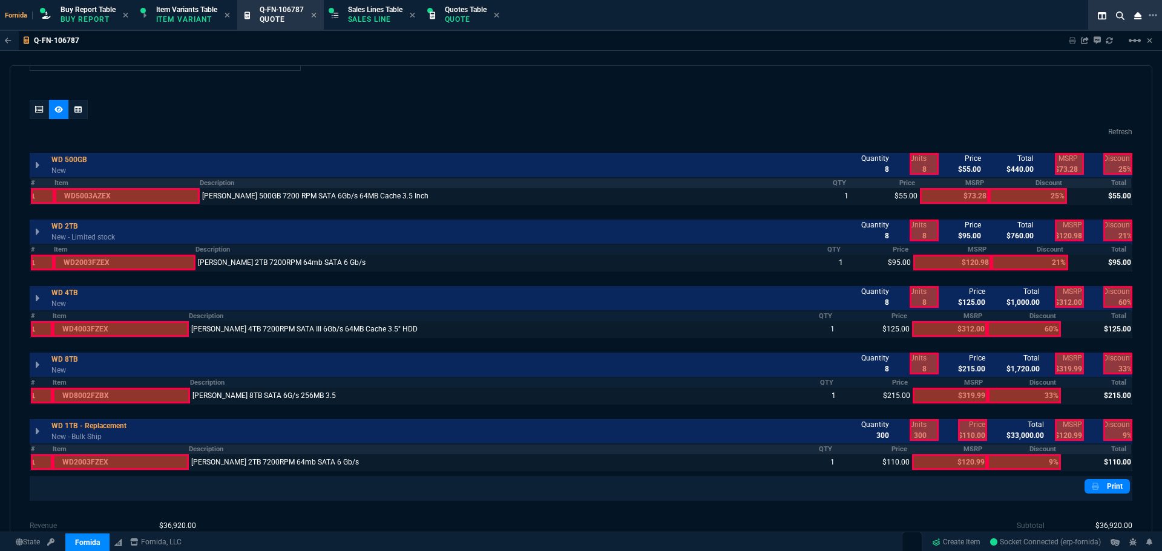
click at [975, 432] on div at bounding box center [972, 430] width 29 height 22
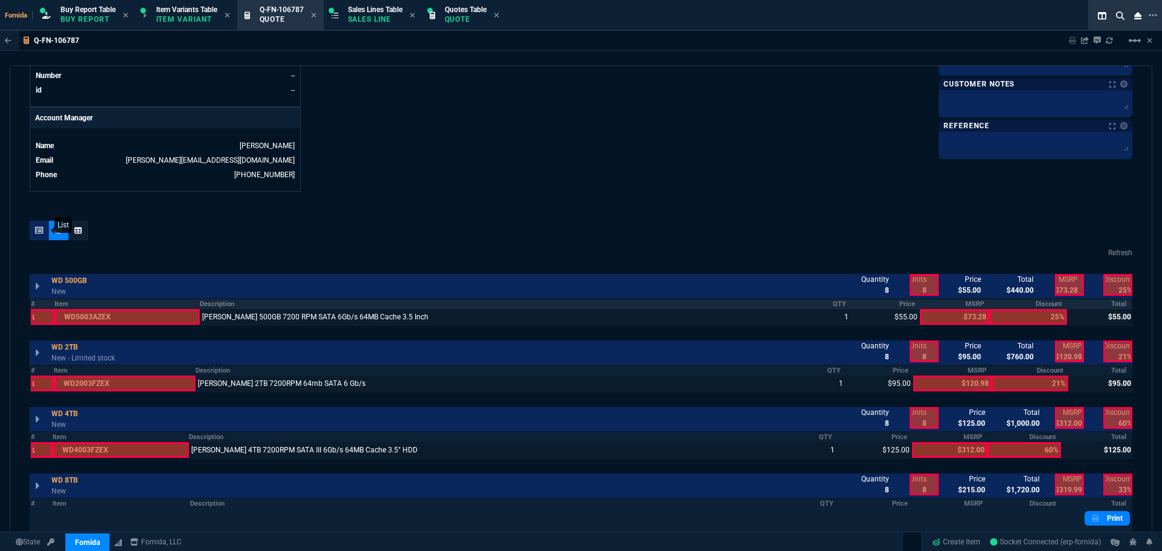
click at [38, 227] on icon at bounding box center [39, 230] width 8 height 7
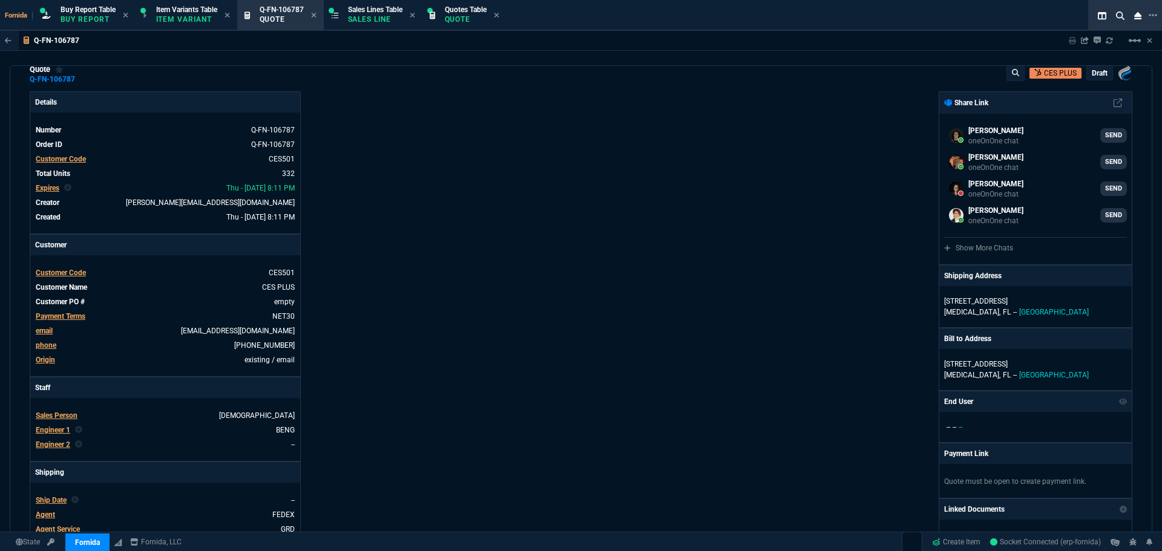
scroll to position [0, 0]
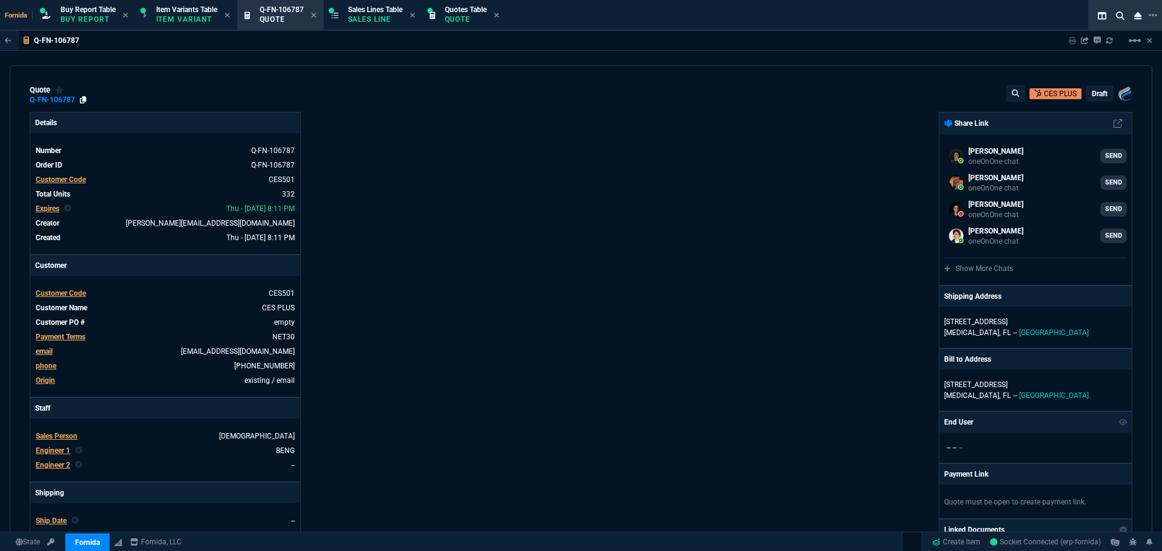
click at [80, 105] on div "quote Q-FN-106787 CES PLUS draft Fornida, LLC 2609 Technology Dr Suite 300 Plan…" at bounding box center [581, 299] width 1142 height 468
click at [80, 103] on icon at bounding box center [83, 99] width 7 height 7
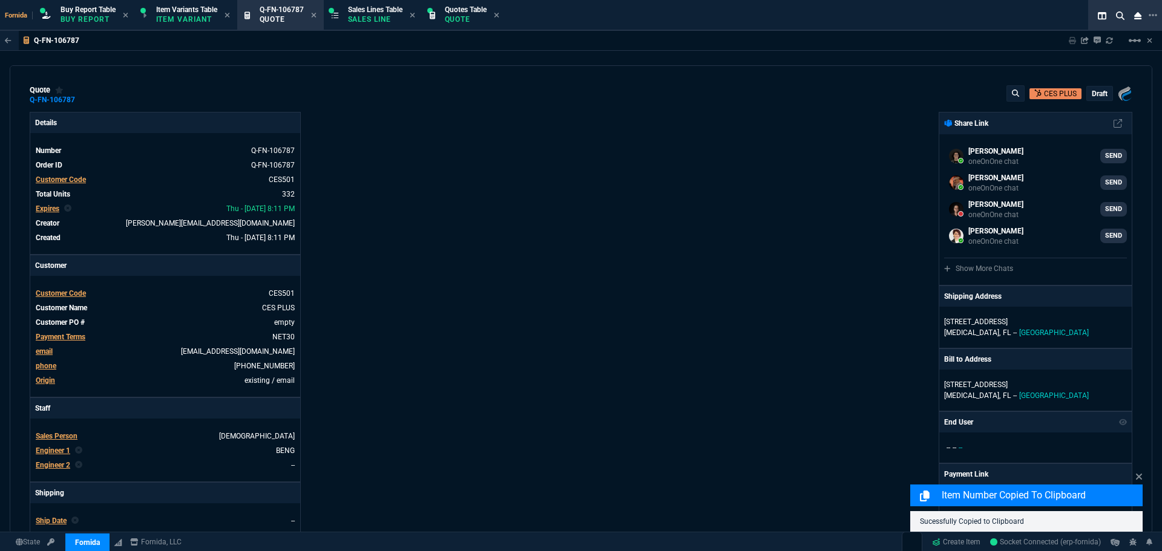
click at [822, 105] on div "quote Q-FN-106787 CES PLUS draft Fornida, LLC 2609 Technology Dr Suite 300 Plan…" at bounding box center [581, 94] width 1103 height 19
click at [1094, 96] on p "draft" at bounding box center [1100, 94] width 16 height 10
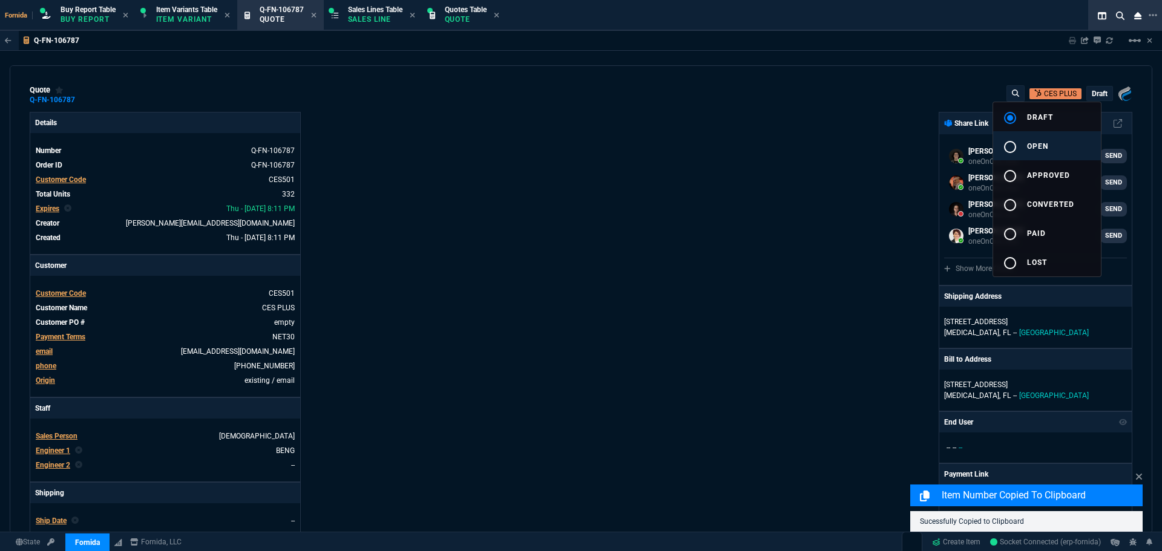
click at [1026, 147] on div "radio_button_unchecked" at bounding box center [1015, 147] width 24 height 15
drag, startPoint x: 544, startPoint y: 192, endPoint x: 588, endPoint y: 548, distance: 359.2
click at [545, 192] on div at bounding box center [581, 275] width 1162 height 551
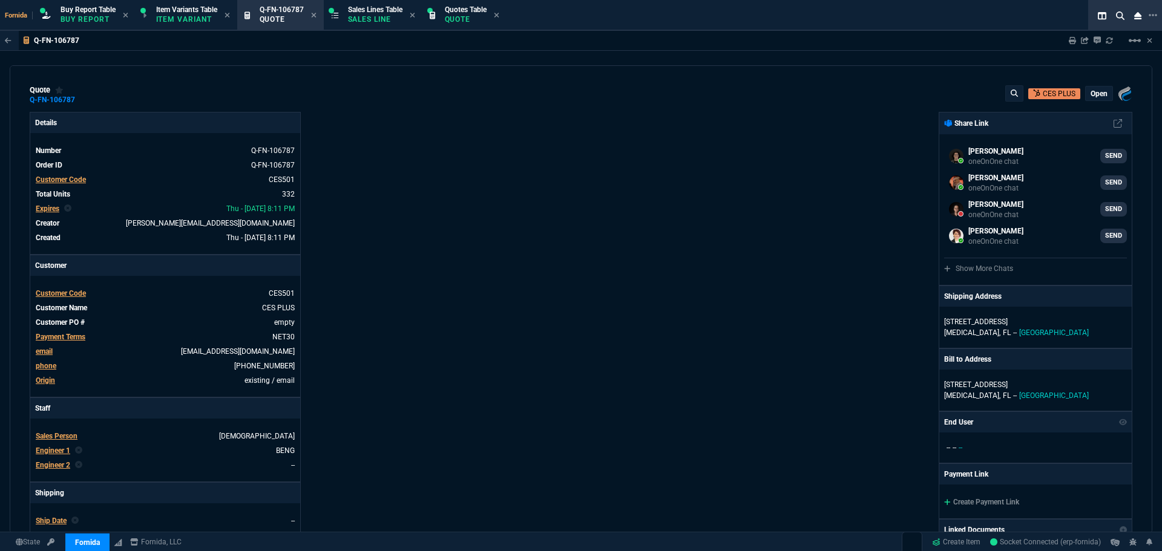
drag, startPoint x: 684, startPoint y: 209, endPoint x: 1136, endPoint y: 62, distance: 474.6
click at [684, 209] on div "Fornida, LLC 2609 Technology Dr Suite 300 Plano, TX 75074 Share Link Kaleb Hutc…" at bounding box center [856, 424] width 551 height 624
click at [1072, 41] on icon at bounding box center [1072, 40] width 7 height 7
click at [500, 168] on div "Details Number Q-FN-106787 Order ID Q-FN-106787 Customer Code CES501 Total Unit…" at bounding box center [305, 424] width 551 height 624
drag, startPoint x: 369, startPoint y: 11, endPoint x: 326, endPoint y: 18, distance: 42.8
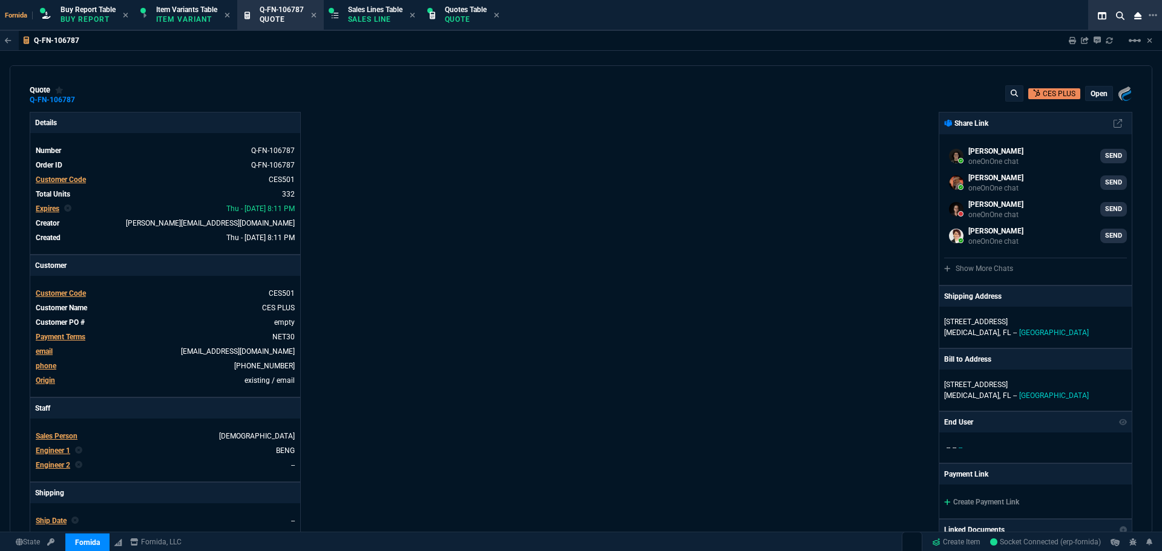
click at [369, 11] on span "Sales Lines Table" at bounding box center [375, 9] width 54 height 8
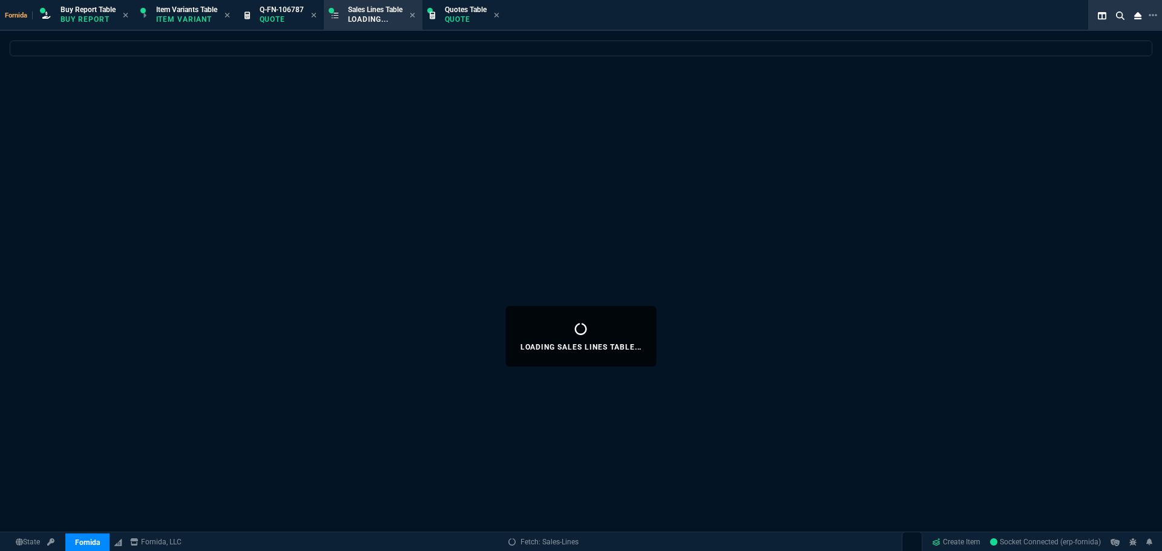
click at [316, 16] on icon at bounding box center [313, 14] width 5 height 7
drag, startPoint x: 304, startPoint y: 13, endPoint x: 387, endPoint y: 12, distance: 83.5
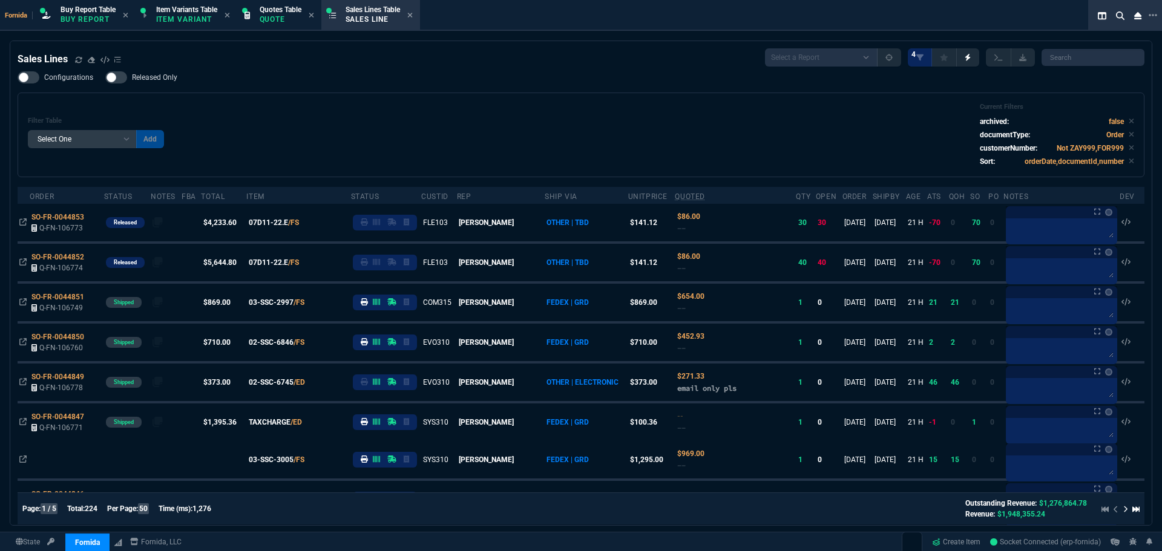
click at [515, 65] on div "Sales Lines Select a Report NEW QUERY SonicWall Sale AMZ (MTD) NEW QUERY INS100…" at bounding box center [581, 57] width 1127 height 18
click at [112, 19] on p "Buy Report" at bounding box center [88, 20] width 55 height 10
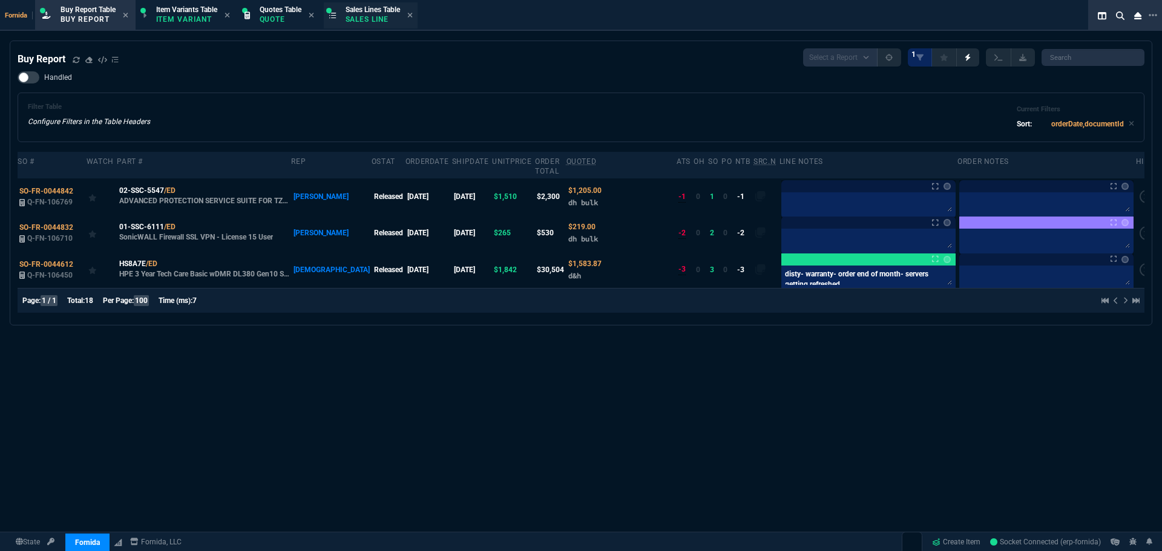
click at [381, 18] on p "Sales Line" at bounding box center [373, 20] width 54 height 10
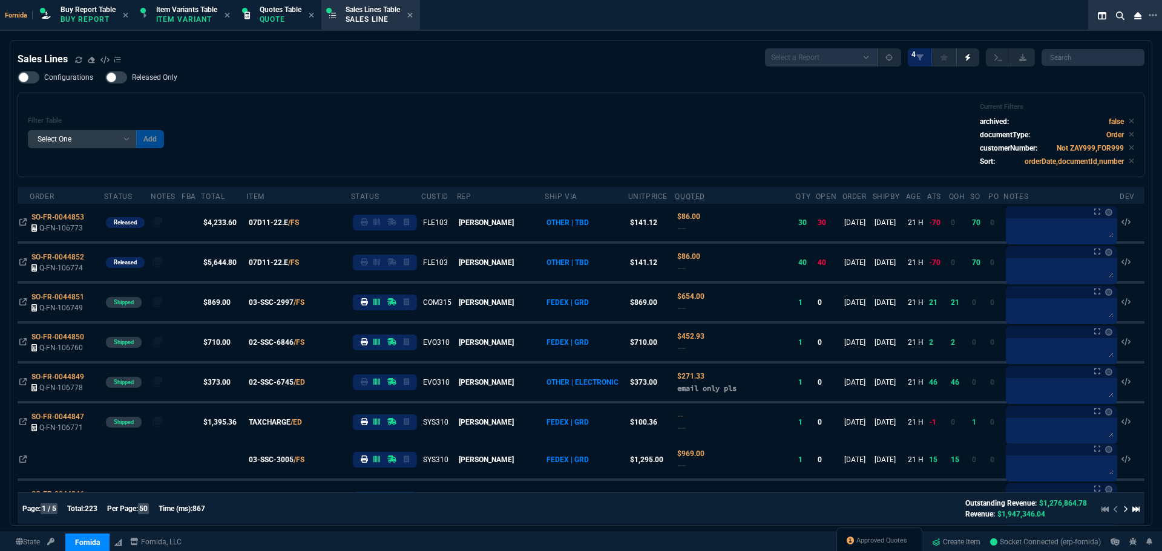
click at [598, 109] on div "Filter Table Select One Add Filter () Age () ATS () Cond (itemVariantCode) Cust…" at bounding box center [581, 135] width 1106 height 64
click at [858, 544] on span "Approved Quotes" at bounding box center [881, 541] width 51 height 10
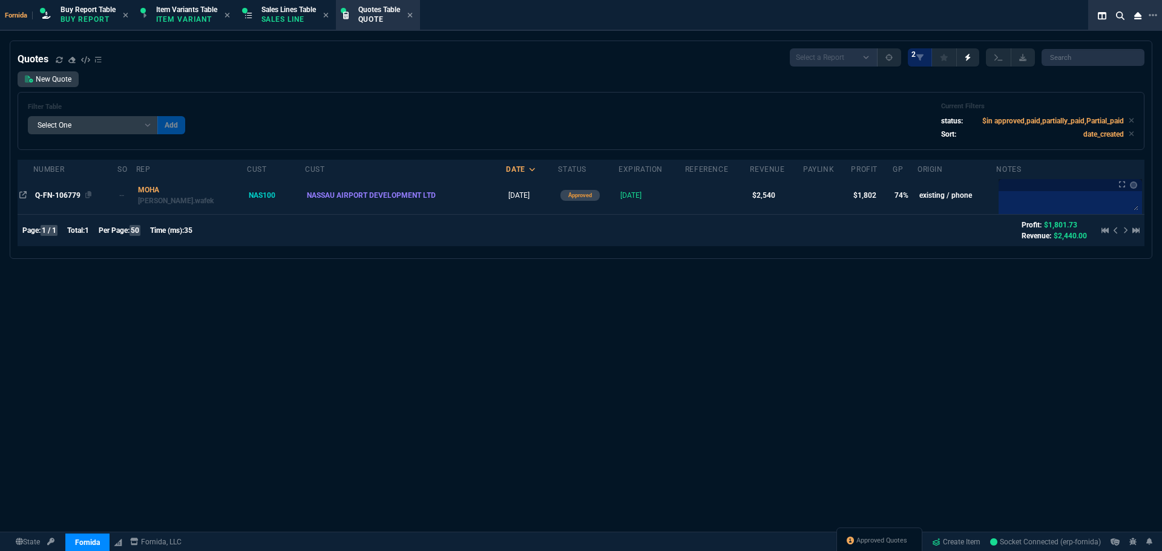
click at [68, 197] on span "Q-FN-106779" at bounding box center [57, 195] width 45 height 8
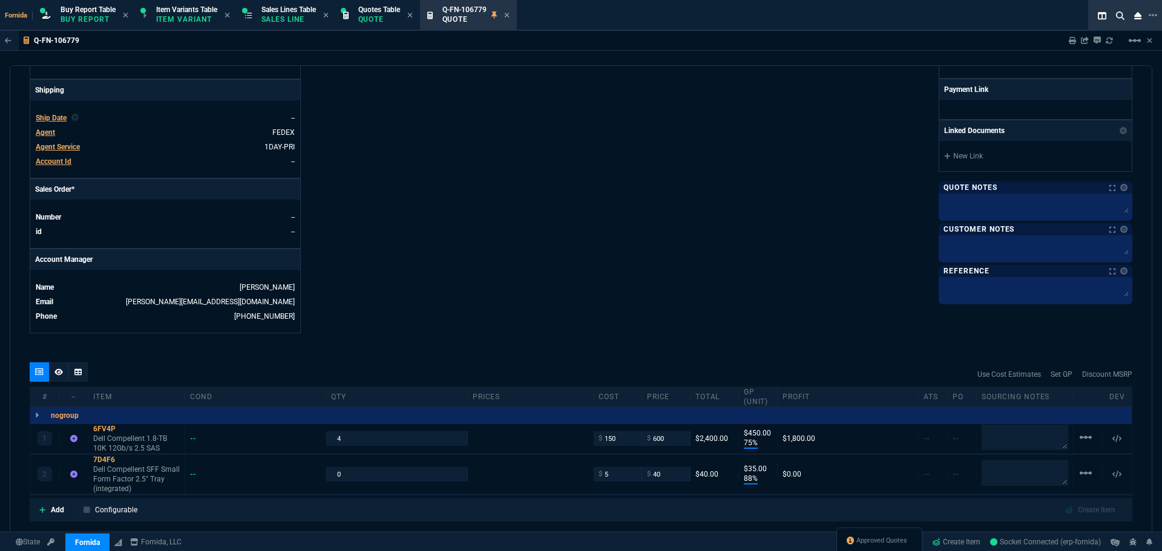
scroll to position [545, 0]
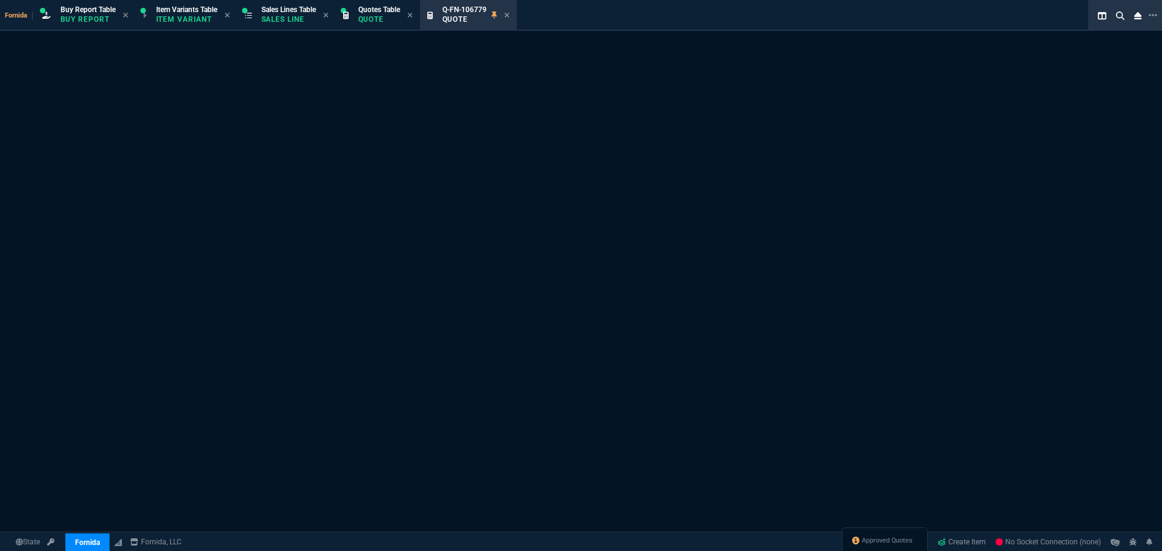
select select "1: BROV"
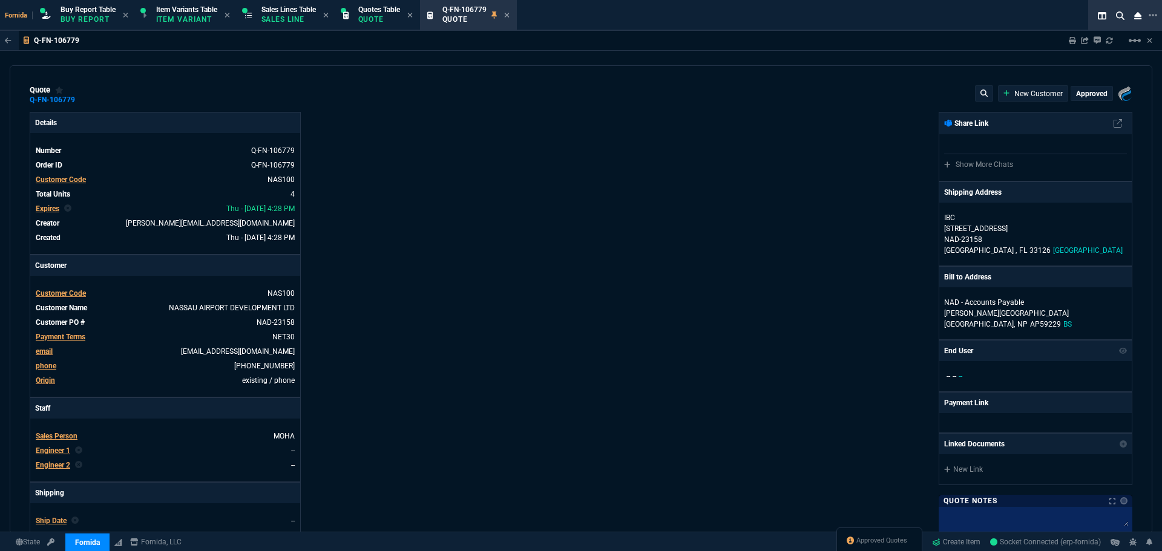
type input "75"
type input "450"
type input "88"
type input "35"
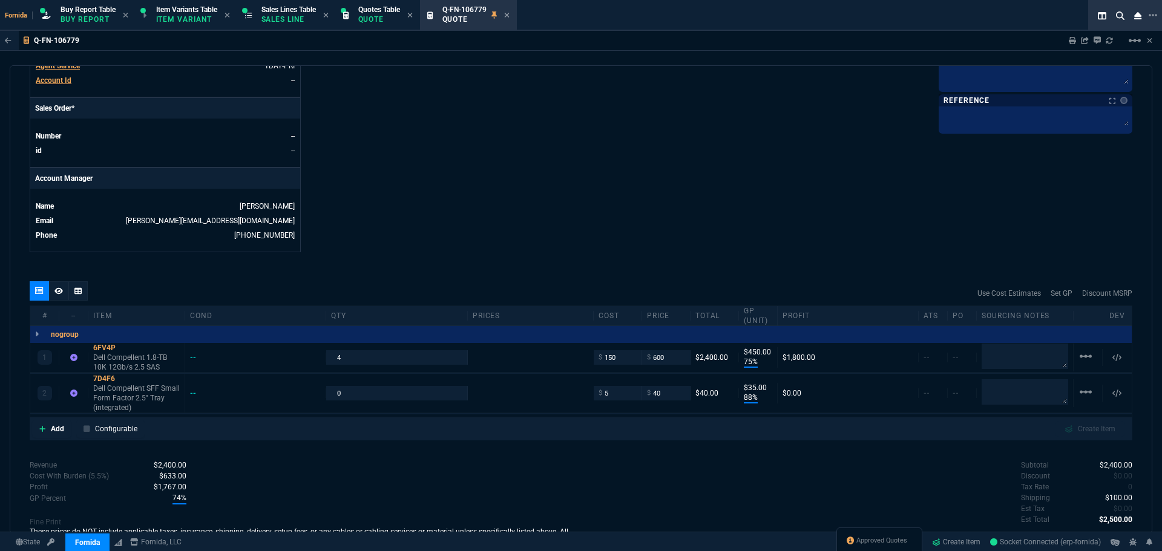
scroll to position [548, 0]
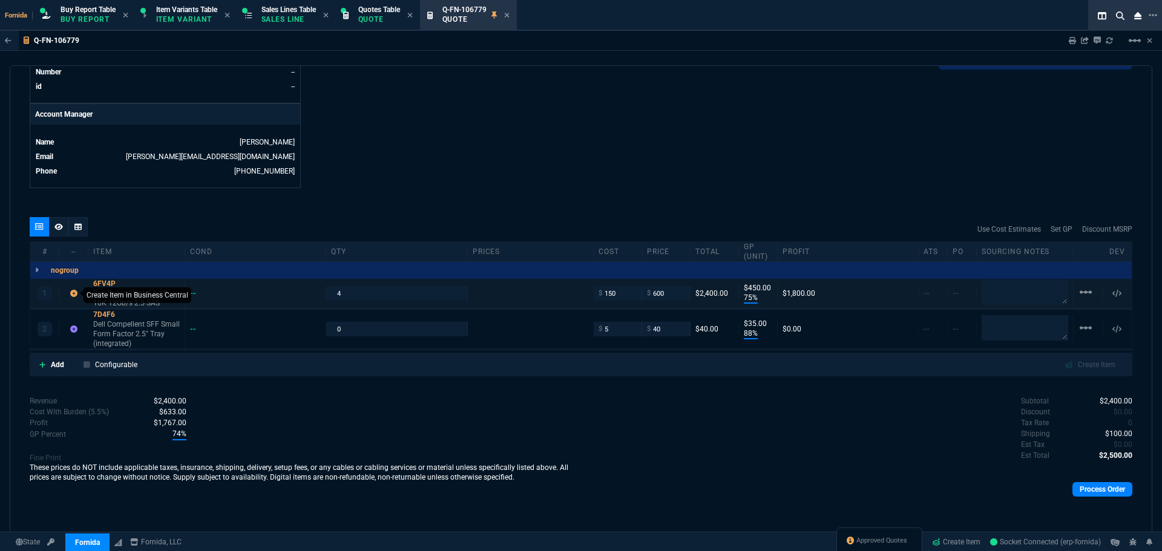
click at [74, 295] on icon at bounding box center [73, 293] width 7 height 7
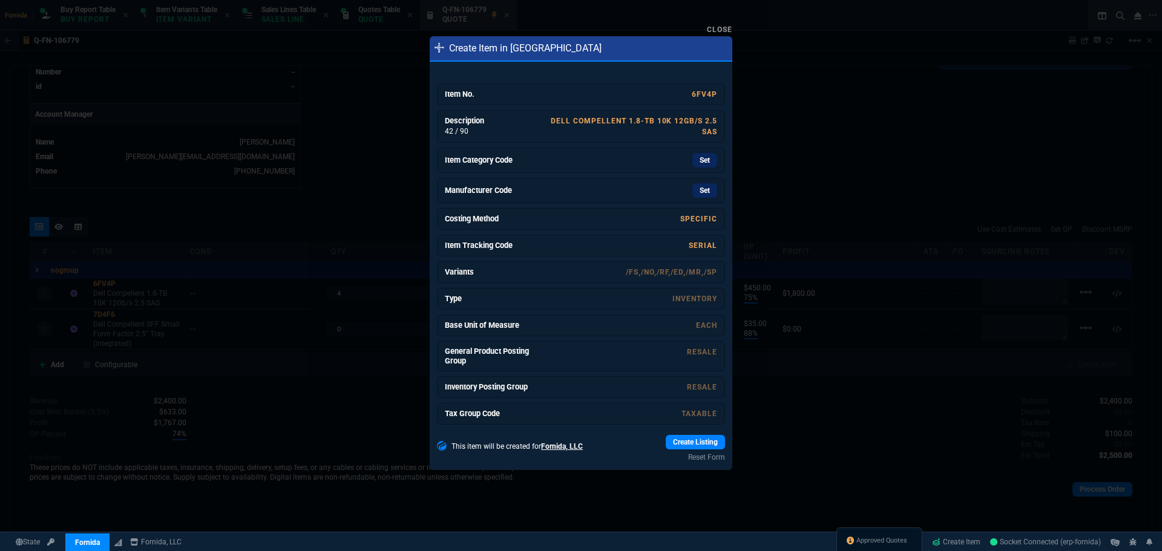
click at [326, 191] on div at bounding box center [581, 275] width 1162 height 551
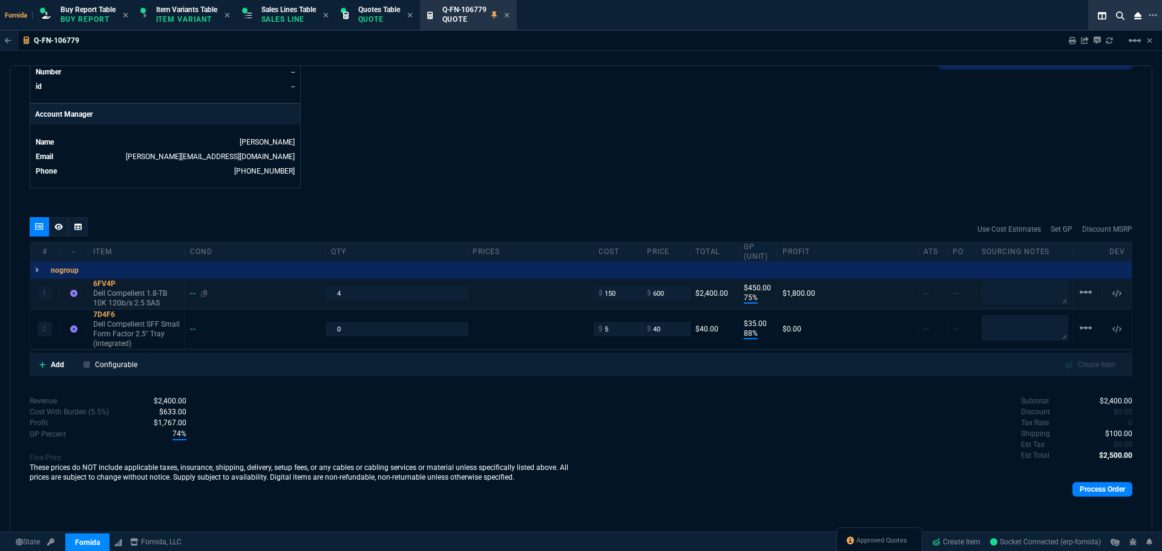
click at [192, 294] on div "--" at bounding box center [199, 294] width 18 height 10
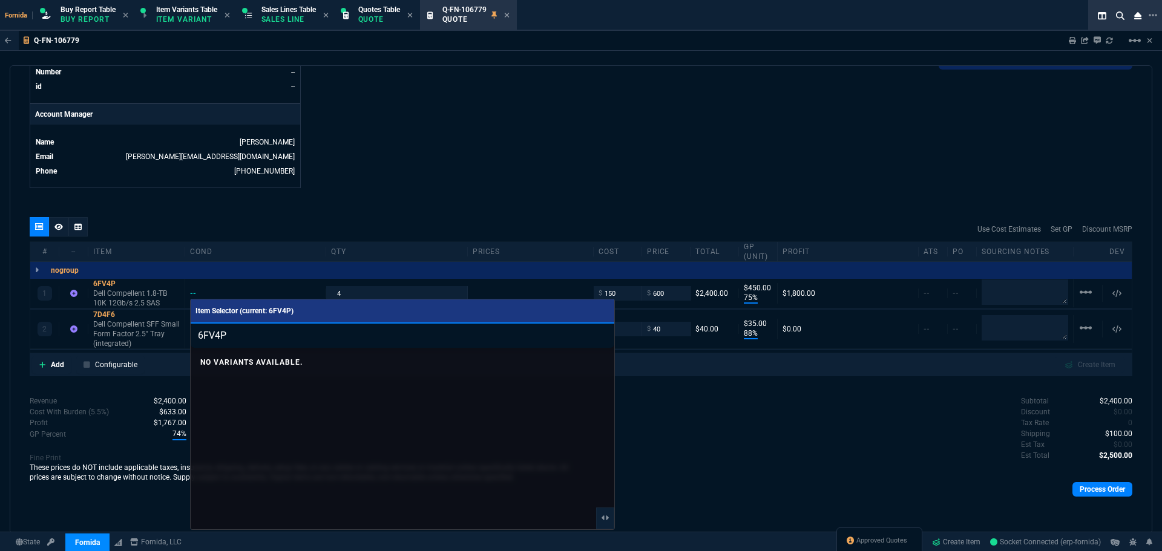
click at [349, 191] on div at bounding box center [581, 275] width 1162 height 551
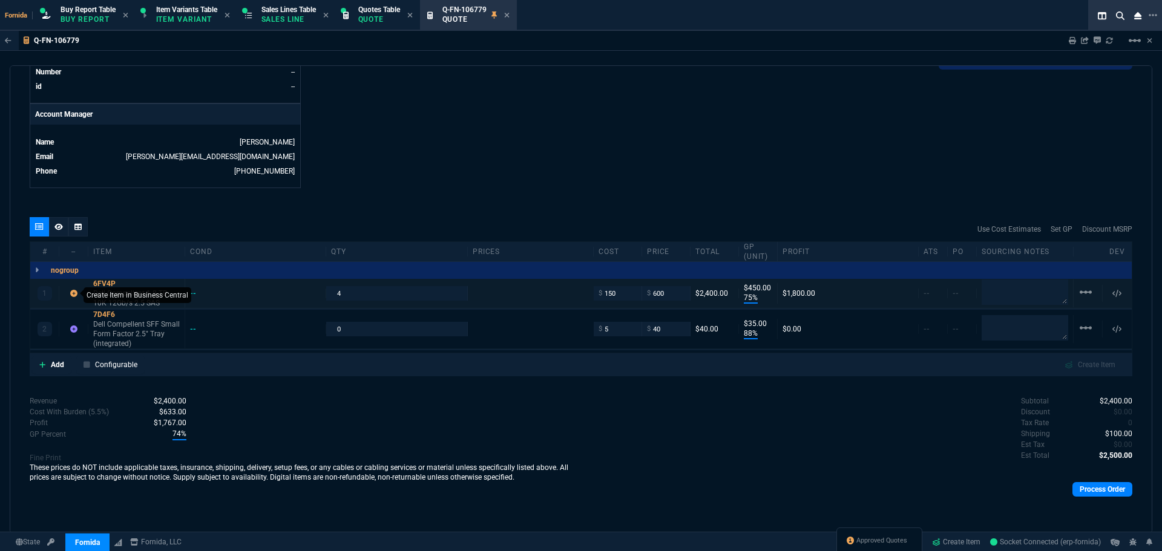
click at [74, 291] on icon at bounding box center [73, 293] width 7 height 7
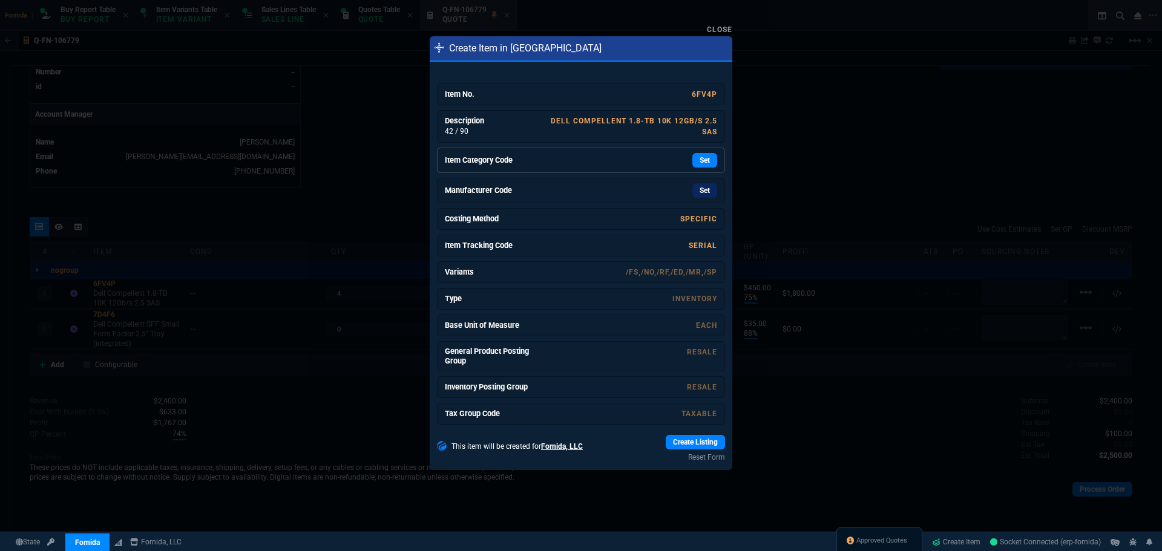
click at [651, 162] on div "Set" at bounding box center [627, 160] width 182 height 15
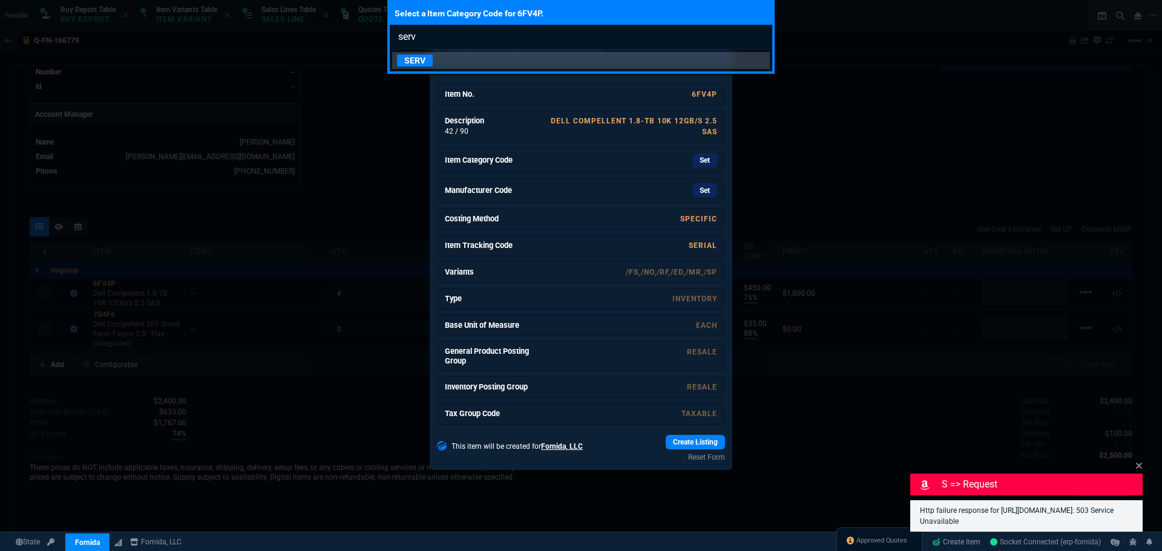
type input "serv"
click at [437, 56] on link "SERV" at bounding box center [581, 60] width 378 height 17
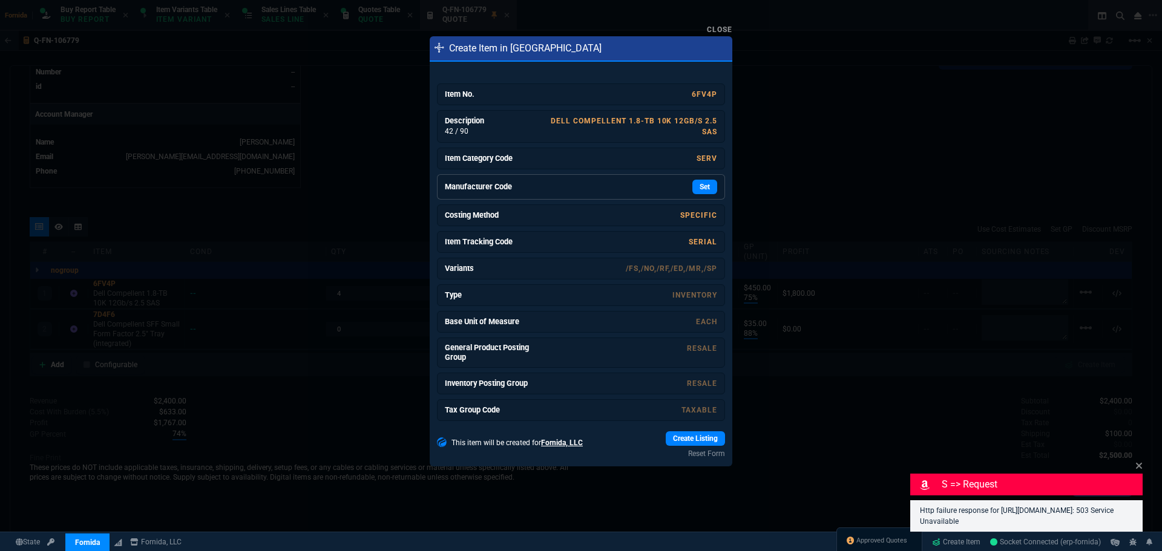
click at [651, 183] on div "Set" at bounding box center [627, 187] width 182 height 15
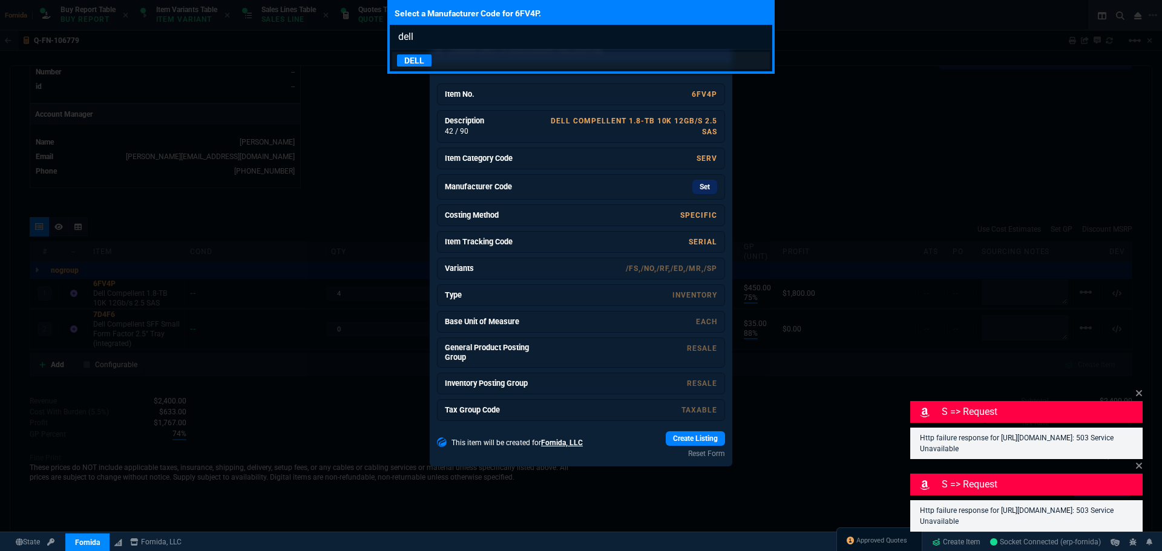
type input "dell"
click at [591, 60] on link "DELL" at bounding box center [581, 60] width 378 height 17
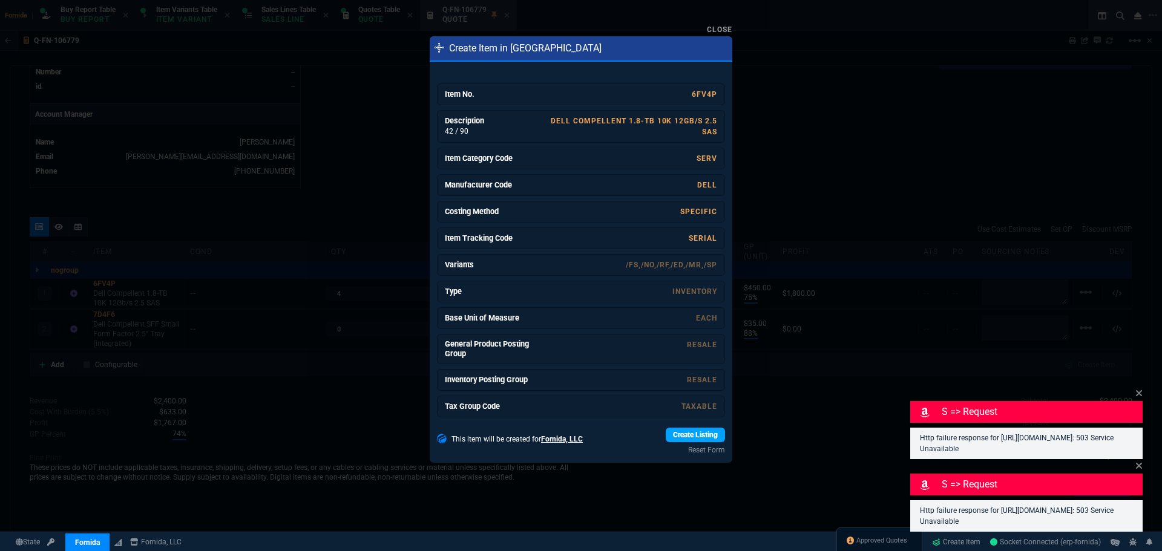
click at [703, 433] on link "Create Listing" at bounding box center [695, 435] width 59 height 15
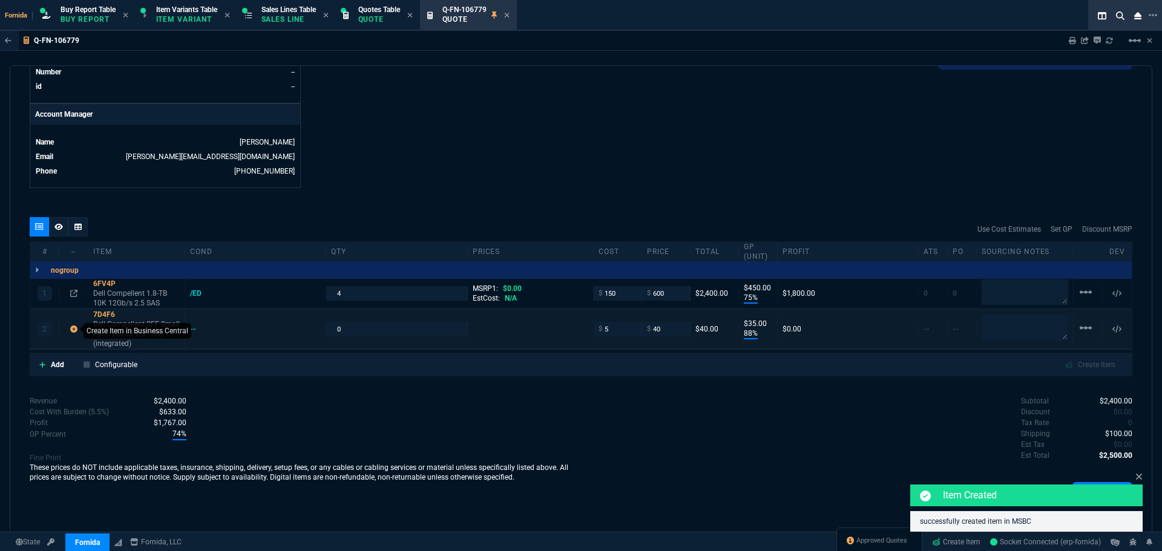
click at [71, 329] on icon at bounding box center [73, 329] width 7 height 7
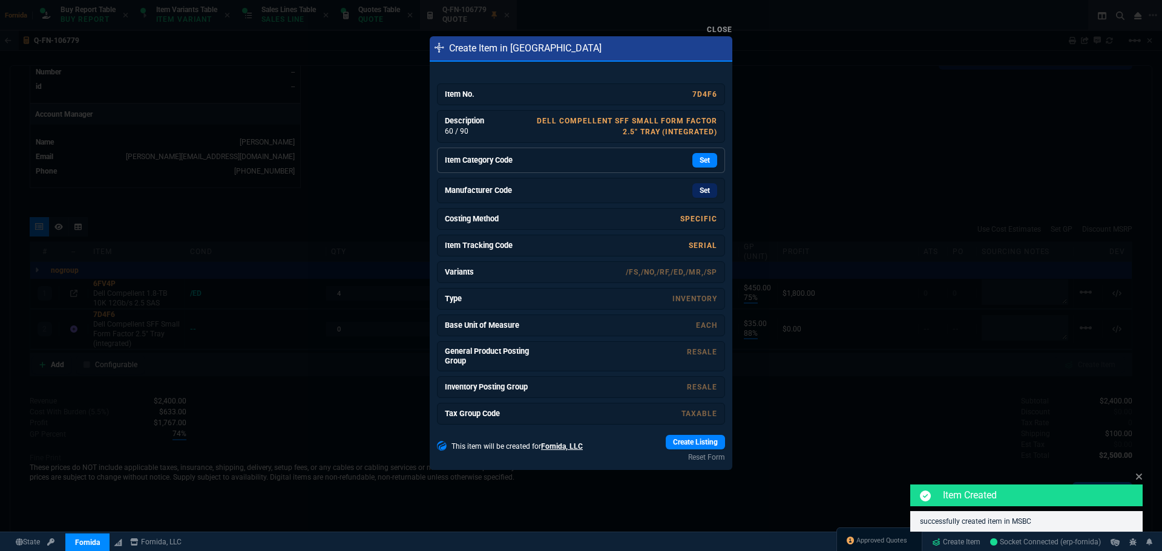
click at [573, 165] on div "Set" at bounding box center [627, 160] width 182 height 15
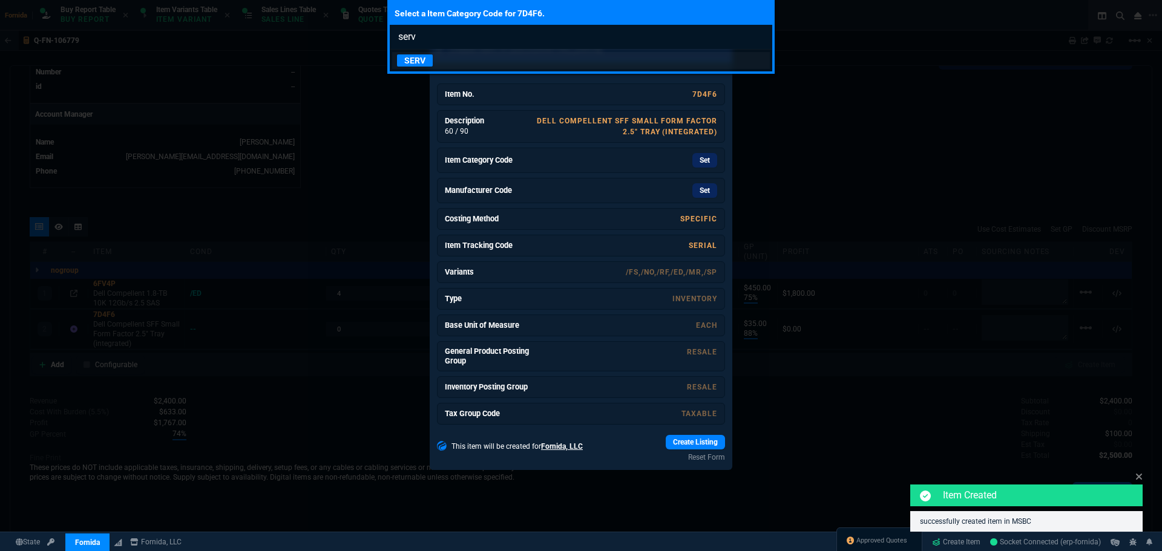
type input "serv"
click at [439, 65] on link "SERV" at bounding box center [581, 60] width 378 height 17
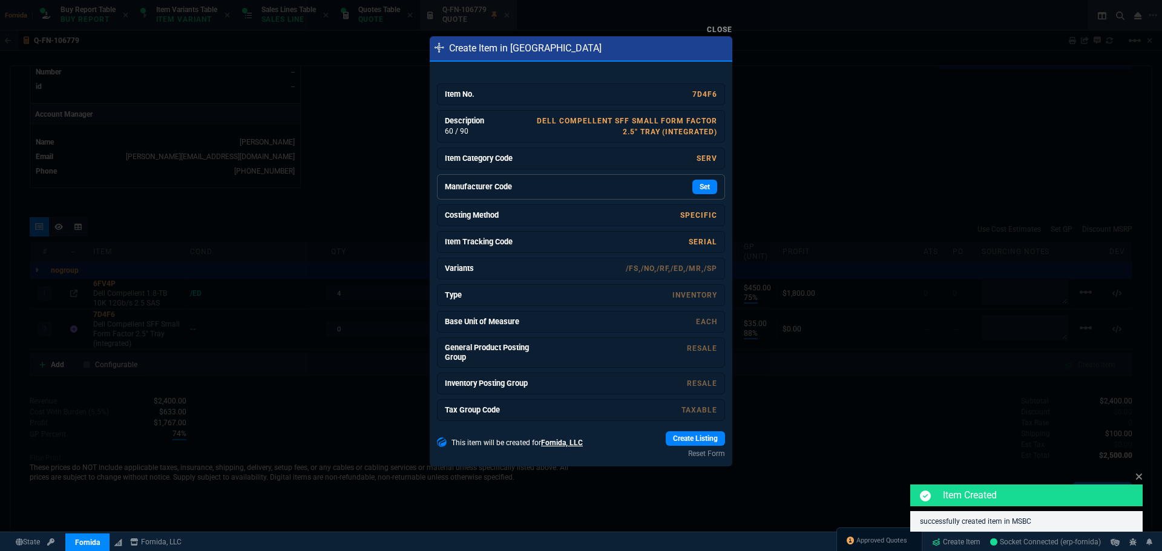
click at [624, 177] on link "Manufacturer Code Set" at bounding box center [581, 186] width 288 height 25
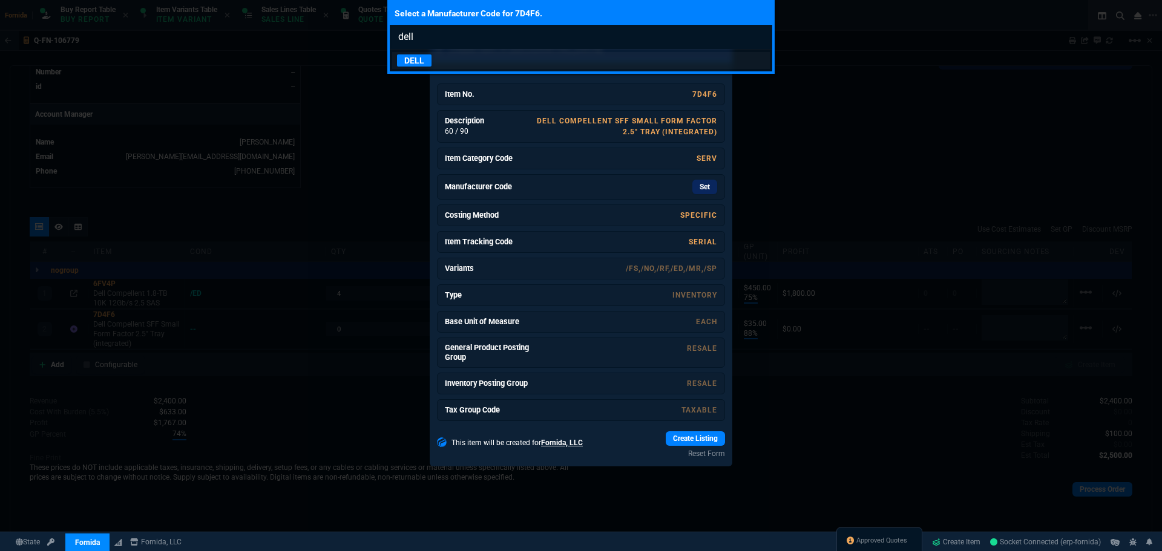
type input "dell"
click at [645, 65] on link "DELL" at bounding box center [581, 60] width 378 height 17
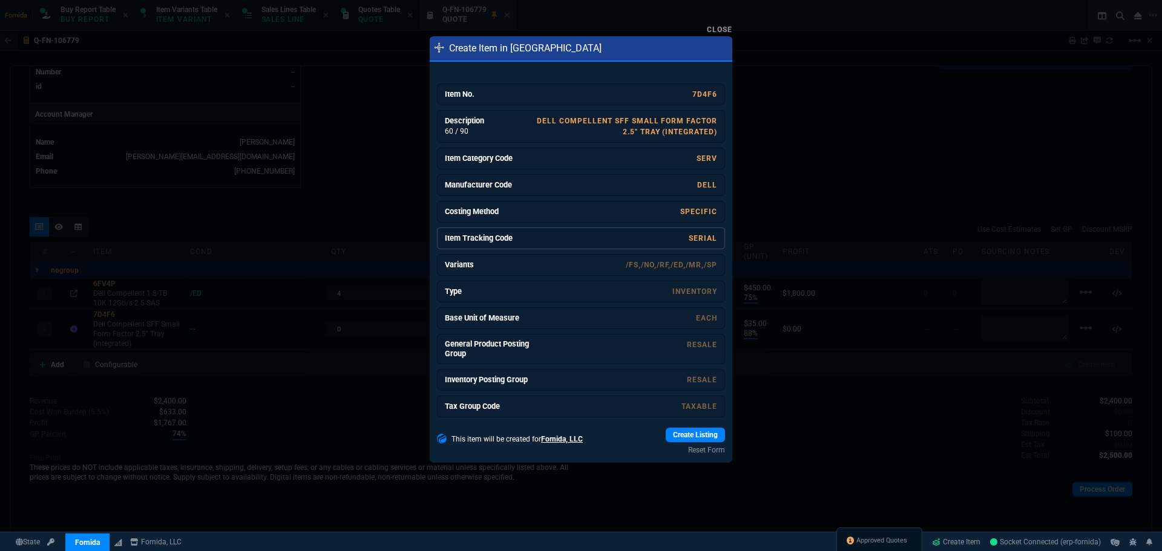
click at [691, 240] on link "SERIAL" at bounding box center [703, 238] width 28 height 8
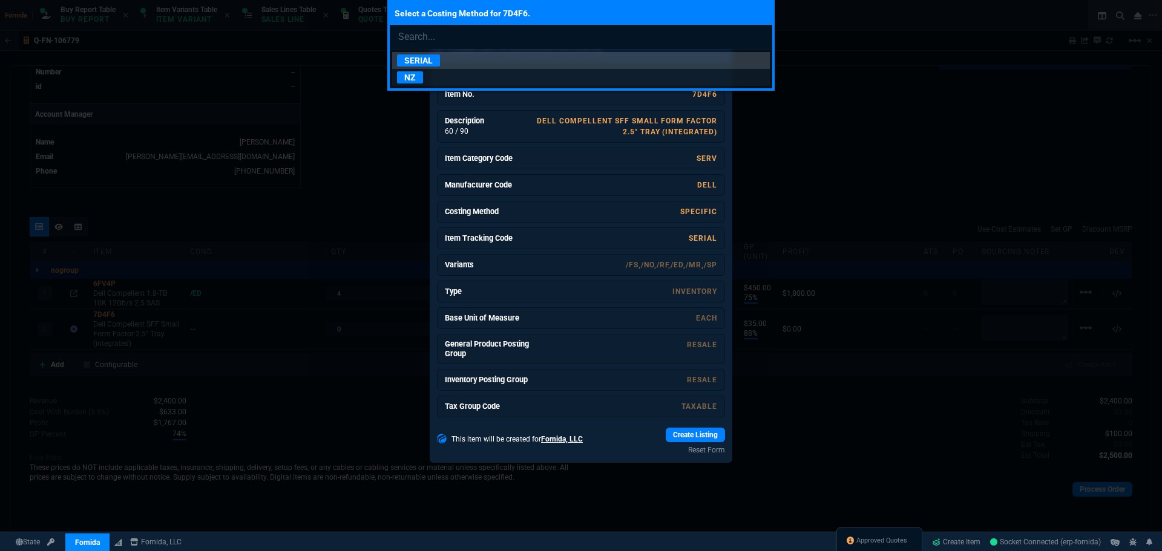
click at [430, 85] on link "NZ" at bounding box center [581, 77] width 378 height 17
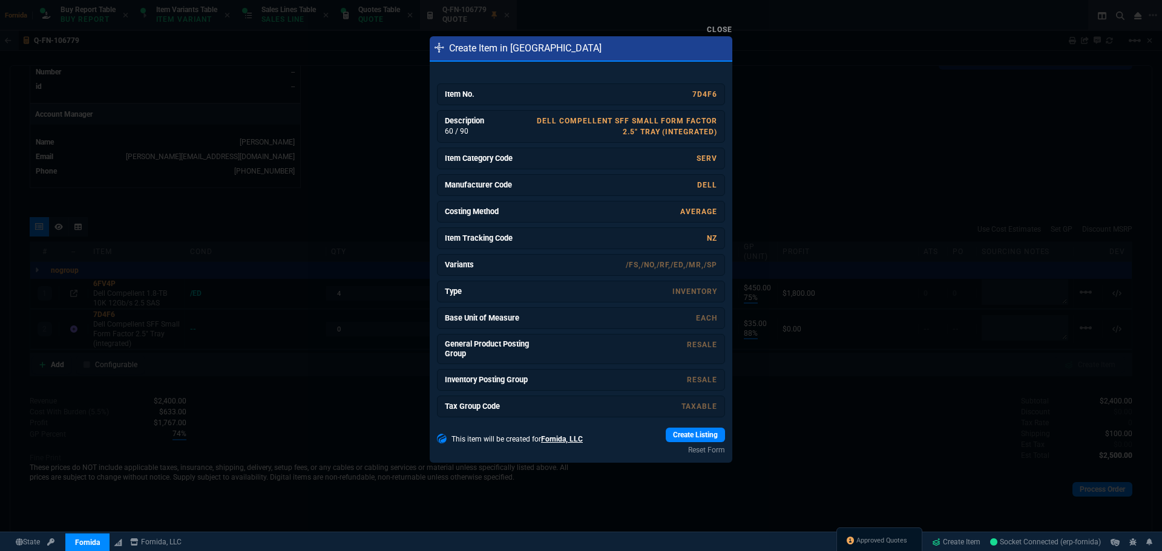
click at [696, 432] on link "Create Listing" at bounding box center [695, 435] width 59 height 15
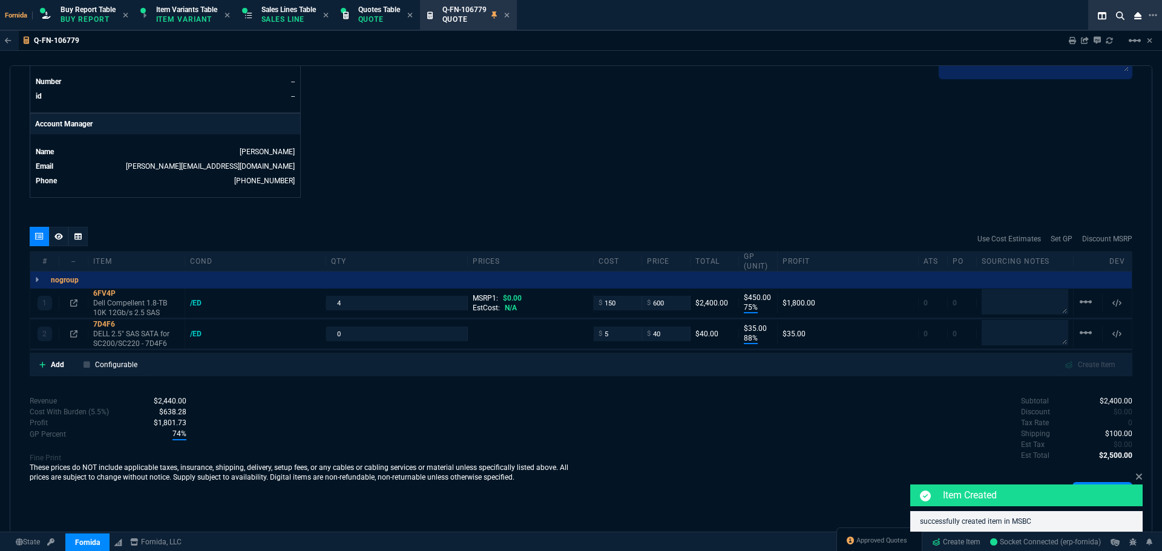
type input "114.62"
type input "65"
click at [190, 304] on div "/ED" at bounding box center [201, 303] width 23 height 10
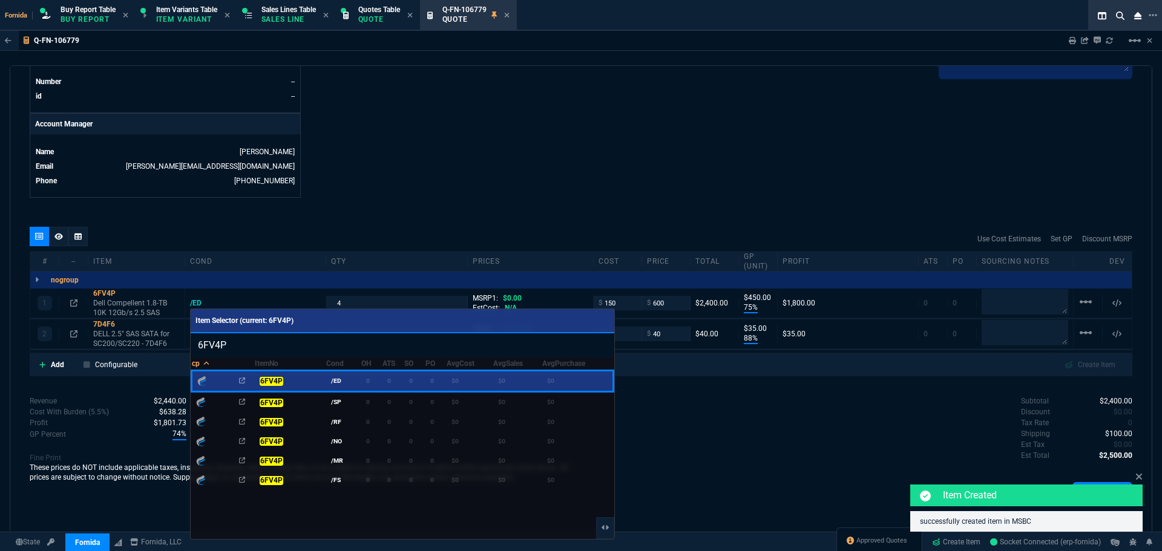
click at [369, 228] on div at bounding box center [581, 275] width 1162 height 551
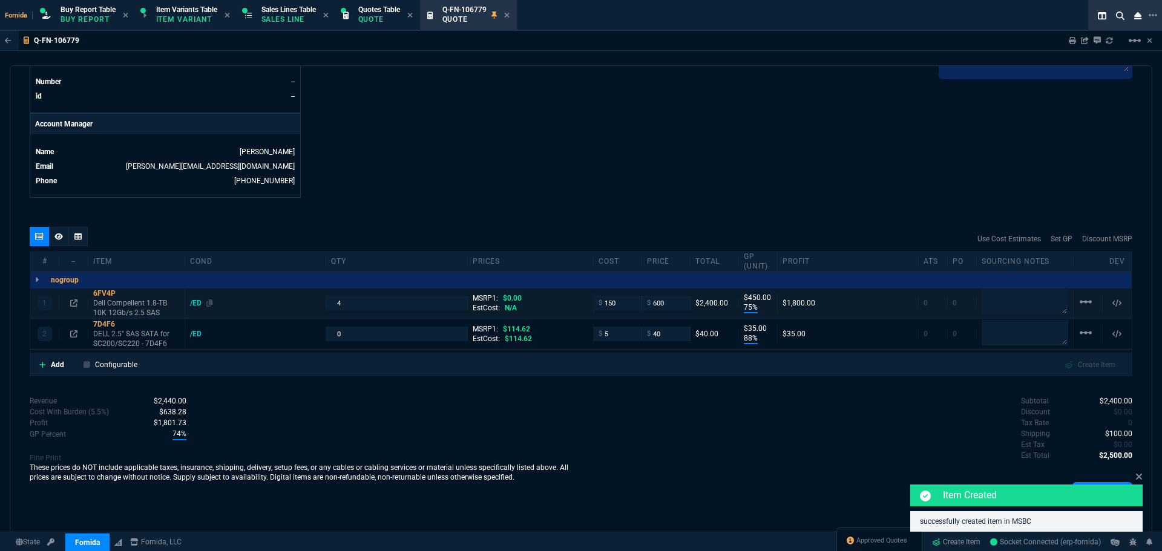
click at [199, 304] on div "/ED" at bounding box center [201, 303] width 23 height 10
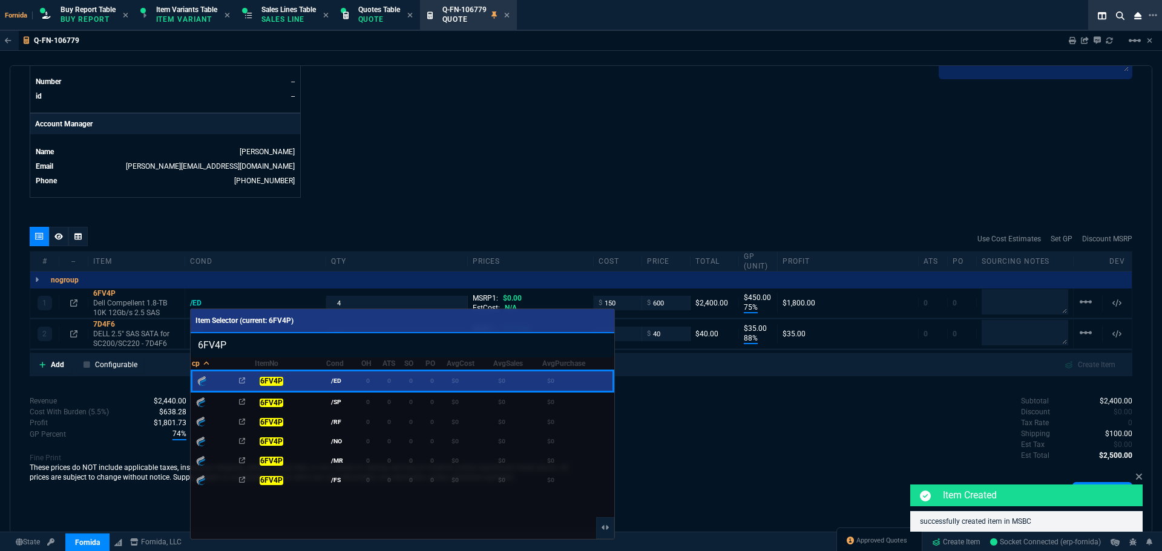
click at [377, 209] on div at bounding box center [581, 275] width 1162 height 551
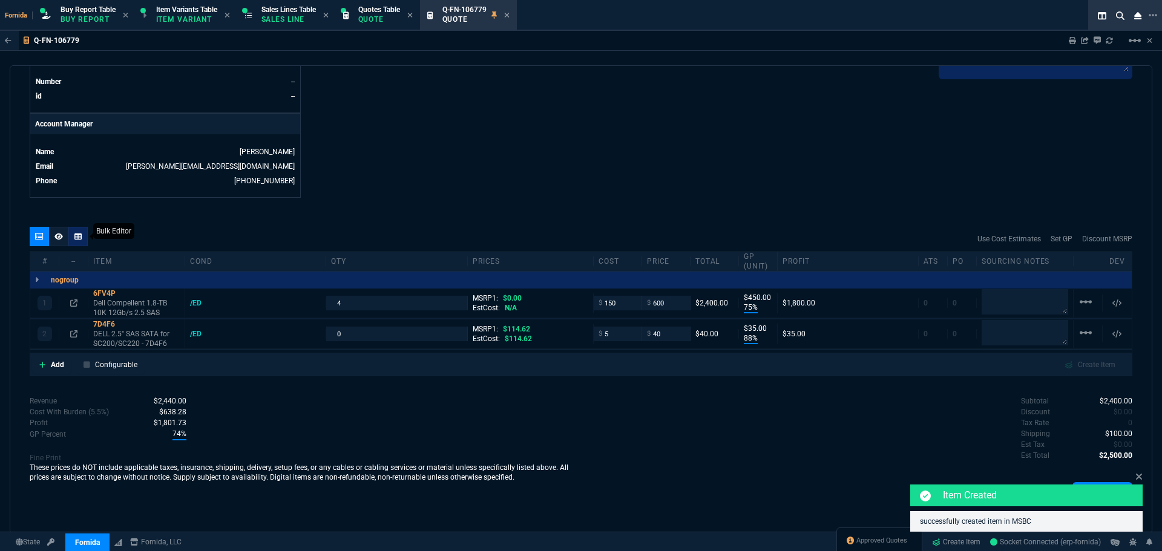
click at [84, 240] on div at bounding box center [77, 236] width 19 height 19
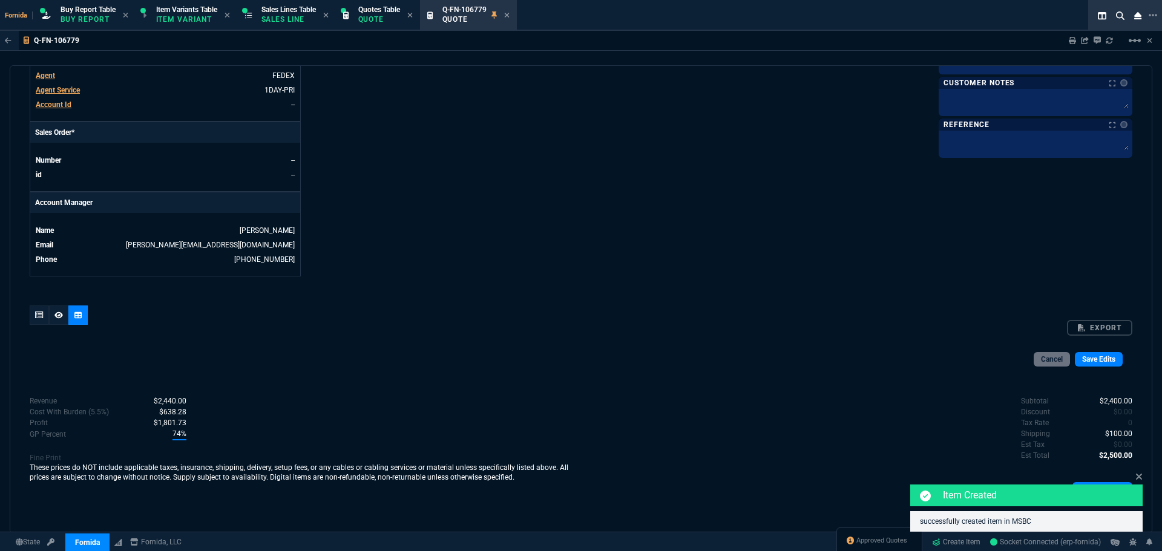
scroll to position [548, 0]
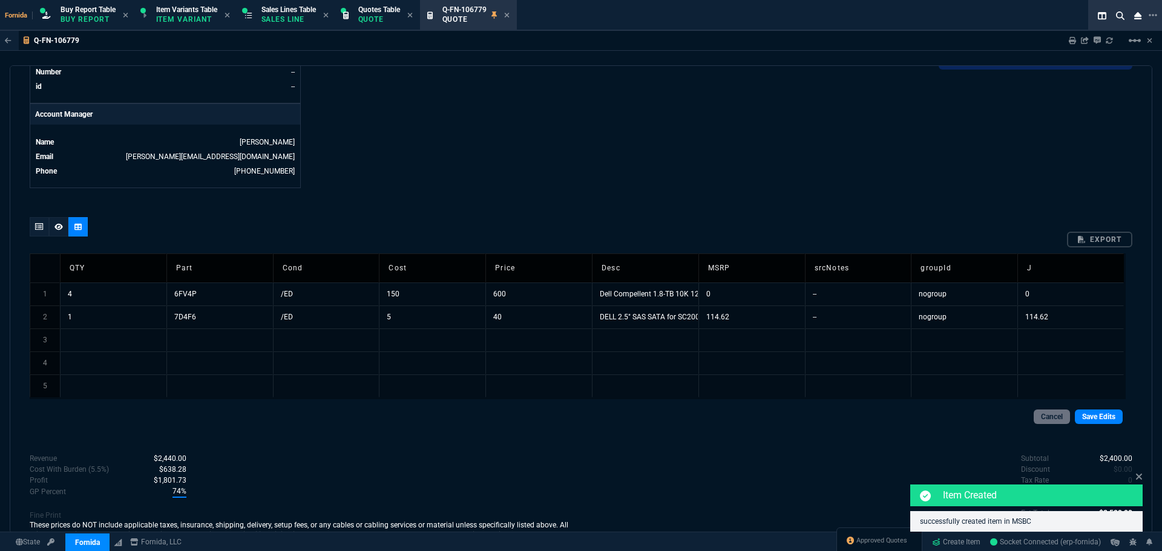
click at [317, 304] on td "/ED" at bounding box center [326, 294] width 107 height 23
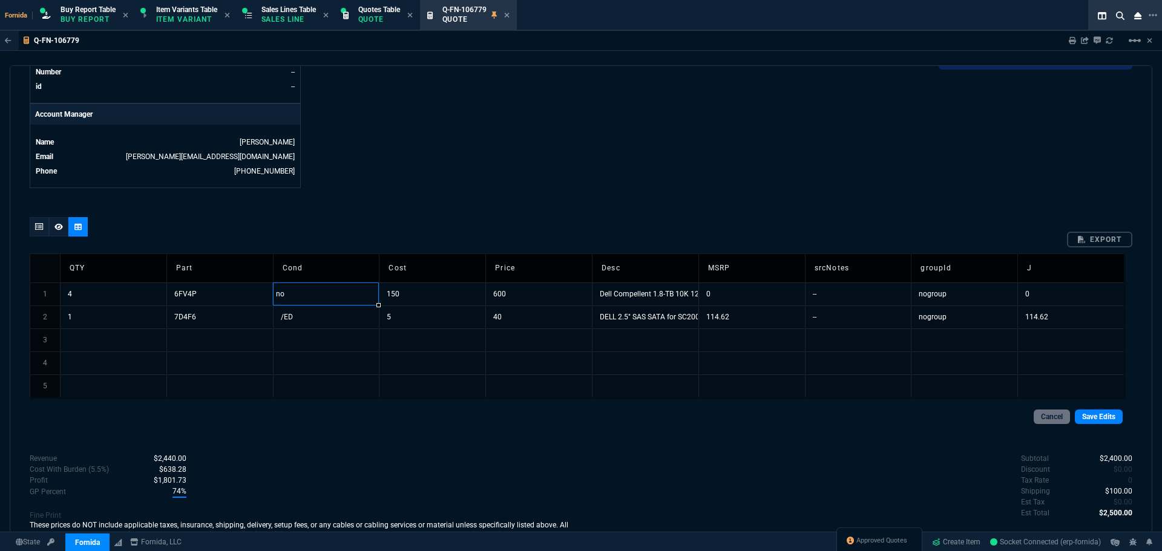
type input "n"
type input "/no"
drag, startPoint x: 378, startPoint y: 304, endPoint x: 377, endPoint y: 321, distance: 16.4
click at [1087, 418] on link "Save Edits" at bounding box center [1099, 417] width 48 height 15
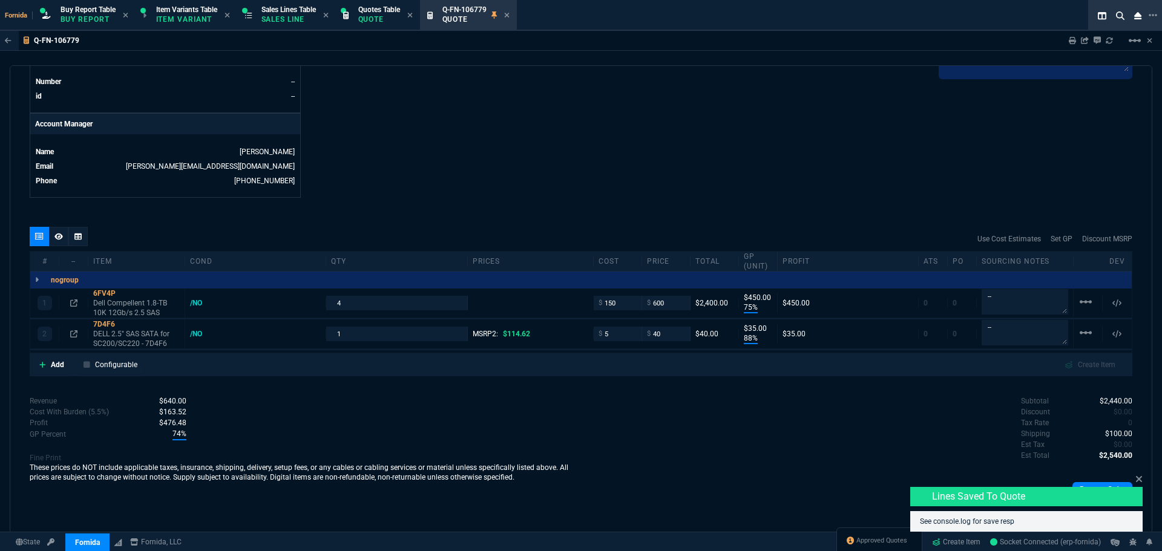
scroll to position [539, 0]
type input "75"
type input "450"
type input "88"
type input "35"
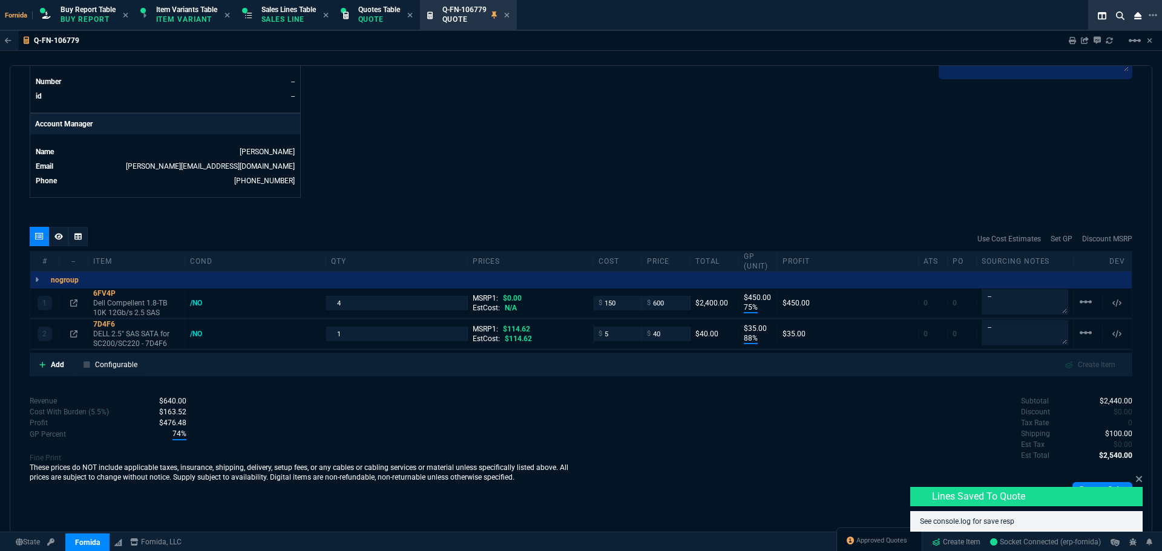
type input "65"
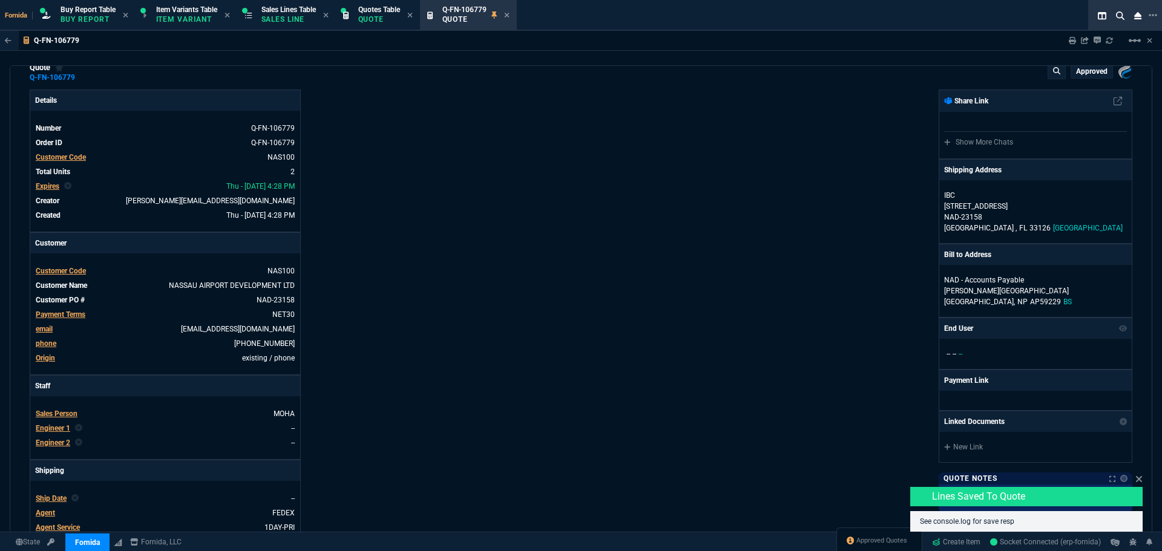
scroll to position [0, 0]
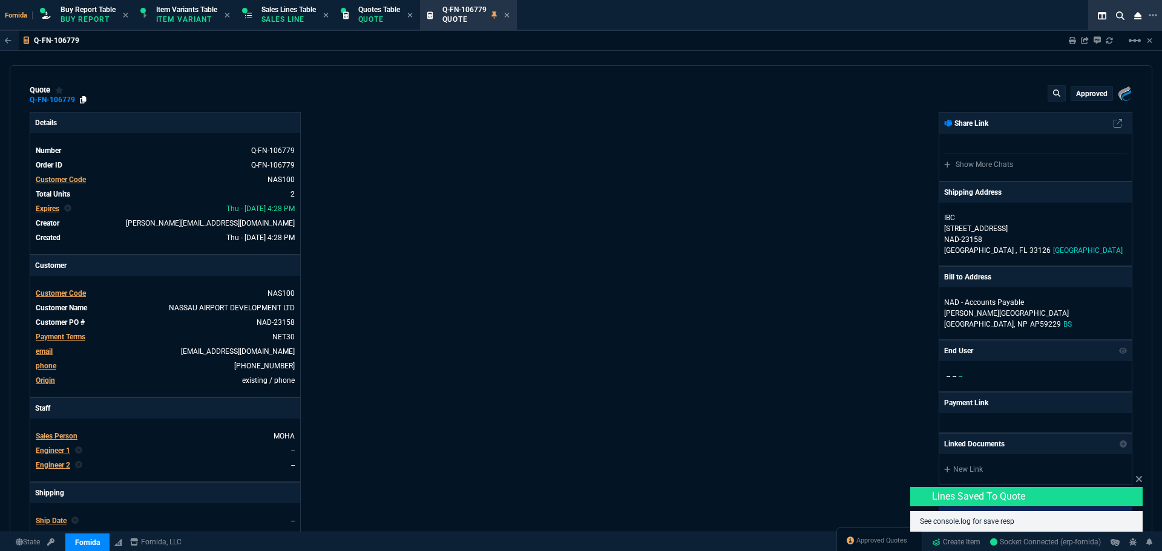
click at [84, 101] on icon at bounding box center [83, 99] width 7 height 7
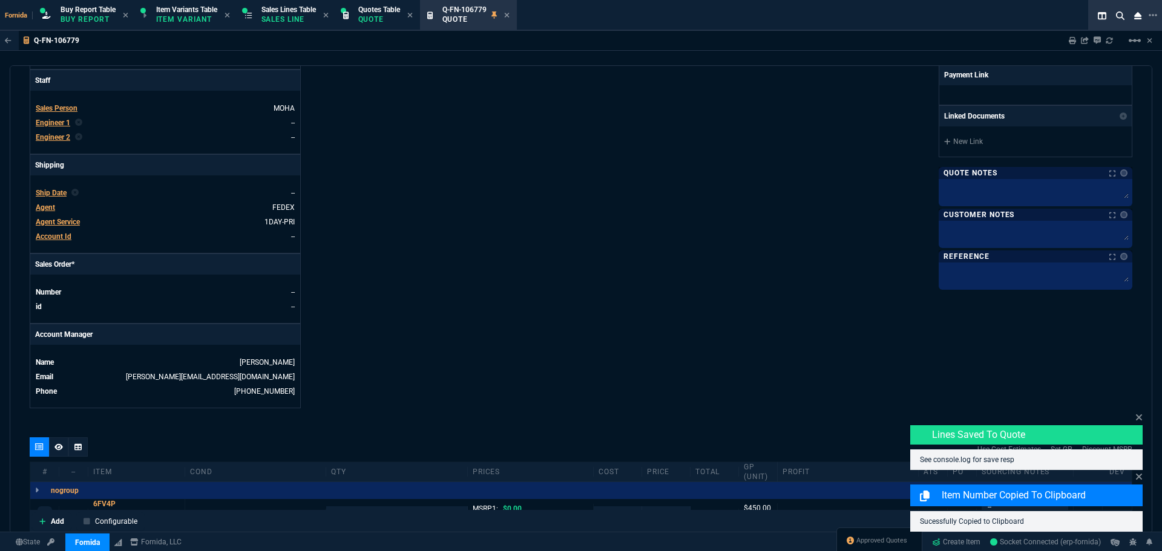
scroll to position [539, 0]
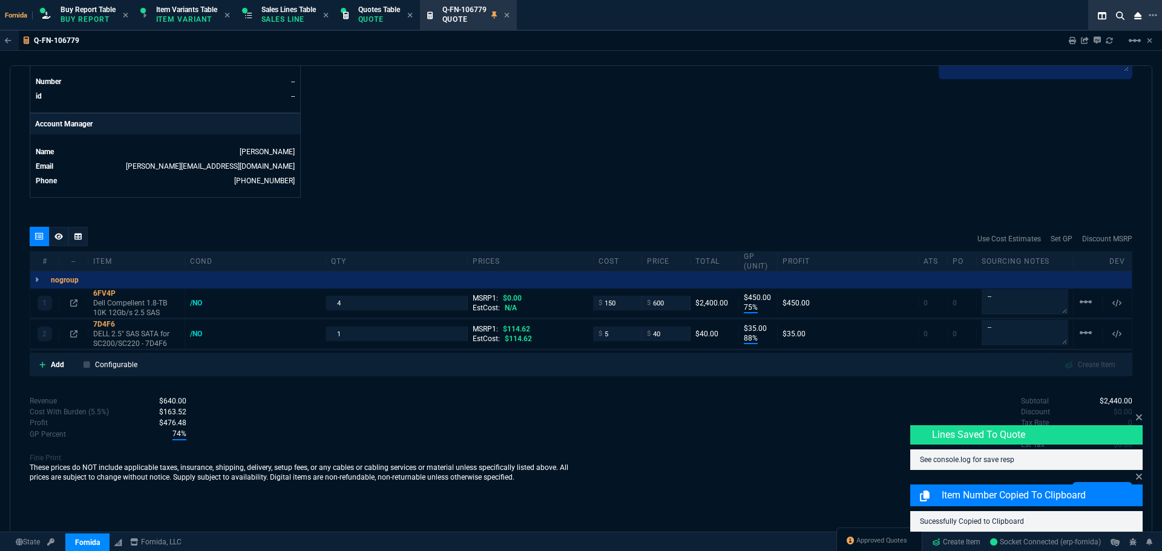
click at [673, 204] on div "quote Q-FN-106779 approved Fornida, LLC 2609 Technology Dr Suite 300 Plano, TX …" at bounding box center [581, 299] width 1142 height 468
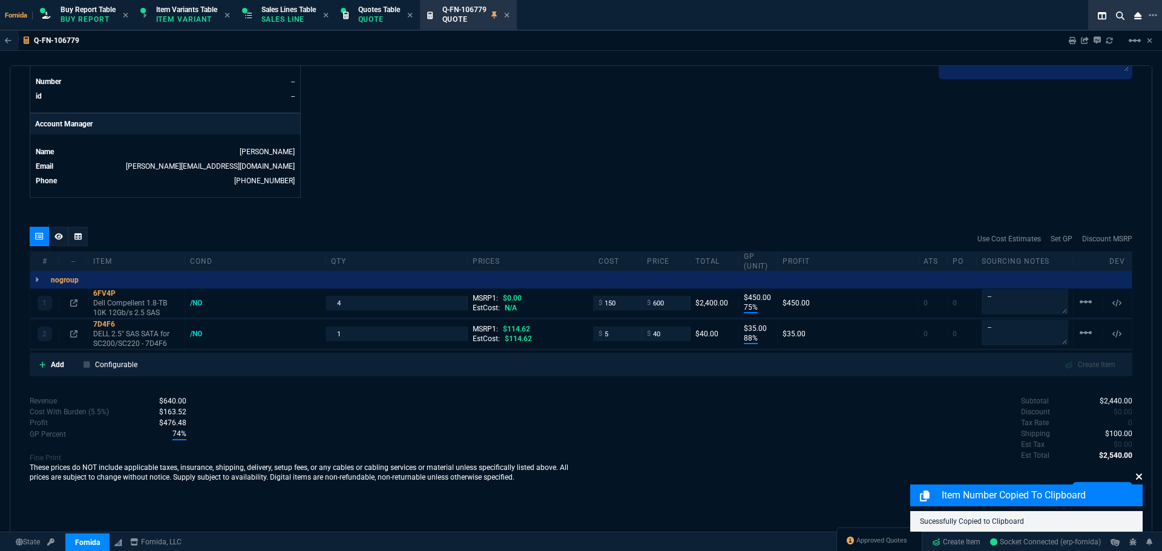
click at [1141, 478] on icon at bounding box center [1139, 477] width 6 height 6
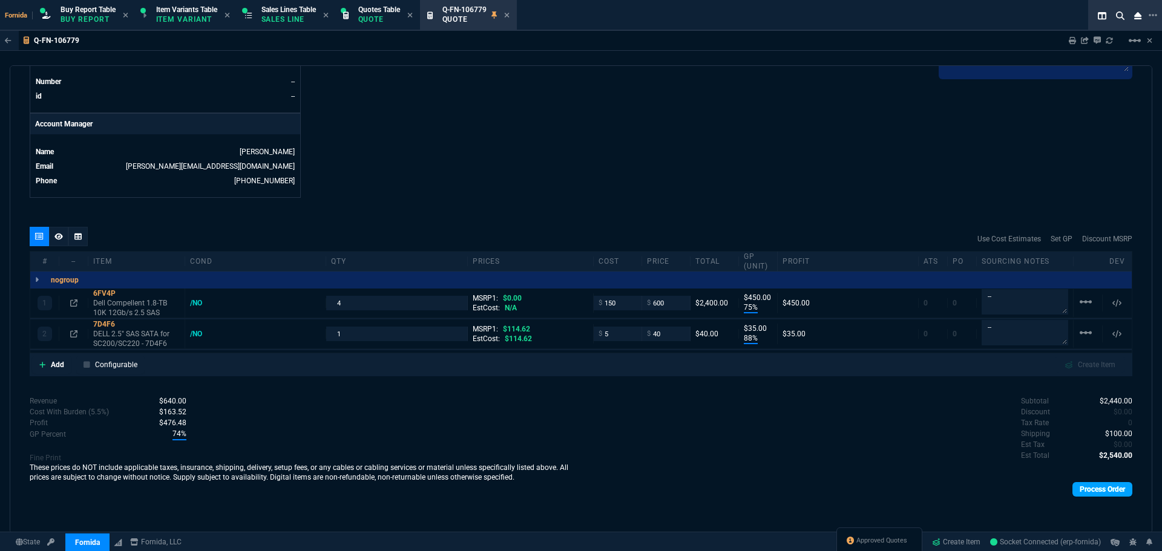
click at [1112, 490] on link "Process Order" at bounding box center [1102, 489] width 60 height 15
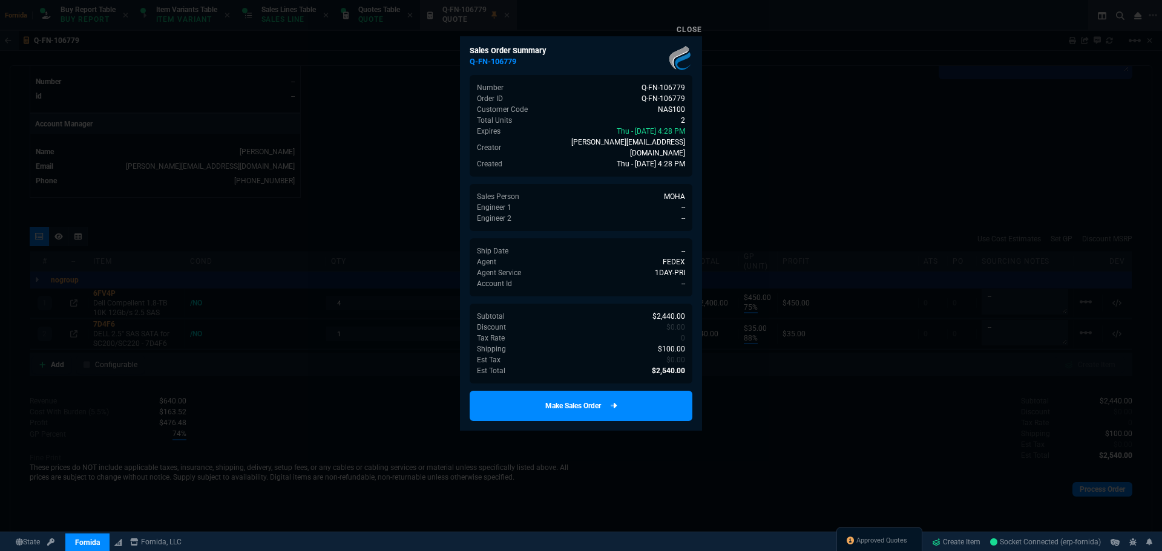
click at [616, 395] on link "Make Sales Order" at bounding box center [581, 406] width 223 height 30
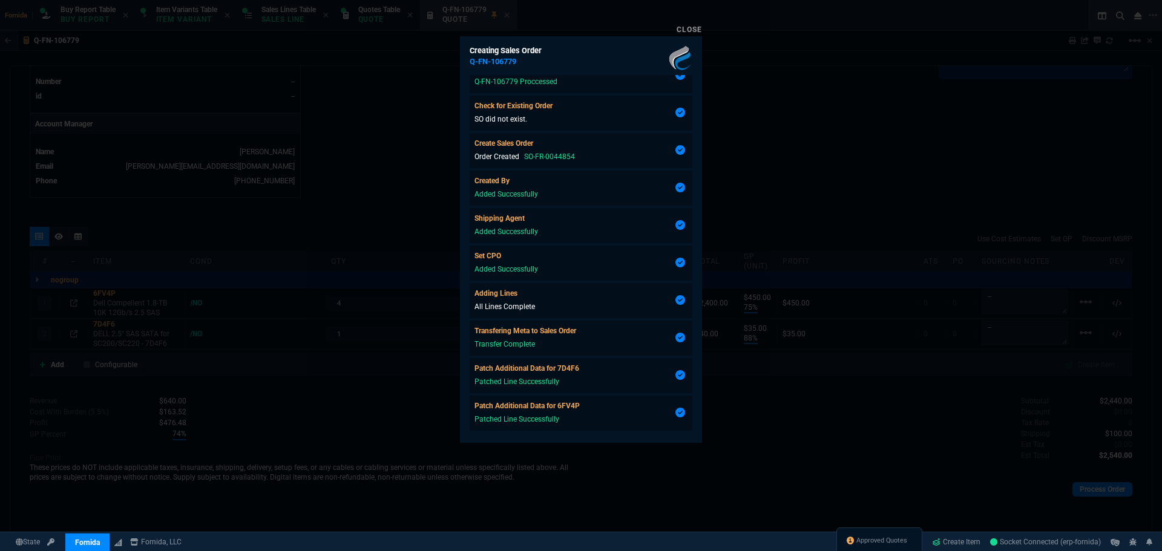
scroll to position [40, 0]
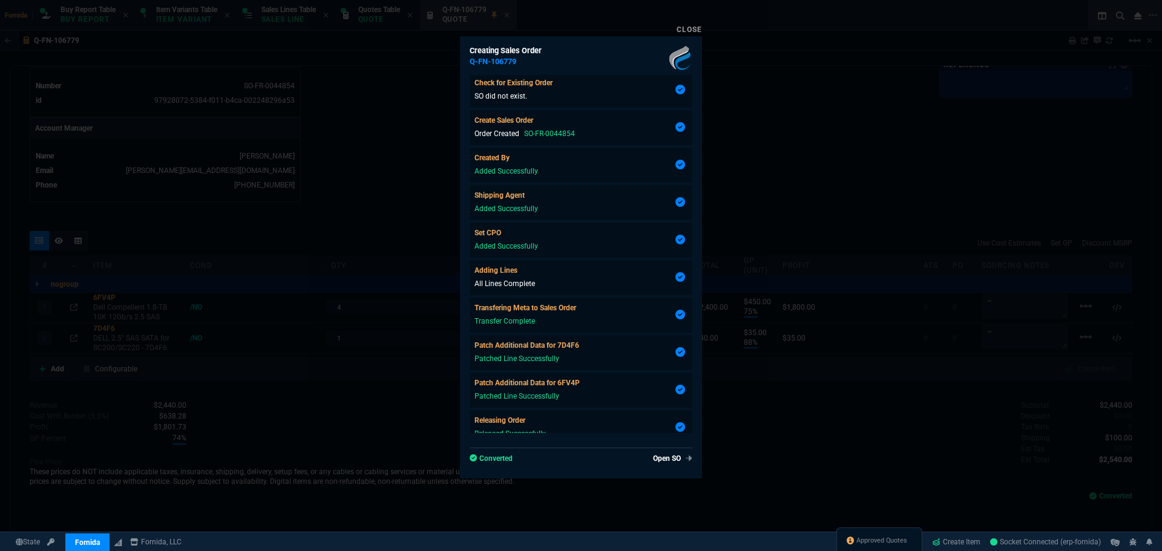
type input "75"
type input "450"
type input "88"
type input "35"
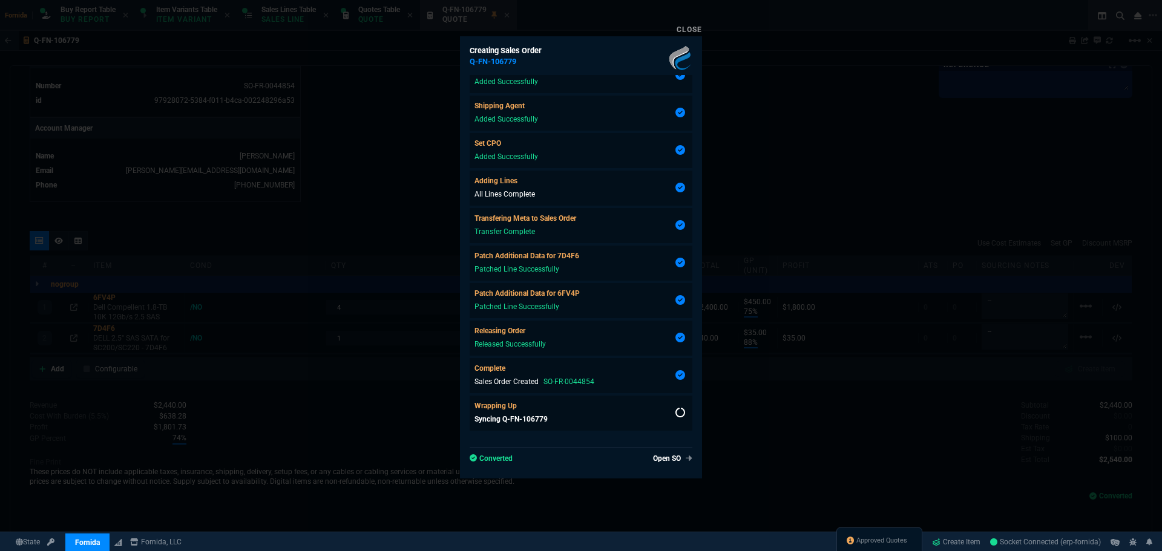
scroll to position [520, 0]
type input "65"
click at [321, 180] on div at bounding box center [581, 275] width 1162 height 551
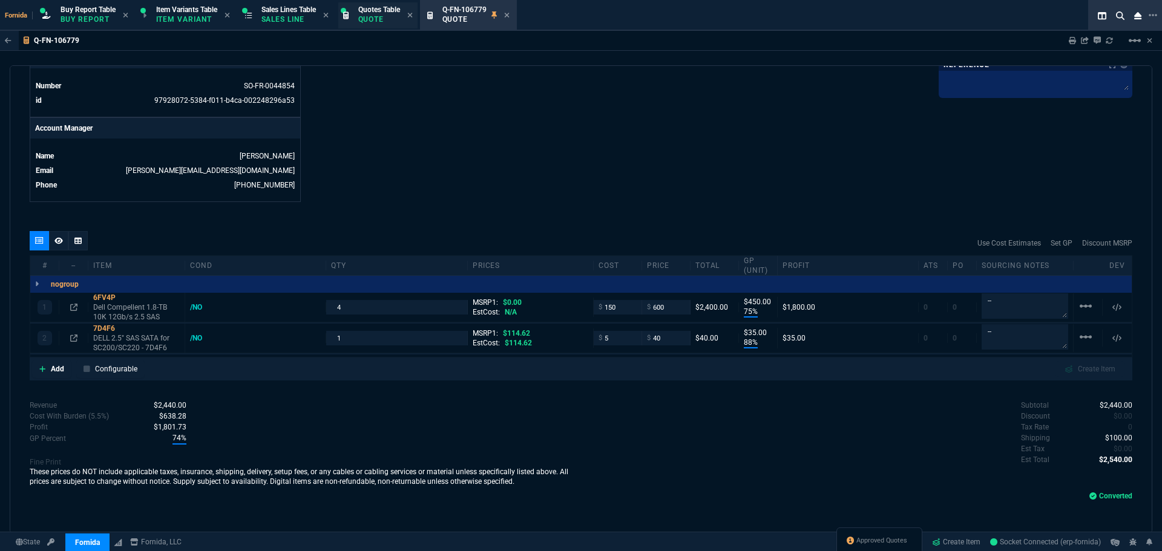
drag, startPoint x: 302, startPoint y: 26, endPoint x: 408, endPoint y: 22, distance: 106.0
click at [302, 26] on div "Sales Lines Table Sales Line" at bounding box center [287, 15] width 94 height 26
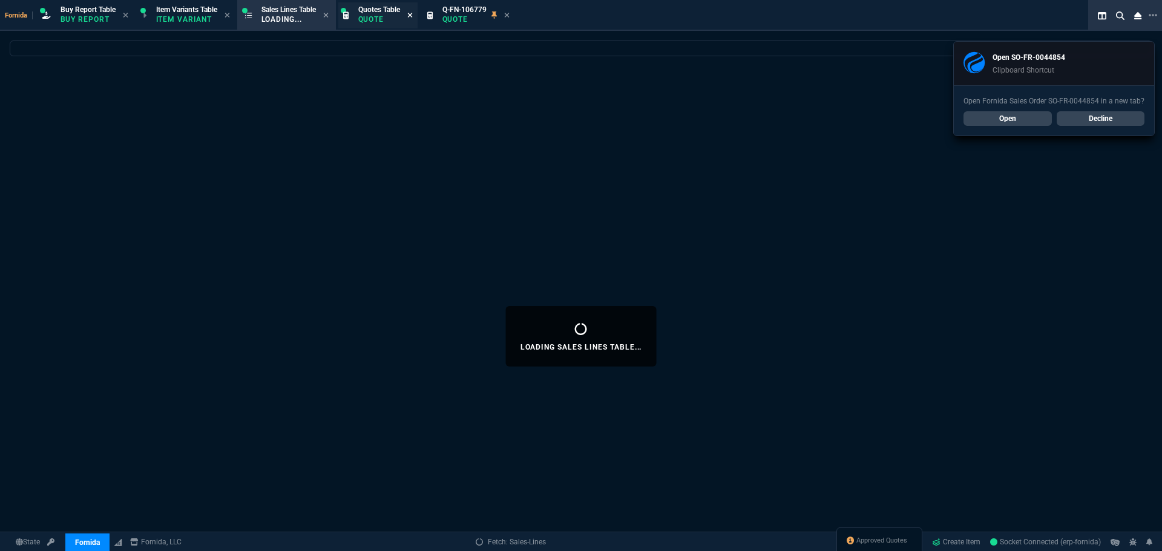
click at [413, 16] on icon at bounding box center [409, 14] width 5 height 7
click at [425, 16] on icon at bounding box center [422, 14] width 5 height 7
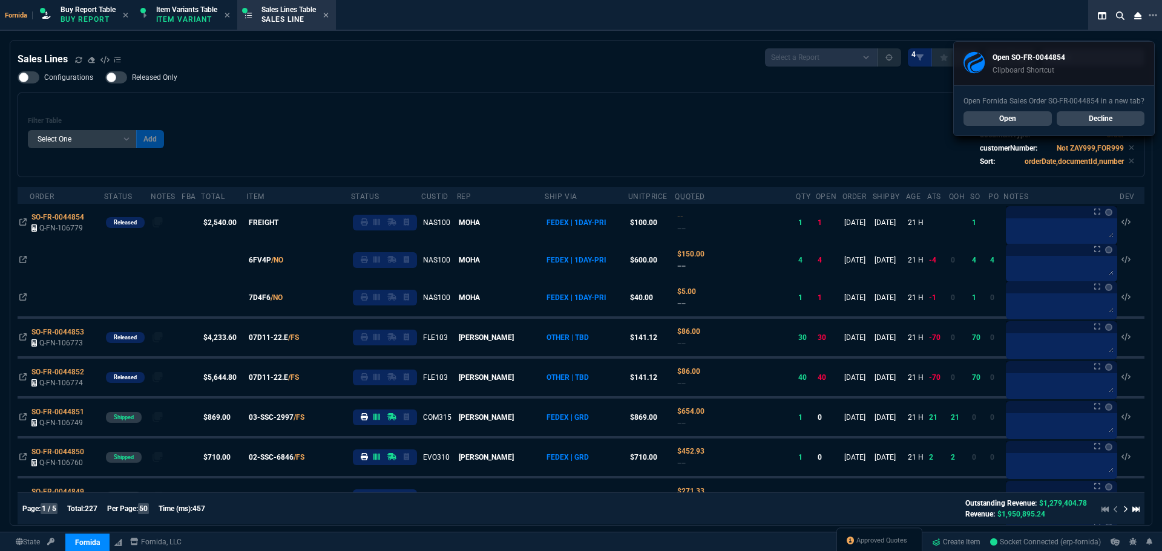
click at [862, 543] on span "Approved Quotes" at bounding box center [881, 541] width 51 height 10
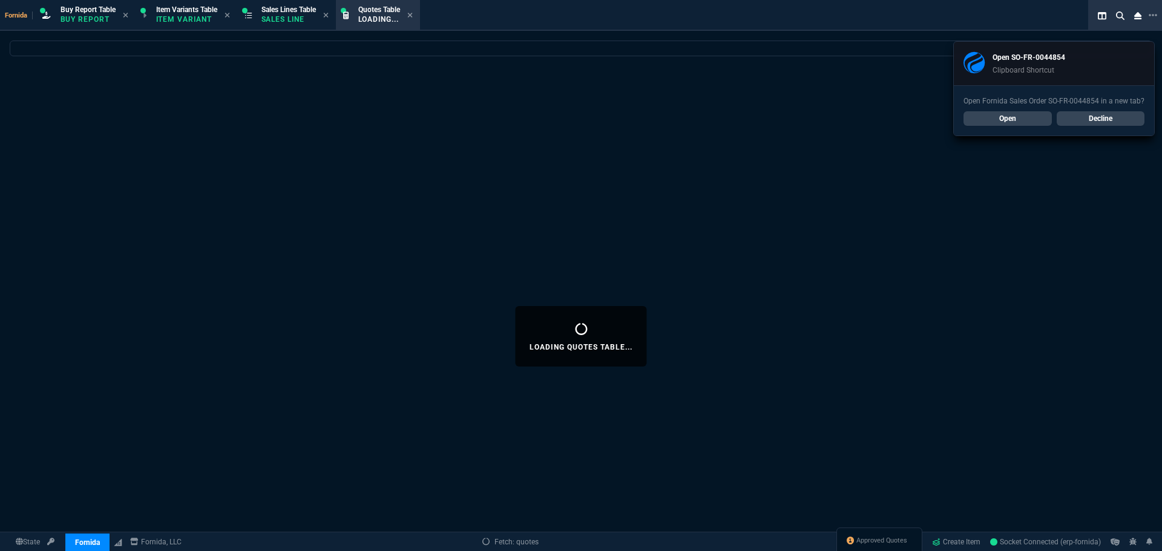
select select
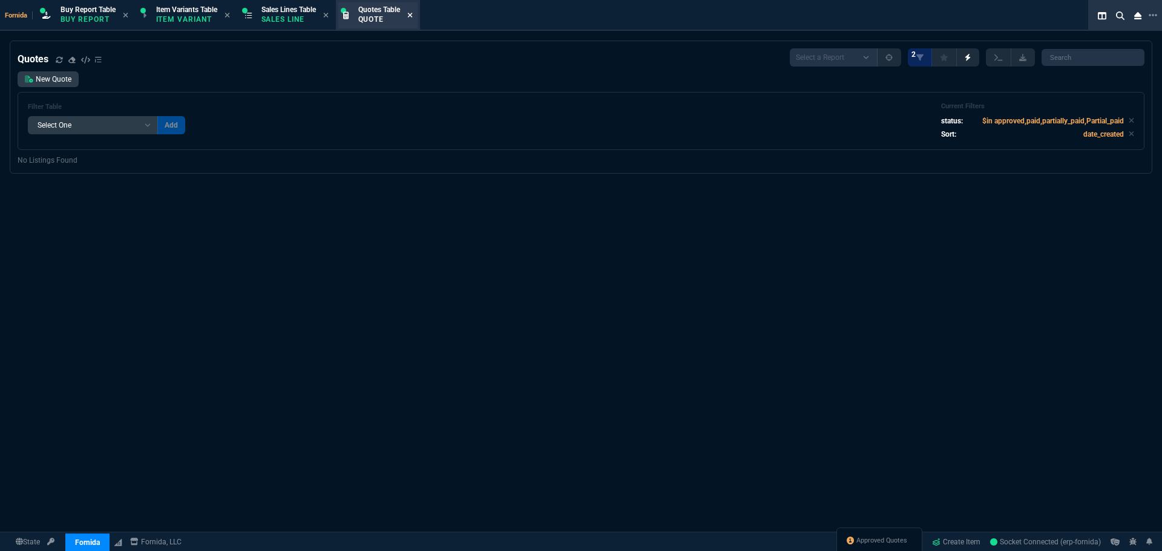
click at [412, 16] on icon at bounding box center [409, 15] width 5 height 5
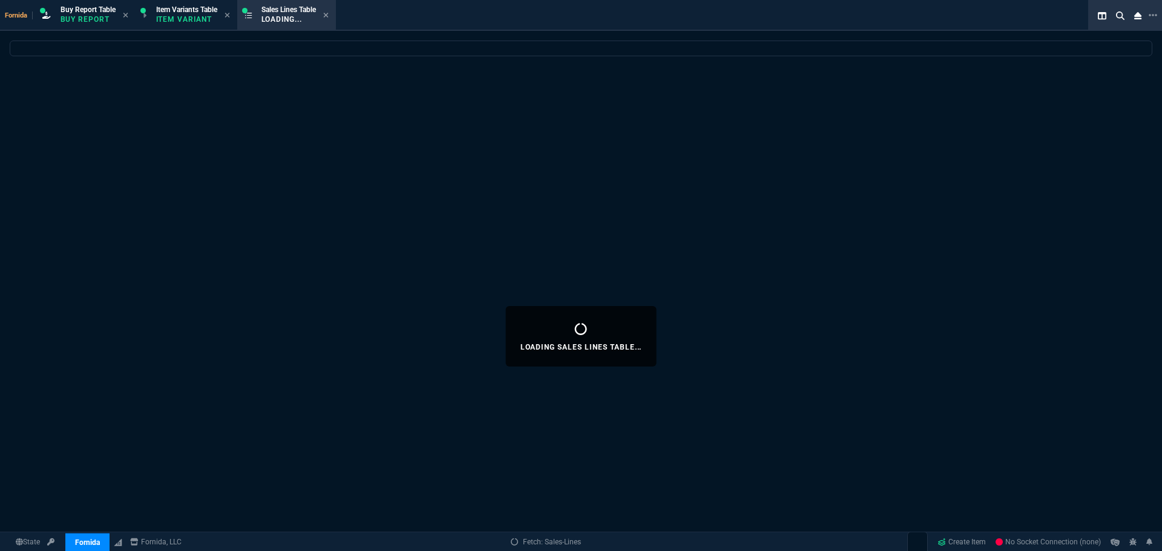
select select
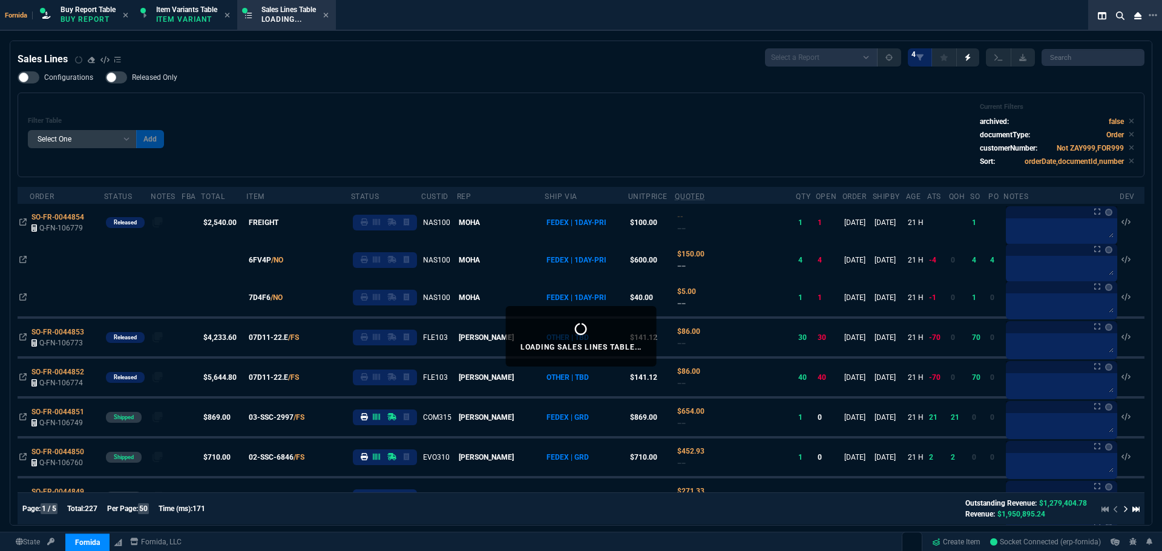
select select "1: BROV"
